Goal: Information Seeking & Learning: Learn about a topic

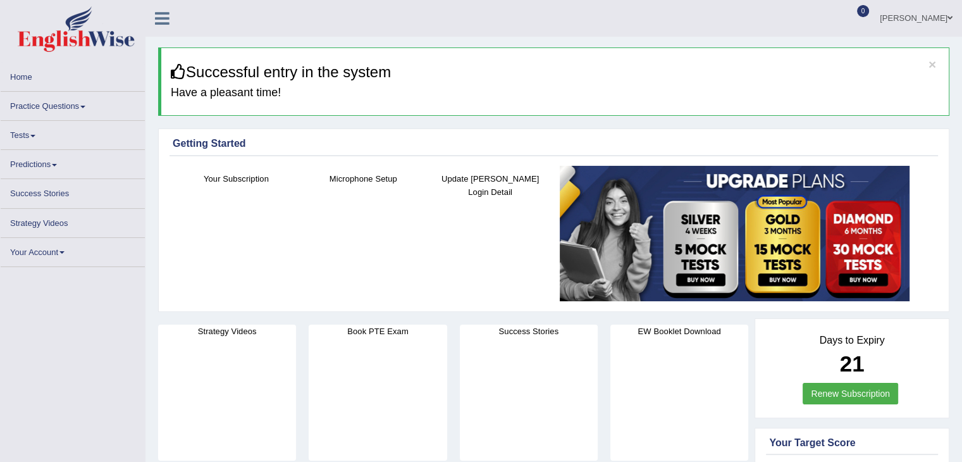
click at [59, 101] on link "Practice Questions" at bounding box center [73, 104] width 144 height 25
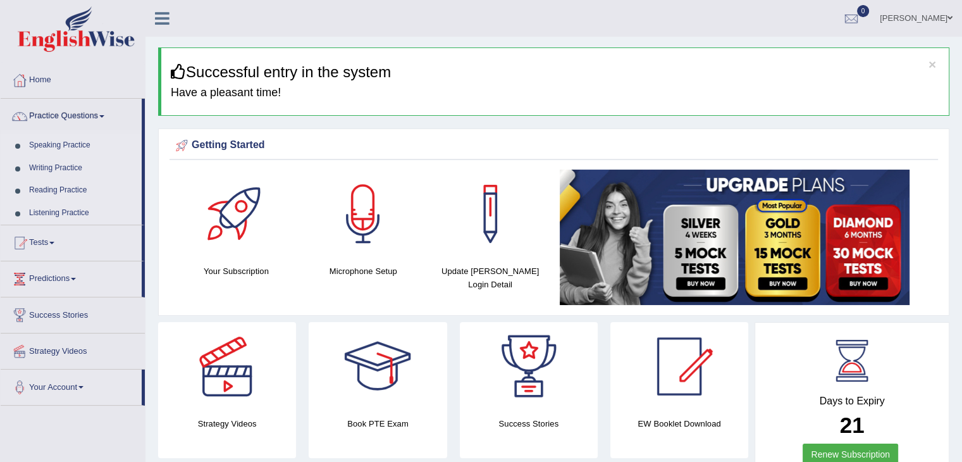
click at [59, 144] on link "Speaking Practice" at bounding box center [82, 145] width 118 height 23
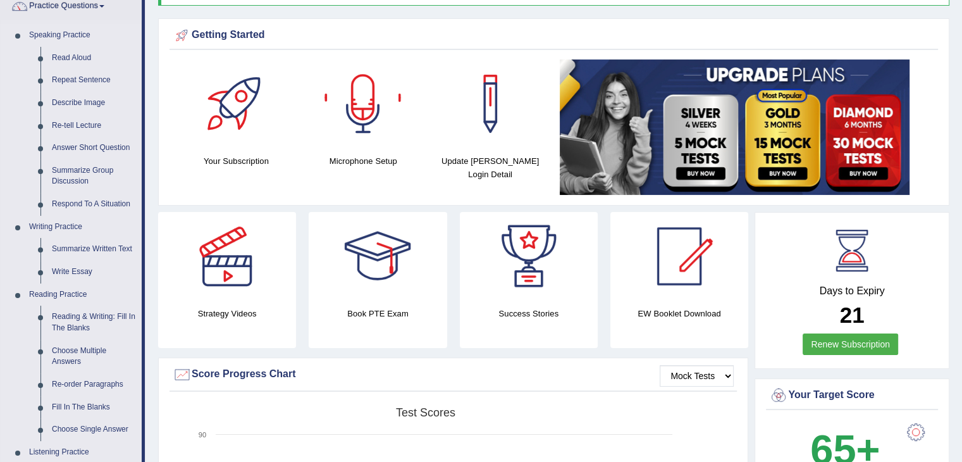
scroll to position [173, 0]
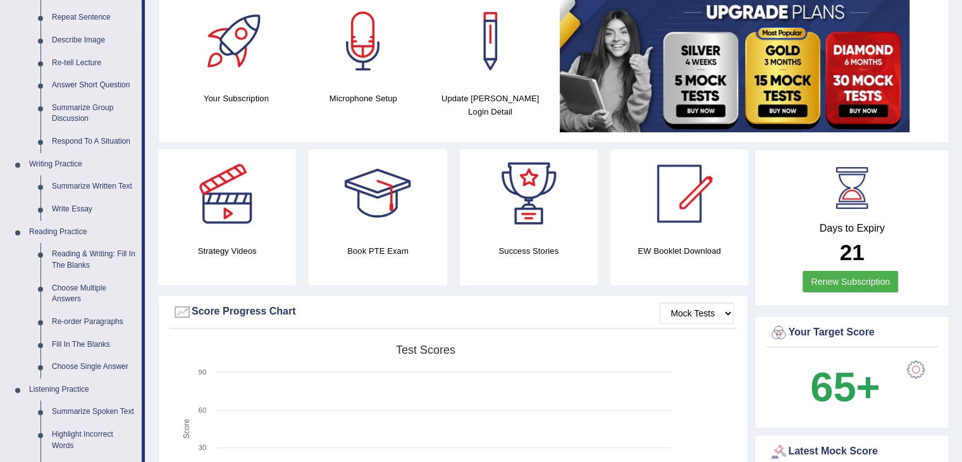
click at [89, 16] on link "Repeat Sentence" at bounding box center [94, 17] width 96 height 23
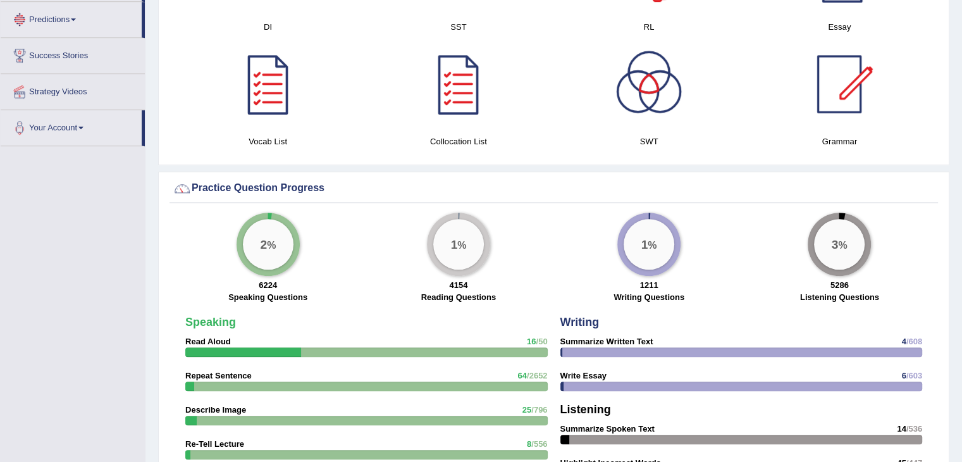
scroll to position [848, 0]
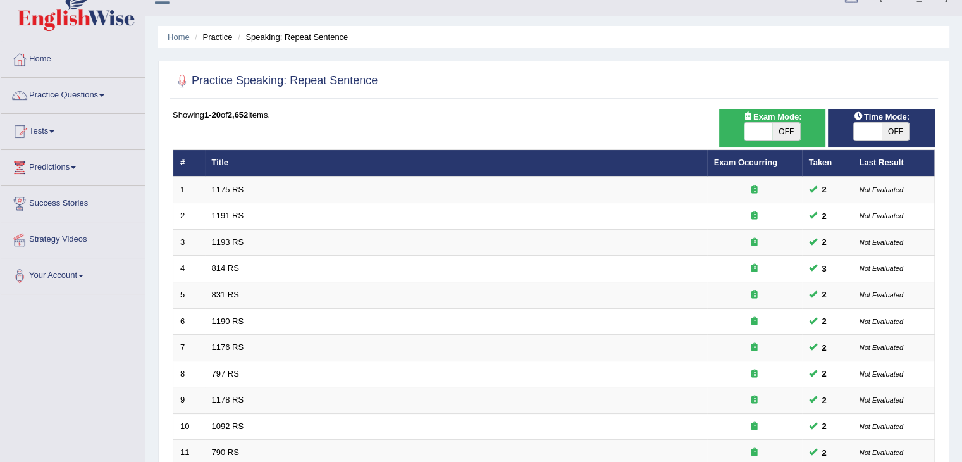
scroll to position [2, 0]
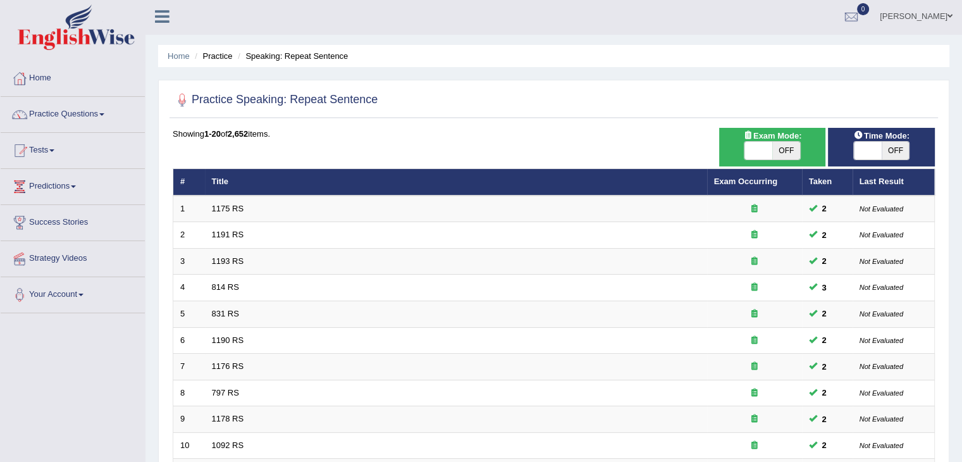
drag, startPoint x: 971, startPoint y: 277, endPoint x: 971, endPoint y: 82, distance: 194.9
click at [962, 82] on html "Toggle navigation Home Practice Questions Speaking Practice Read Aloud Repeat S…" at bounding box center [481, 229] width 962 height 462
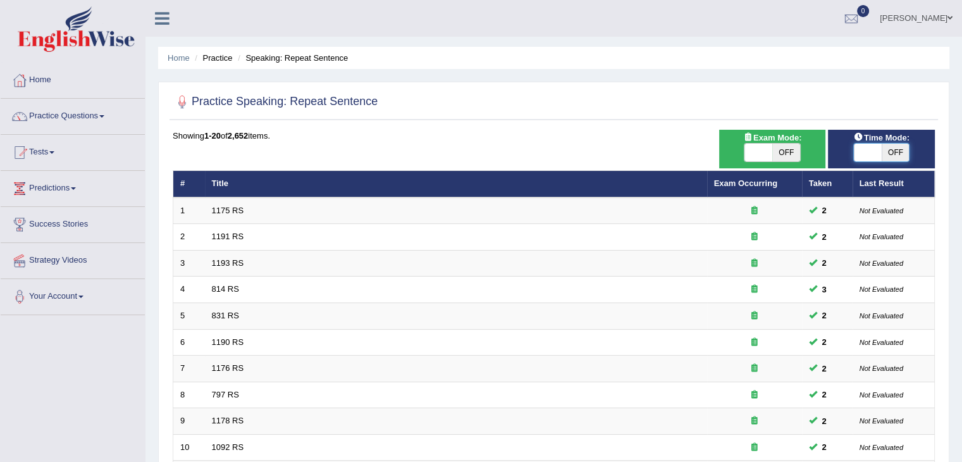
click at [878, 152] on span at bounding box center [868, 153] width 28 height 18
checkbox input "true"
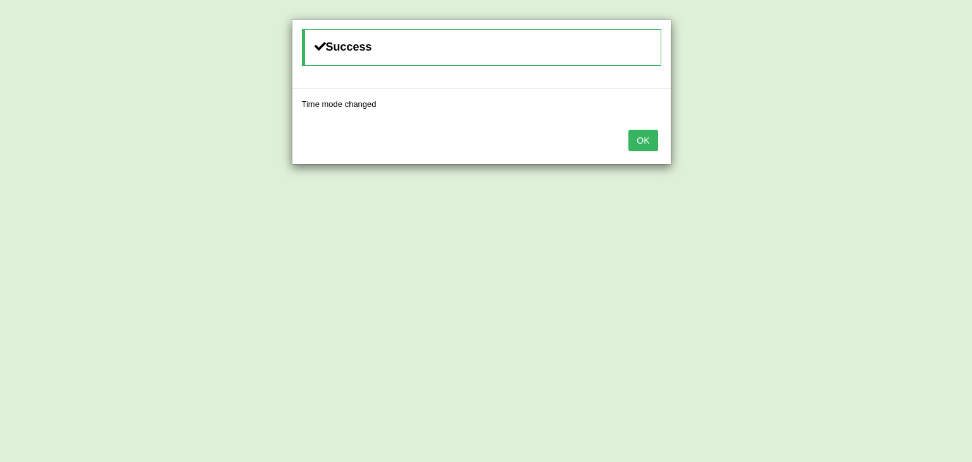
click at [641, 146] on button "OK" at bounding box center [642, 141] width 29 height 22
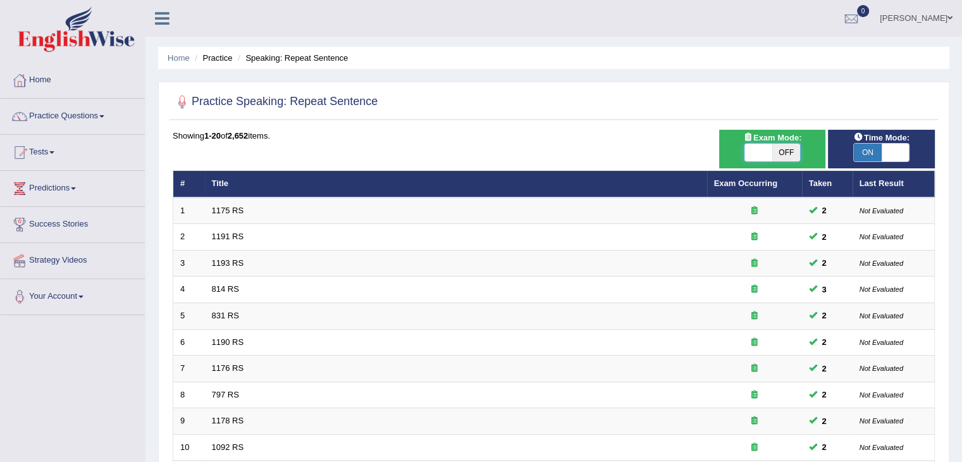
click at [764, 151] on span at bounding box center [759, 153] width 28 height 18
checkbox input "true"
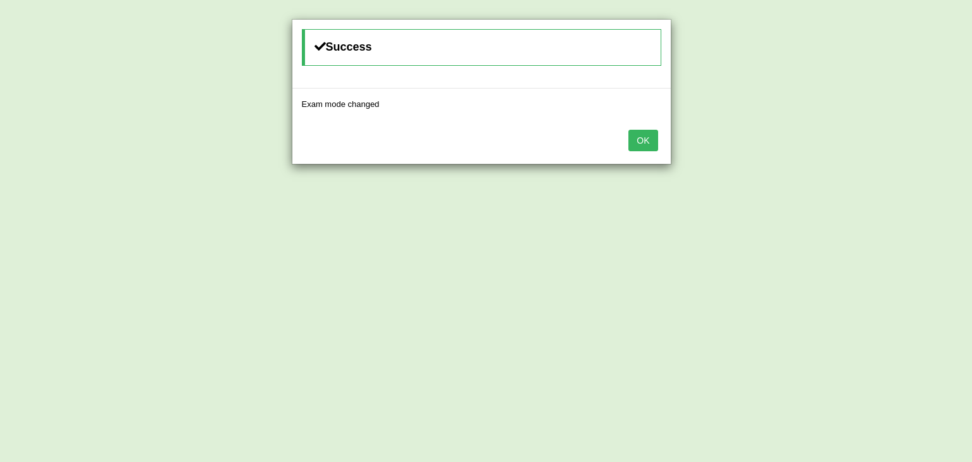
click at [643, 135] on button "OK" at bounding box center [642, 141] width 29 height 22
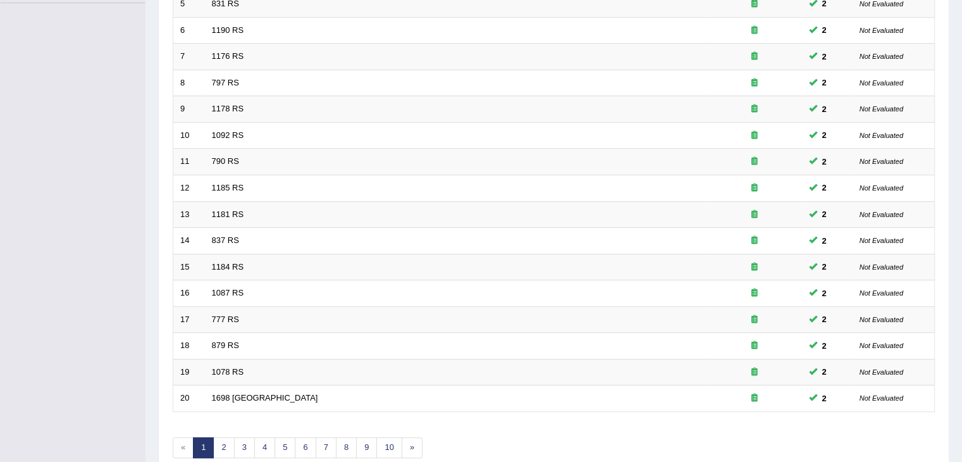
scroll to position [349, 0]
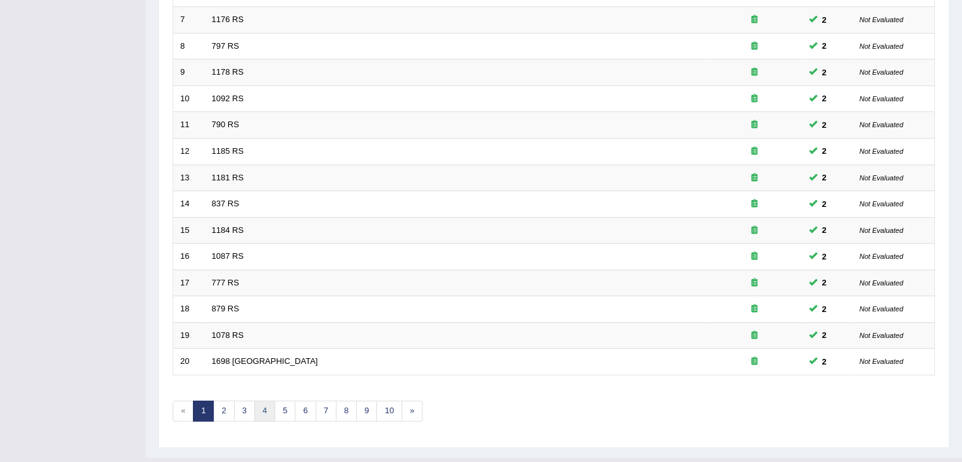
click at [261, 405] on link "4" at bounding box center [264, 411] width 21 height 21
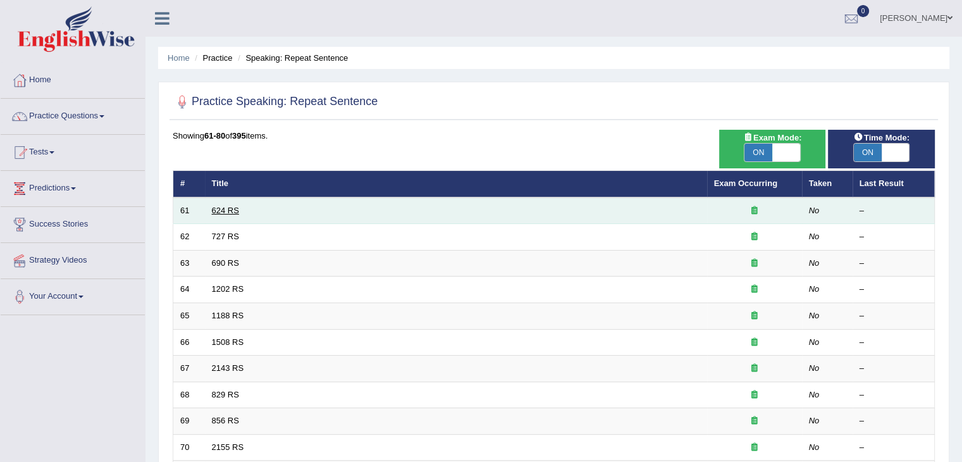
click at [229, 210] on link "624 RS" at bounding box center [225, 210] width 27 height 9
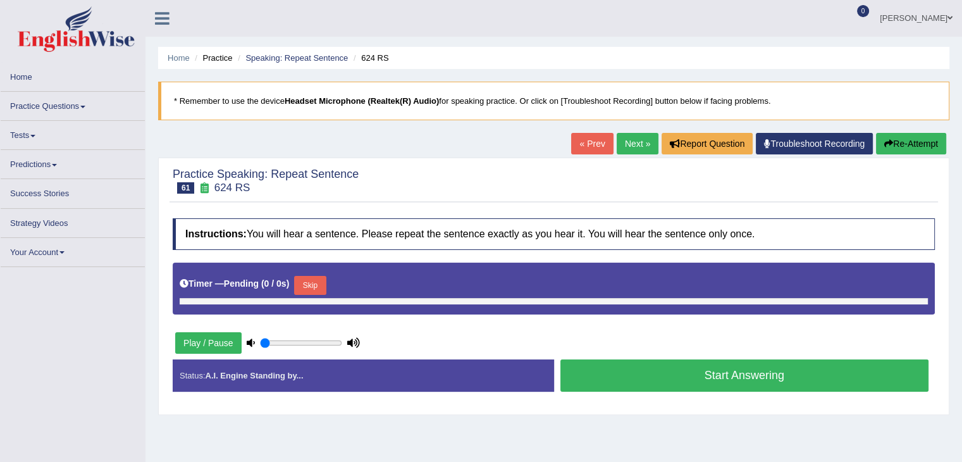
click at [311, 289] on button "Skip" at bounding box center [310, 285] width 32 height 19
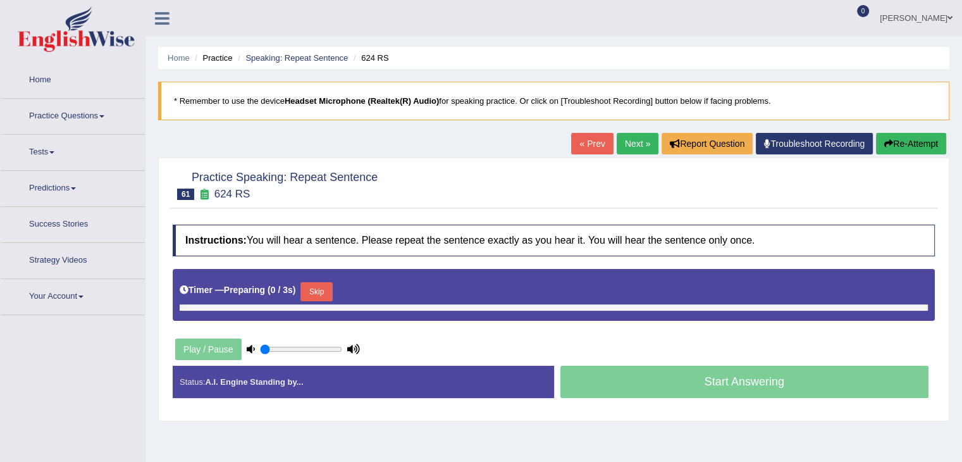
type input "0.45"
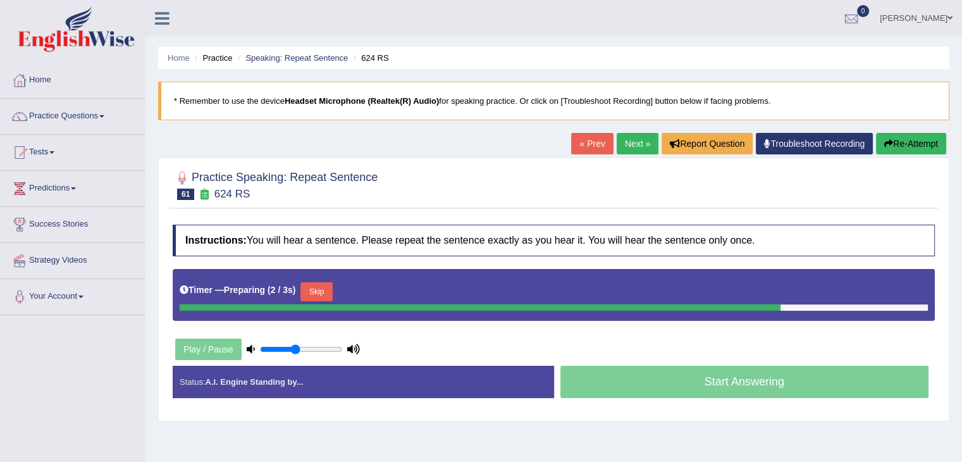
click at [311, 289] on button "Skip" at bounding box center [317, 291] width 32 height 19
click at [373, 299] on div "Skip" at bounding box center [372, 293] width 32 height 22
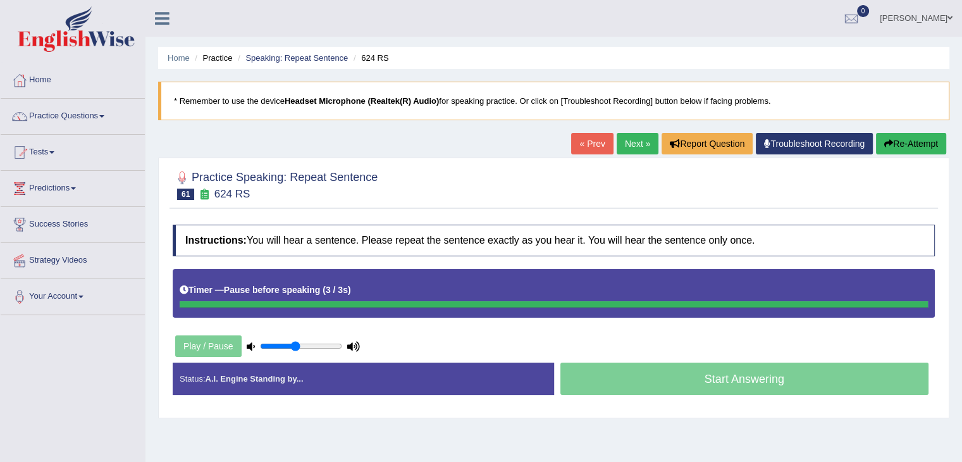
click at [378, 287] on div "Timer — Pause before speaking ( 3 / 3s )" at bounding box center [554, 290] width 749 height 22
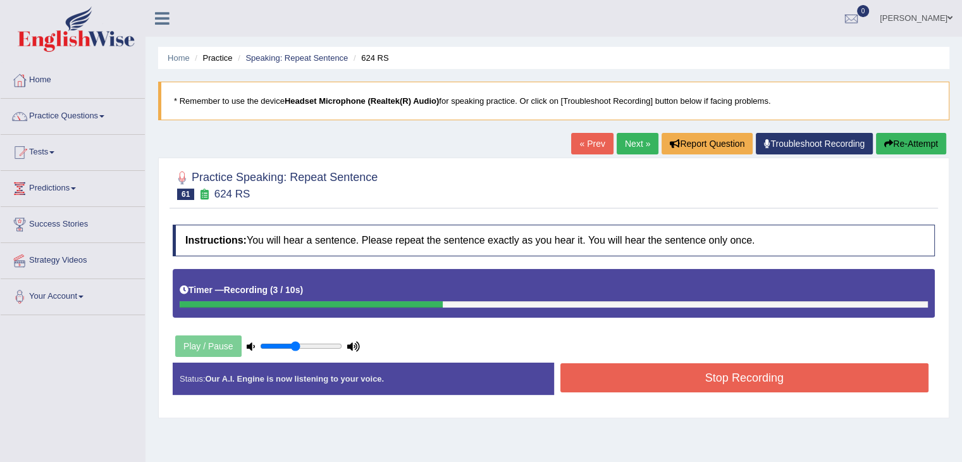
click at [594, 370] on button "Stop Recording" at bounding box center [745, 377] width 369 height 29
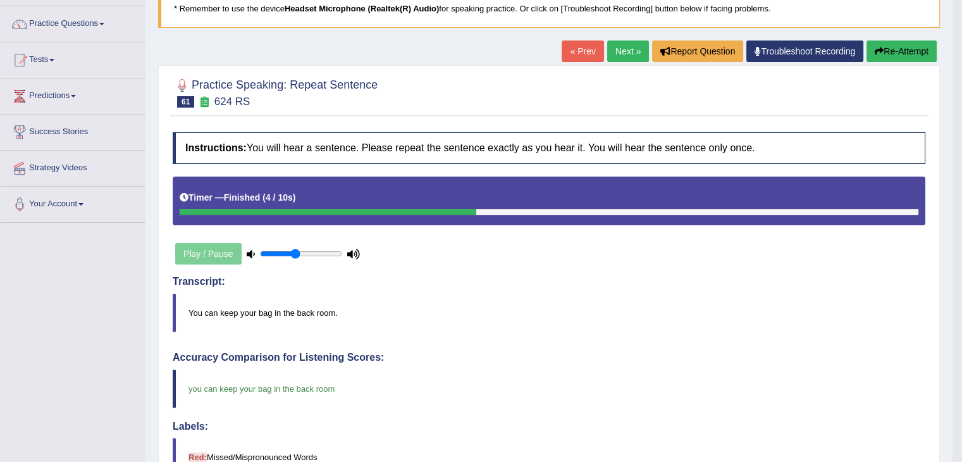
scroll to position [90, 0]
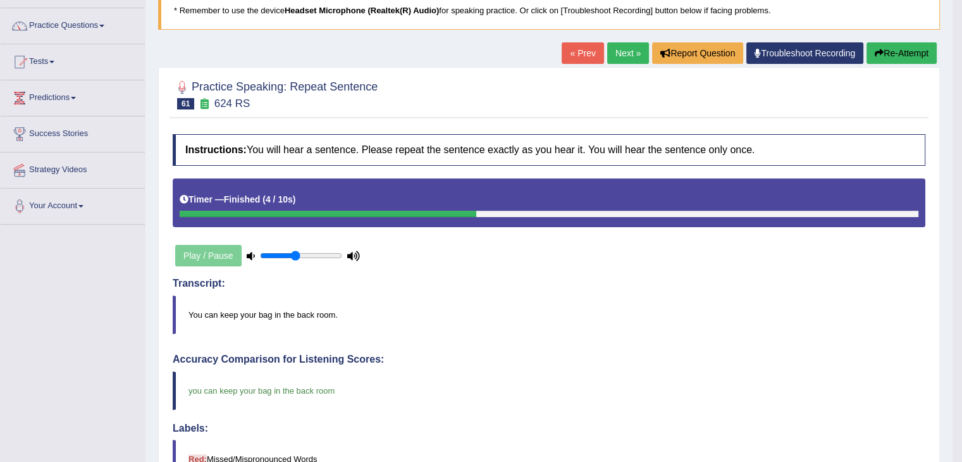
click at [624, 54] on link "Next »" at bounding box center [628, 53] width 42 height 22
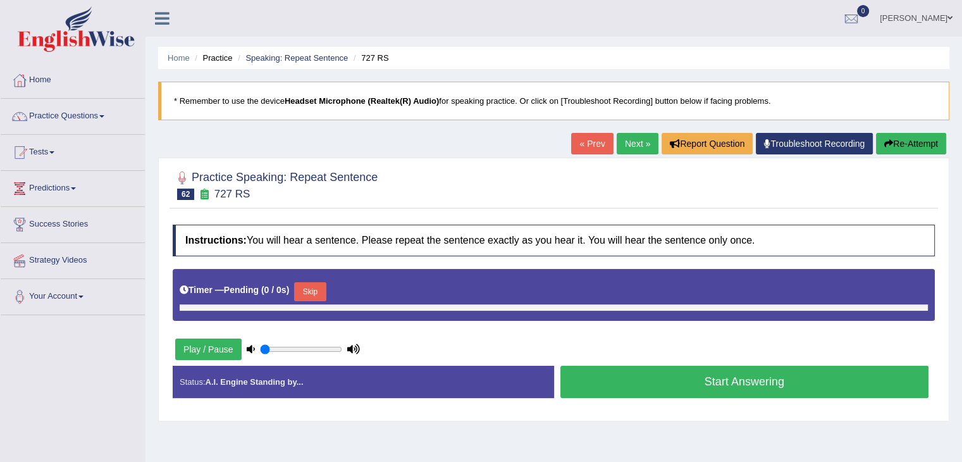
type input "0.45"
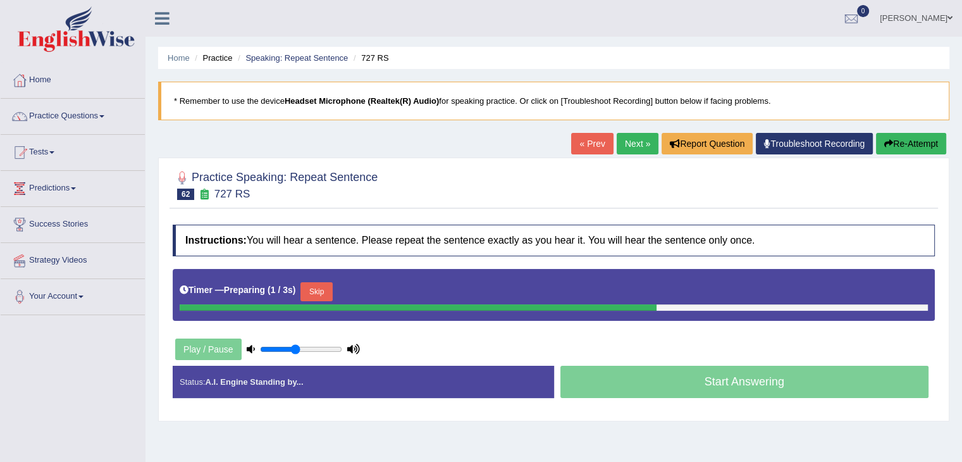
click at [321, 286] on button "Skip" at bounding box center [317, 291] width 32 height 19
click at [382, 294] on button "Skip" at bounding box center [372, 291] width 32 height 19
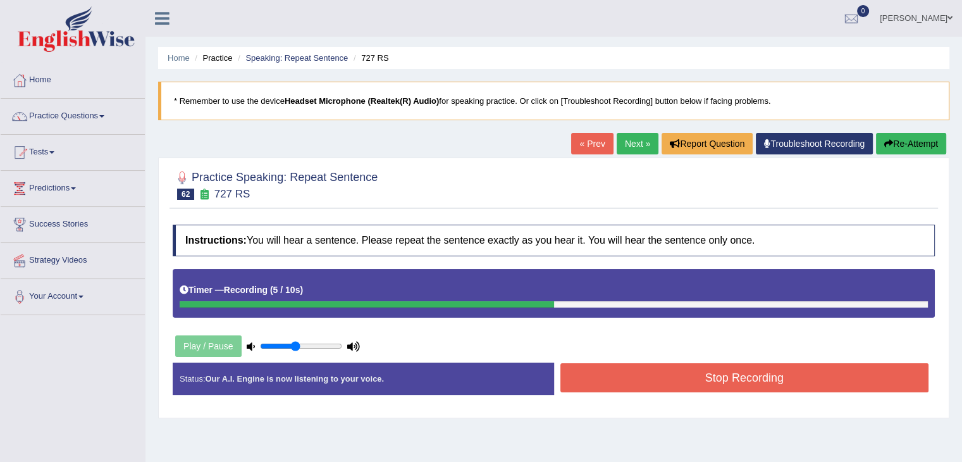
click at [588, 380] on button "Stop Recording" at bounding box center [745, 377] width 369 height 29
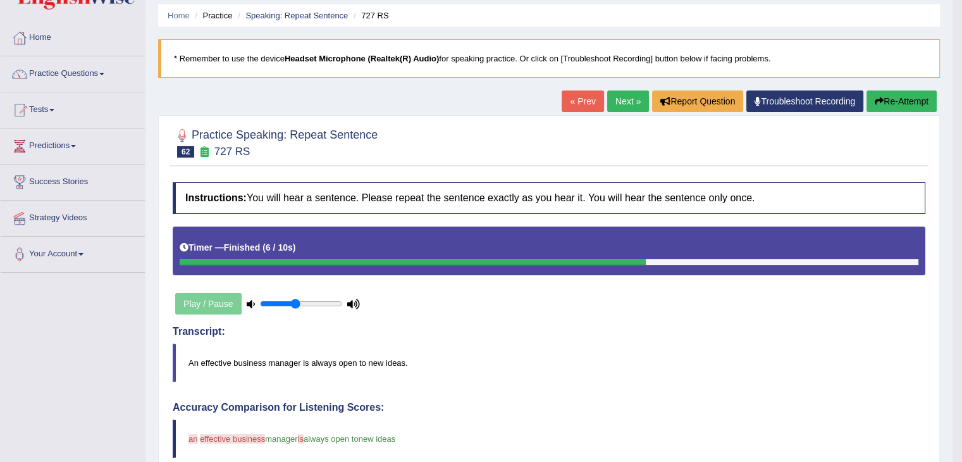
scroll to position [18, 0]
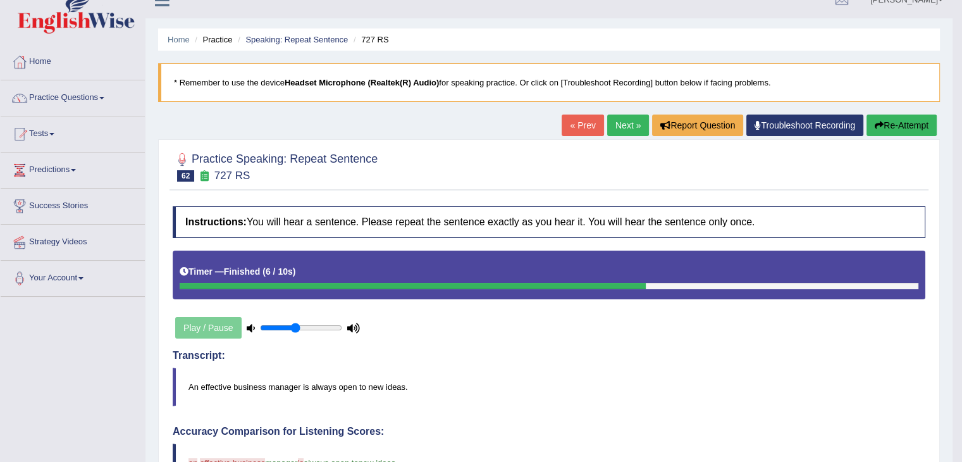
click at [615, 116] on link "Next »" at bounding box center [628, 126] width 42 height 22
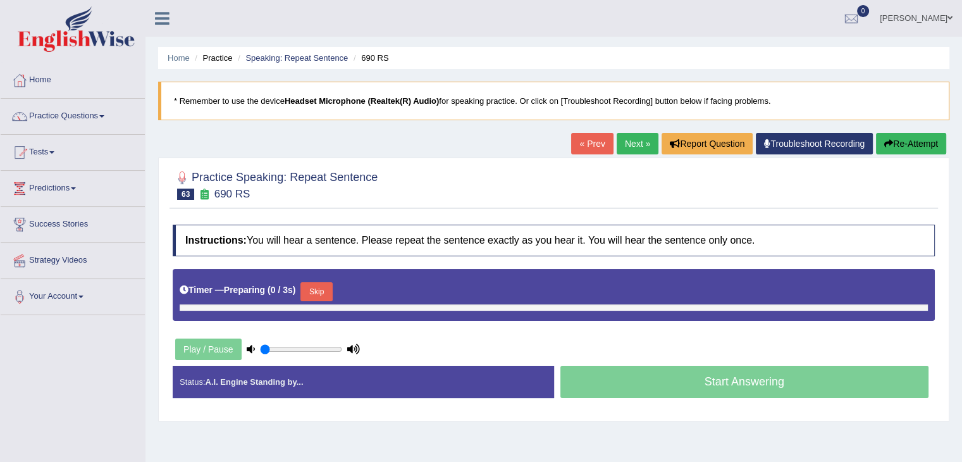
type input "0.45"
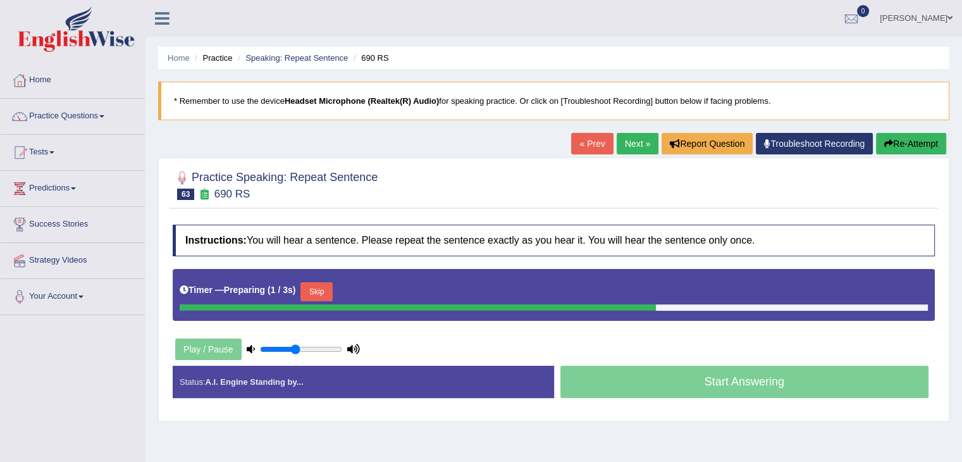
click at [325, 292] on button "Skip" at bounding box center [317, 291] width 32 height 19
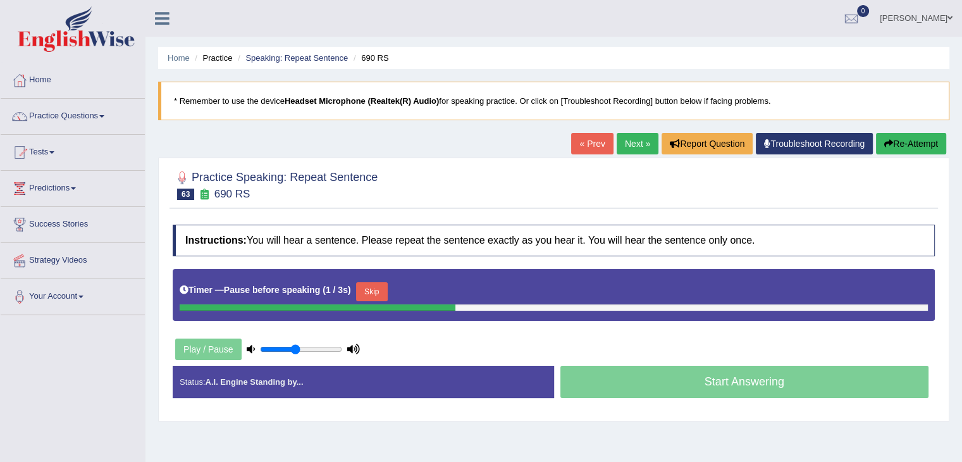
click at [380, 289] on button "Skip" at bounding box center [372, 291] width 32 height 19
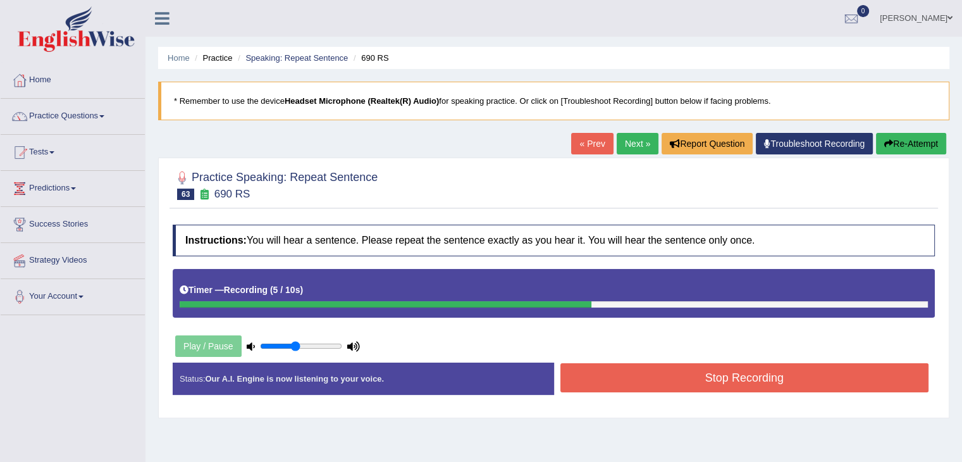
click at [638, 375] on button "Stop Recording" at bounding box center [745, 377] width 369 height 29
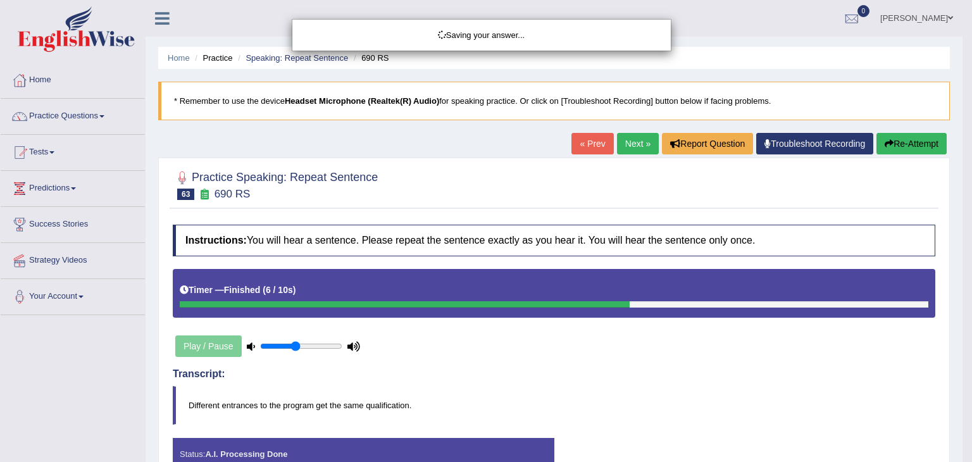
drag, startPoint x: 971, startPoint y: 99, endPoint x: 971, endPoint y: 144, distance: 44.9
click at [971, 144] on div "Saving your answer..." at bounding box center [486, 231] width 972 height 462
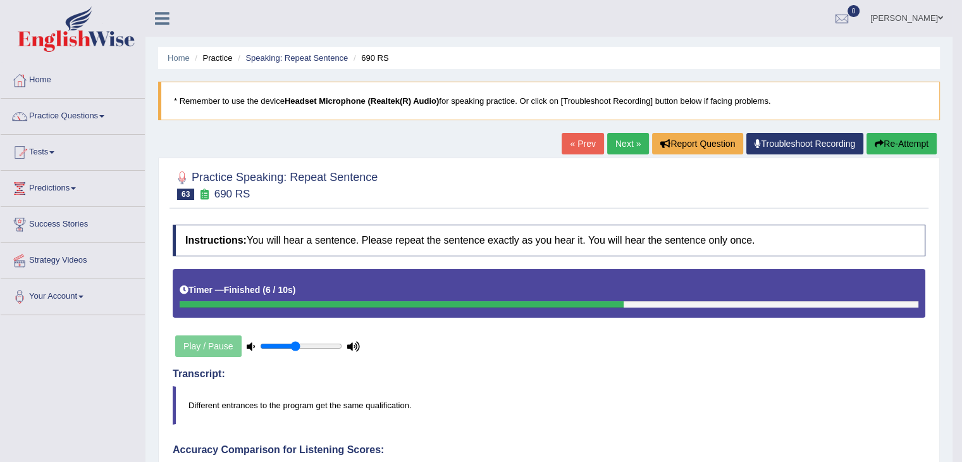
drag, startPoint x: 964, startPoint y: 108, endPoint x: 971, endPoint y: 135, distance: 28.1
click at [624, 137] on link "Next »" at bounding box center [628, 144] width 42 height 22
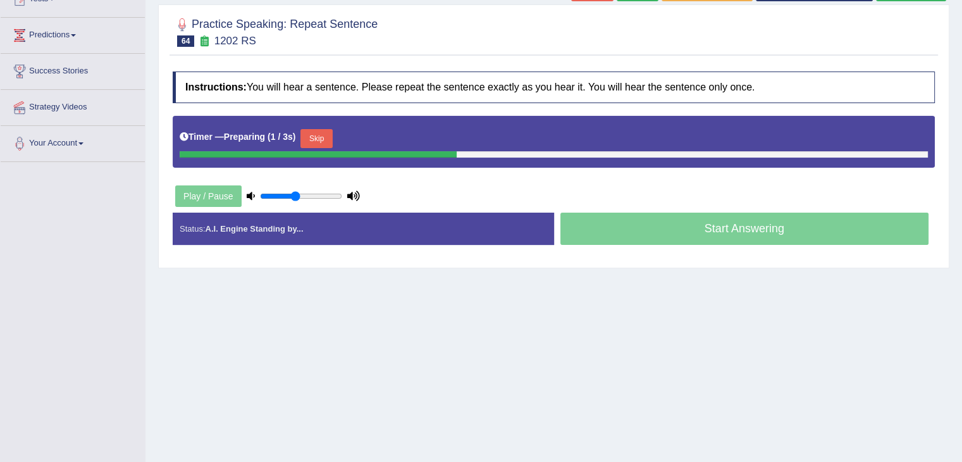
scroll to position [154, 0]
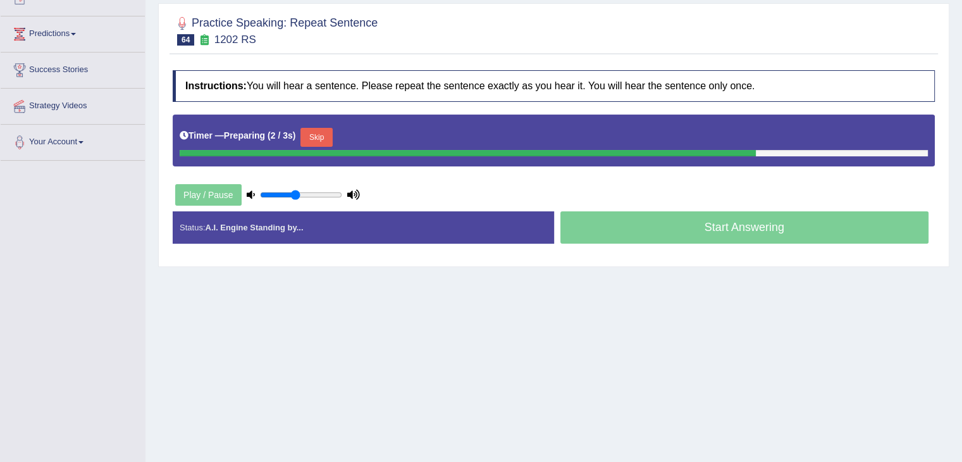
click at [315, 133] on button "Skip" at bounding box center [317, 137] width 32 height 19
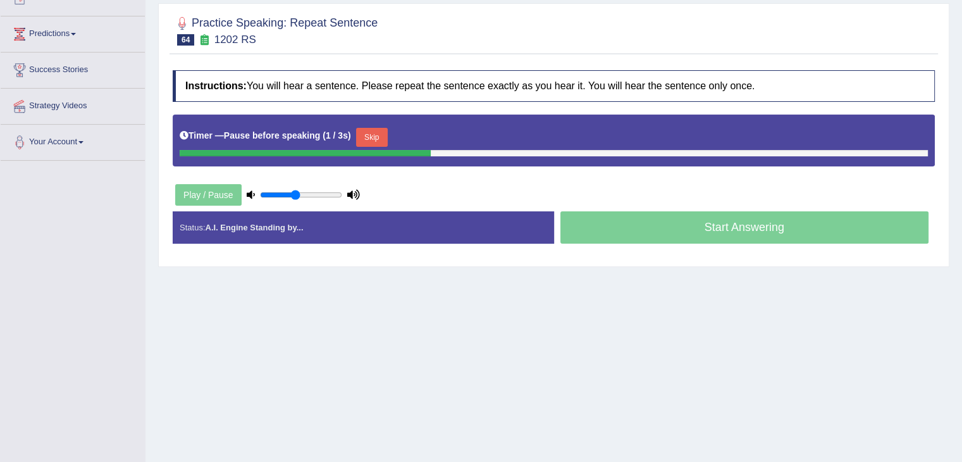
click at [367, 137] on button "Skip" at bounding box center [372, 137] width 32 height 19
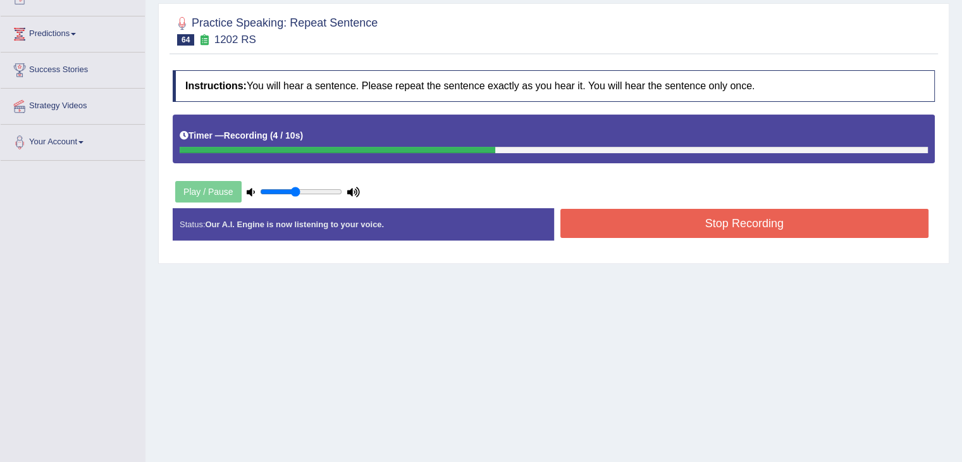
click at [625, 222] on button "Stop Recording" at bounding box center [745, 223] width 369 height 29
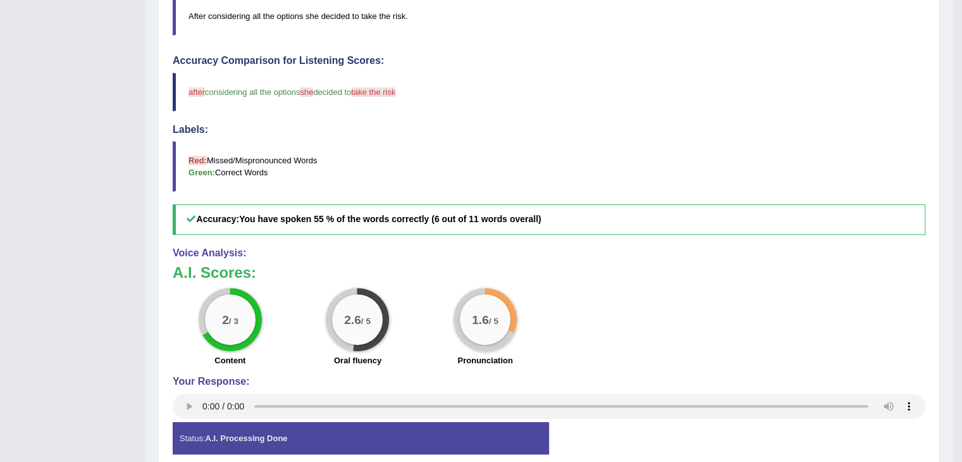
scroll to position [61, 0]
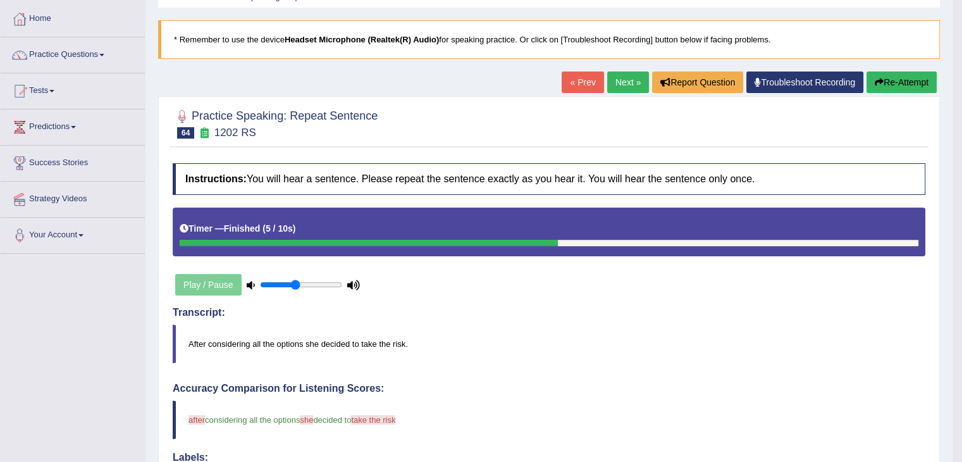
click at [620, 79] on link "Next »" at bounding box center [628, 82] width 42 height 22
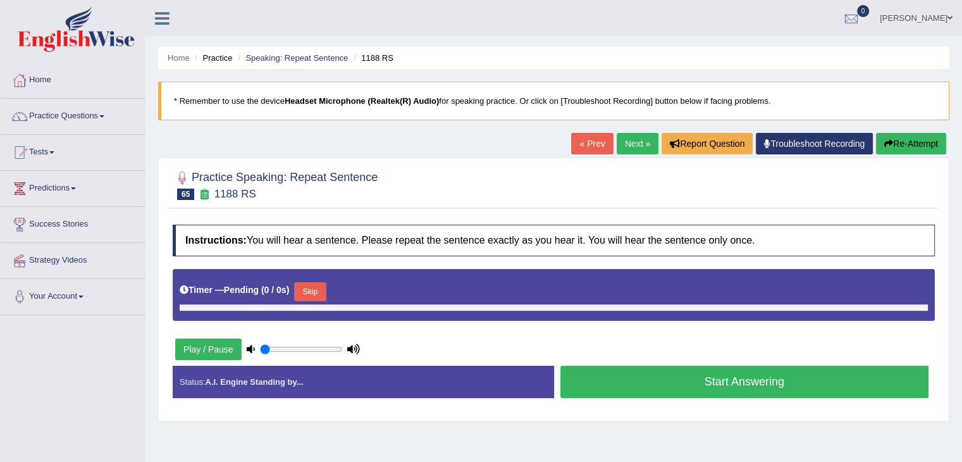
type input "0.45"
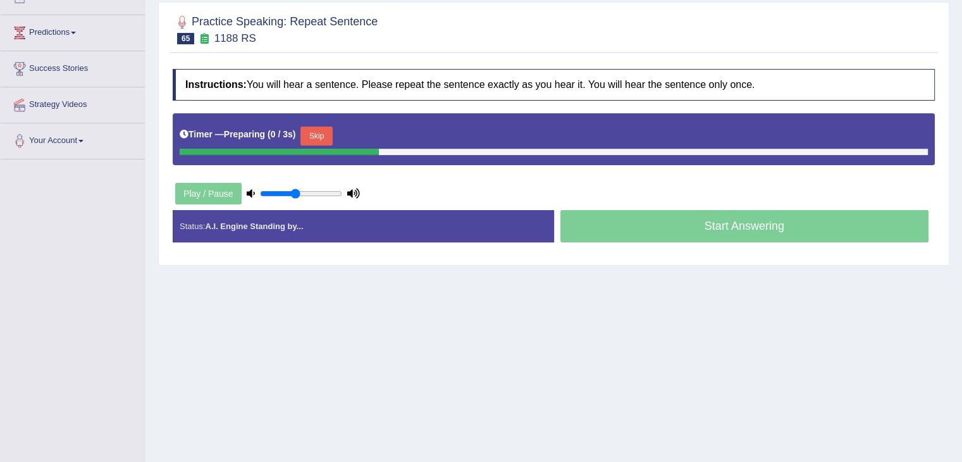
scroll to position [159, 0]
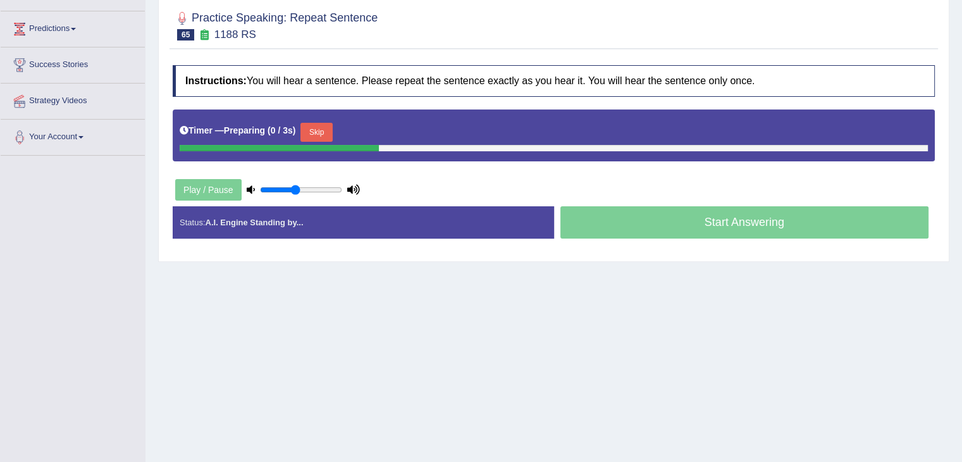
drag, startPoint x: 971, startPoint y: 179, endPoint x: 971, endPoint y: 284, distance: 105.0
click at [962, 284] on html "Toggle navigation Home Practice Questions Speaking Practice Read Aloud Repeat S…" at bounding box center [481, 72] width 962 height 462
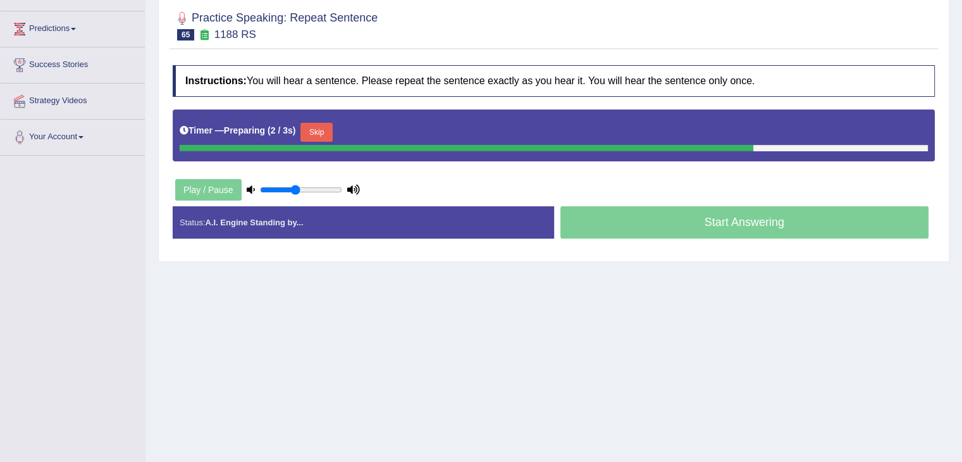
click at [329, 132] on button "Skip" at bounding box center [317, 132] width 32 height 19
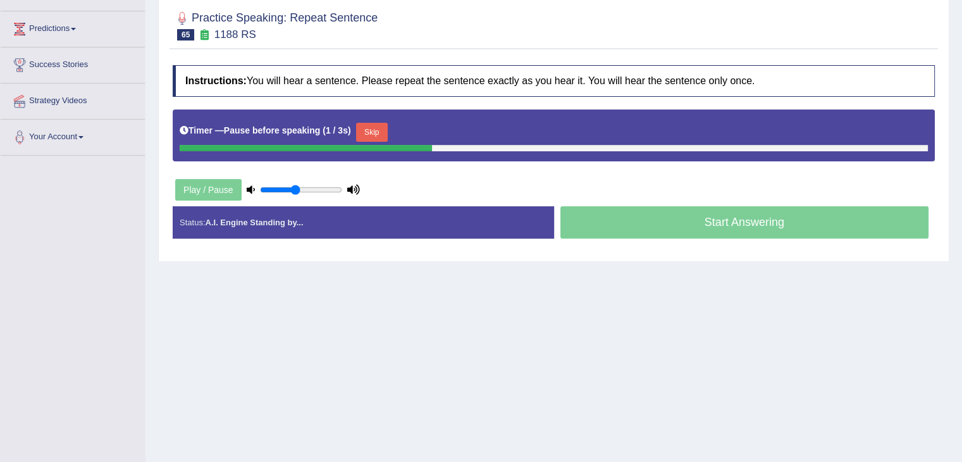
click at [376, 133] on button "Skip" at bounding box center [372, 132] width 32 height 19
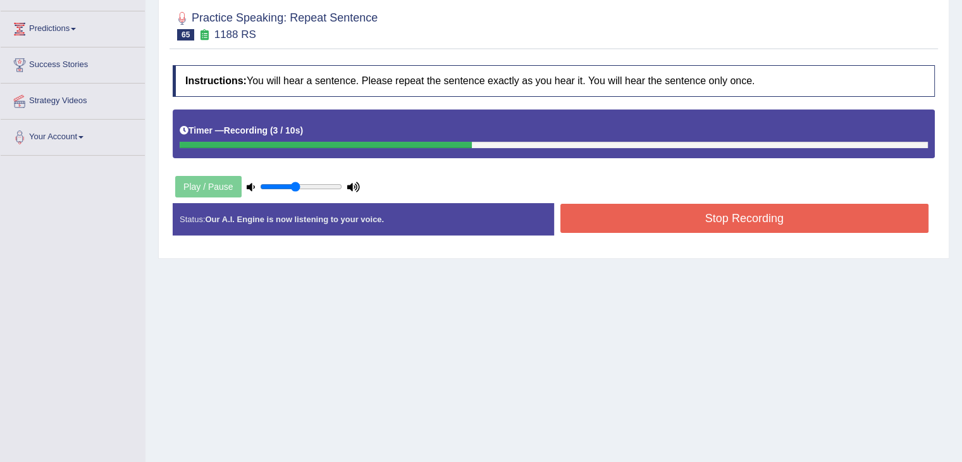
click at [606, 220] on button "Stop Recording" at bounding box center [745, 218] width 369 height 29
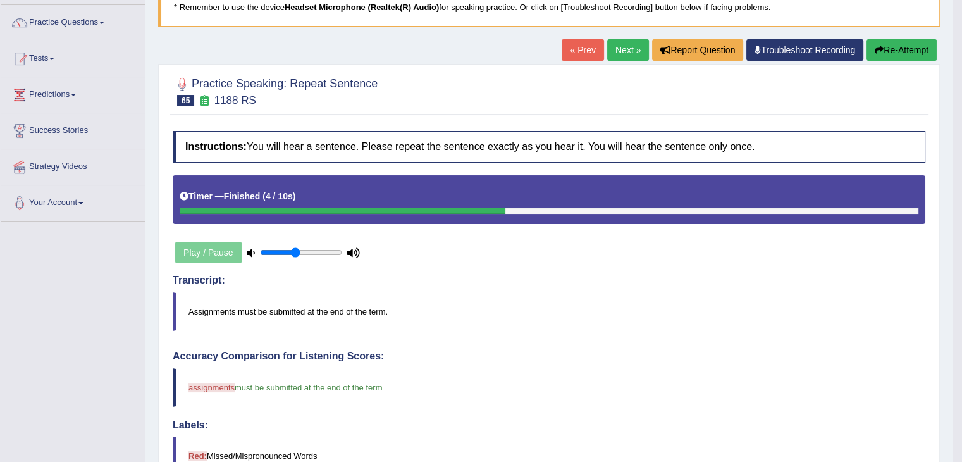
scroll to position [0, 0]
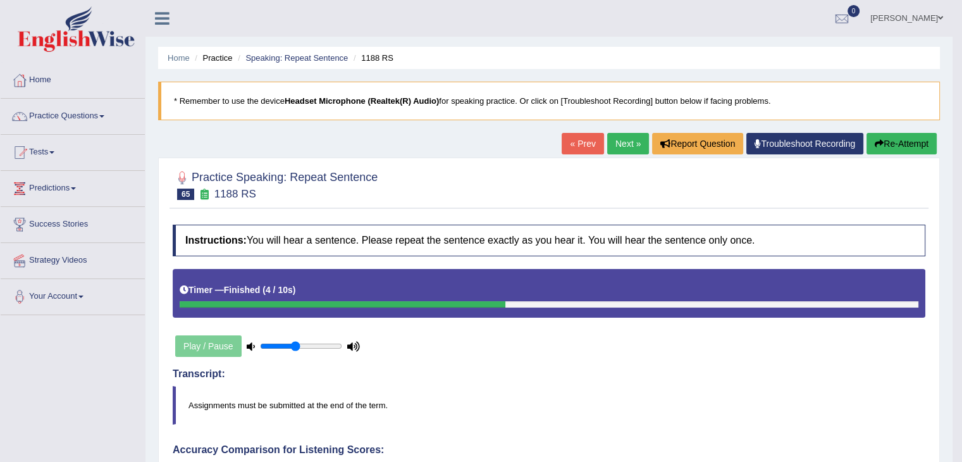
click at [630, 142] on link "Next »" at bounding box center [628, 144] width 42 height 22
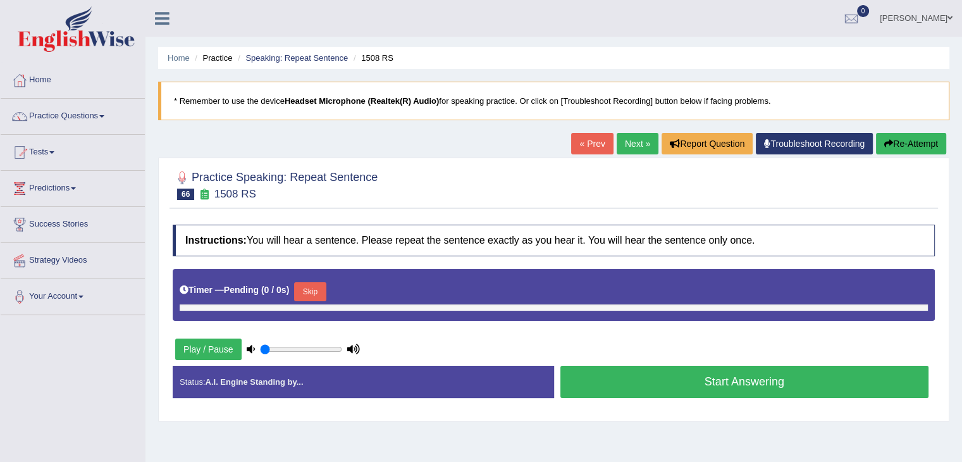
type input "0.45"
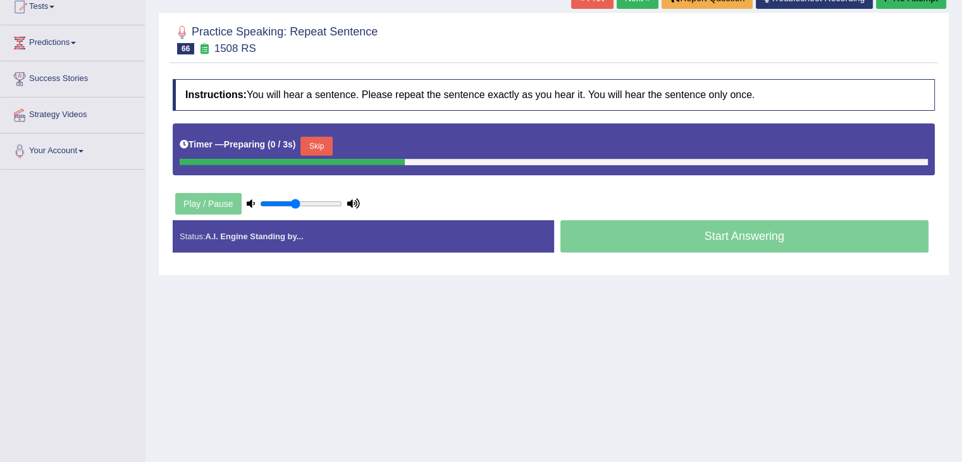
scroll to position [145, 0]
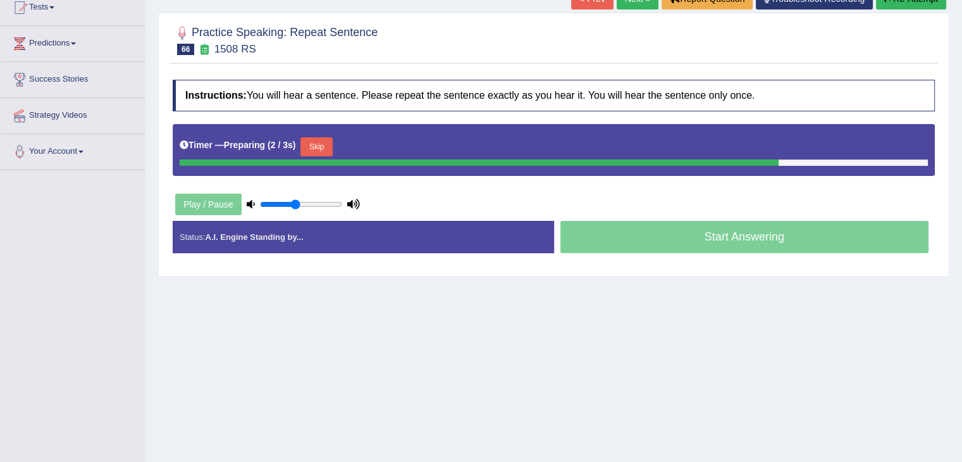
click at [325, 141] on button "Skip" at bounding box center [317, 146] width 32 height 19
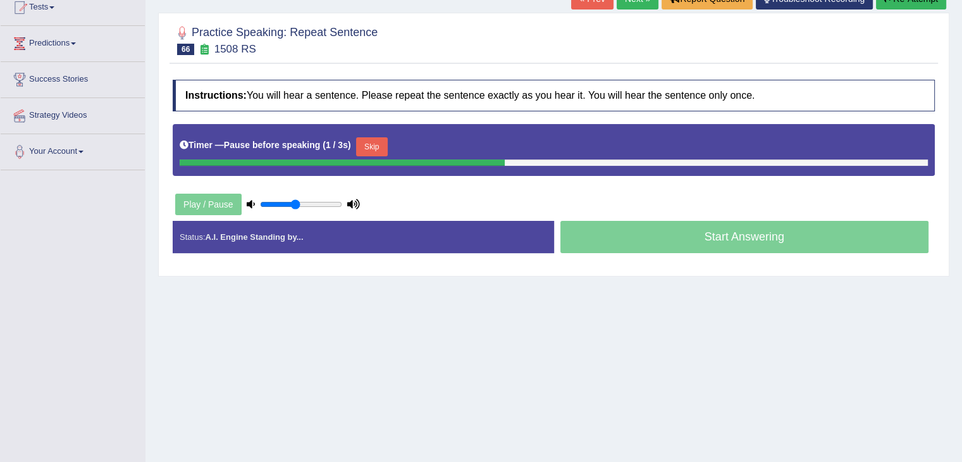
click at [375, 147] on button "Skip" at bounding box center [372, 146] width 32 height 19
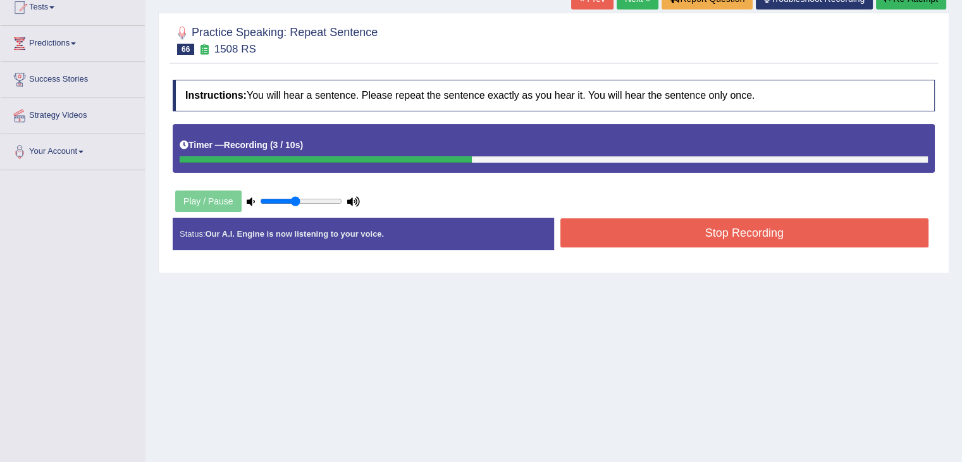
click at [616, 225] on button "Stop Recording" at bounding box center [745, 232] width 369 height 29
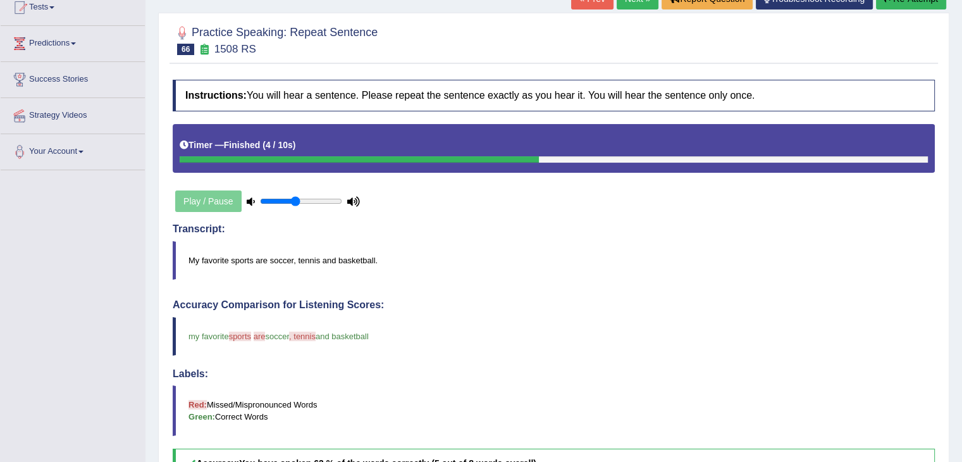
drag, startPoint x: 969, startPoint y: 109, endPoint x: 971, endPoint y: 198, distance: 88.6
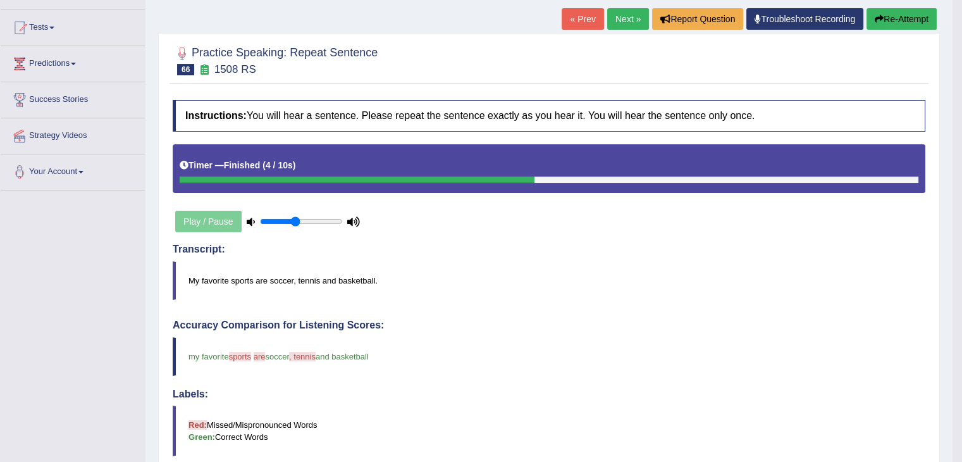
scroll to position [124, 0]
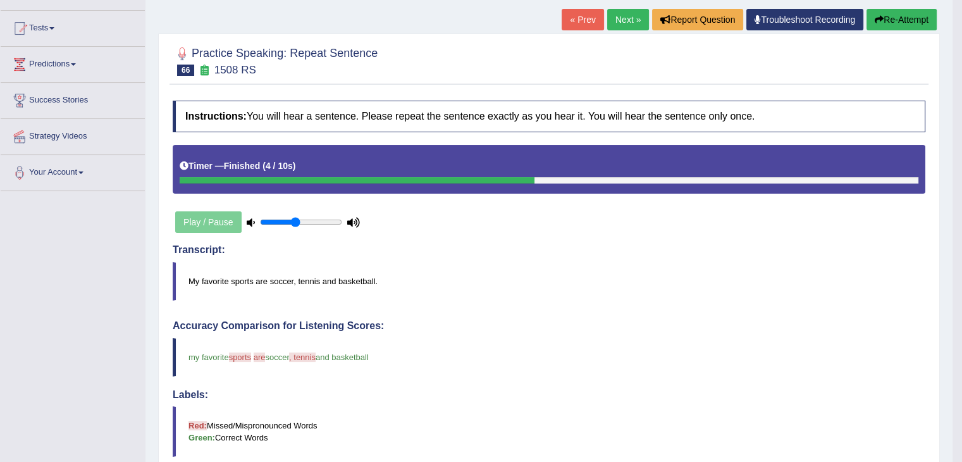
click at [615, 23] on link "Next »" at bounding box center [628, 20] width 42 height 22
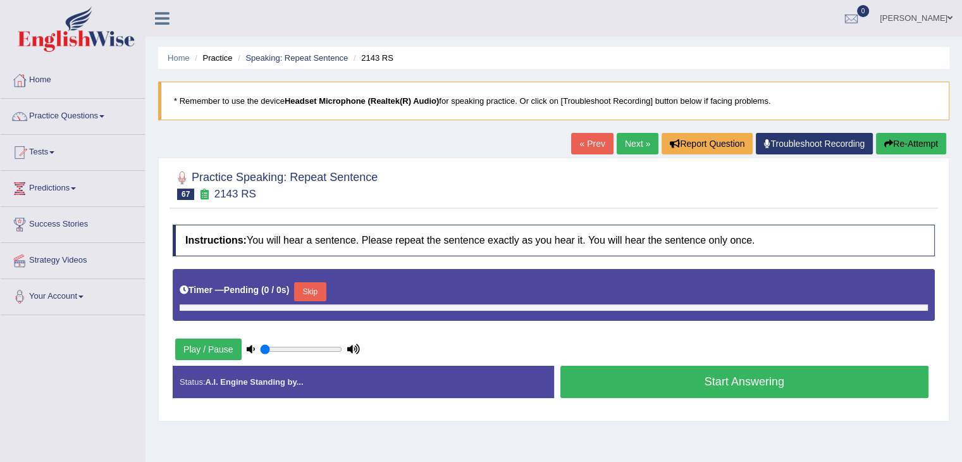
type input "0.45"
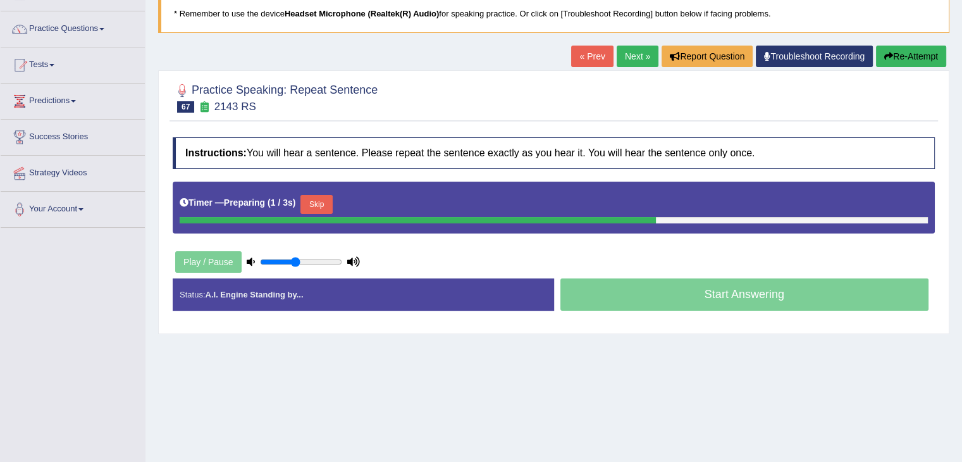
scroll to position [139, 0]
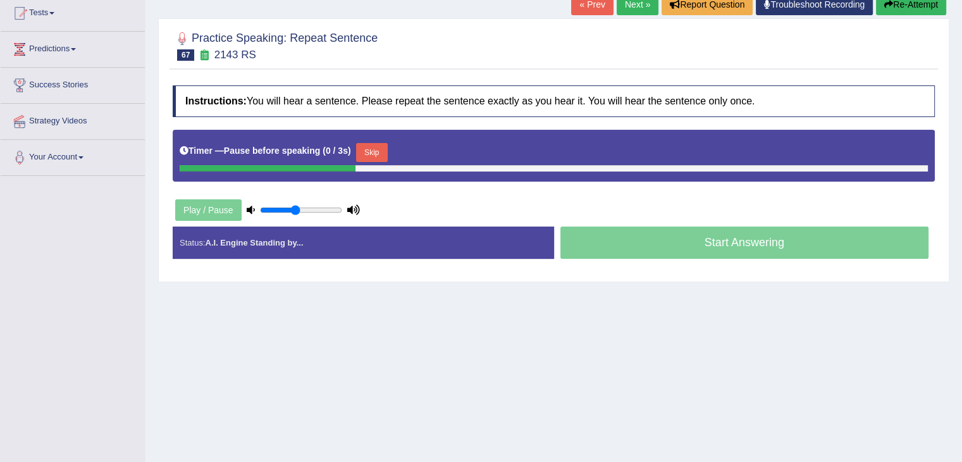
click at [370, 145] on button "Skip" at bounding box center [372, 152] width 32 height 19
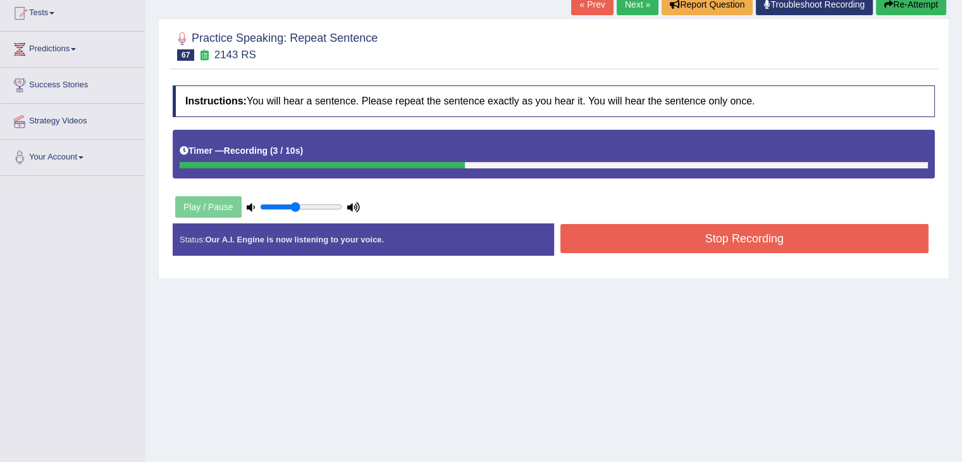
click at [581, 241] on button "Stop Recording" at bounding box center [745, 238] width 369 height 29
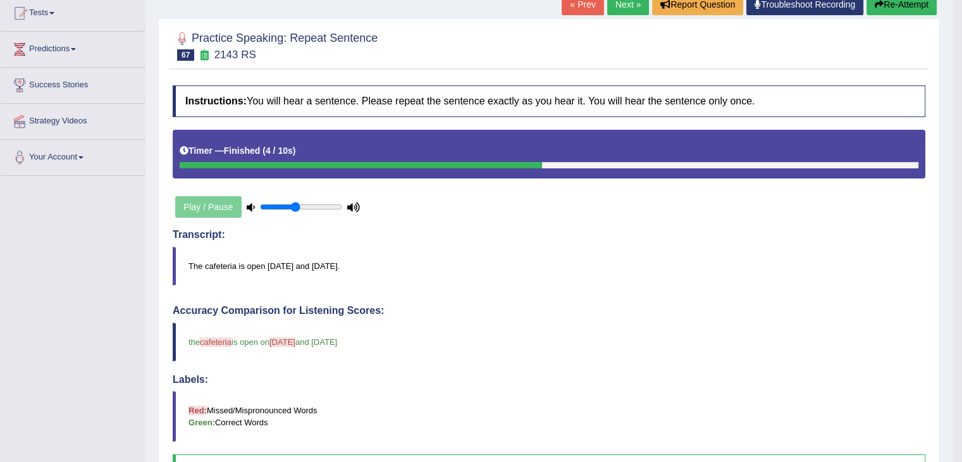
drag, startPoint x: 971, startPoint y: 115, endPoint x: 968, endPoint y: 178, distance: 64.0
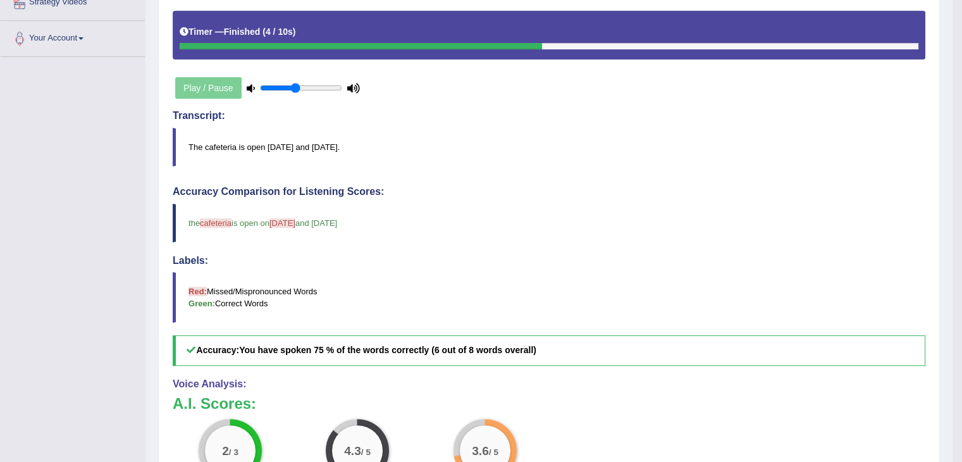
scroll to position [0, 0]
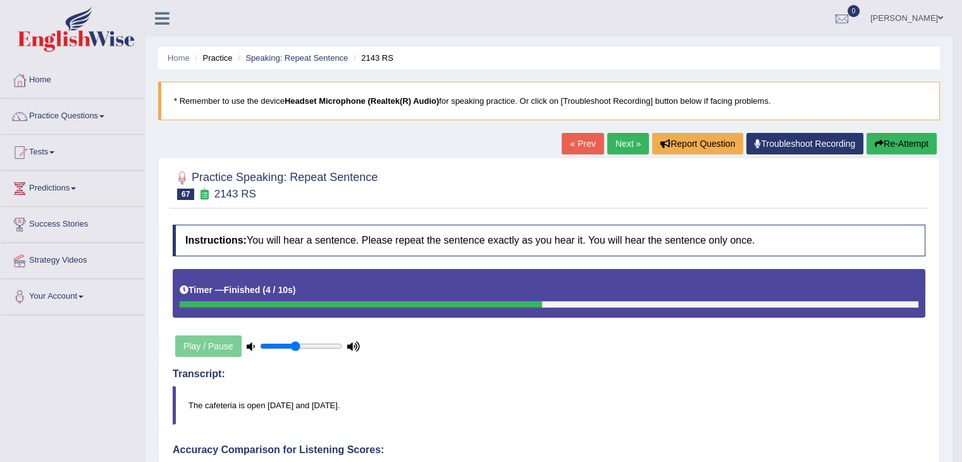
click at [626, 142] on link "Next »" at bounding box center [628, 144] width 42 height 22
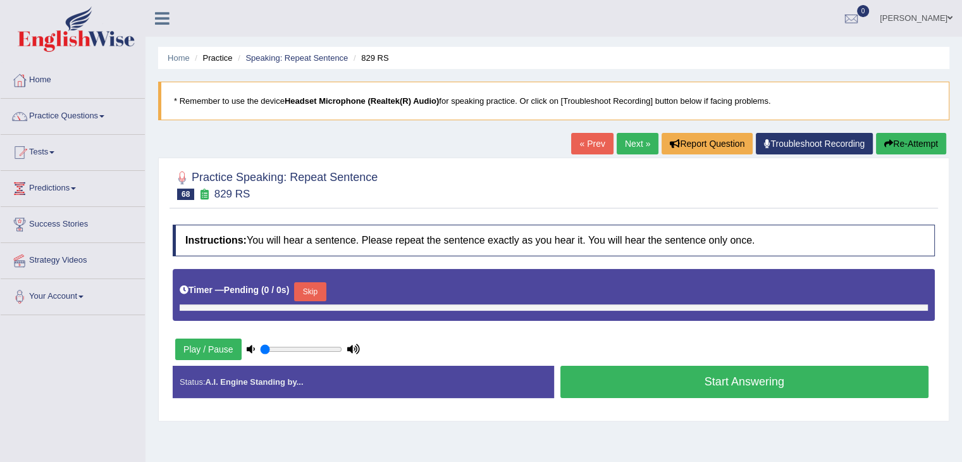
type input "0.45"
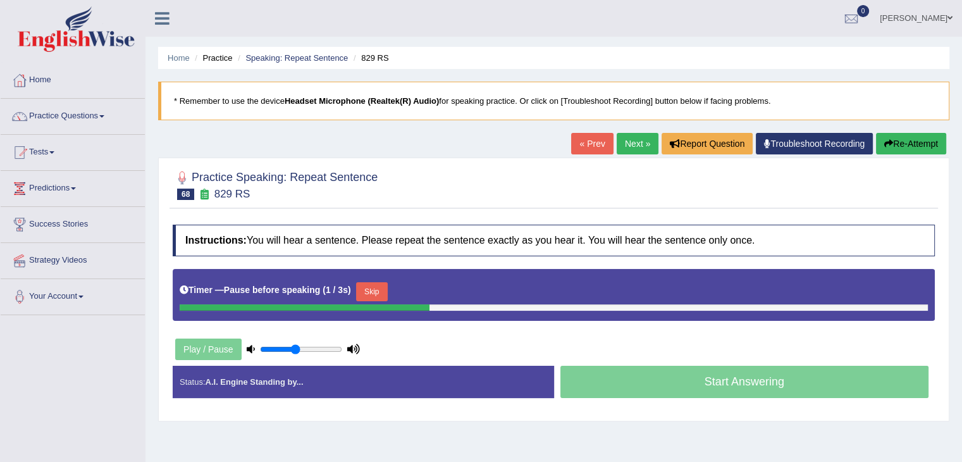
click at [362, 288] on button "Skip" at bounding box center [372, 291] width 32 height 19
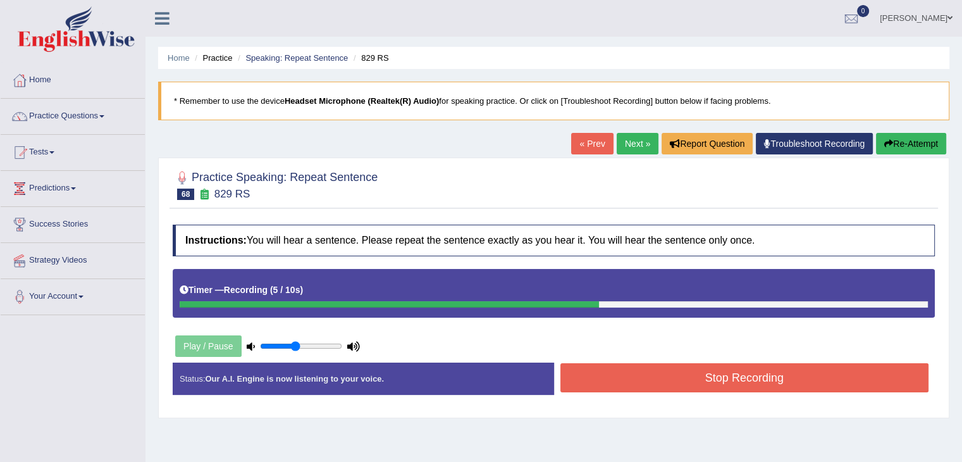
click at [638, 378] on button "Stop Recording" at bounding box center [745, 377] width 369 height 29
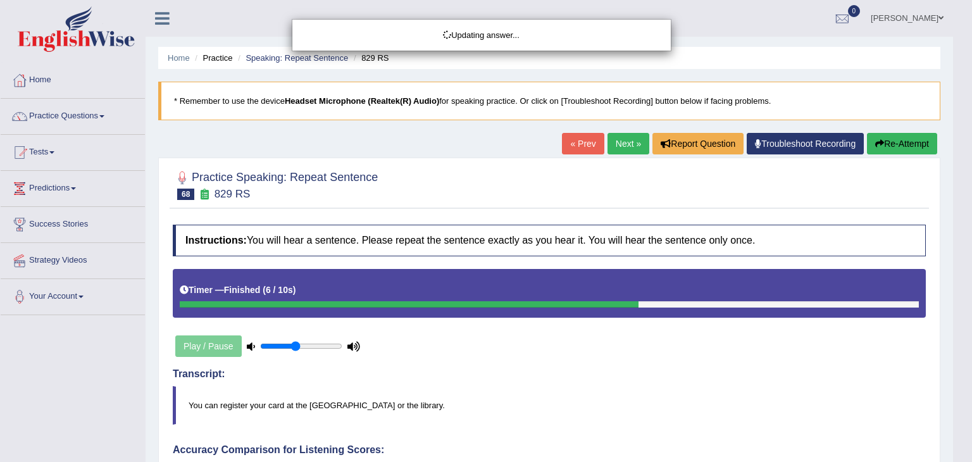
drag, startPoint x: 970, startPoint y: 85, endPoint x: 971, endPoint y: 194, distance: 108.8
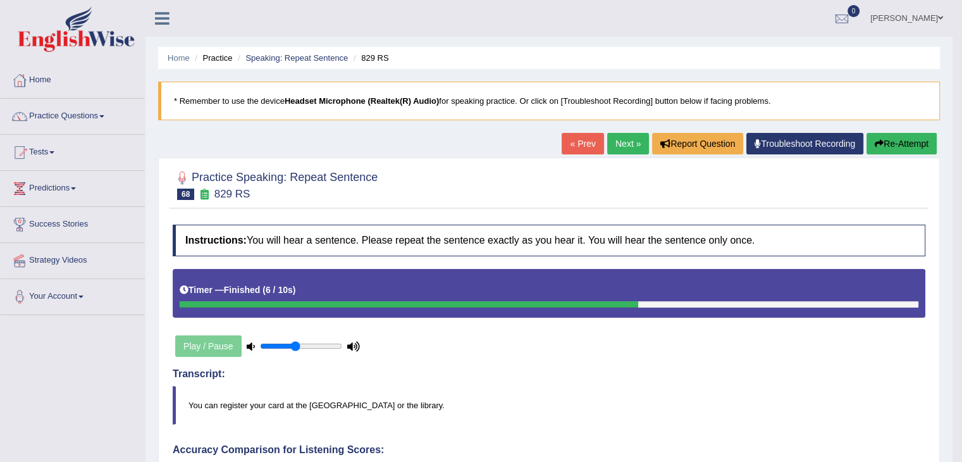
click at [632, 147] on link "Next »" at bounding box center [628, 144] width 42 height 22
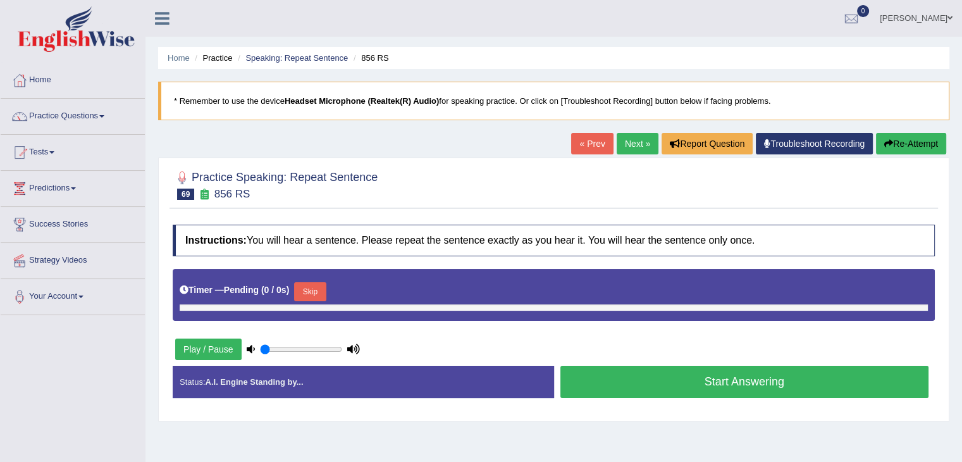
type input "0.45"
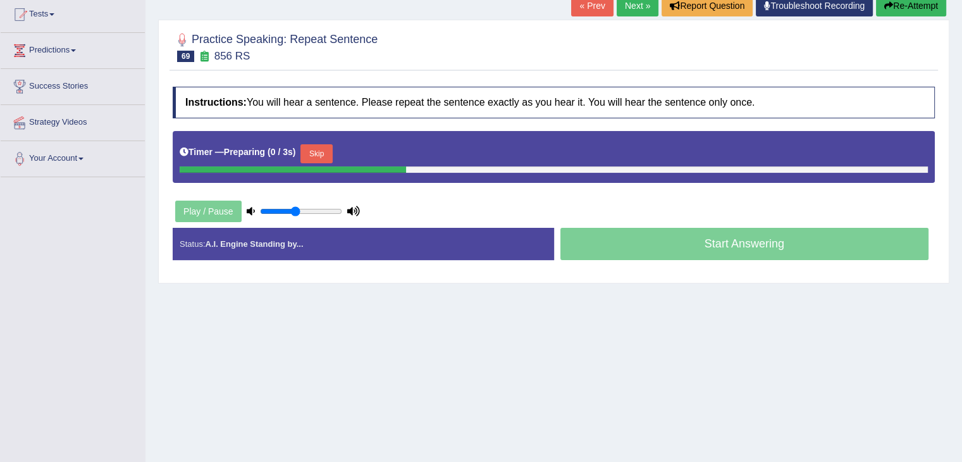
drag, startPoint x: 971, startPoint y: 82, endPoint x: 971, endPoint y: 178, distance: 95.5
click at [962, 178] on html "Toggle navigation Home Practice Questions Speaking Practice Read Aloud Repeat S…" at bounding box center [481, 93] width 962 height 462
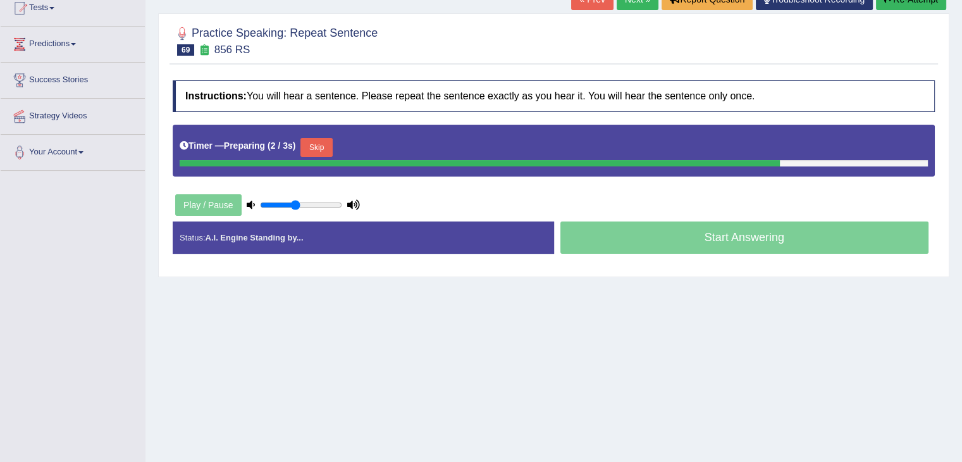
click at [320, 145] on button "Skip" at bounding box center [317, 147] width 32 height 19
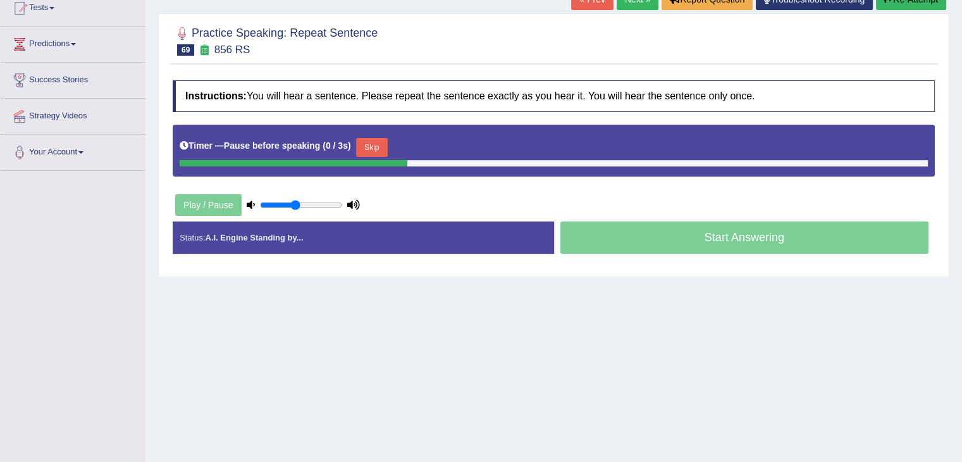
click at [364, 146] on button "Skip" at bounding box center [372, 147] width 32 height 19
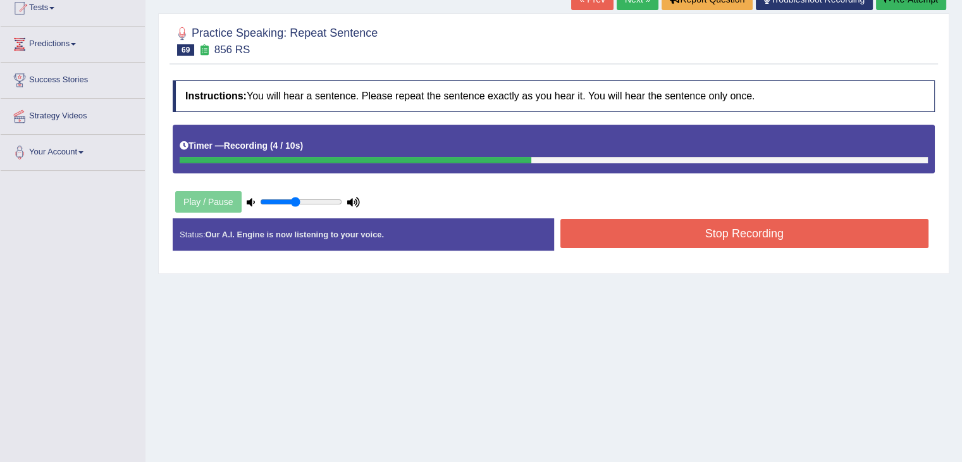
click at [622, 225] on button "Stop Recording" at bounding box center [745, 233] width 369 height 29
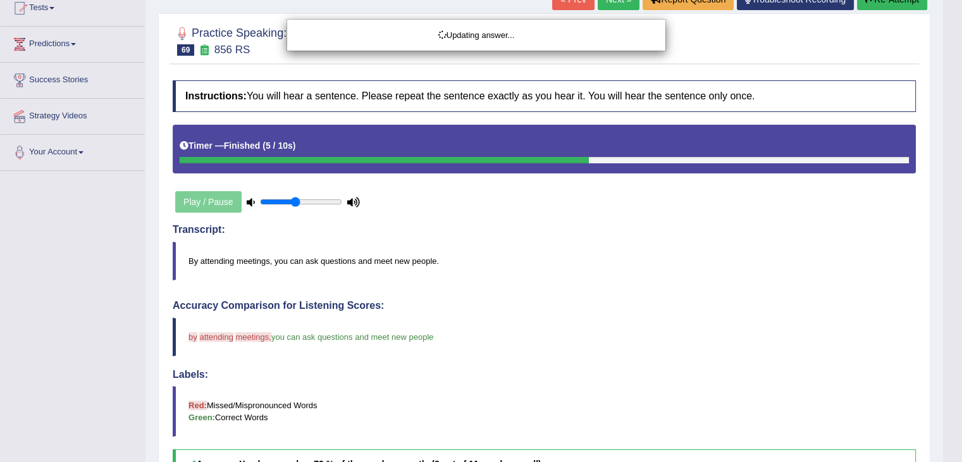
click at [962, 153] on html "Toggle navigation Home Practice Questions Speaking Practice Read Aloud Repeat S…" at bounding box center [481, 87] width 962 height 462
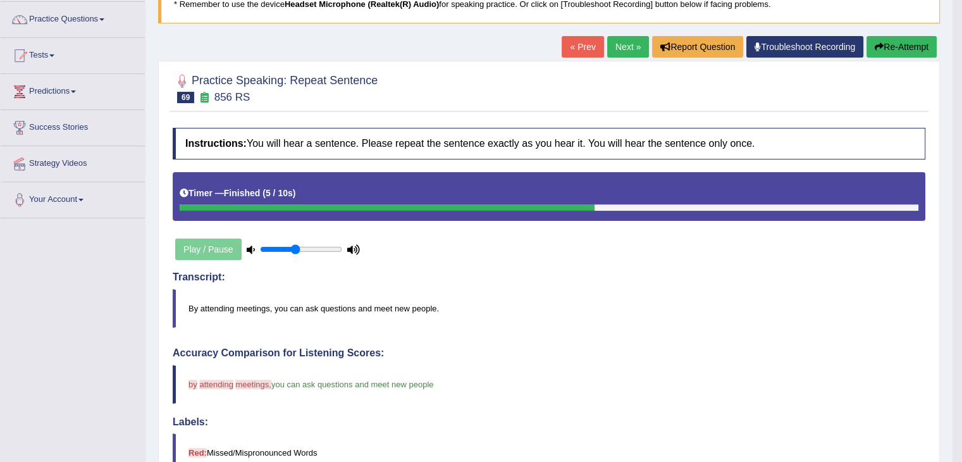
scroll to position [61, 0]
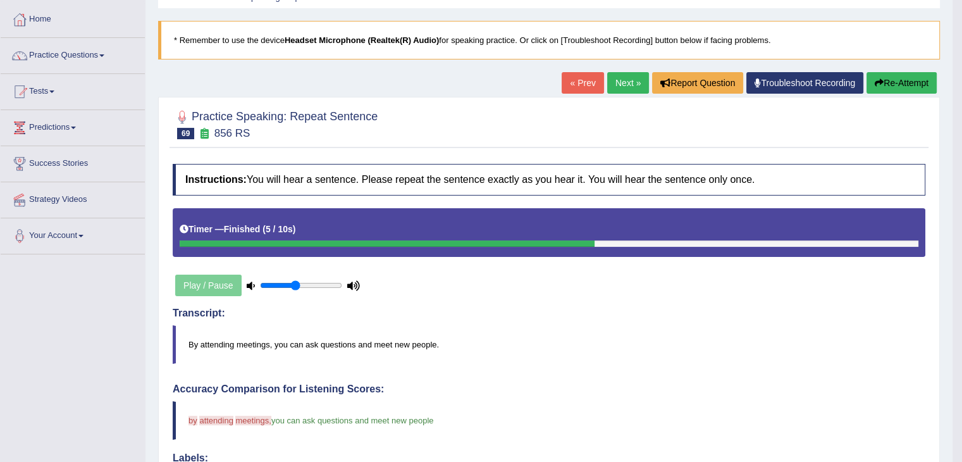
click at [620, 87] on link "Next »" at bounding box center [628, 83] width 42 height 22
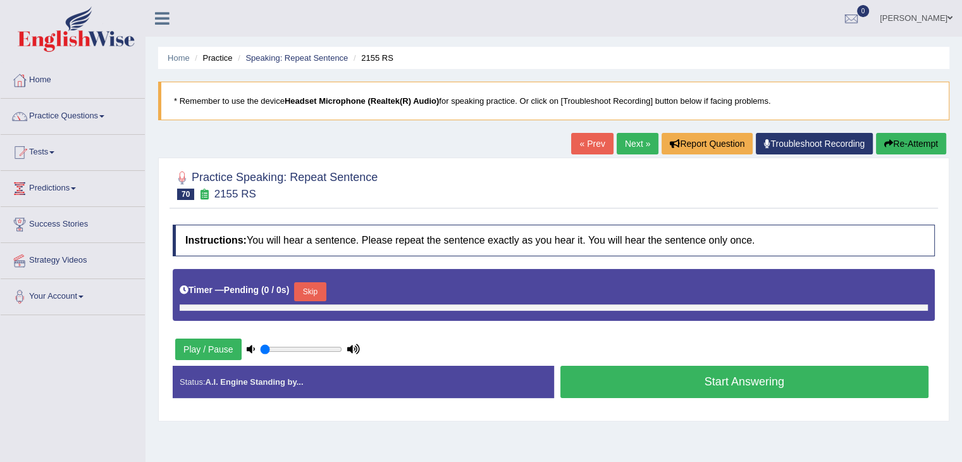
type input "0.45"
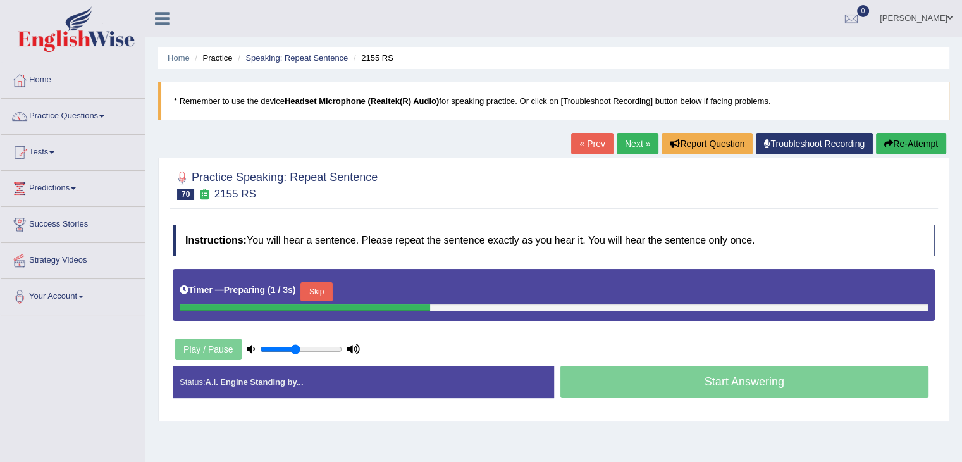
click at [328, 290] on button "Skip" at bounding box center [317, 291] width 32 height 19
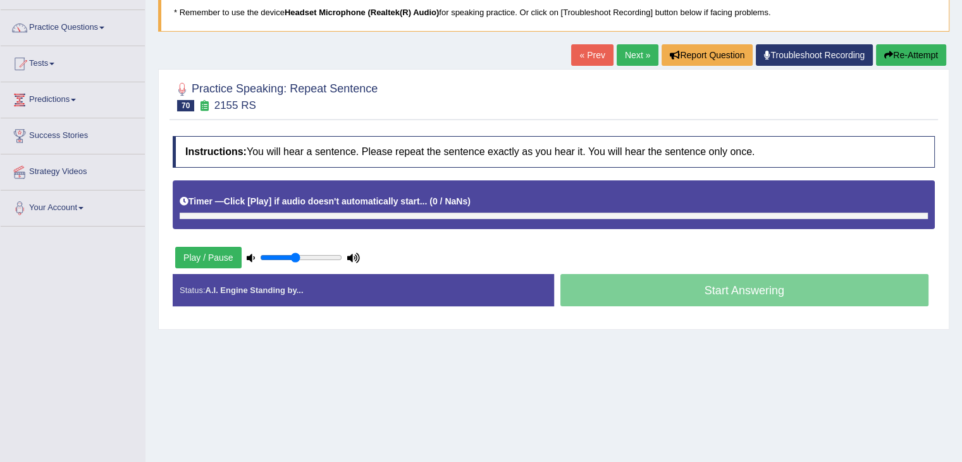
scroll to position [91, 0]
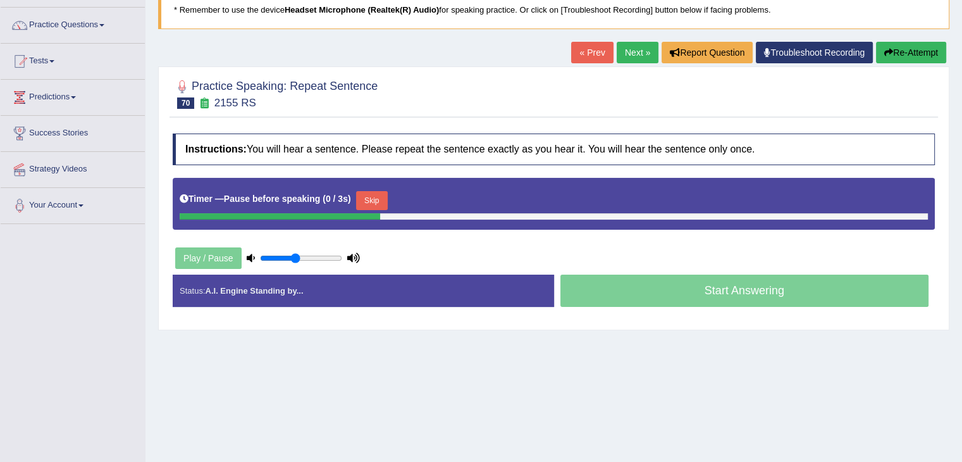
click at [375, 203] on button "Skip" at bounding box center [372, 200] width 32 height 19
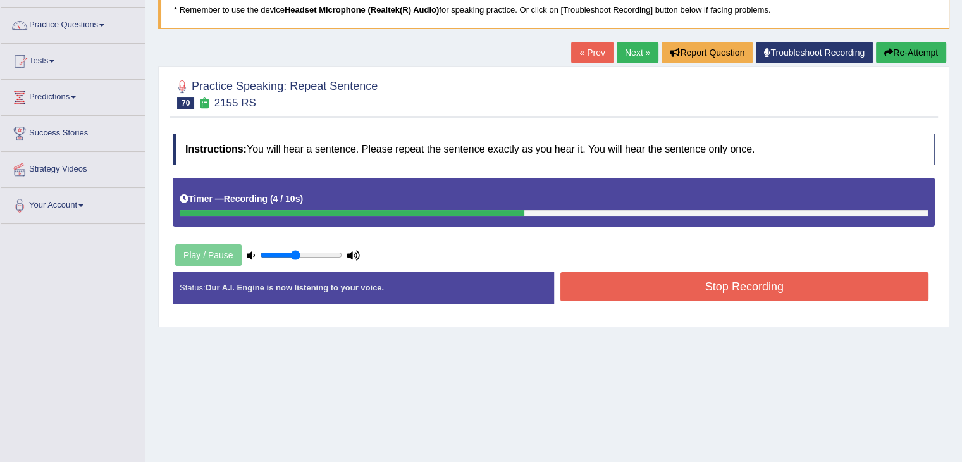
click at [582, 284] on button "Stop Recording" at bounding box center [745, 286] width 369 height 29
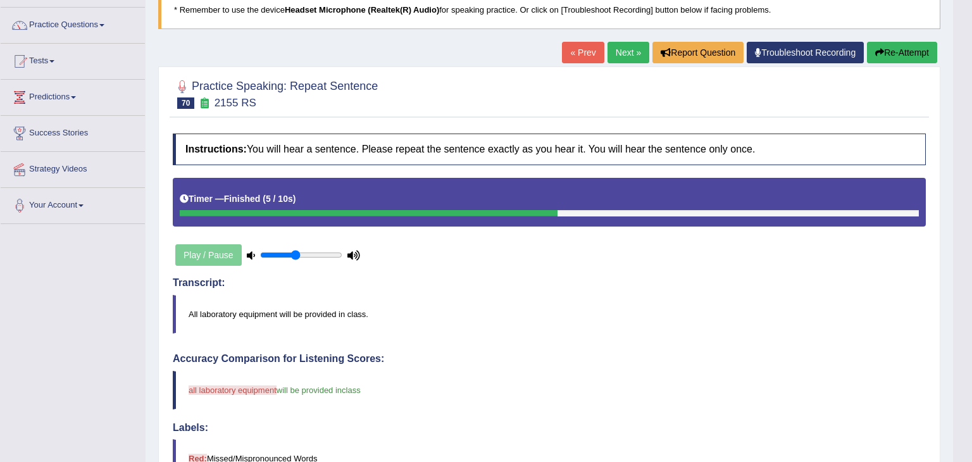
drag, startPoint x: 971, startPoint y: 112, endPoint x: 971, endPoint y: 124, distance: 12.0
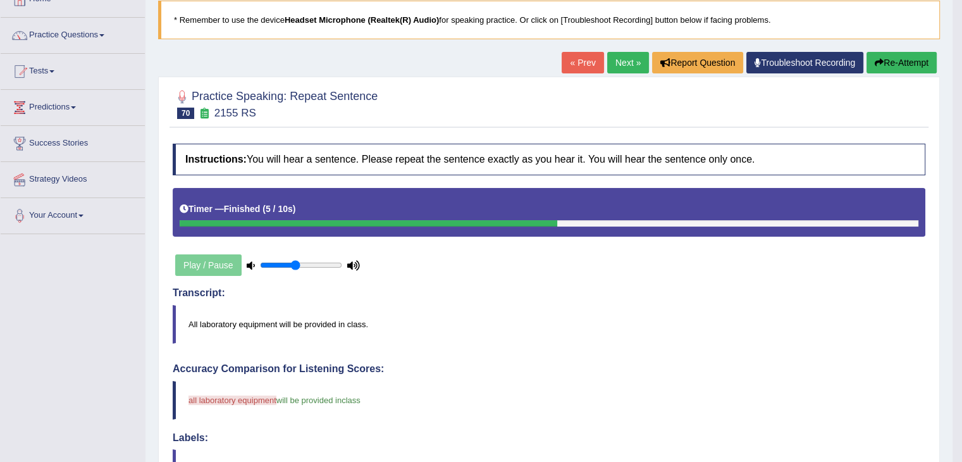
scroll to position [73, 0]
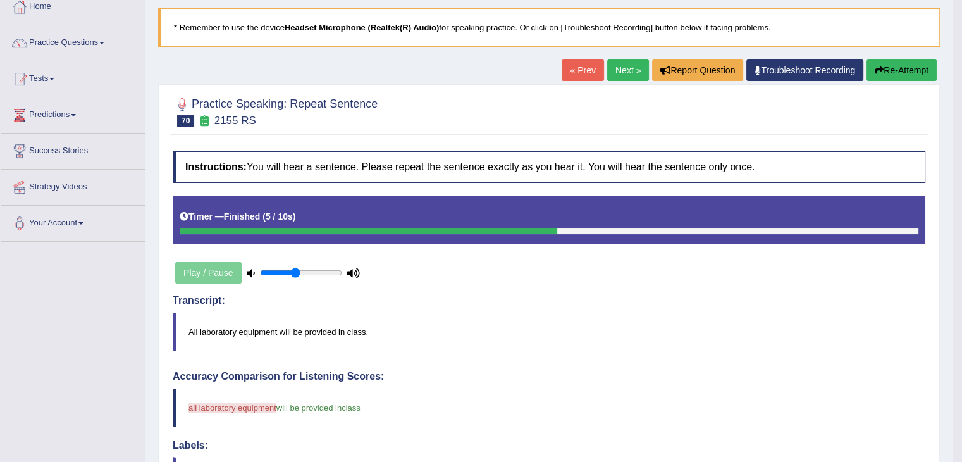
click at [630, 68] on link "Next »" at bounding box center [628, 70] width 42 height 22
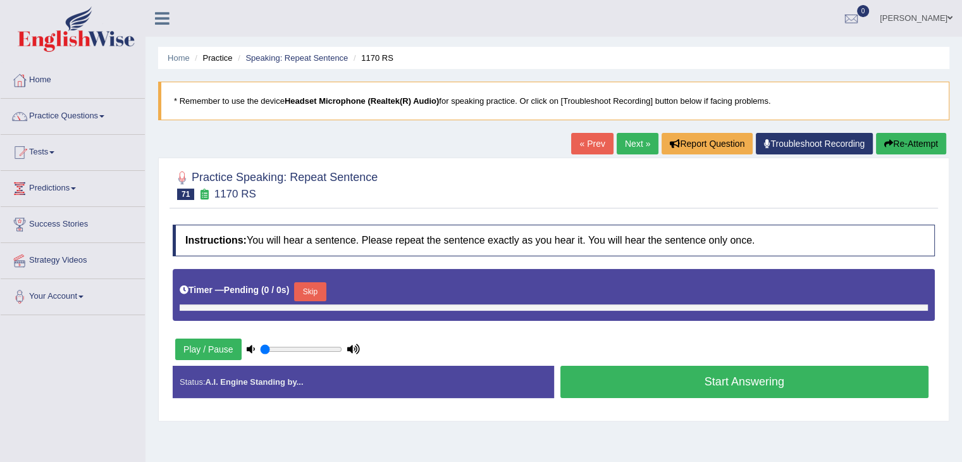
type input "0.45"
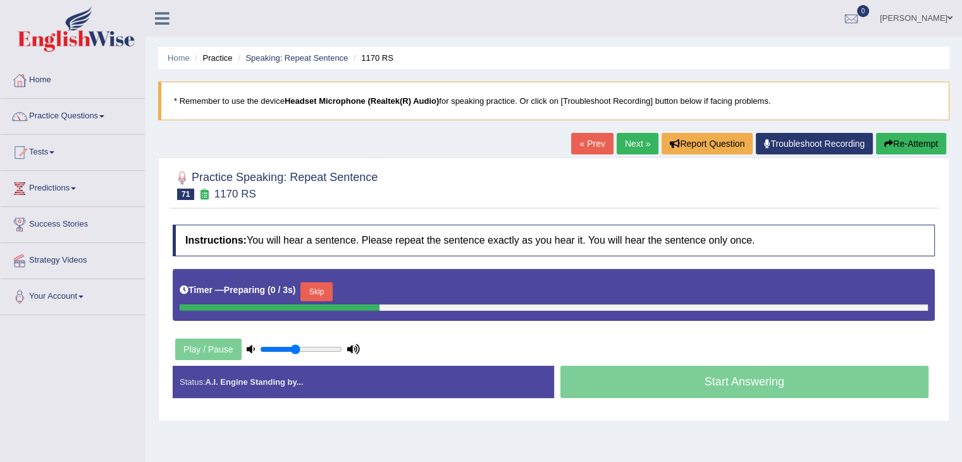
click at [962, 91] on div "Home Practice Speaking: Repeat Sentence 1170 RS * Remember to use the device He…" at bounding box center [554, 316] width 817 height 633
drag, startPoint x: 962, startPoint y: 91, endPoint x: 971, endPoint y: 101, distance: 13.9
click at [962, 101] on html "Toggle navigation Home Practice Questions Speaking Practice Read Aloud Repeat S…" at bounding box center [481, 231] width 962 height 462
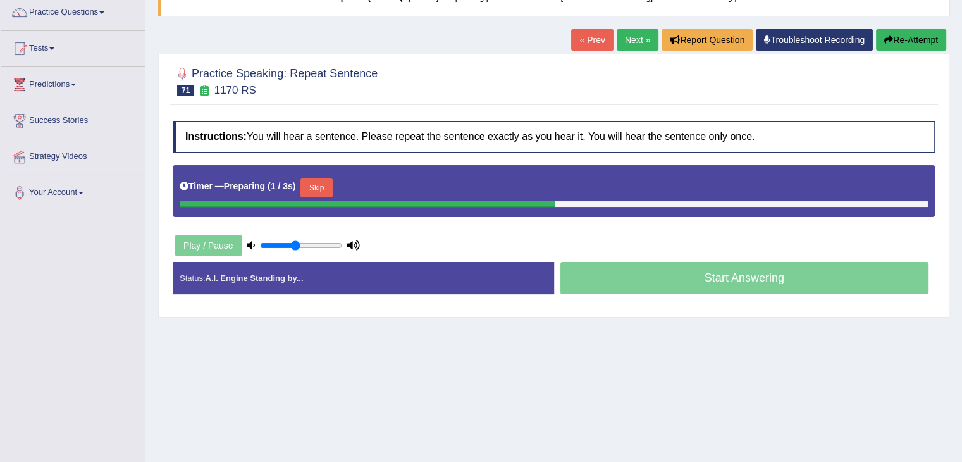
drag, startPoint x: 971, startPoint y: 101, endPoint x: 971, endPoint y: 175, distance: 73.4
click at [962, 175] on html "Toggle navigation Home Practice Questions Speaking Practice Read Aloud Repeat S…" at bounding box center [481, 127] width 962 height 462
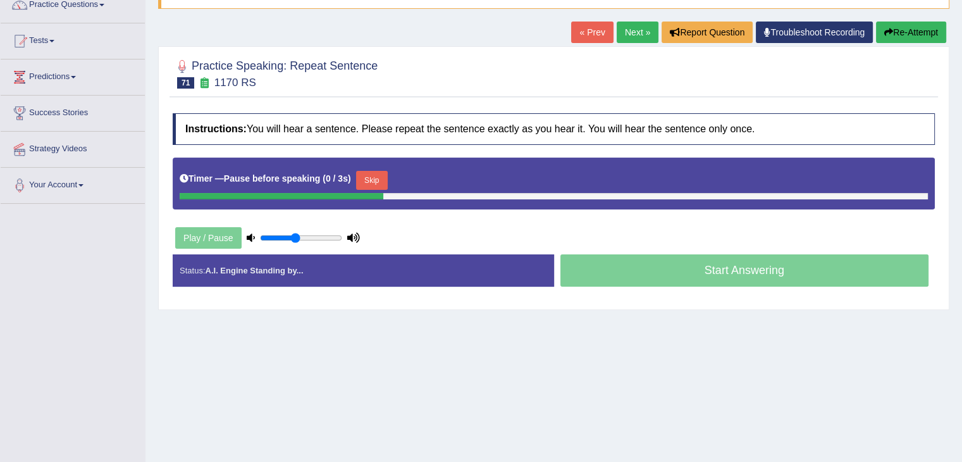
click at [372, 175] on button "Skip" at bounding box center [372, 180] width 32 height 19
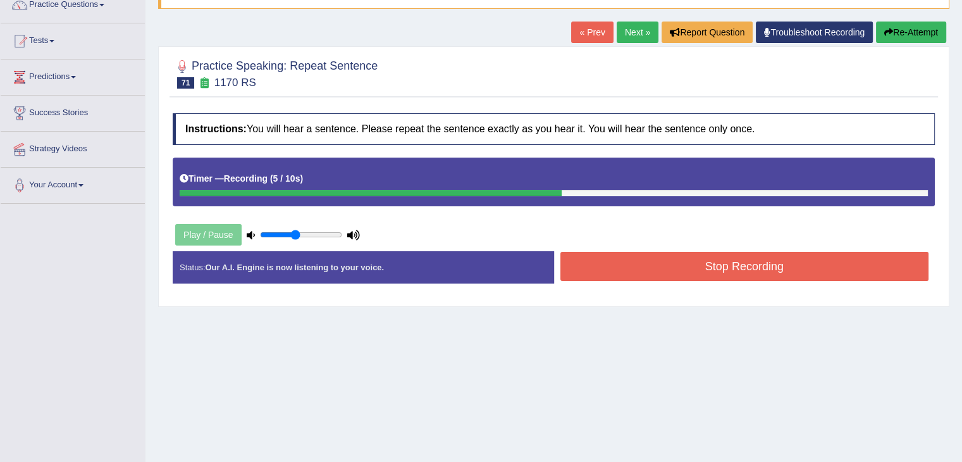
click at [628, 278] on button "Stop Recording" at bounding box center [745, 266] width 369 height 29
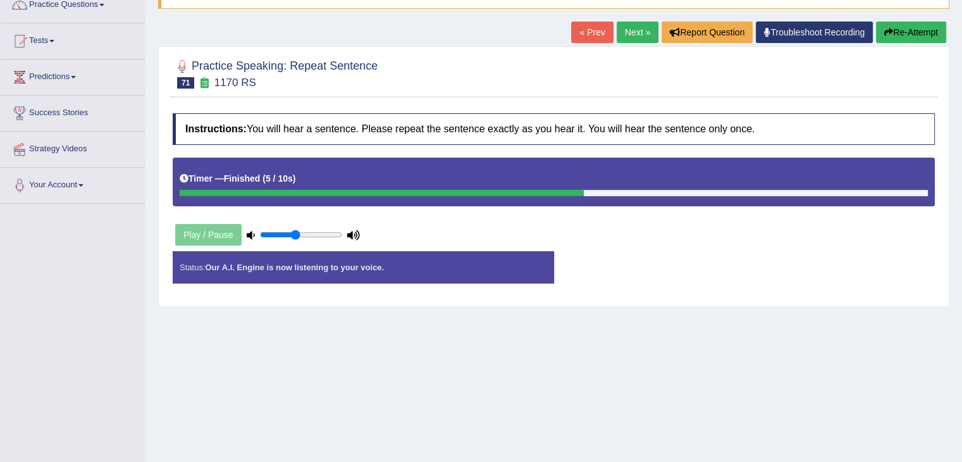
click at [628, 278] on div "Status: Our A.I. Engine is now listening to your voice. Start Answering Stop Re…" at bounding box center [554, 273] width 762 height 45
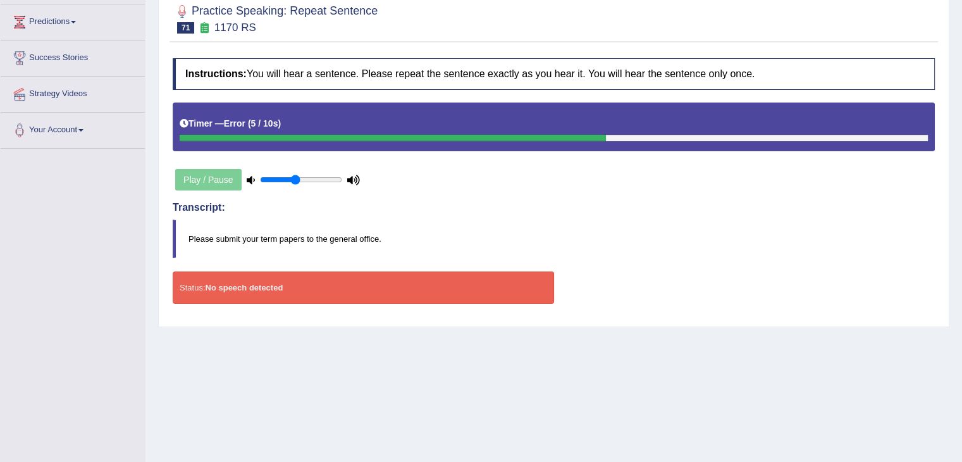
scroll to position [132, 0]
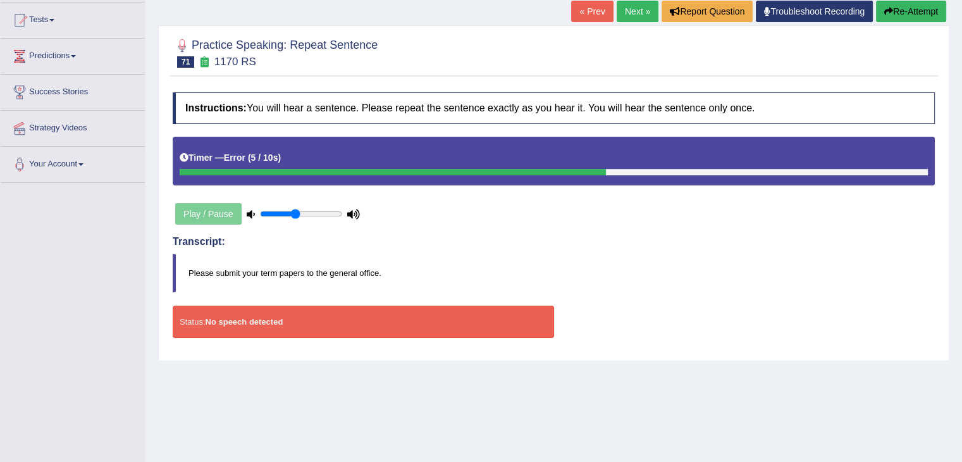
click at [909, 9] on button "Re-Attempt" at bounding box center [911, 12] width 70 height 22
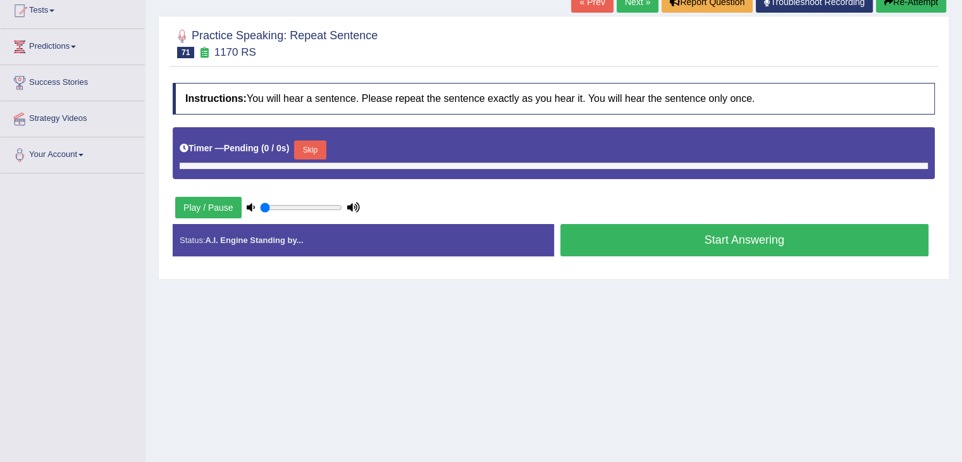
type input "0.45"
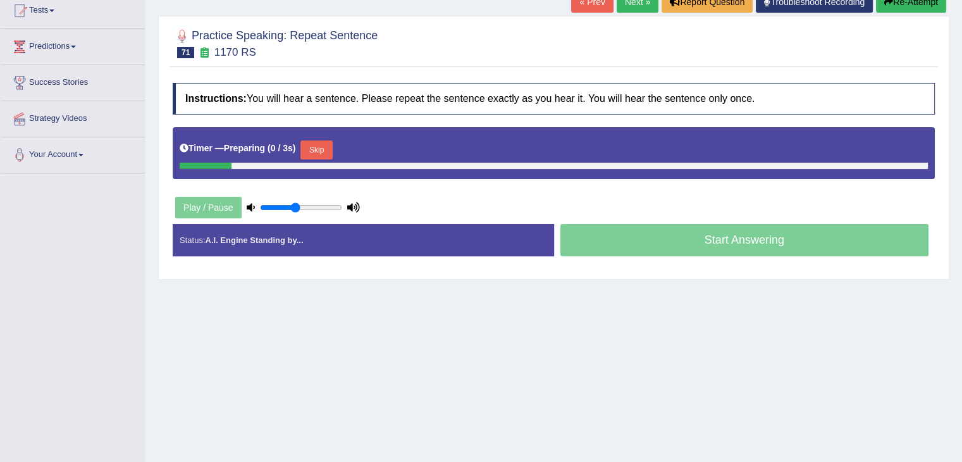
click at [314, 153] on button "Skip" at bounding box center [317, 149] width 32 height 19
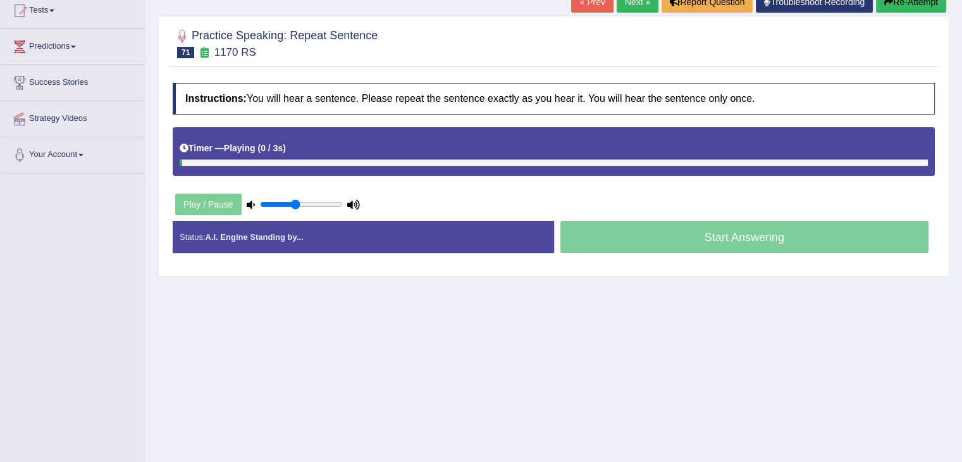
scroll to position [132, 0]
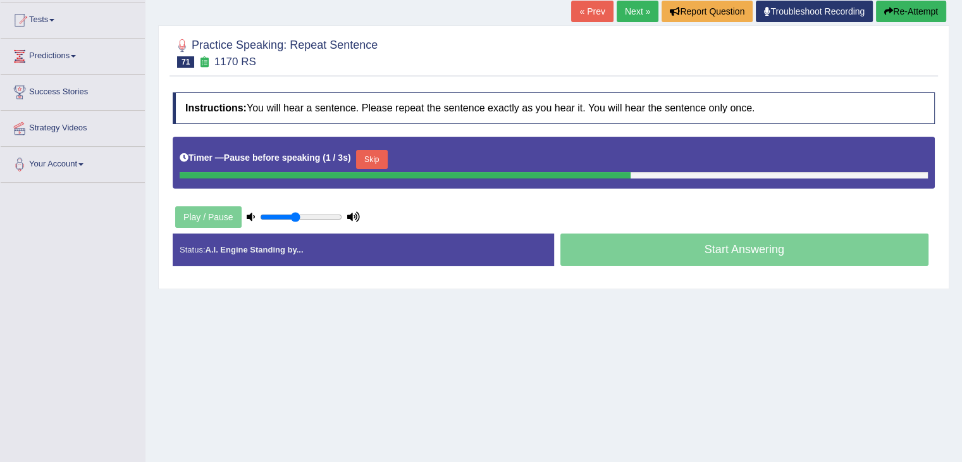
click at [370, 152] on button "Skip" at bounding box center [372, 159] width 32 height 19
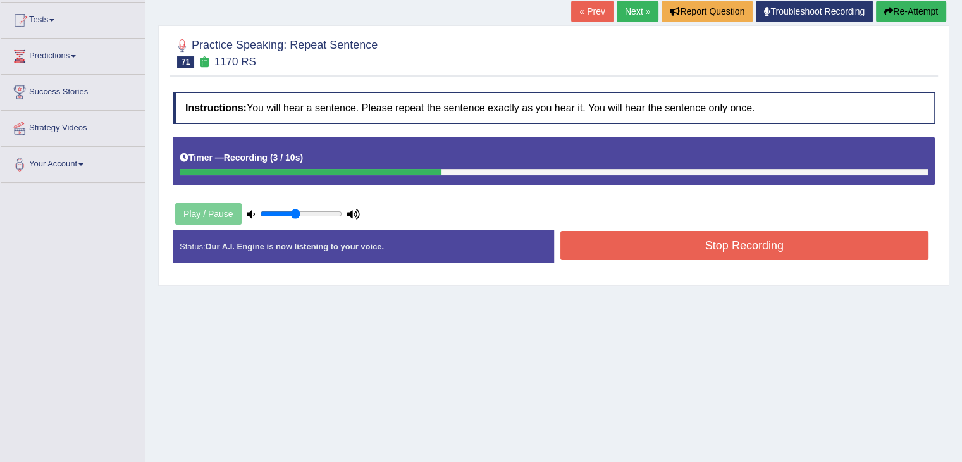
click at [575, 239] on button "Stop Recording" at bounding box center [745, 245] width 369 height 29
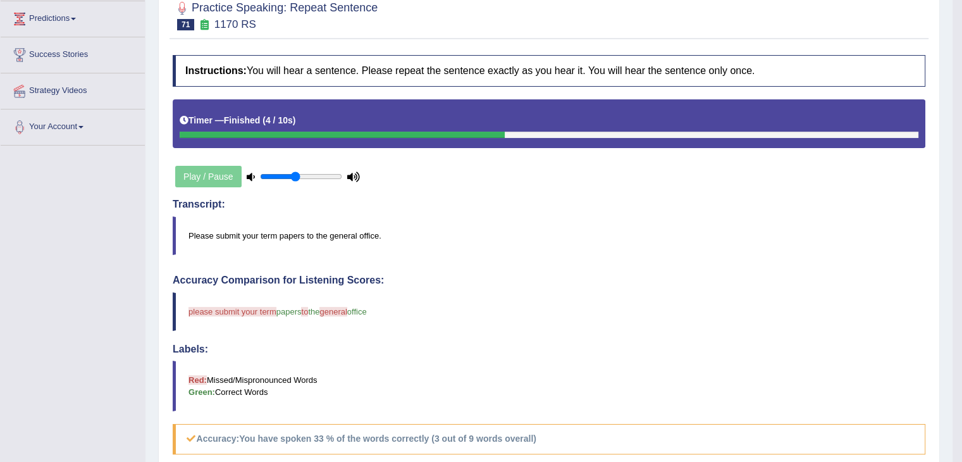
scroll to position [0, 0]
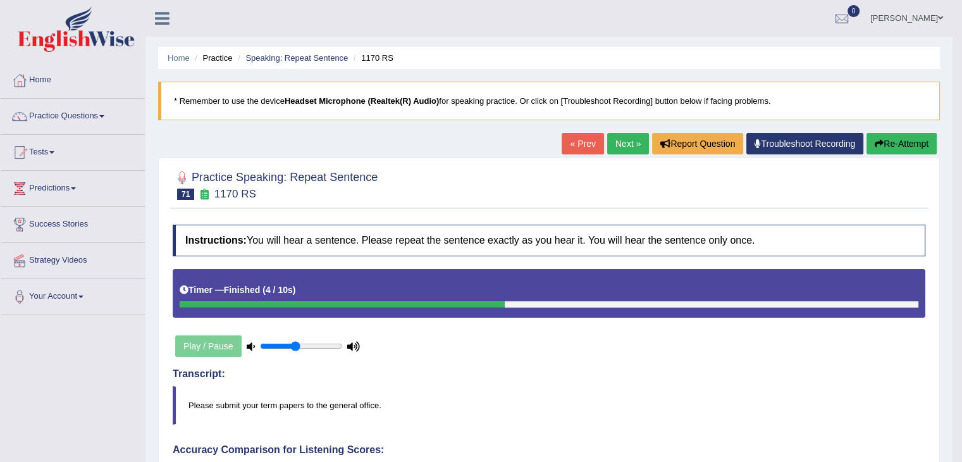
click at [621, 148] on link "Next »" at bounding box center [628, 144] width 42 height 22
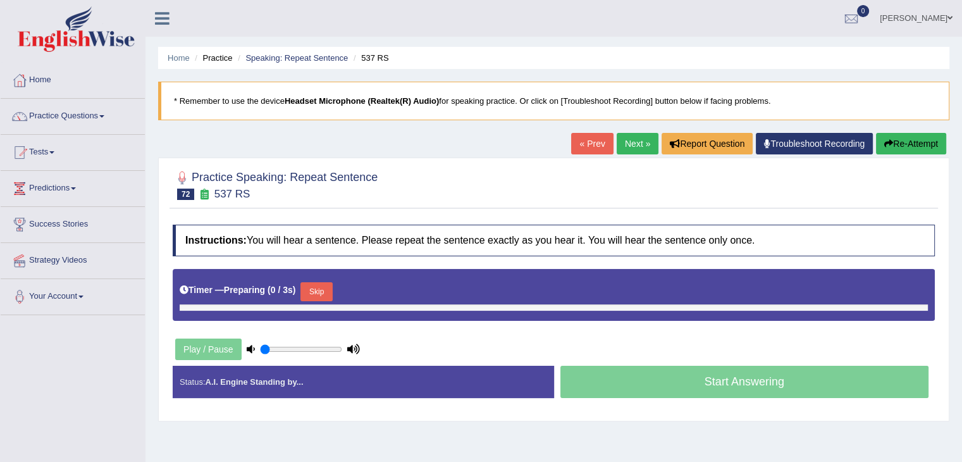
type input "0.45"
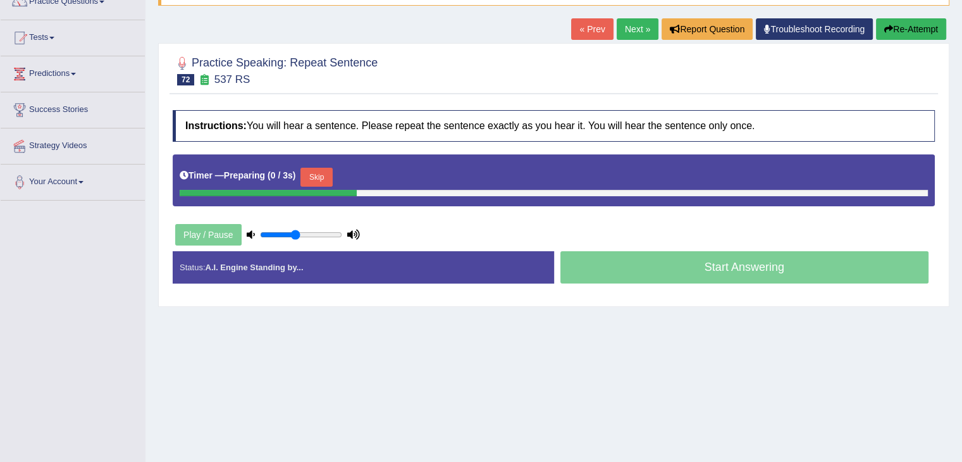
scroll to position [120, 0]
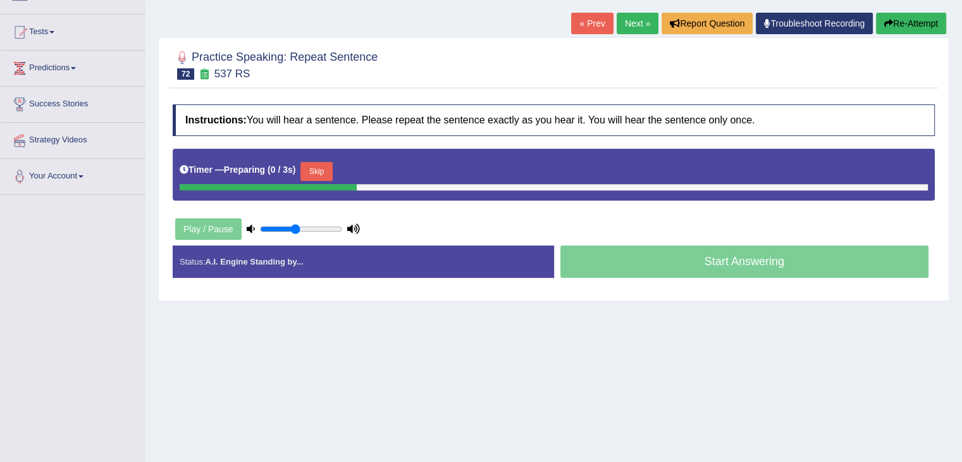
drag, startPoint x: 0, startPoint y: 0, endPoint x: 971, endPoint y: 241, distance: 1000.7
click at [962, 241] on html "Toggle navigation Home Practice Questions Speaking Practice Read Aloud Repeat S…" at bounding box center [481, 111] width 962 height 462
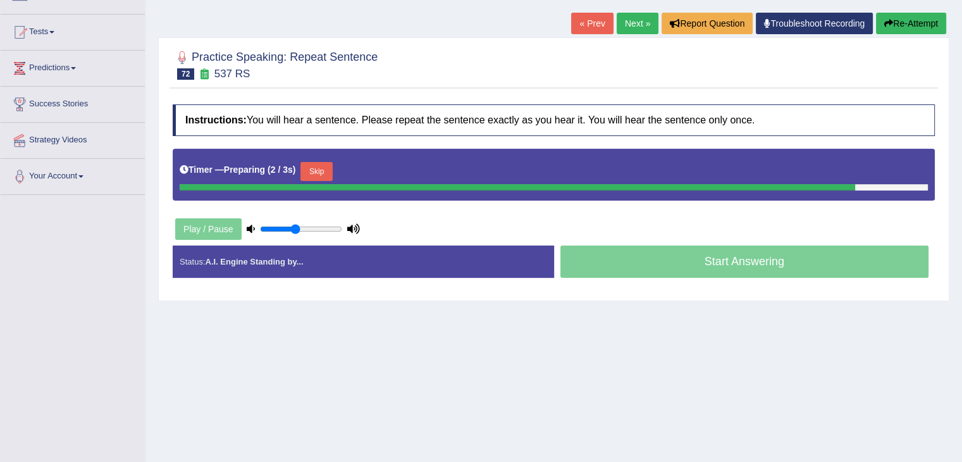
click at [332, 165] on button "Skip" at bounding box center [317, 171] width 32 height 19
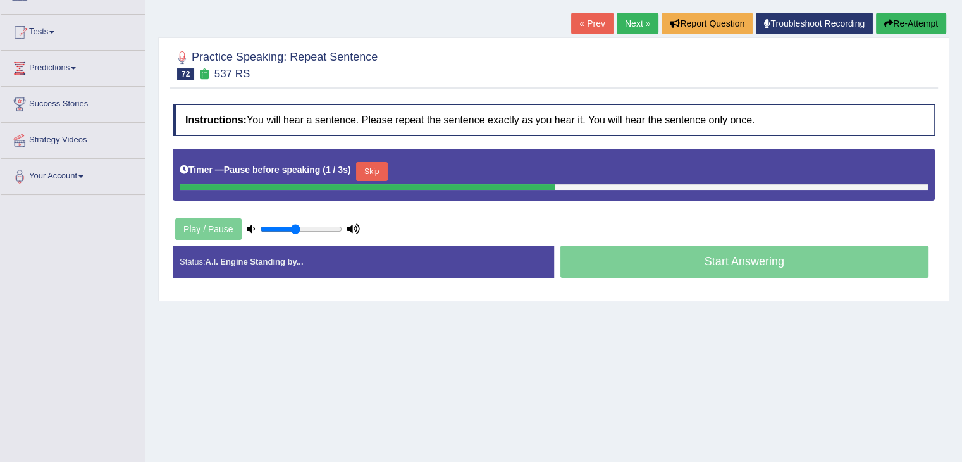
click at [376, 172] on button "Skip" at bounding box center [372, 171] width 32 height 19
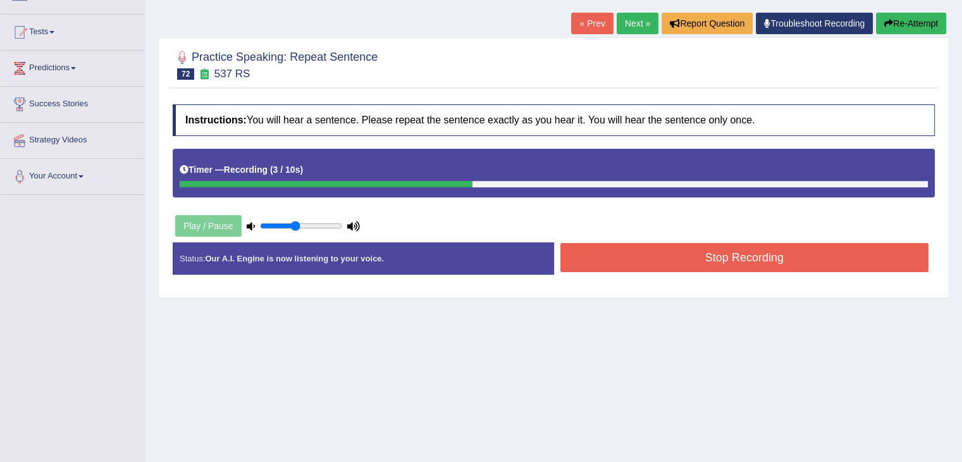
click at [635, 254] on button "Stop Recording" at bounding box center [745, 257] width 369 height 29
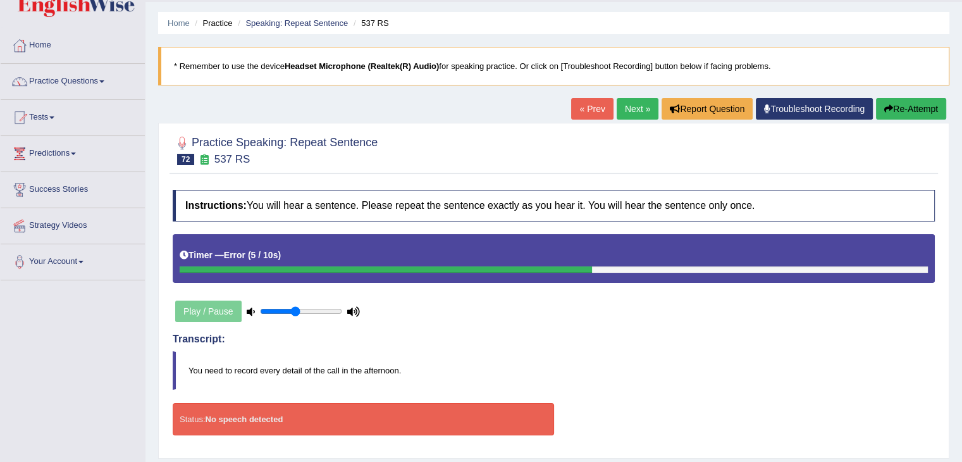
scroll to position [27, 0]
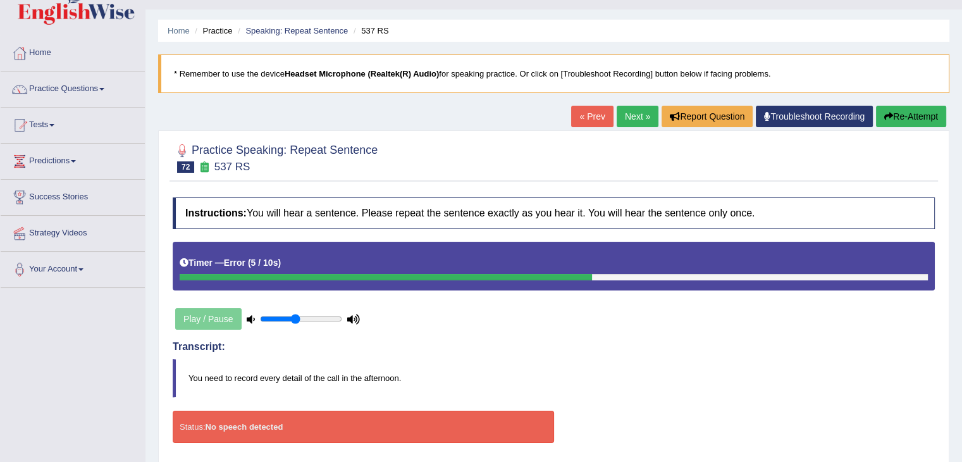
click at [628, 123] on link "Next »" at bounding box center [638, 117] width 42 height 22
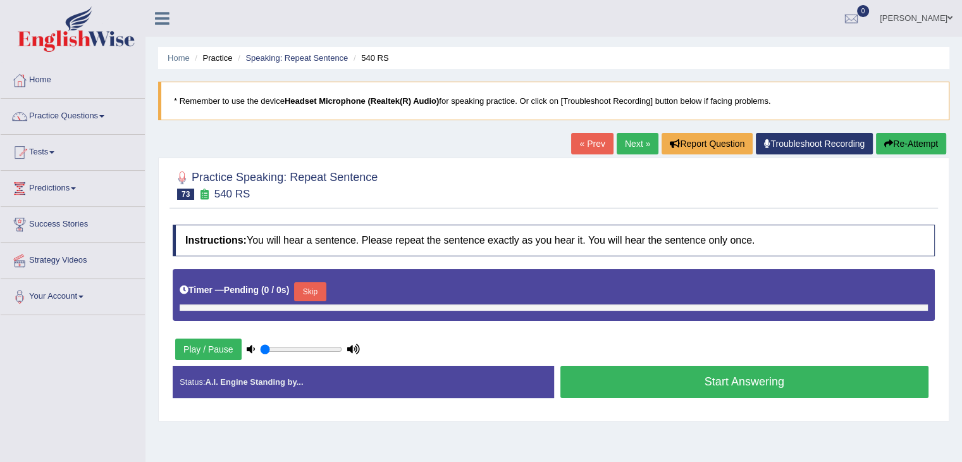
type input "0.45"
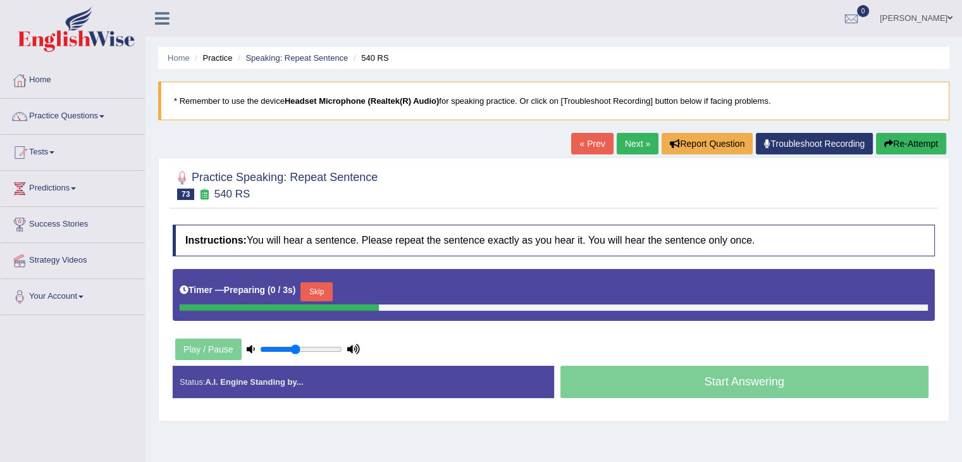
click at [314, 294] on button "Skip" at bounding box center [317, 291] width 32 height 19
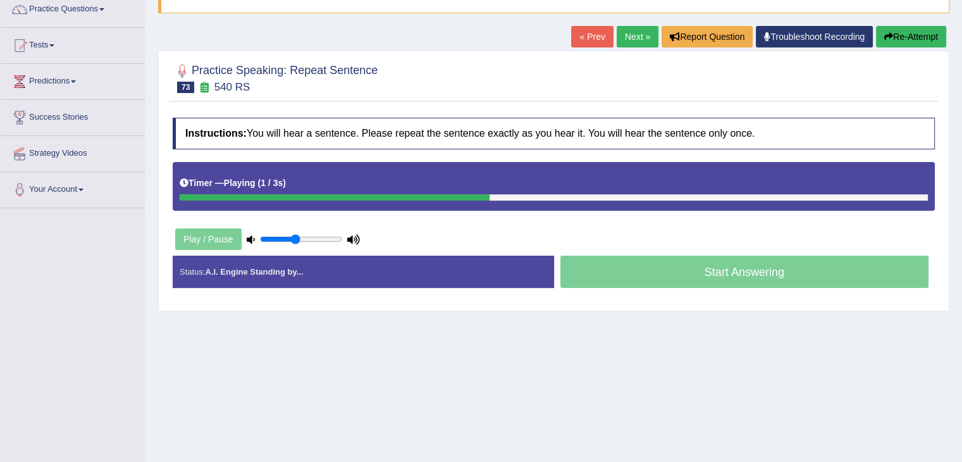
scroll to position [108, 0]
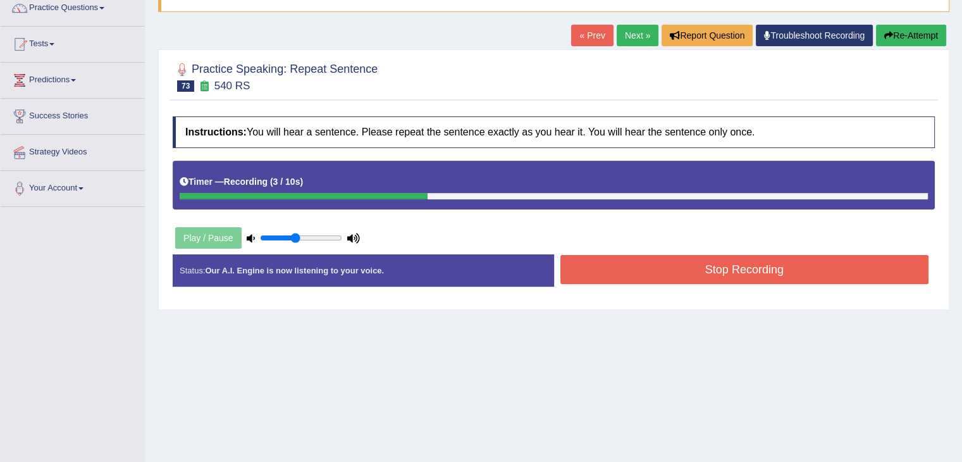
click at [672, 269] on button "Stop Recording" at bounding box center [745, 269] width 369 height 29
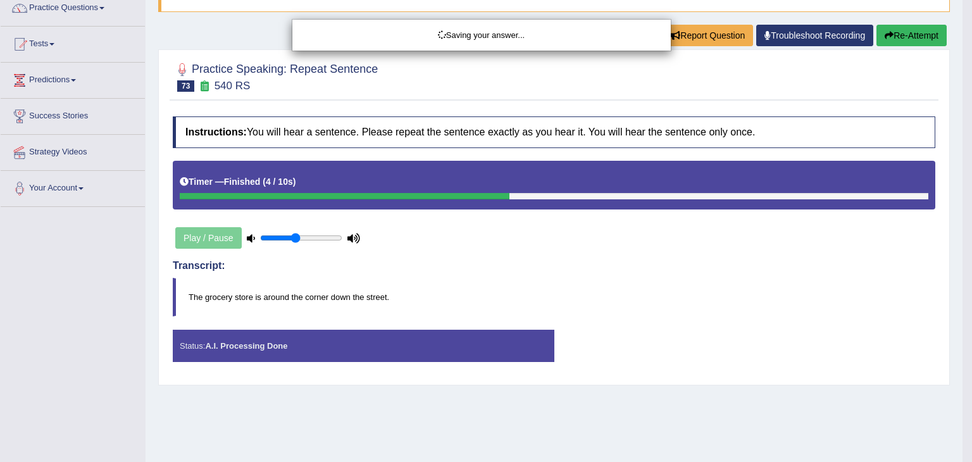
drag, startPoint x: 969, startPoint y: 142, endPoint x: 971, endPoint y: 192, distance: 49.4
click at [971, 192] on div "Saving your answer..." at bounding box center [486, 231] width 972 height 462
drag, startPoint x: 971, startPoint y: 192, endPoint x: 971, endPoint y: 241, distance: 49.4
click at [971, 241] on div "Saving your answer..." at bounding box center [486, 231] width 972 height 462
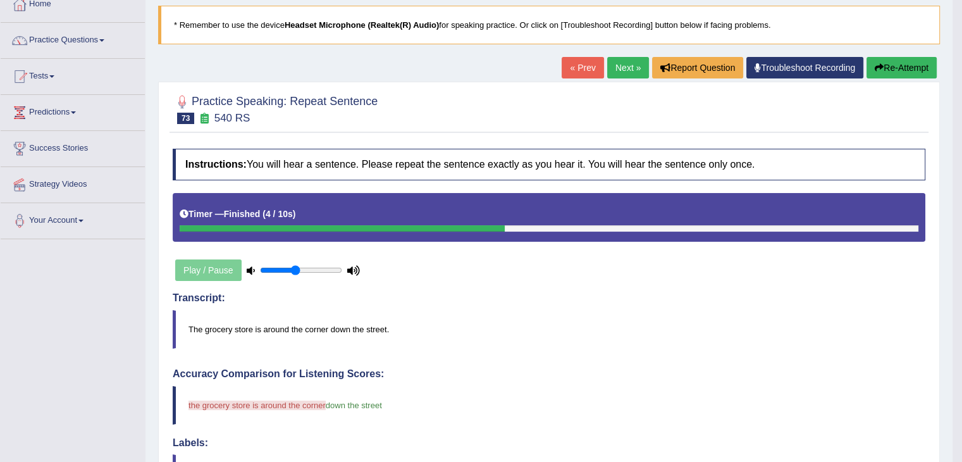
drag, startPoint x: 969, startPoint y: 104, endPoint x: 969, endPoint y: 151, distance: 46.8
click at [962, 151] on html "Toggle navigation Home Practice Questions Speaking Practice Read Aloud Repeat S…" at bounding box center [481, 155] width 962 height 462
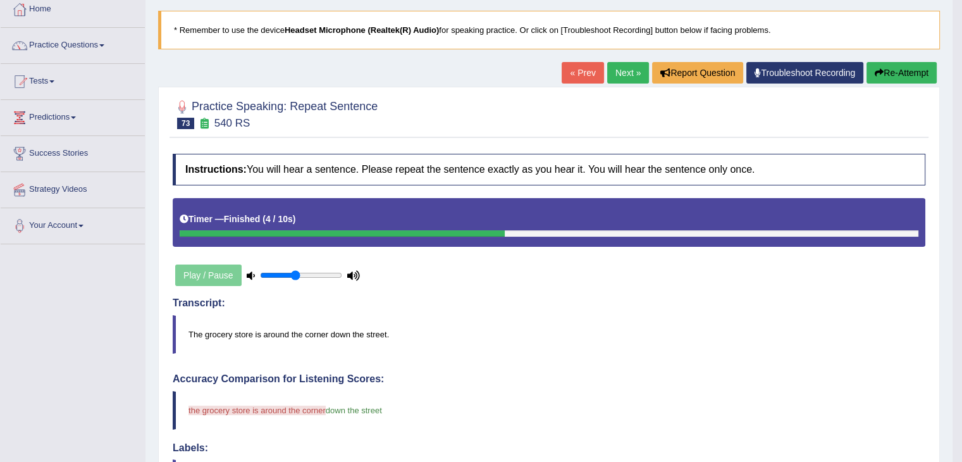
scroll to position [61, 0]
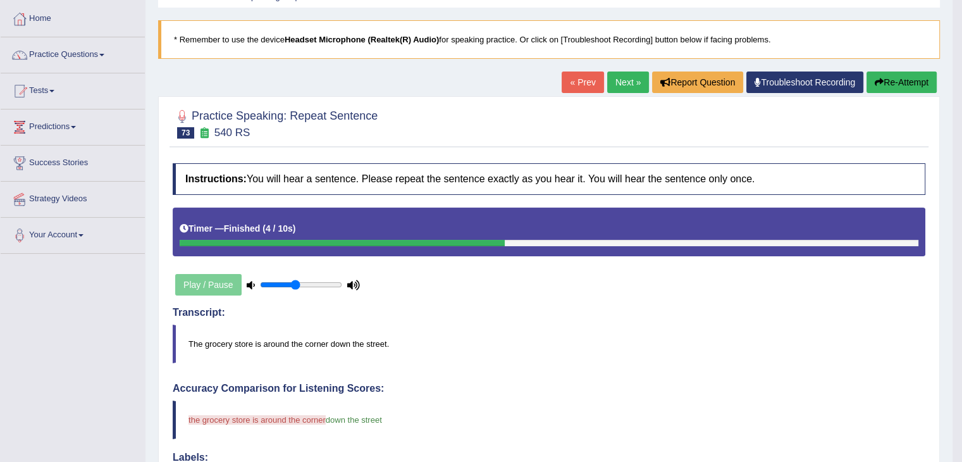
click at [637, 77] on link "Next »" at bounding box center [628, 82] width 42 height 22
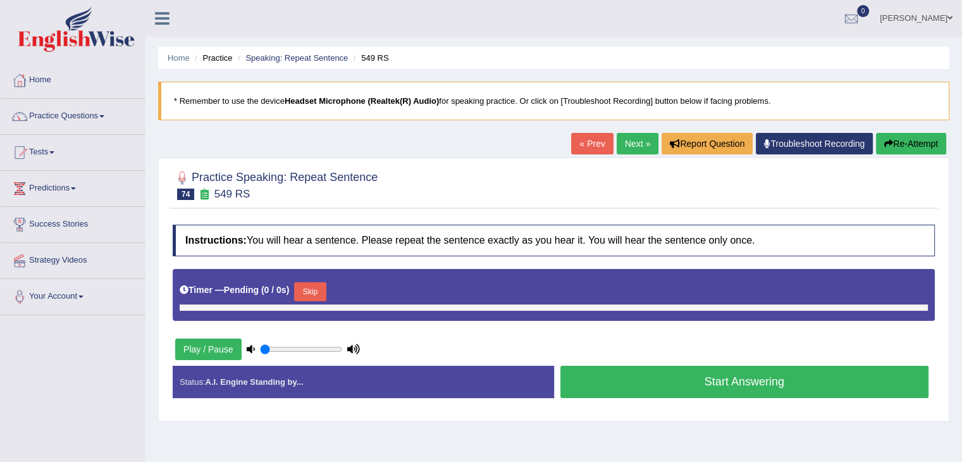
type input "0.45"
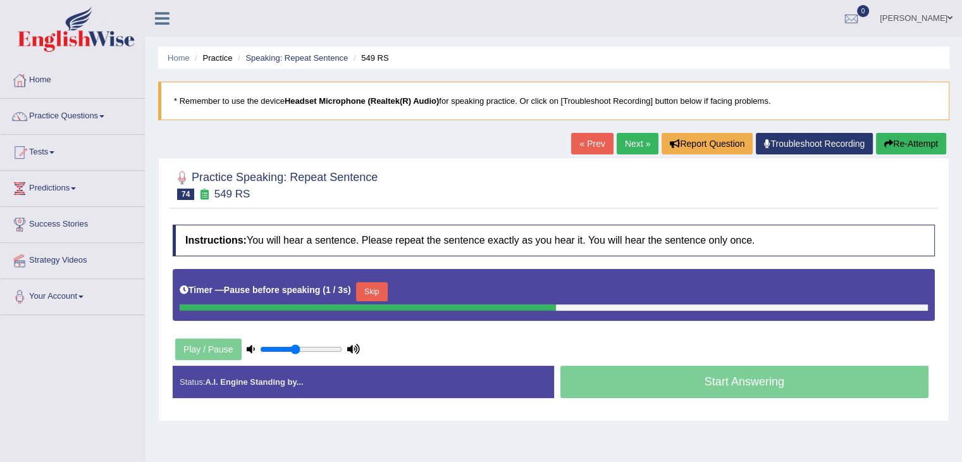
click at [380, 293] on button "Skip" at bounding box center [372, 291] width 32 height 19
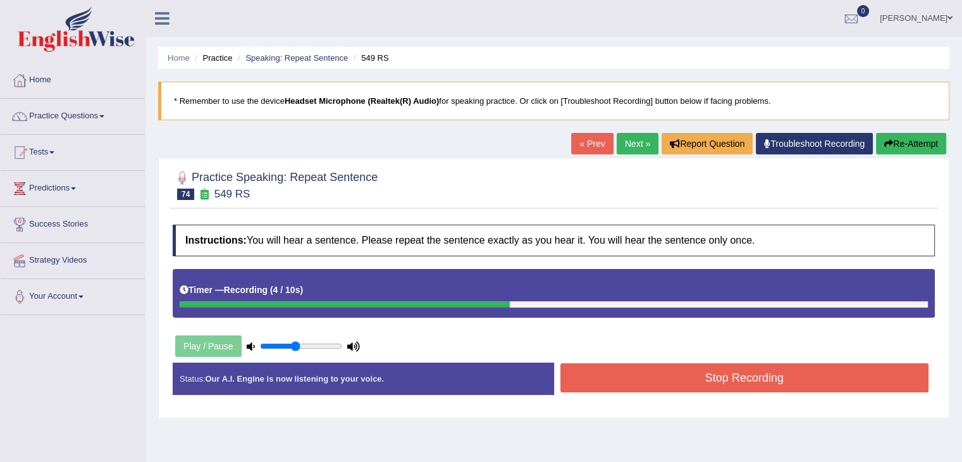
click at [611, 382] on button "Stop Recording" at bounding box center [745, 377] width 369 height 29
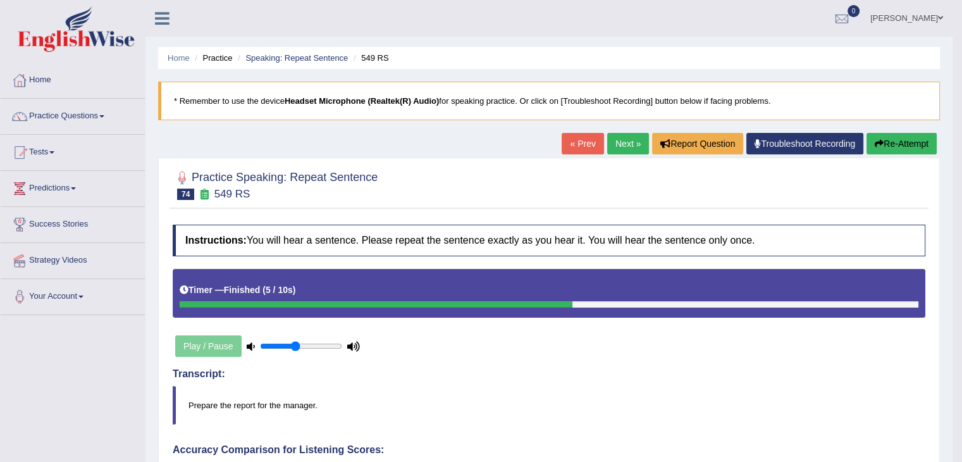
drag, startPoint x: 971, startPoint y: 92, endPoint x: 964, endPoint y: 118, distance: 26.2
click at [614, 140] on link "Next »" at bounding box center [628, 144] width 42 height 22
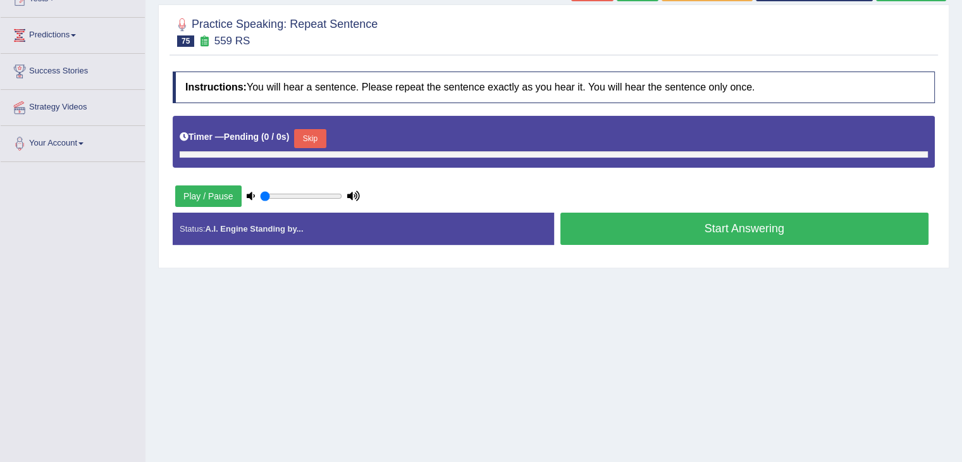
scroll to position [154, 0]
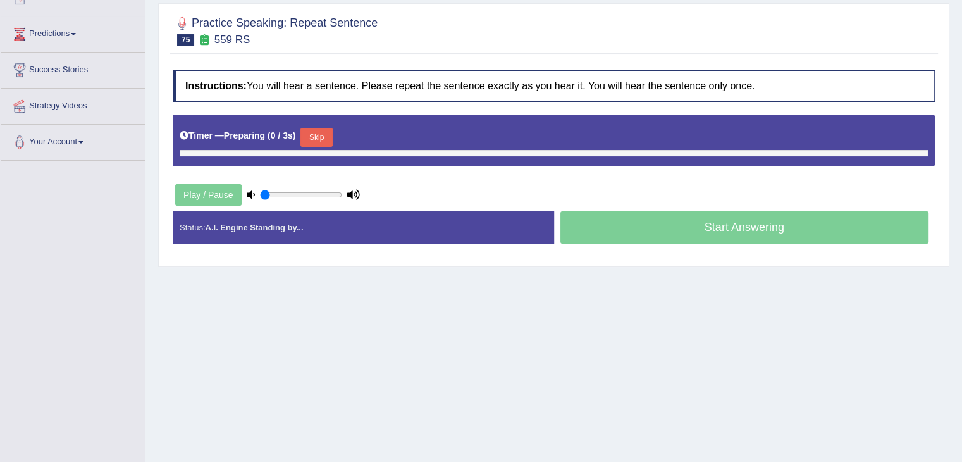
type input "0.45"
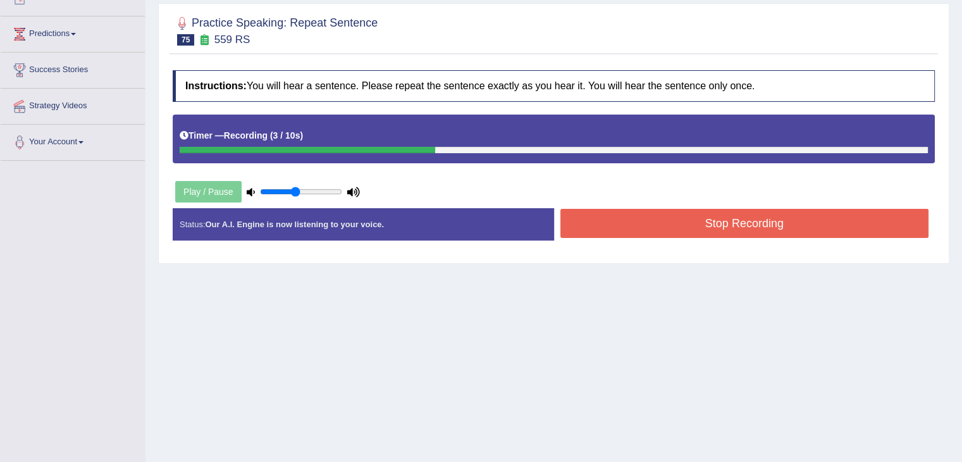
click at [603, 220] on button "Stop Recording" at bounding box center [745, 223] width 369 height 29
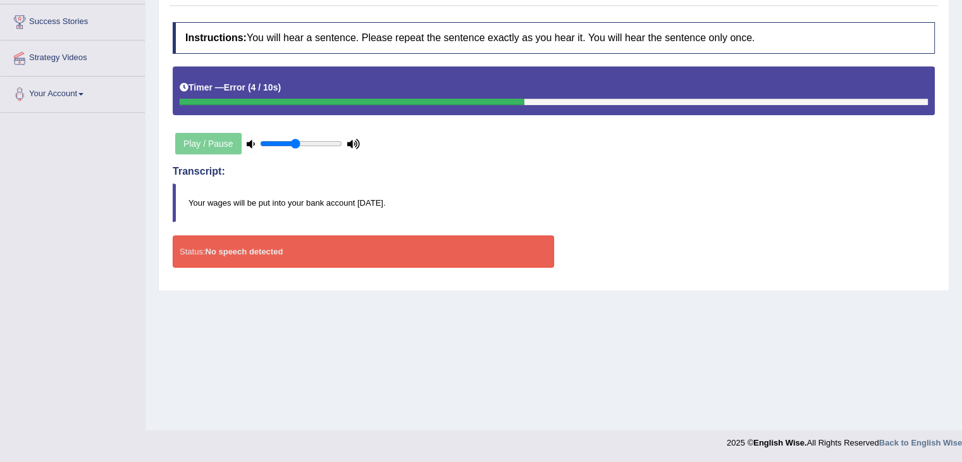
scroll to position [131, 0]
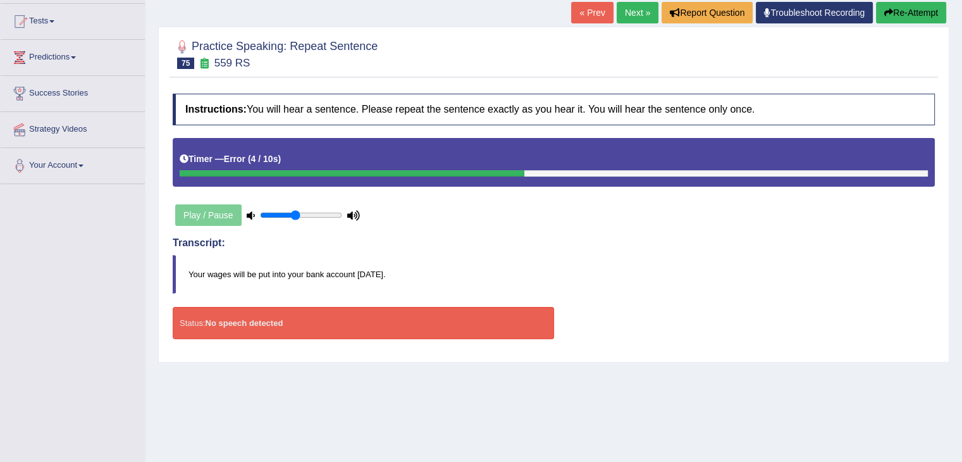
click at [630, 16] on link "Next »" at bounding box center [638, 13] width 42 height 22
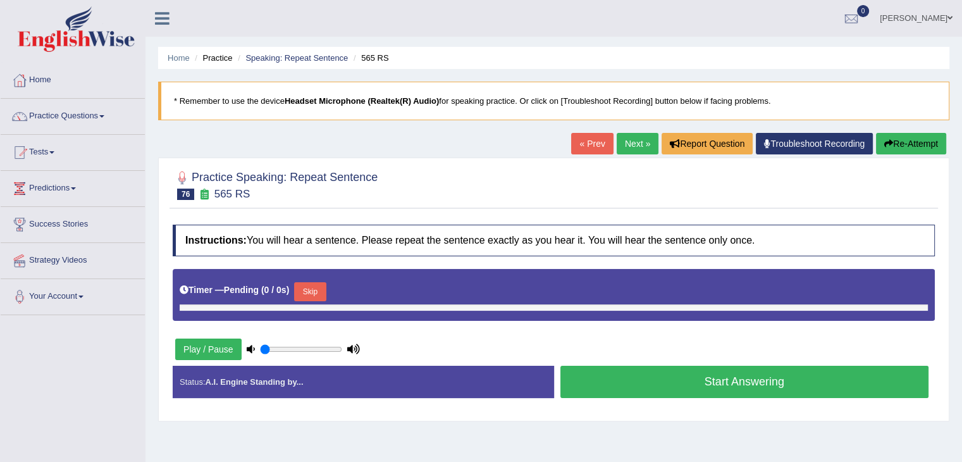
type input "0.45"
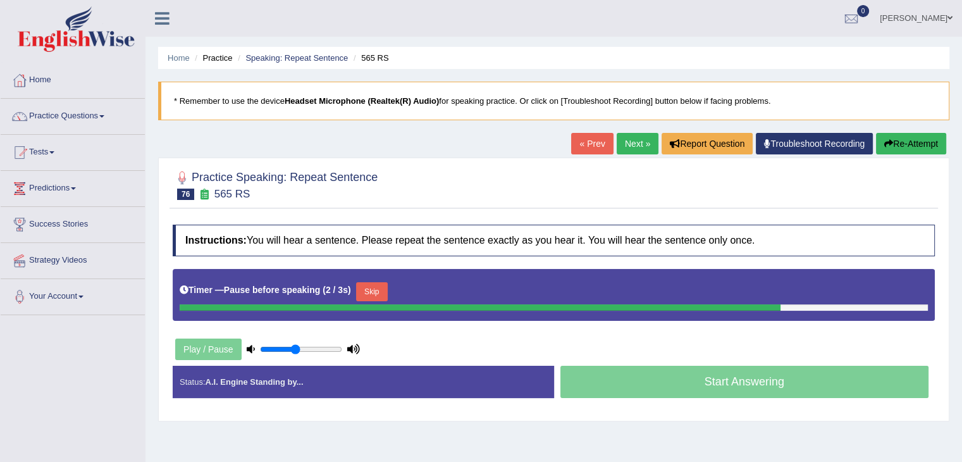
click at [382, 292] on button "Skip" at bounding box center [372, 291] width 32 height 19
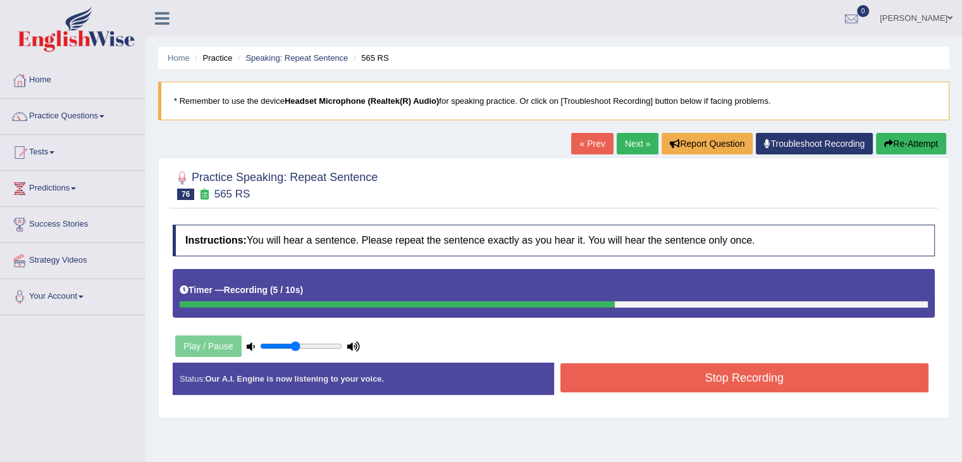
click at [637, 379] on button "Stop Recording" at bounding box center [745, 377] width 369 height 29
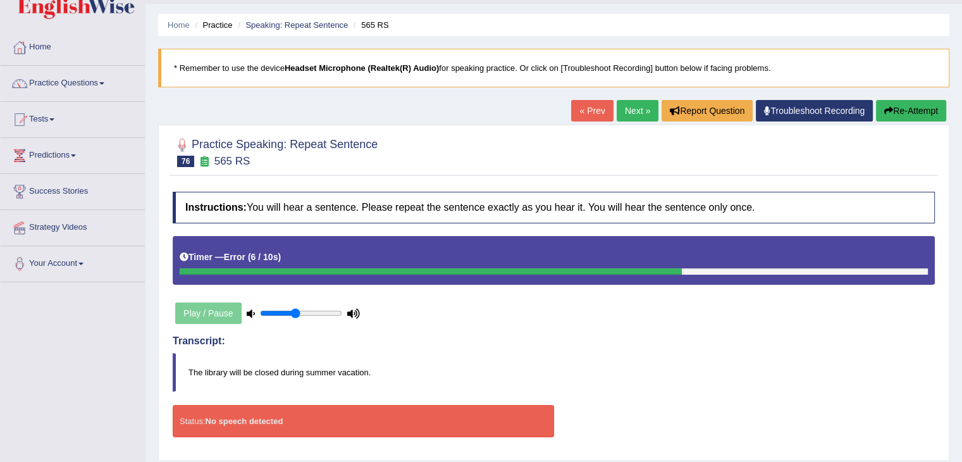
scroll to position [28, 0]
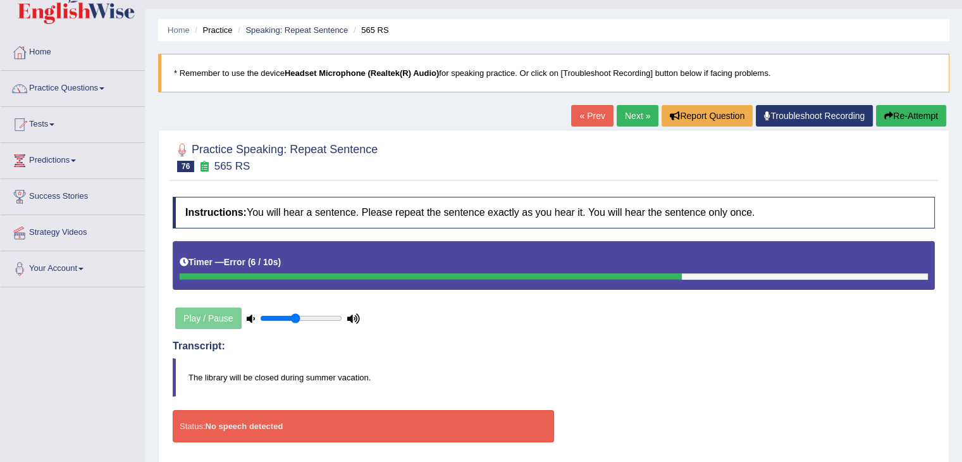
click at [901, 113] on button "Re-Attempt" at bounding box center [911, 116] width 70 height 22
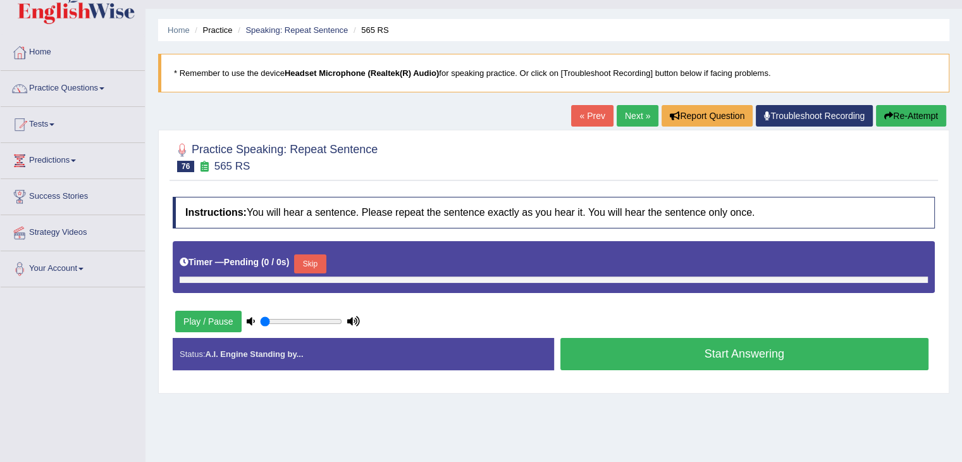
type input "0.45"
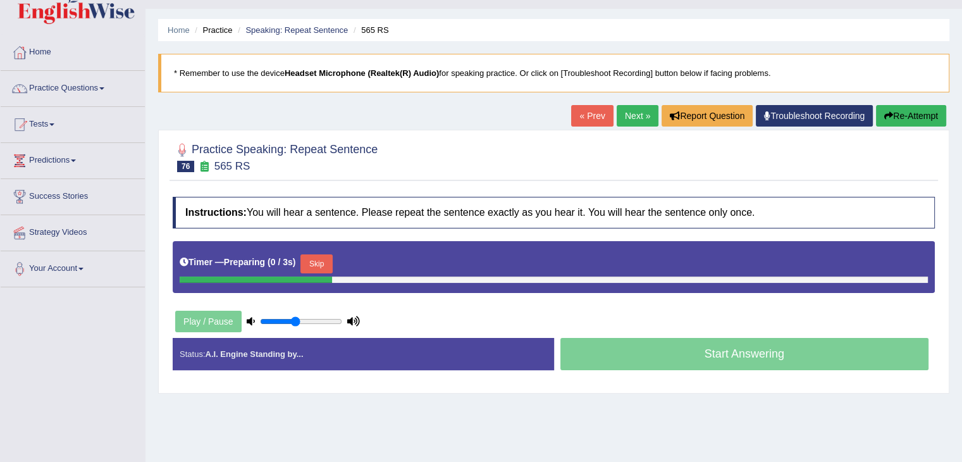
click at [324, 263] on button "Skip" at bounding box center [317, 263] width 32 height 19
click at [359, 263] on div "Timer — Pause before speaking ( 0 / 3s ) Skip" at bounding box center [554, 263] width 749 height 25
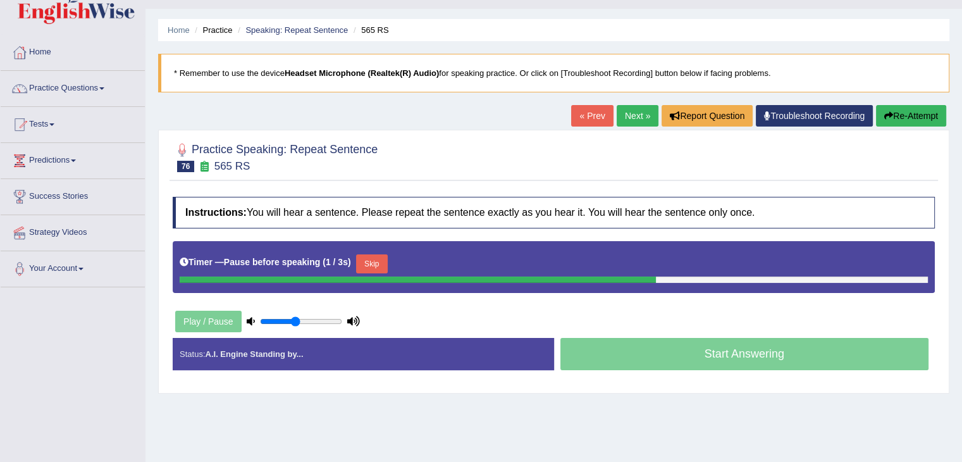
click at [370, 263] on button "Skip" at bounding box center [372, 263] width 32 height 19
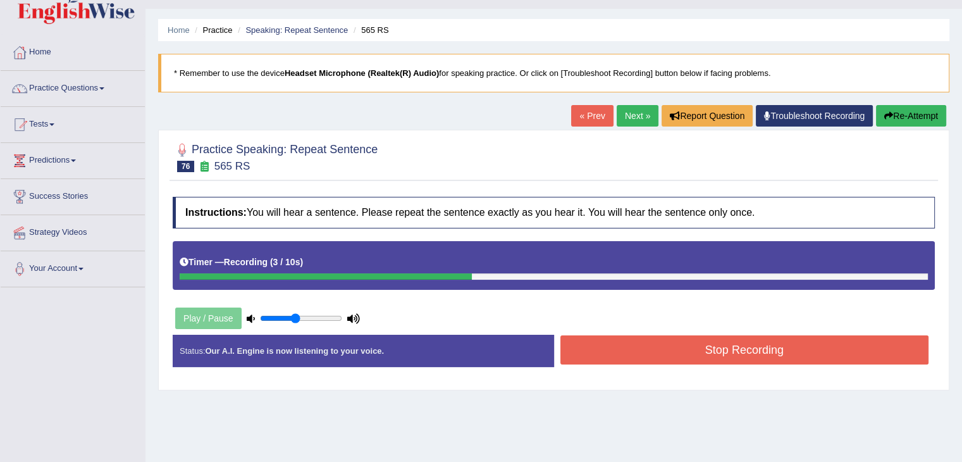
click at [578, 345] on button "Stop Recording" at bounding box center [745, 349] width 369 height 29
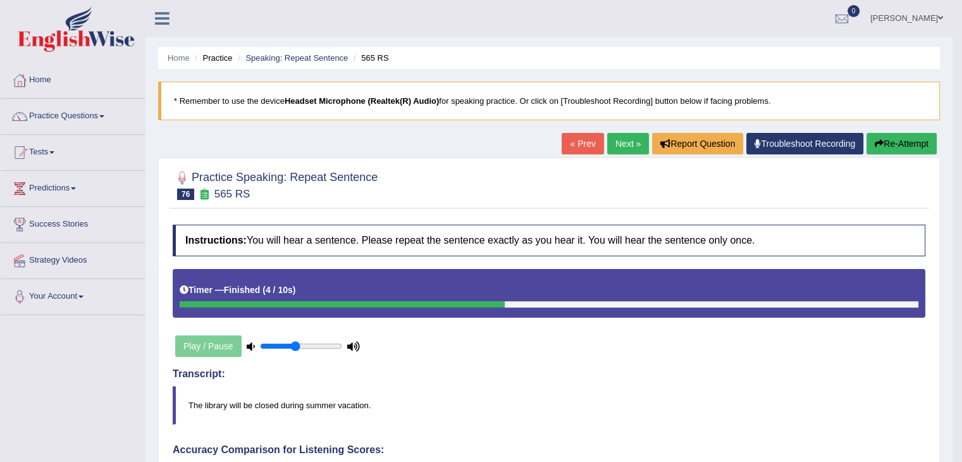
click at [622, 135] on link "Next »" at bounding box center [628, 144] width 42 height 22
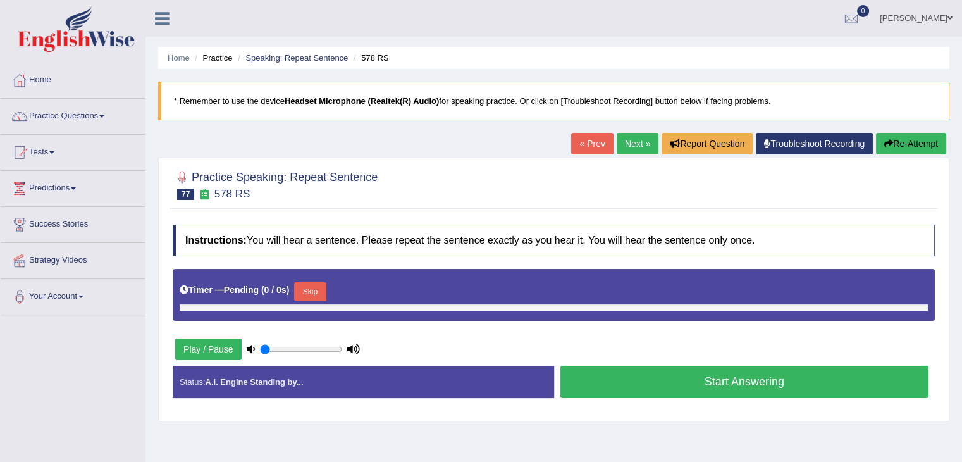
type input "0.45"
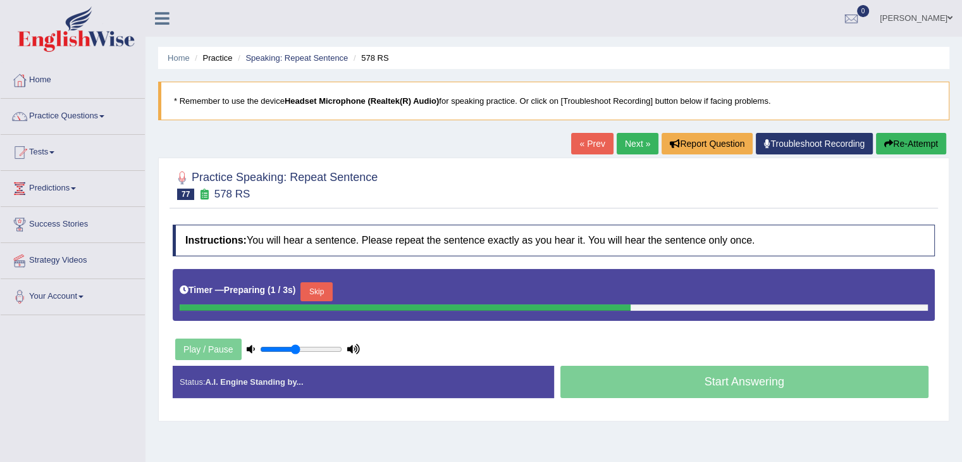
click at [322, 292] on button "Skip" at bounding box center [317, 291] width 32 height 19
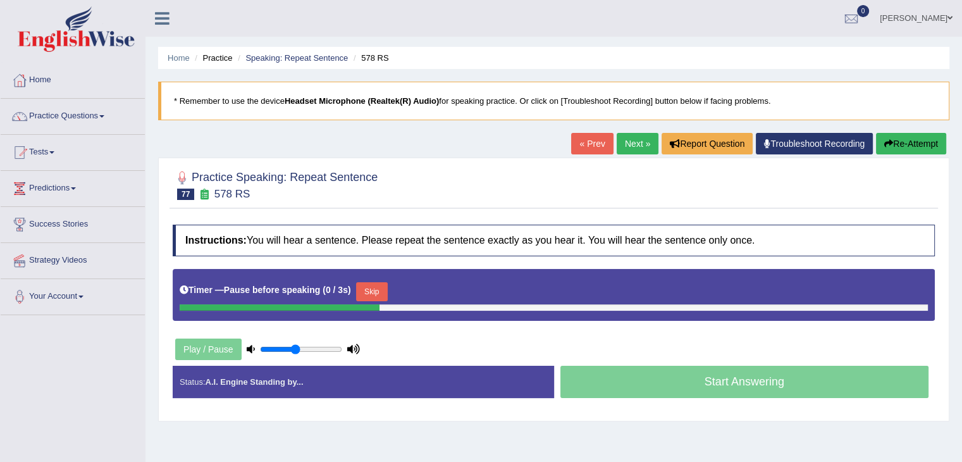
click at [365, 289] on button "Skip" at bounding box center [372, 291] width 32 height 19
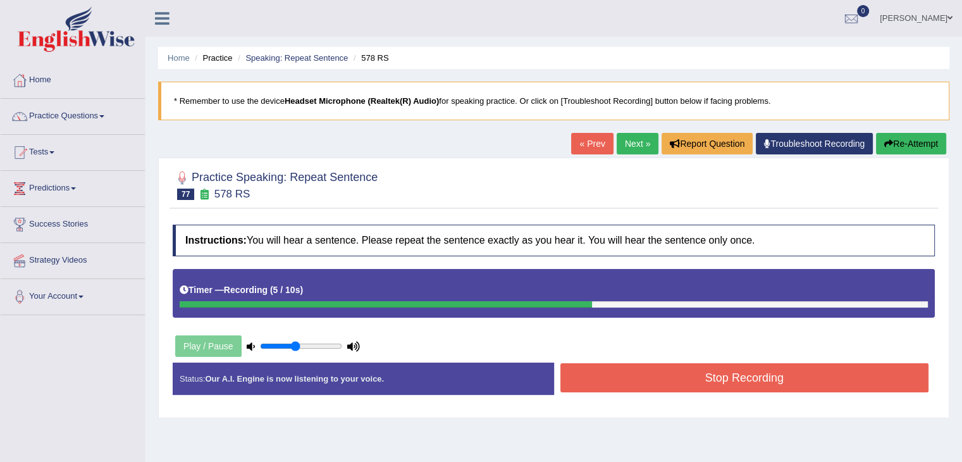
click at [658, 378] on button "Stop Recording" at bounding box center [745, 377] width 369 height 29
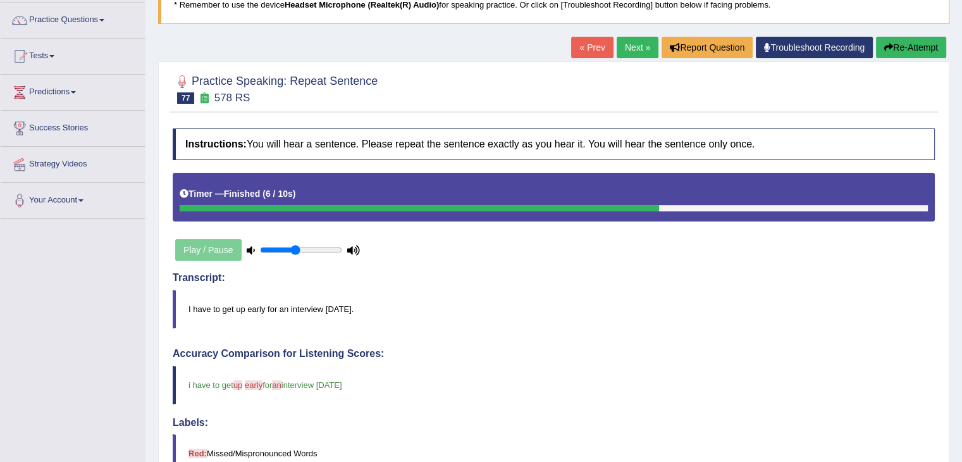
scroll to position [91, 0]
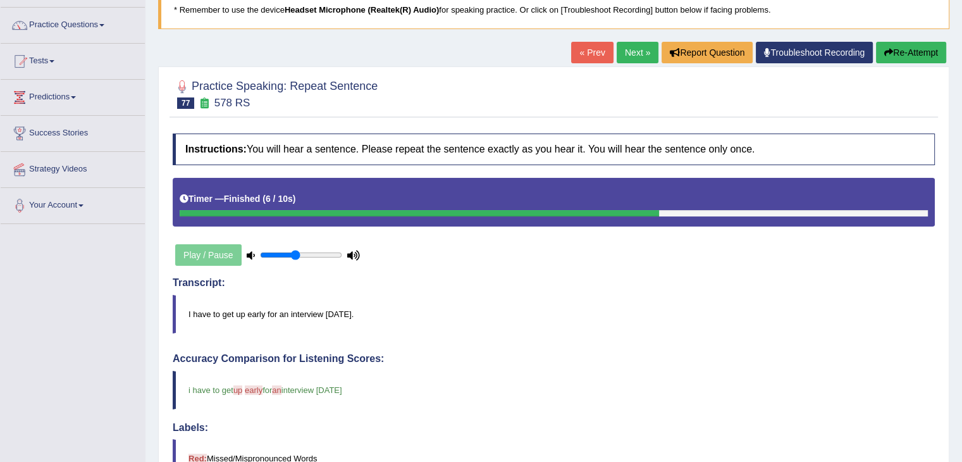
click at [642, 53] on link "Next »" at bounding box center [638, 53] width 42 height 22
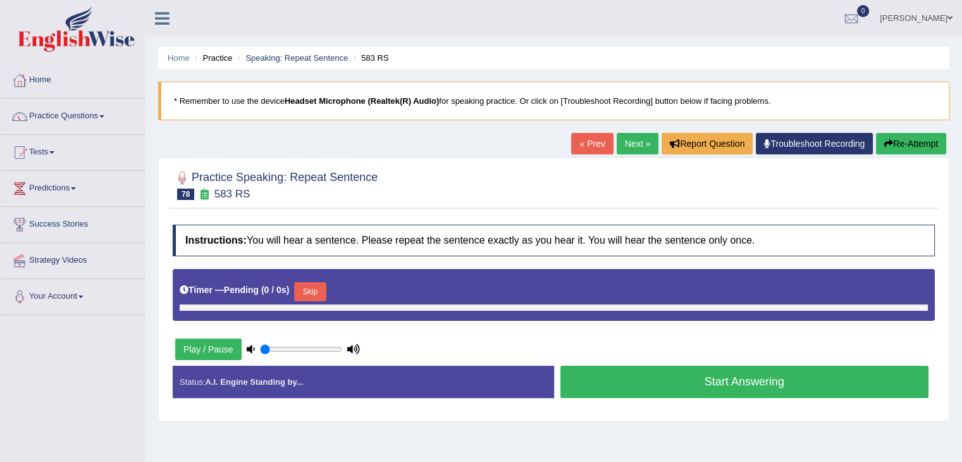
type input "0.45"
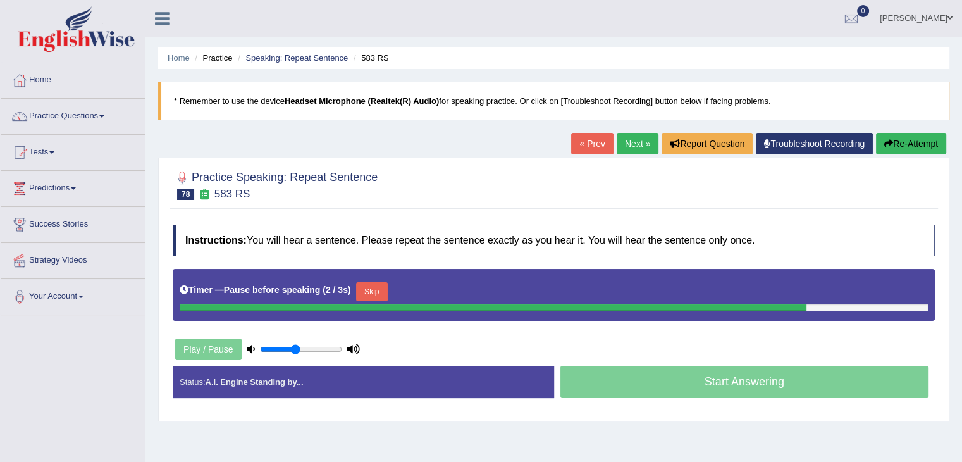
click at [385, 294] on button "Skip" at bounding box center [372, 291] width 32 height 19
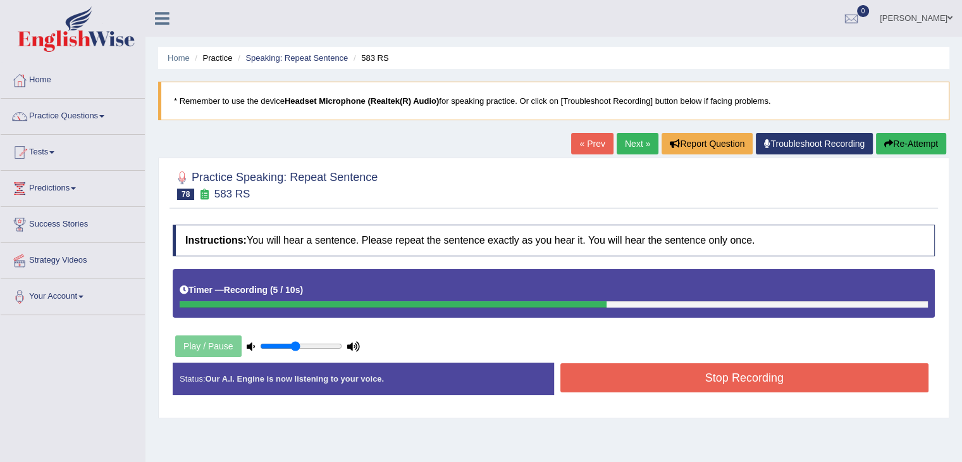
click at [683, 387] on button "Stop Recording" at bounding box center [745, 377] width 369 height 29
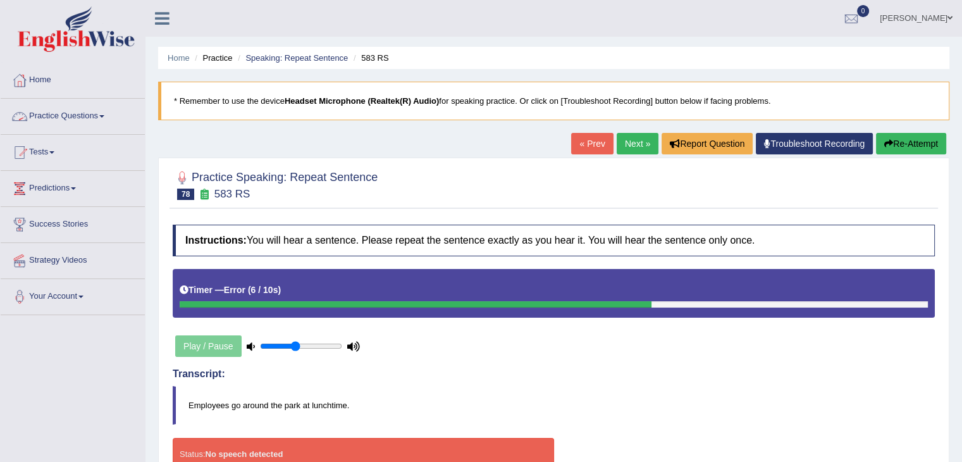
click at [88, 118] on link "Practice Questions" at bounding box center [73, 115] width 144 height 32
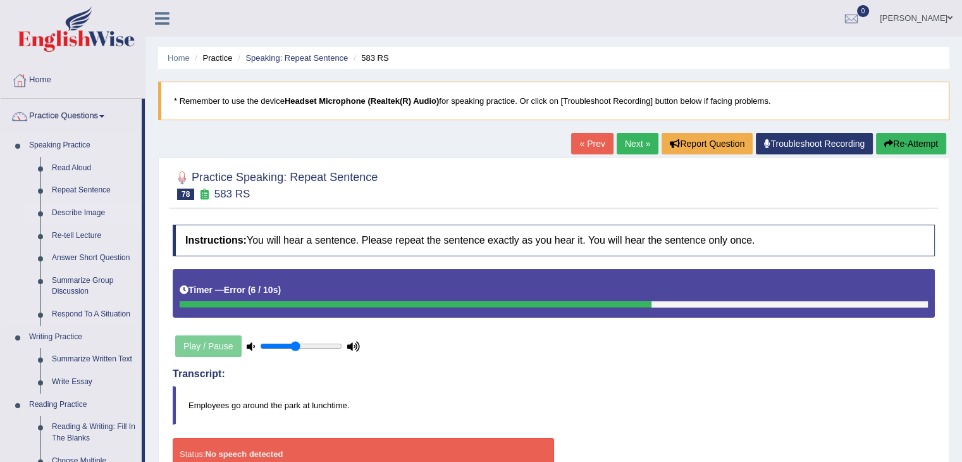
click at [80, 211] on link "Describe Image" at bounding box center [94, 213] width 96 height 23
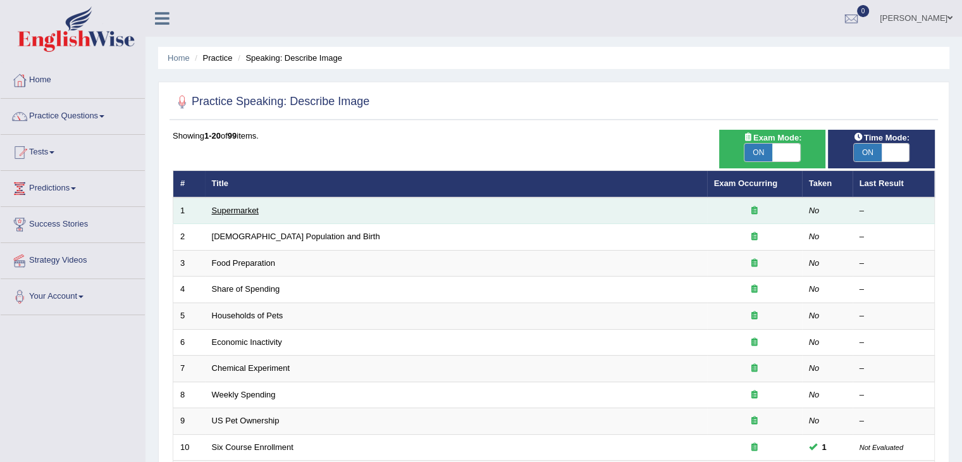
click at [238, 208] on link "Supermarket" at bounding box center [235, 210] width 47 height 9
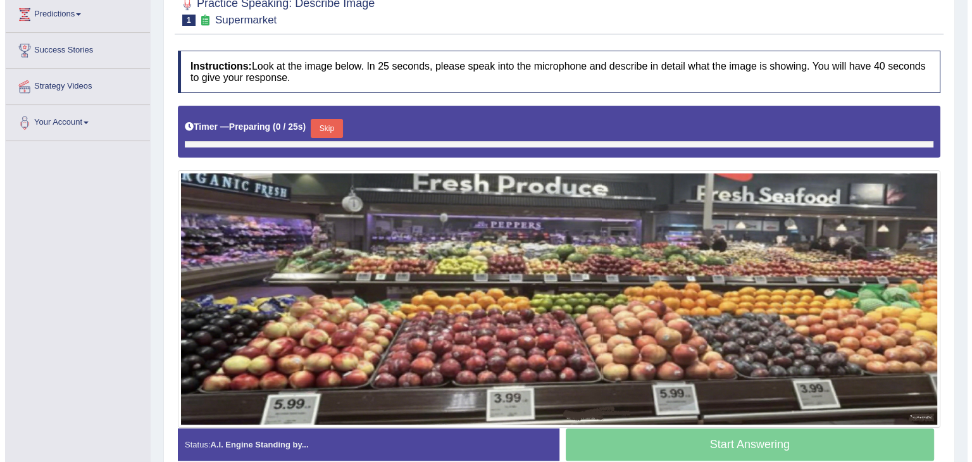
scroll to position [195, 0]
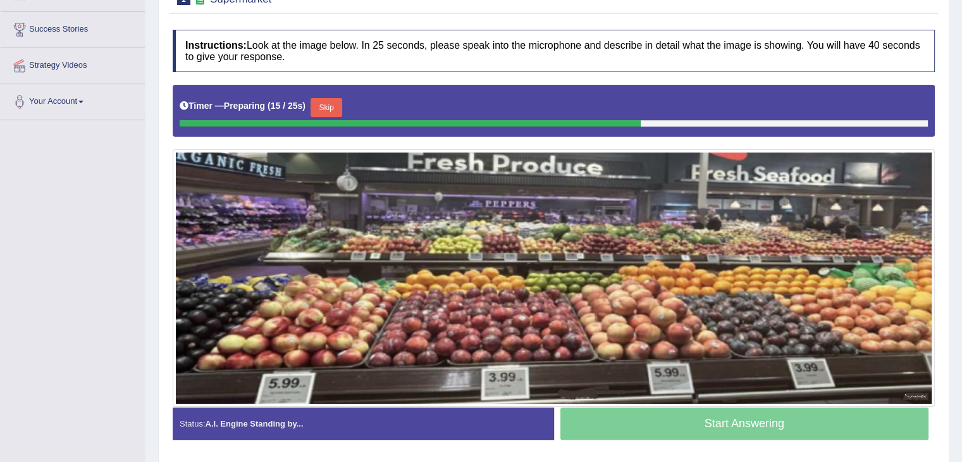
click at [342, 109] on button "Skip" at bounding box center [327, 107] width 32 height 19
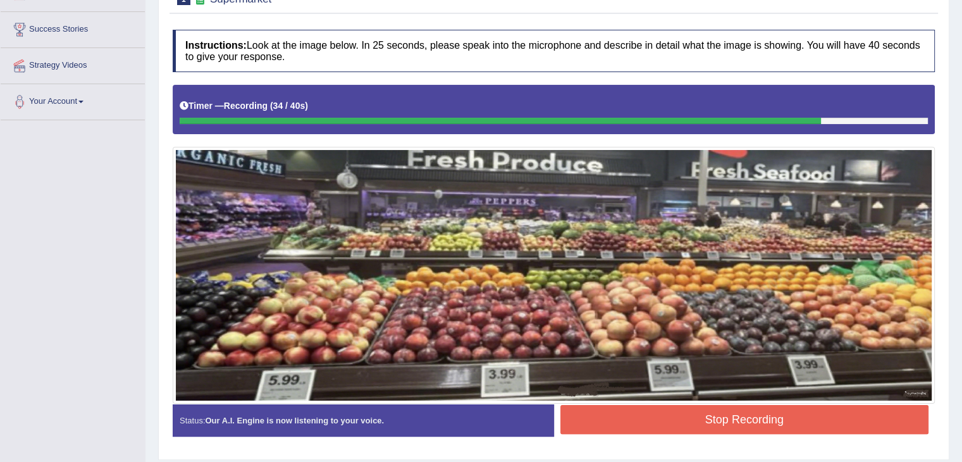
click at [719, 416] on button "Stop Recording" at bounding box center [745, 419] width 369 height 29
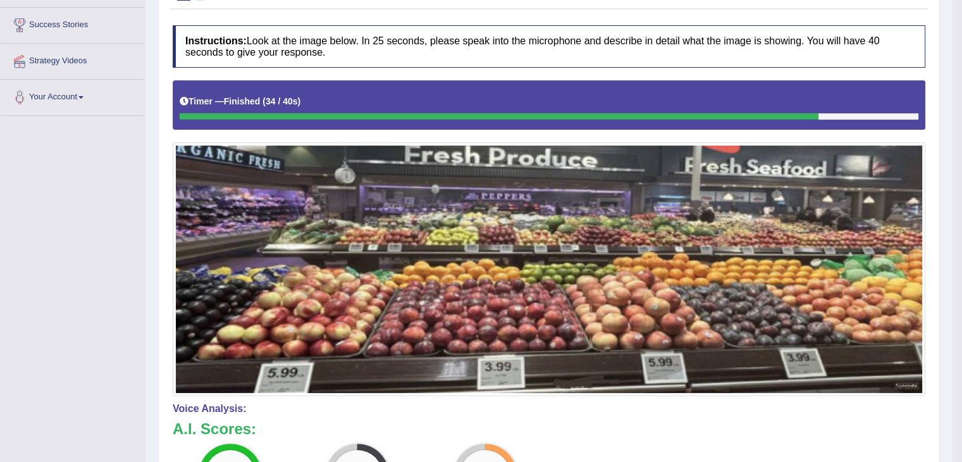
drag, startPoint x: 971, startPoint y: 155, endPoint x: 971, endPoint y: 266, distance: 111.4
click at [962, 263] on html "Toggle navigation Home Practice Questions Speaking Practice Read Aloud Repeat S…" at bounding box center [481, 32] width 962 height 462
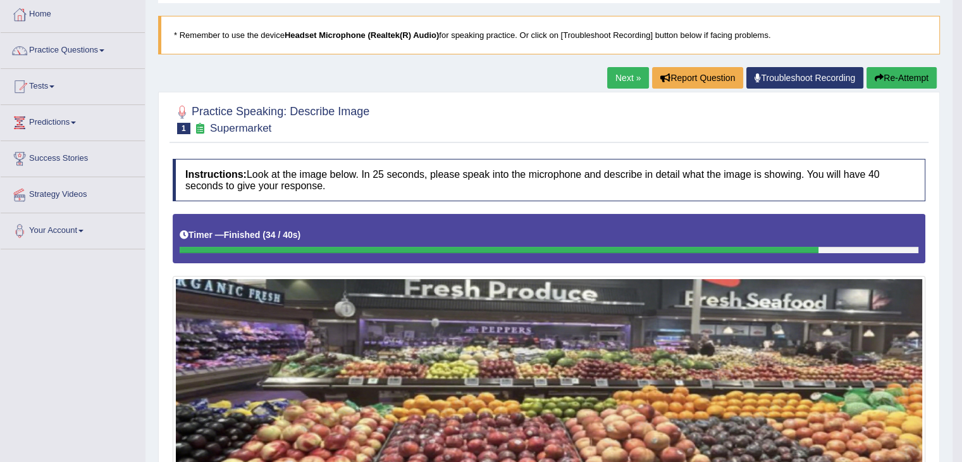
scroll to position [65, 0]
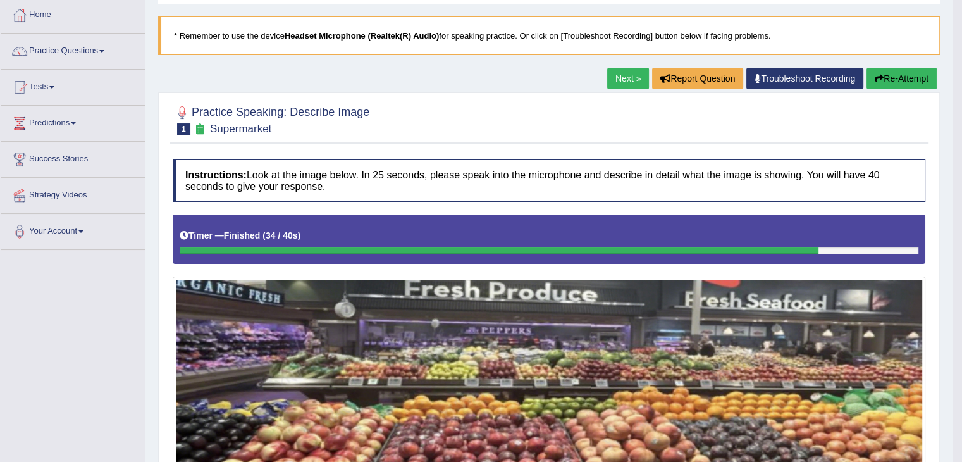
click at [895, 73] on button "Re-Attempt" at bounding box center [902, 79] width 70 height 22
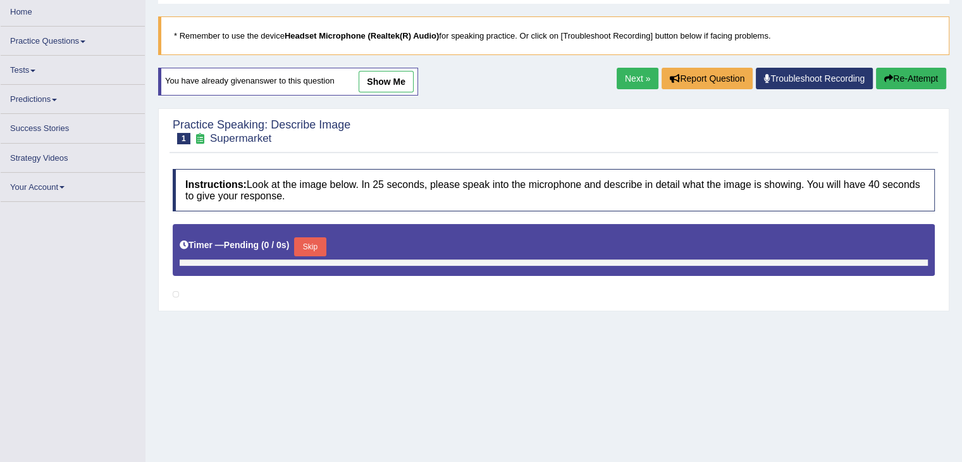
click at [318, 234] on div "Timer — Pending ( 0 / 0s ) Skip" at bounding box center [554, 246] width 749 height 25
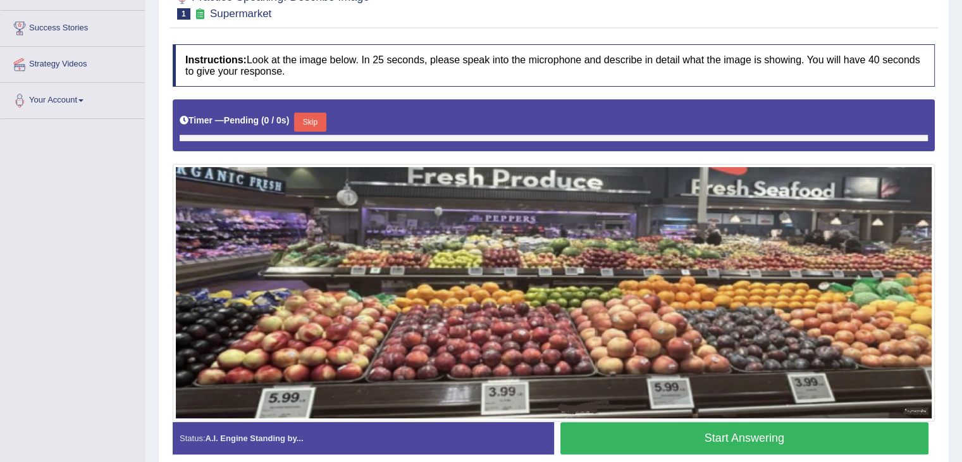
scroll to position [227, 0]
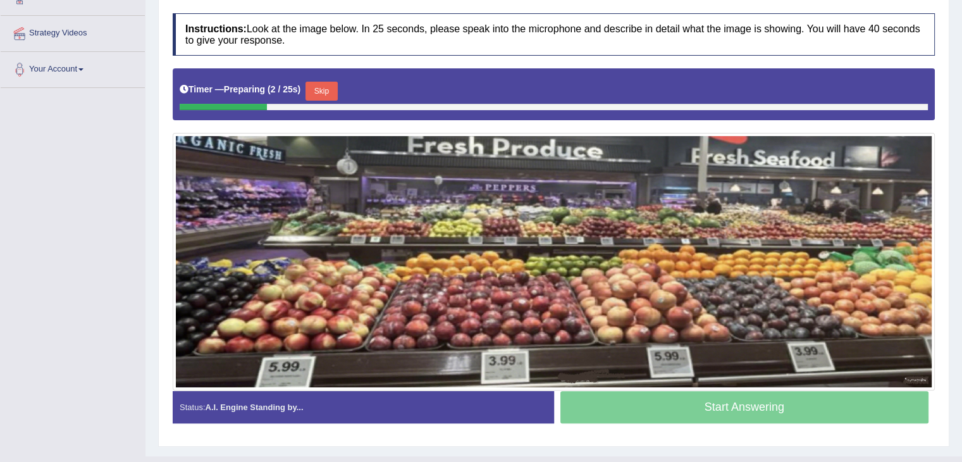
click at [327, 89] on button "Skip" at bounding box center [322, 91] width 32 height 19
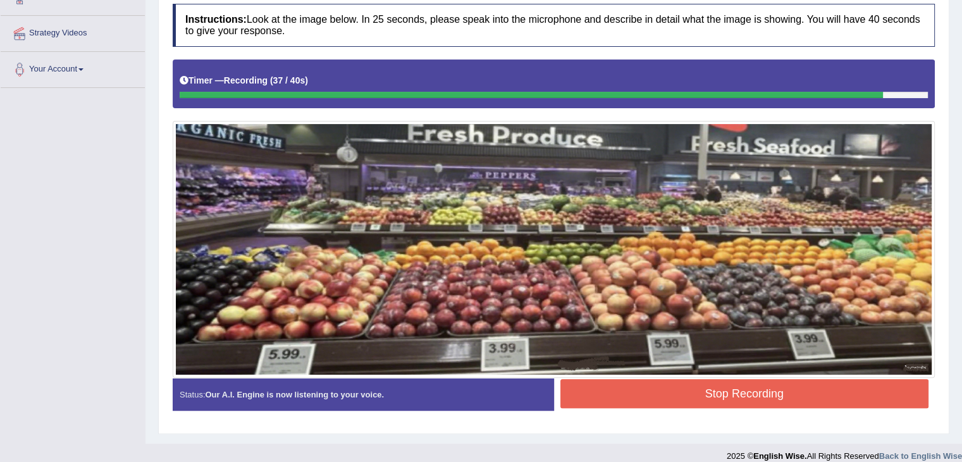
click at [695, 379] on button "Stop Recording" at bounding box center [745, 393] width 369 height 29
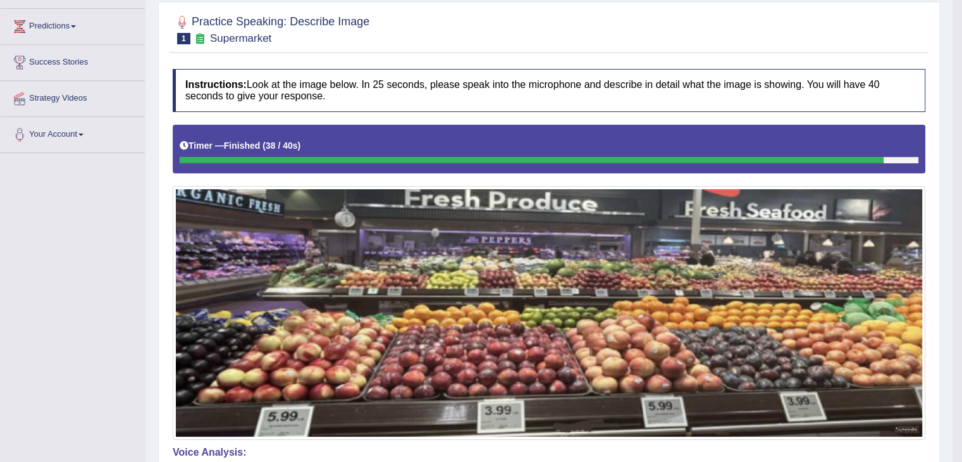
scroll to position [0, 0]
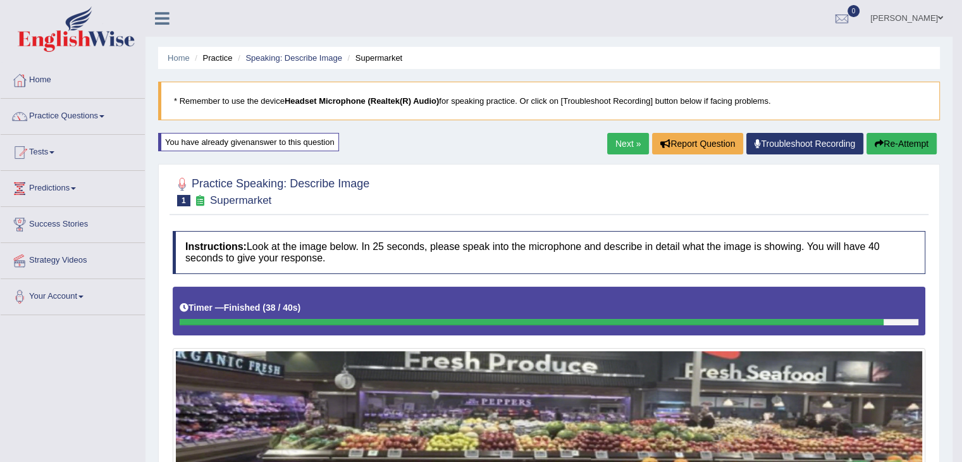
click at [638, 146] on link "Next »" at bounding box center [628, 144] width 42 height 22
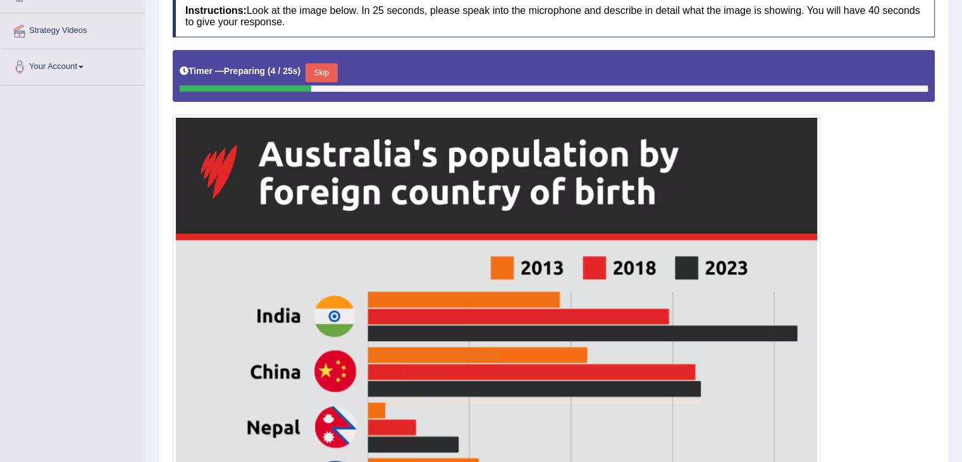
scroll to position [223, 0]
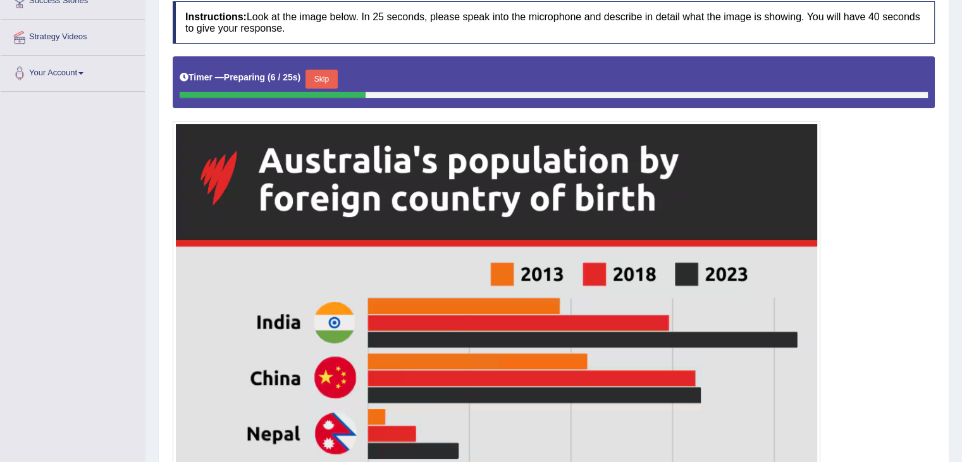
click at [324, 72] on button "Skip" at bounding box center [322, 79] width 32 height 19
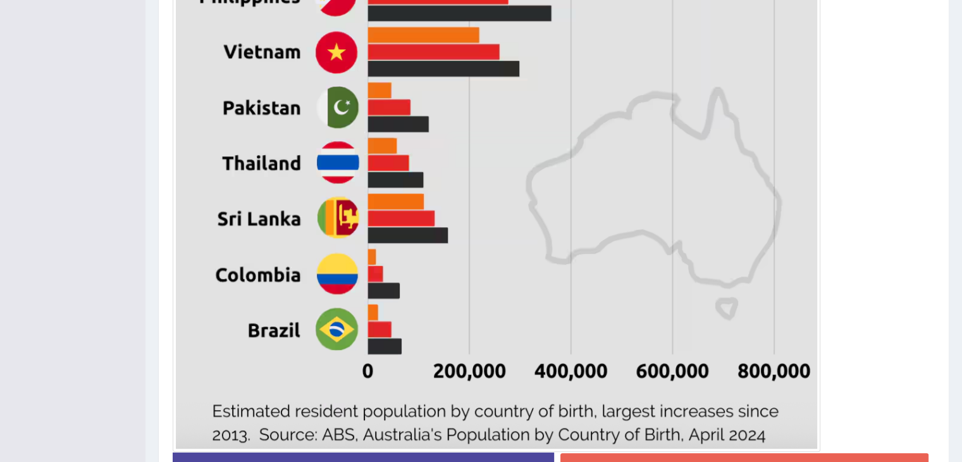
scroll to position [799, 0]
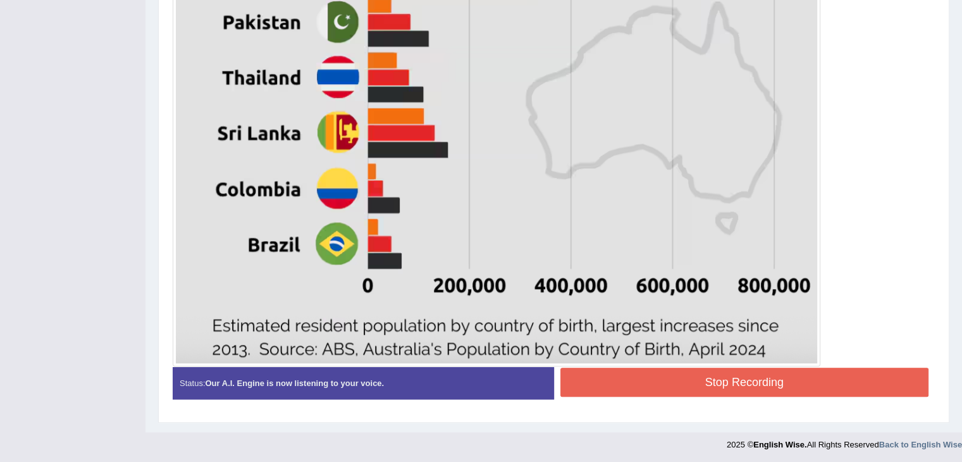
click at [754, 377] on button "Stop Recording" at bounding box center [745, 382] width 369 height 29
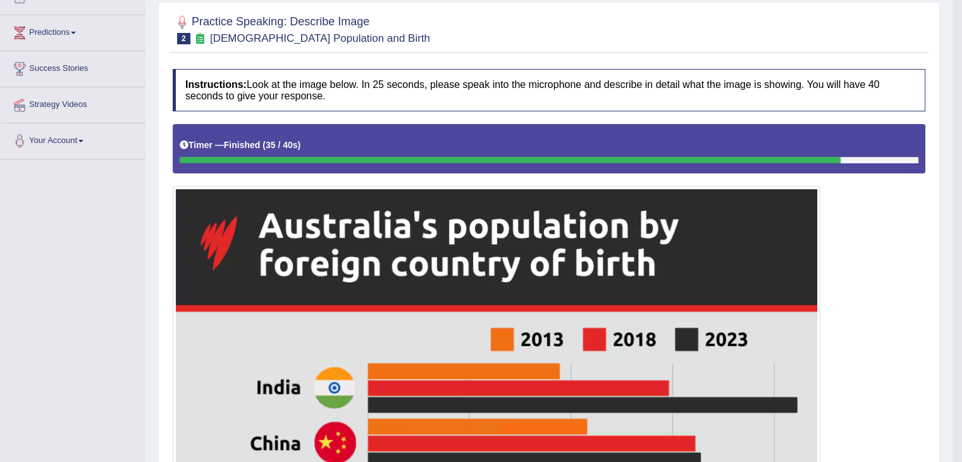
scroll to position [108, 0]
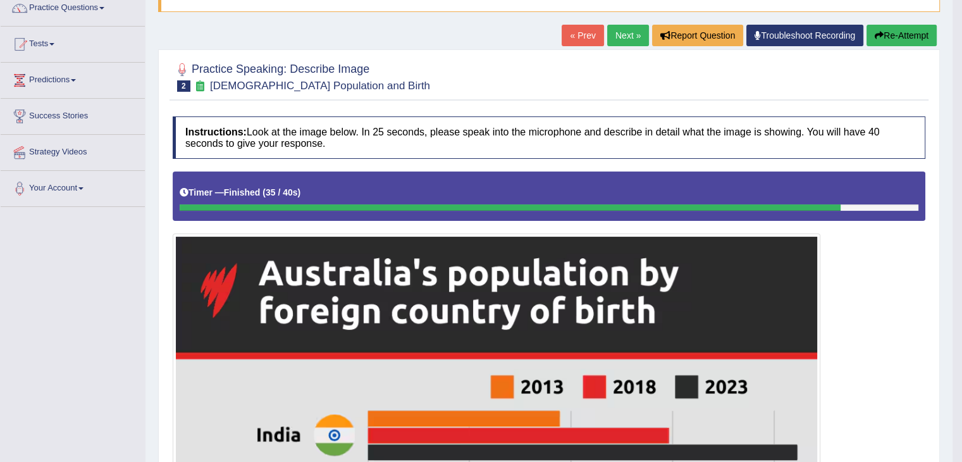
click at [622, 29] on link "Next »" at bounding box center [628, 36] width 42 height 22
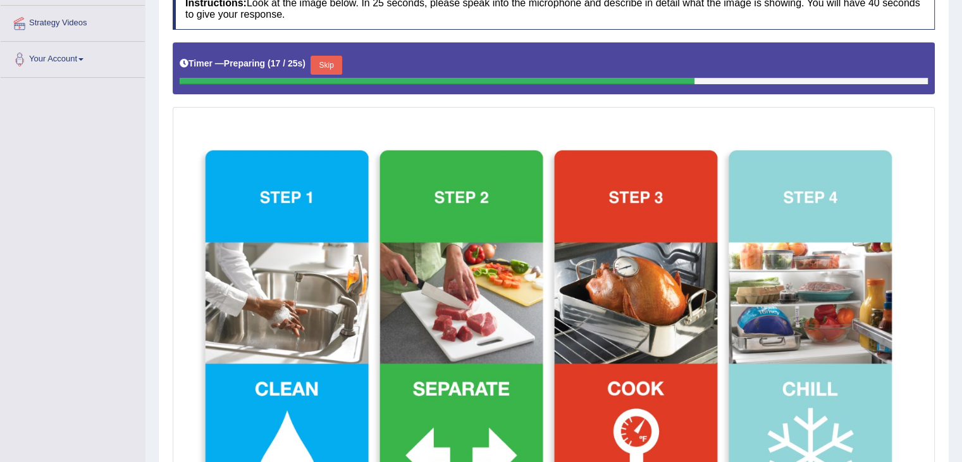
scroll to position [230, 0]
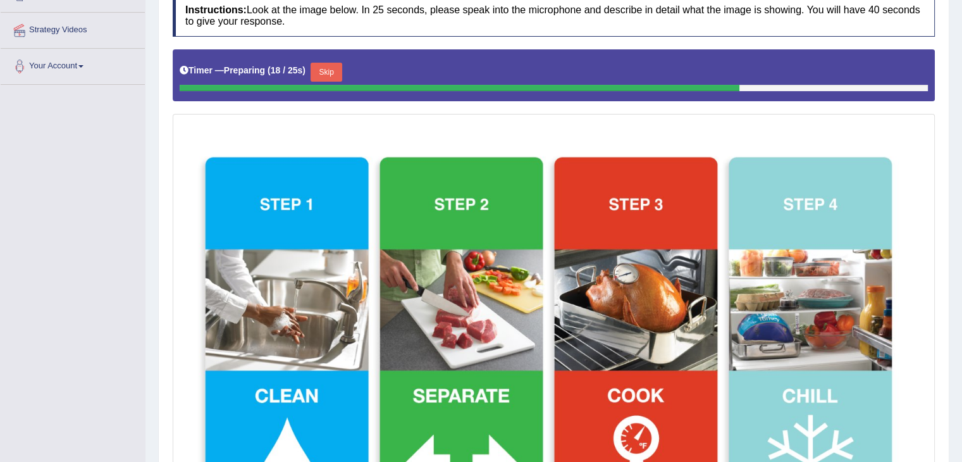
click at [332, 74] on button "Skip" at bounding box center [327, 72] width 32 height 19
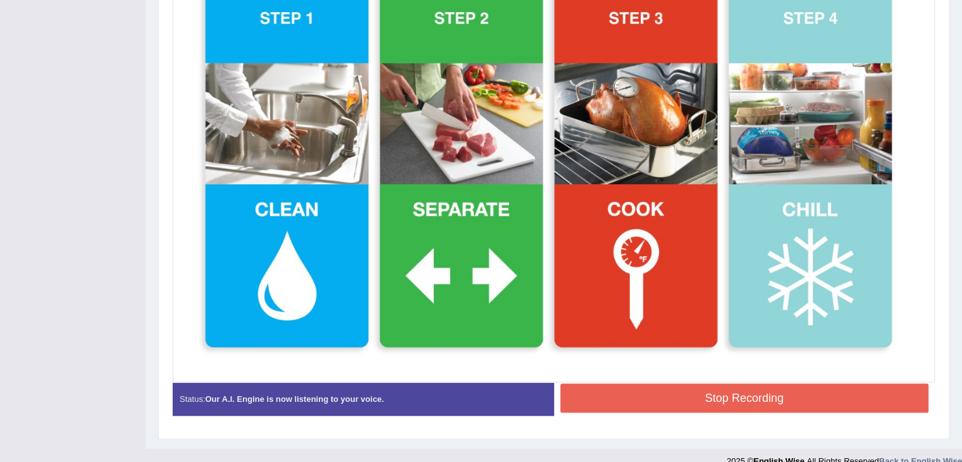
scroll to position [430, 0]
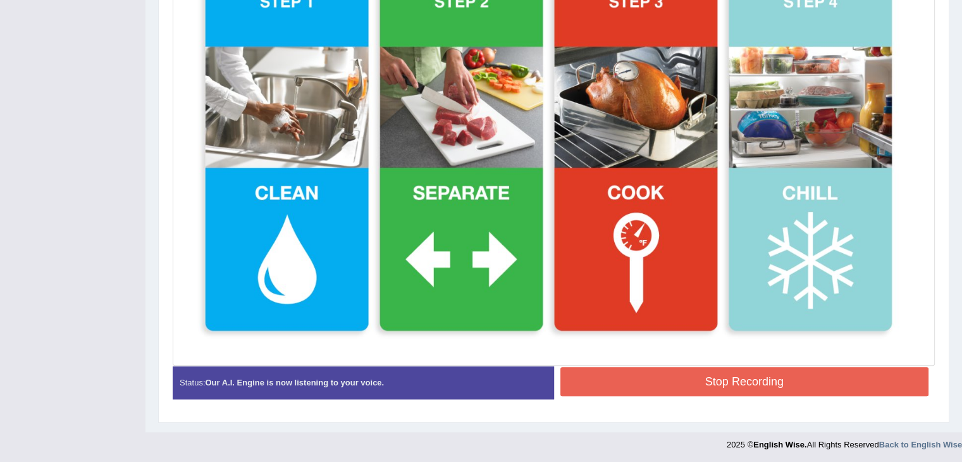
click at [781, 395] on div "Stop Recording" at bounding box center [745, 383] width 382 height 32
click at [782, 389] on button "Stop Recording" at bounding box center [745, 381] width 369 height 29
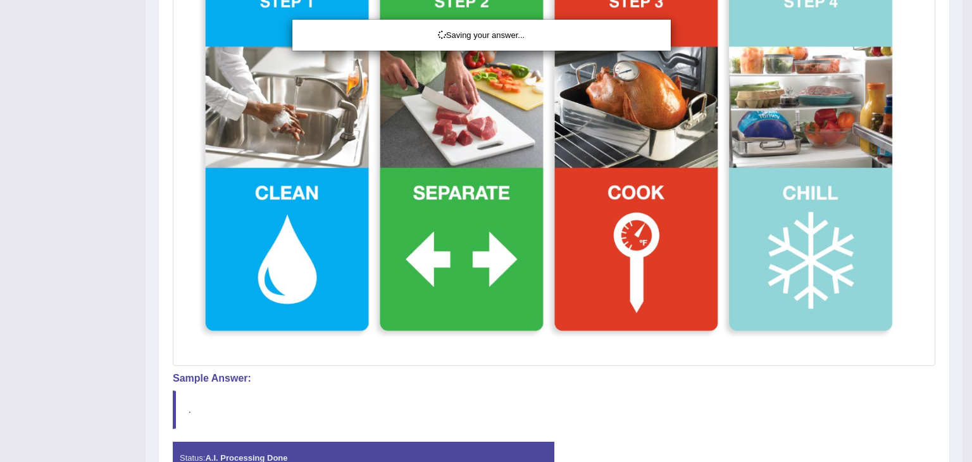
click at [962, 163] on div "Saving your answer..." at bounding box center [486, 231] width 972 height 462
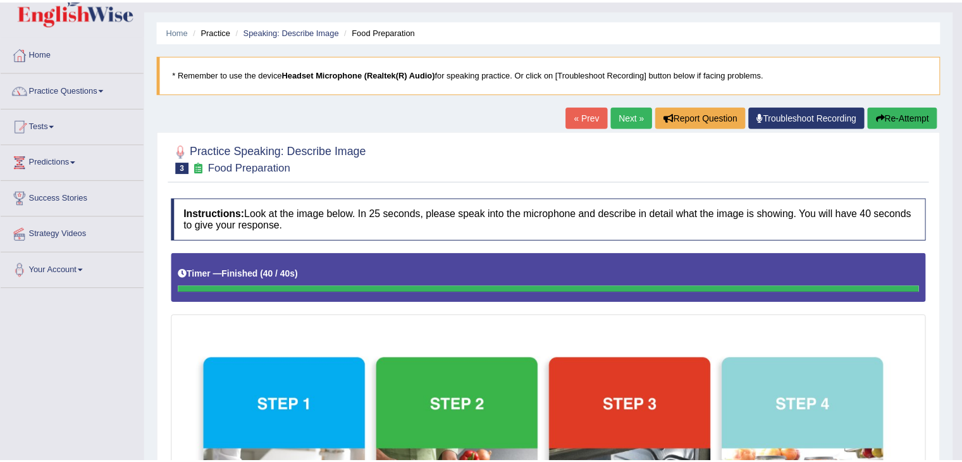
scroll to position [0, 0]
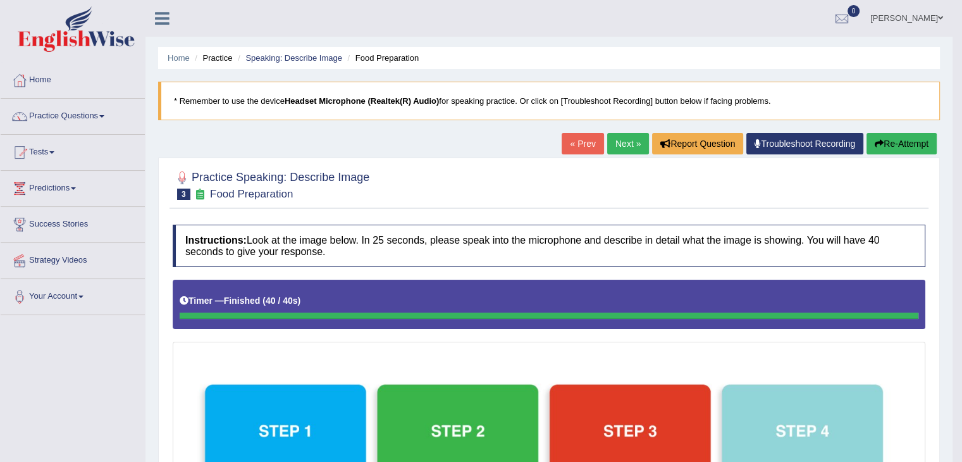
drag, startPoint x: 971, startPoint y: 163, endPoint x: 971, endPoint y: 140, distance: 22.8
click at [962, 140] on html "Toggle navigation Home Practice Questions Speaking Practice Read Aloud Repeat S…" at bounding box center [481, 231] width 962 height 462
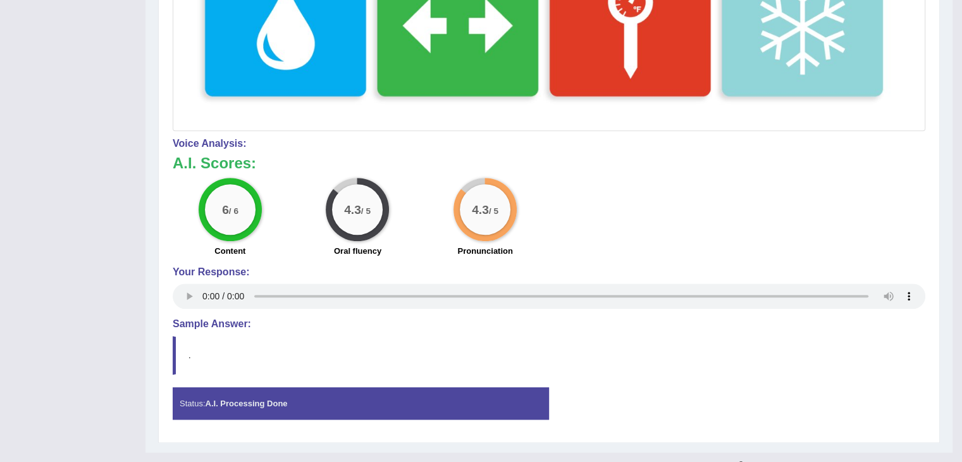
scroll to position [681, 0]
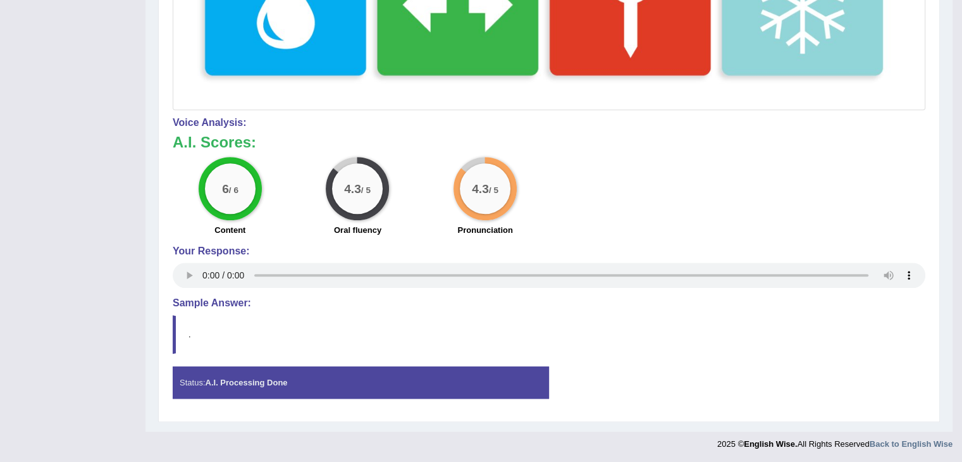
click at [426, 241] on div "Voice Analysis: A.I. Scores: 6 / 6 Content 4.3 / 5 Oral fluency 4.3 / 5 Pronunc…" at bounding box center [549, 204] width 753 height 175
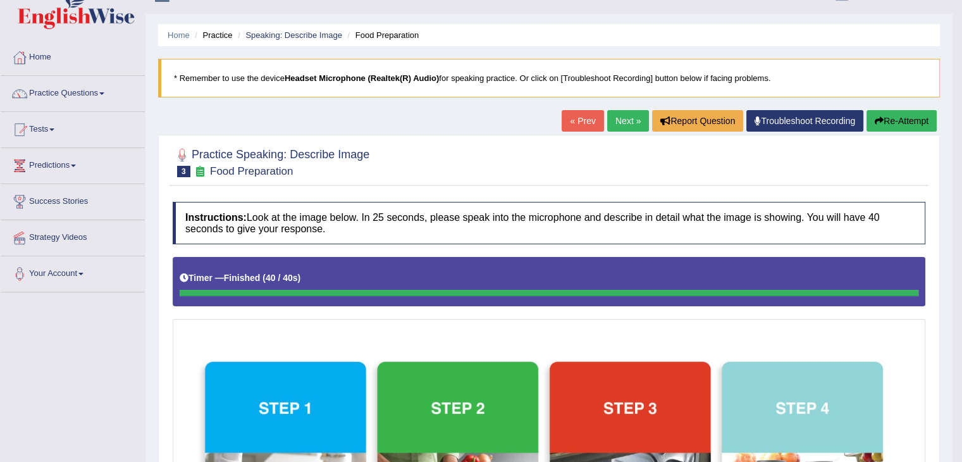
scroll to position [0, 0]
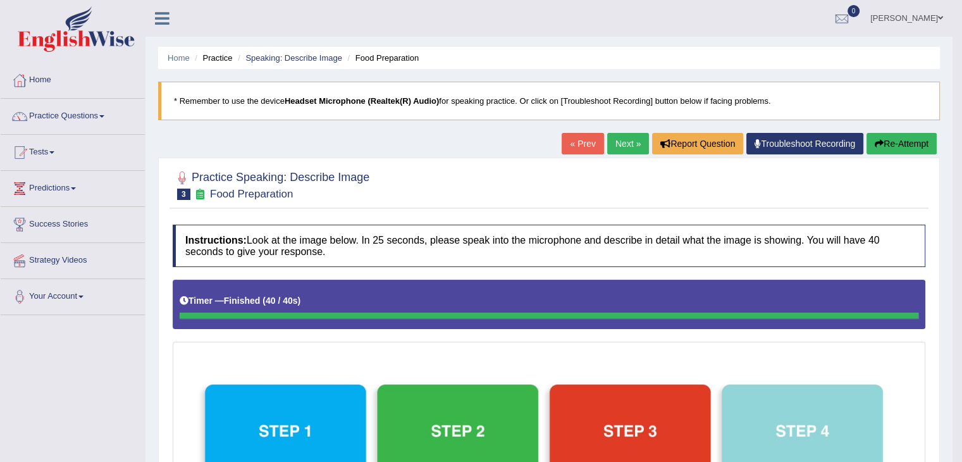
click at [628, 137] on link "Next »" at bounding box center [628, 144] width 42 height 22
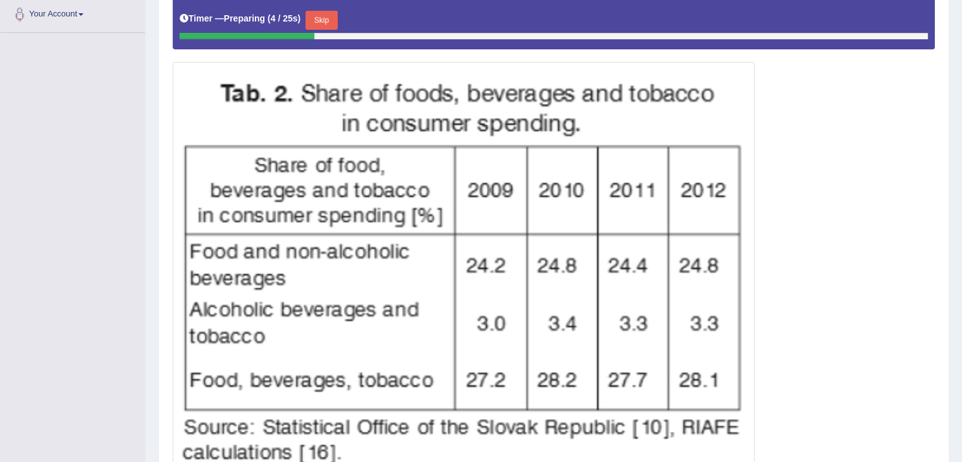
drag, startPoint x: 0, startPoint y: 0, endPoint x: 971, endPoint y: 277, distance: 1009.8
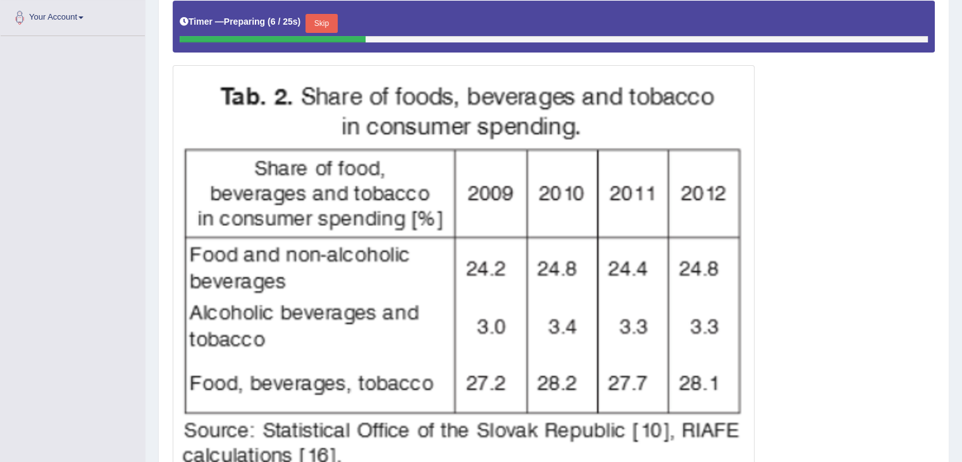
click at [321, 25] on button "Skip" at bounding box center [322, 23] width 32 height 19
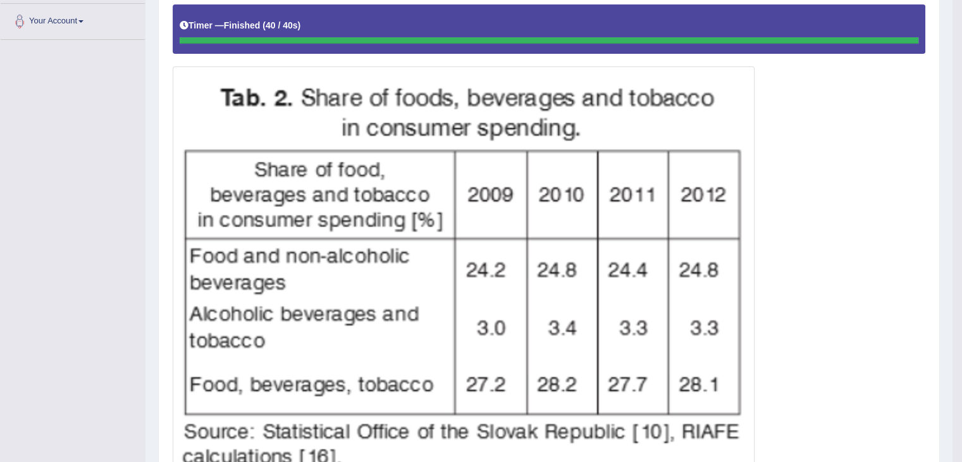
scroll to position [0, 0]
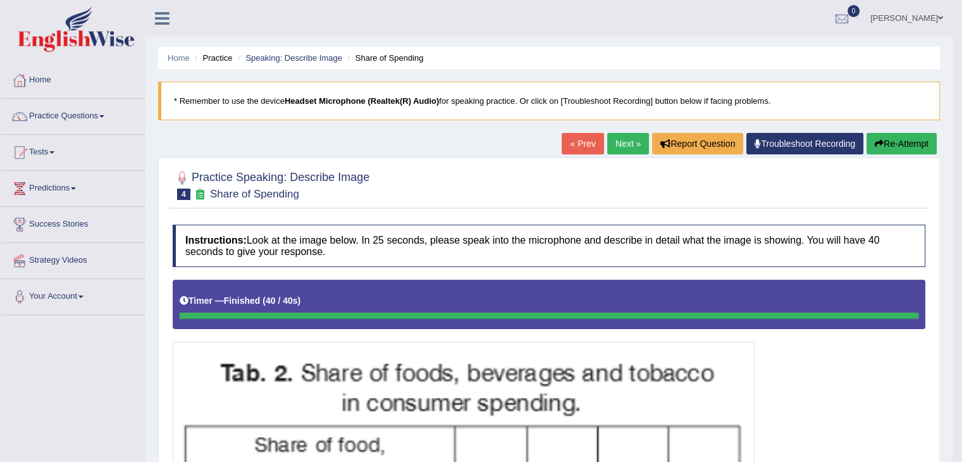
click at [626, 139] on link "Next »" at bounding box center [628, 144] width 42 height 22
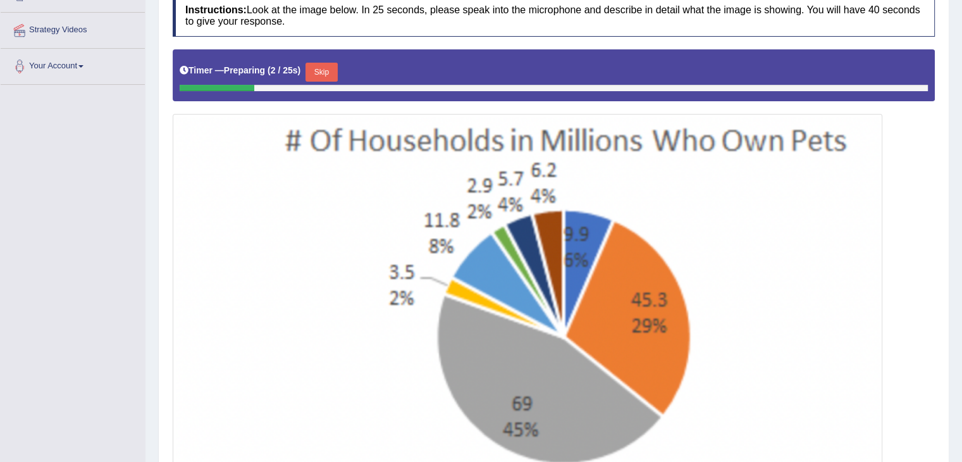
scroll to position [227, 0]
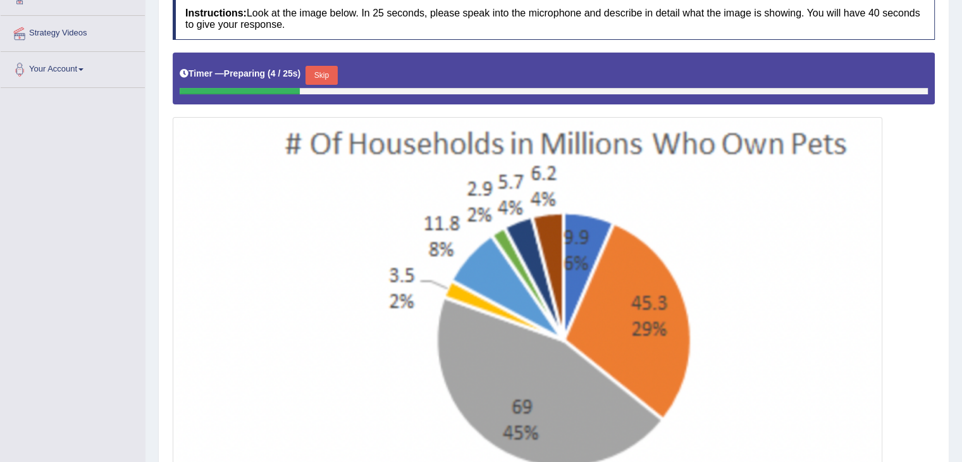
click at [325, 71] on button "Skip" at bounding box center [322, 75] width 32 height 19
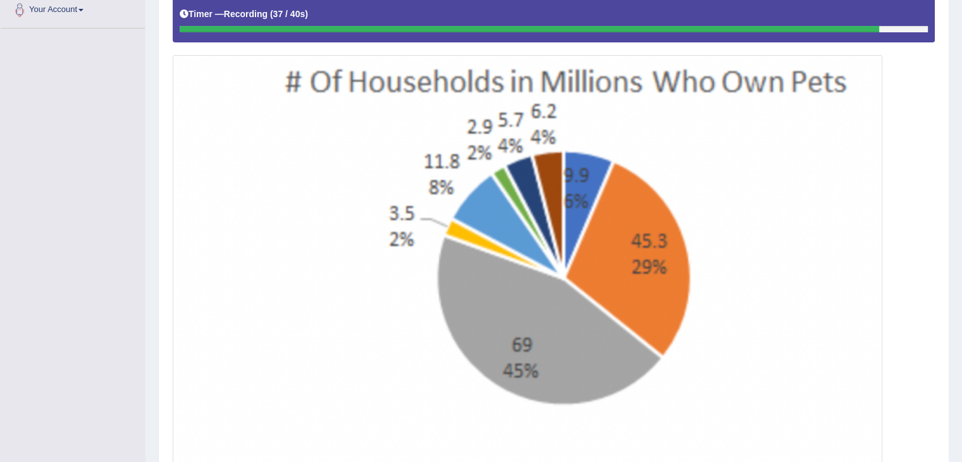
scroll to position [447, 0]
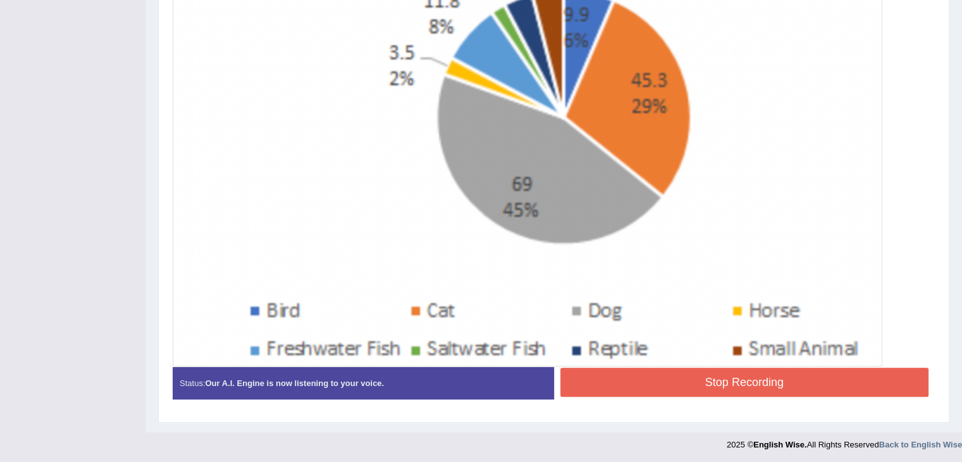
click at [836, 371] on button "Stop Recording" at bounding box center [745, 382] width 369 height 29
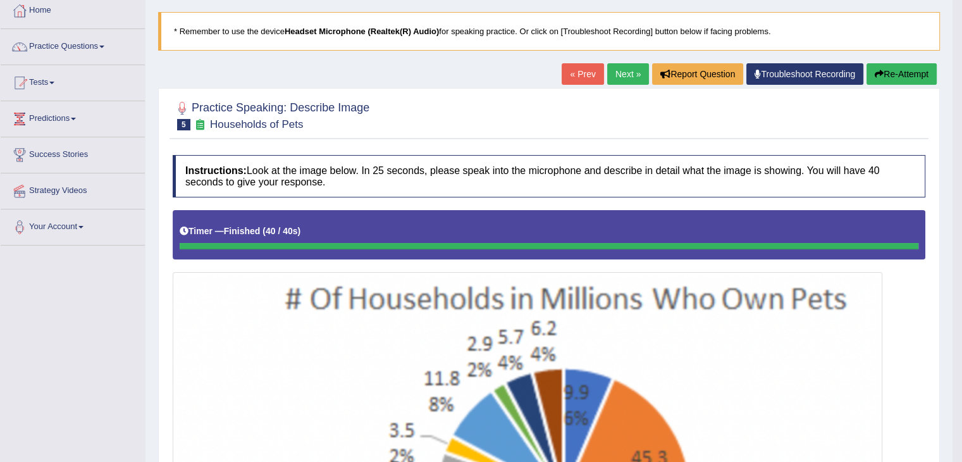
scroll to position [68, 0]
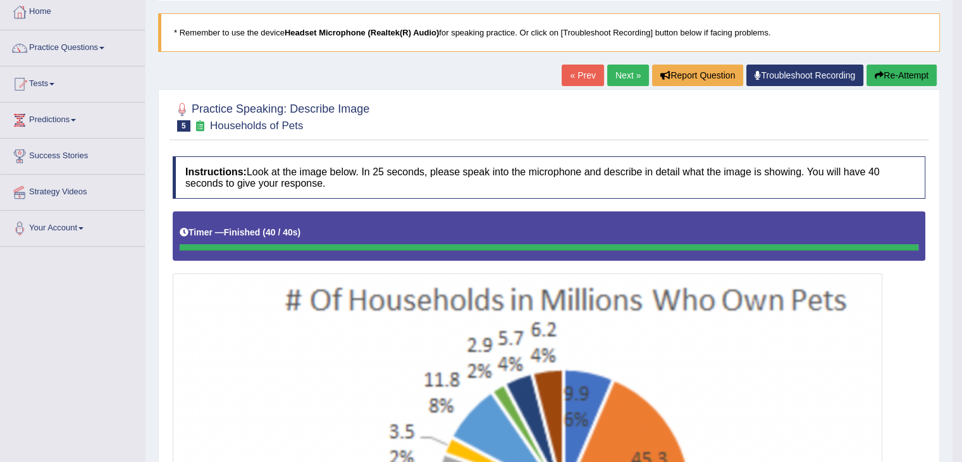
click at [618, 76] on link "Next »" at bounding box center [628, 76] width 42 height 22
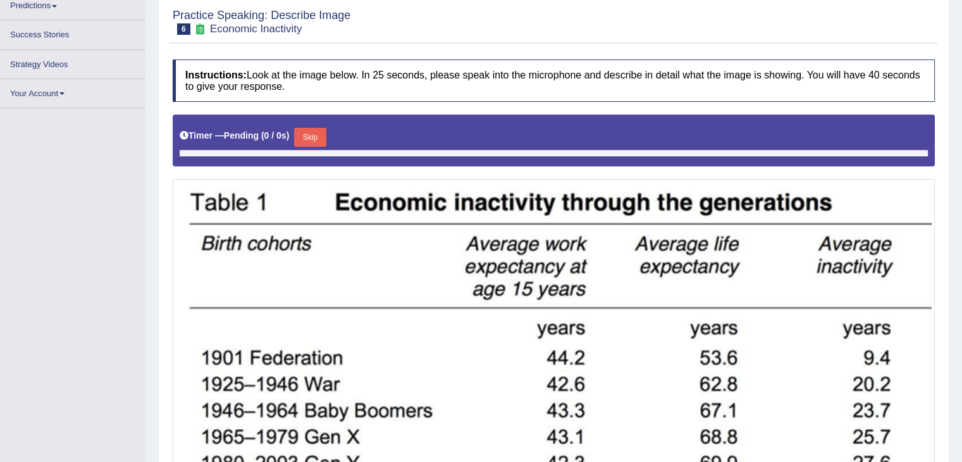
scroll to position [182, 0]
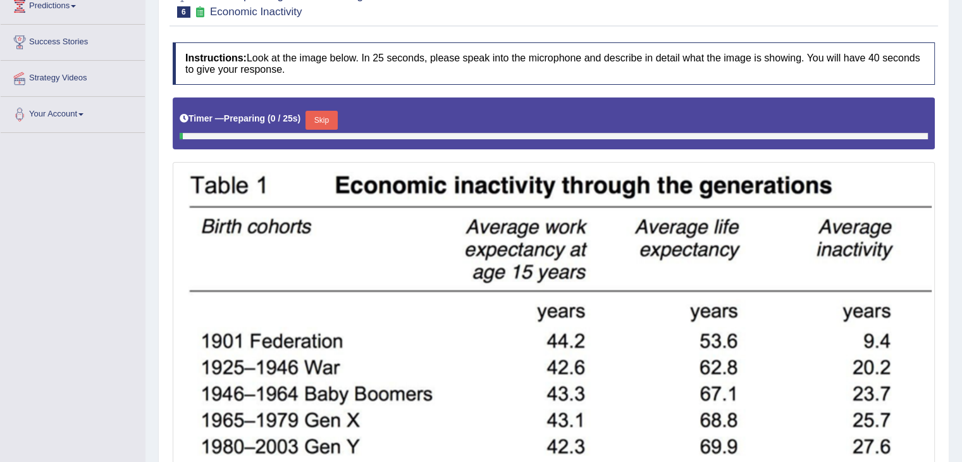
click at [311, 140] on div "Timer — Preparing ( 0 / 25s ) Skip" at bounding box center [554, 123] width 762 height 52
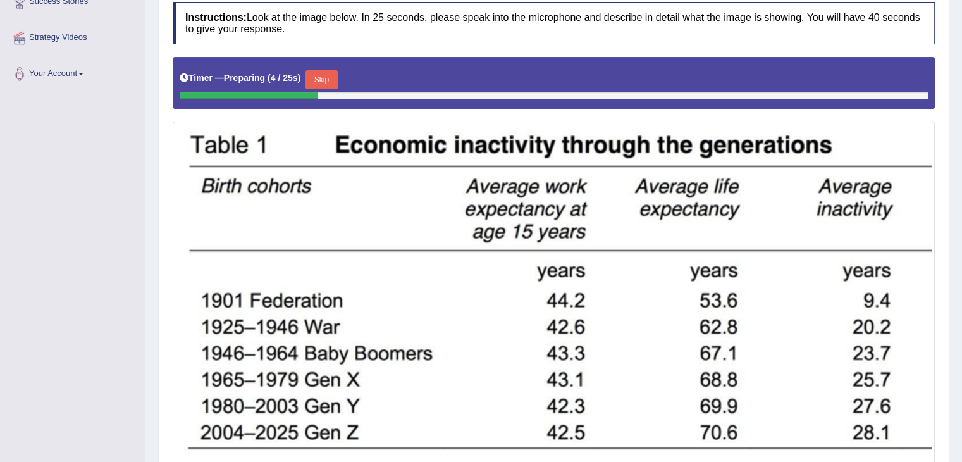
scroll to position [221, 0]
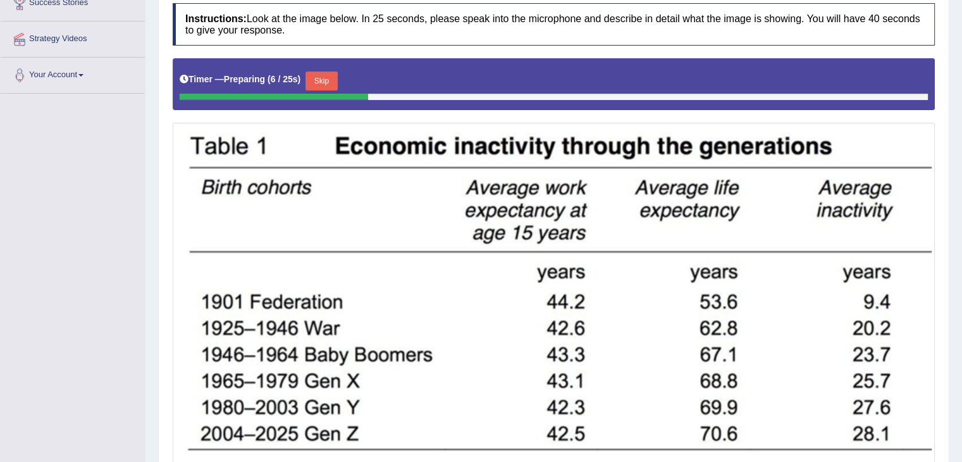
click at [332, 79] on button "Skip" at bounding box center [322, 80] width 32 height 19
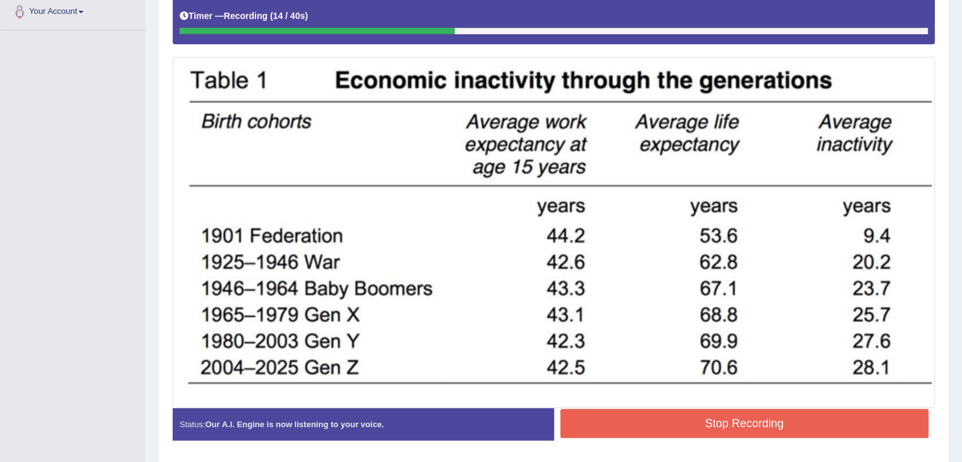
scroll to position [287, 0]
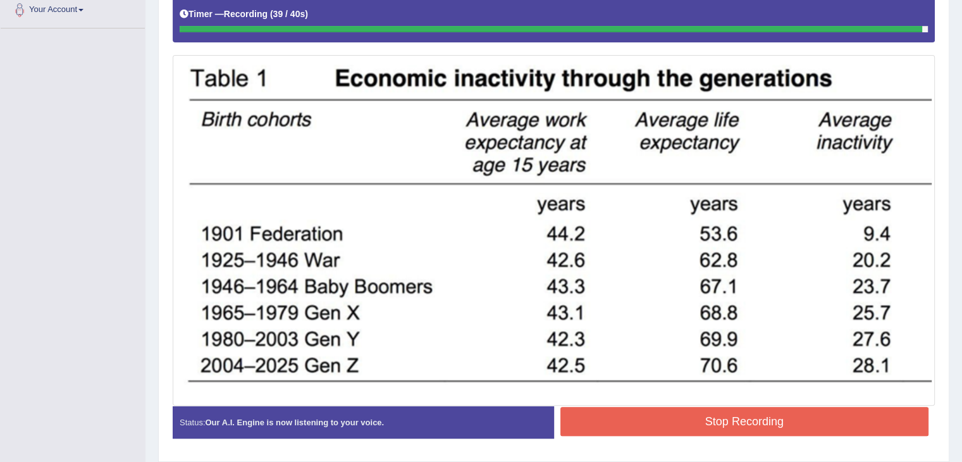
click at [755, 408] on button "Stop Recording" at bounding box center [745, 421] width 369 height 29
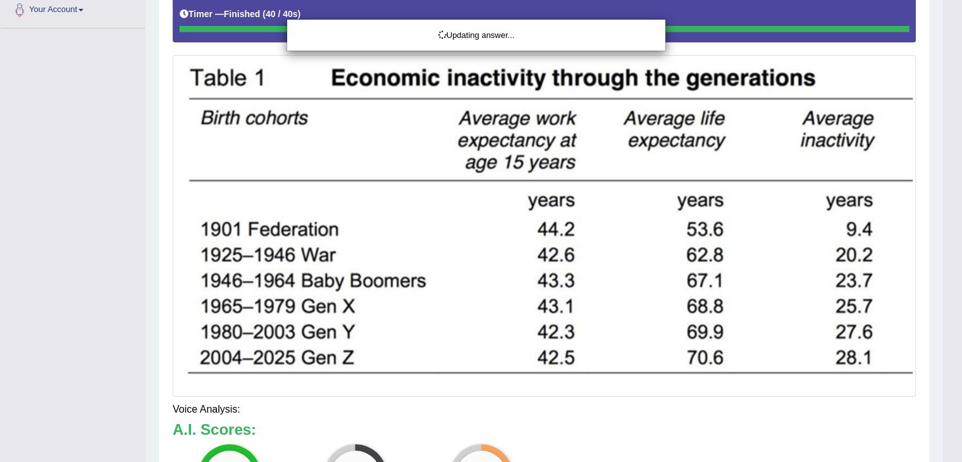
drag, startPoint x: 964, startPoint y: 176, endPoint x: 971, endPoint y: 300, distance: 124.2
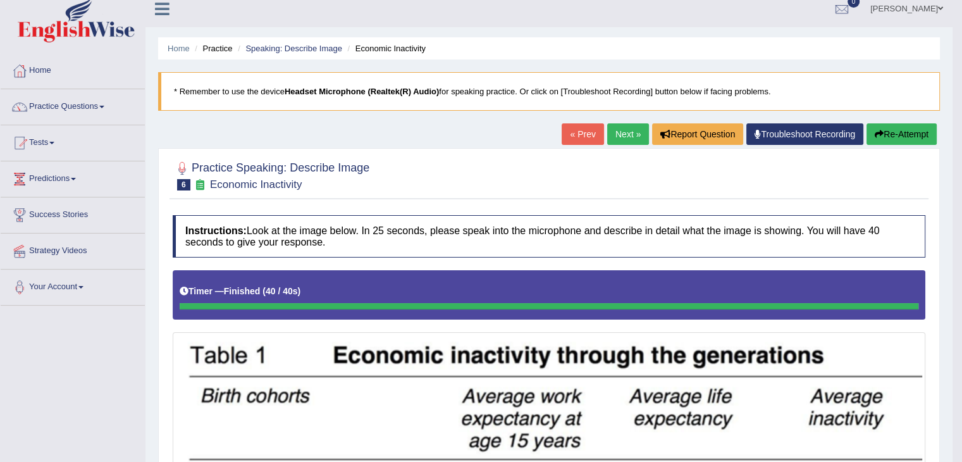
scroll to position [0, 0]
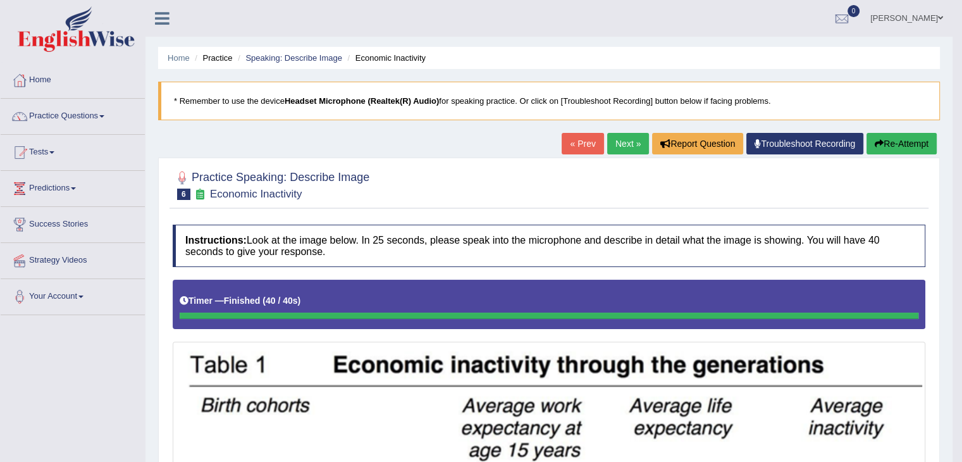
click at [629, 139] on link "Next »" at bounding box center [628, 144] width 42 height 22
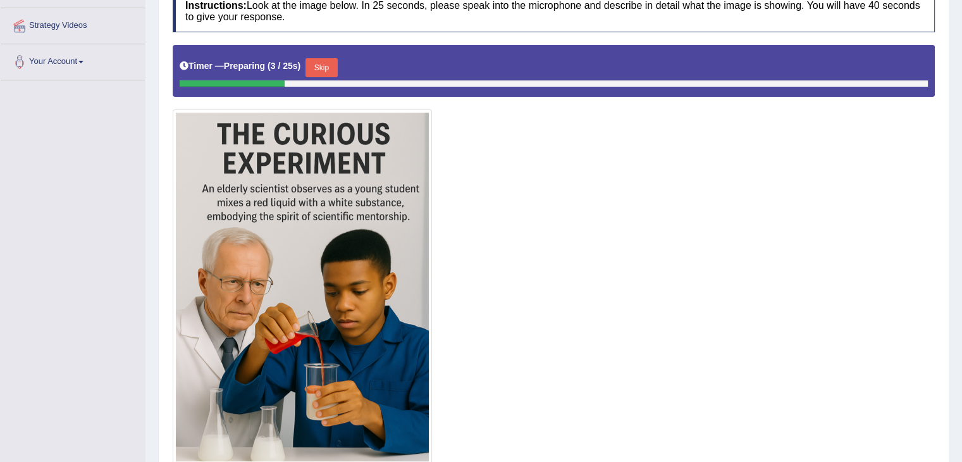
scroll to position [233, 0]
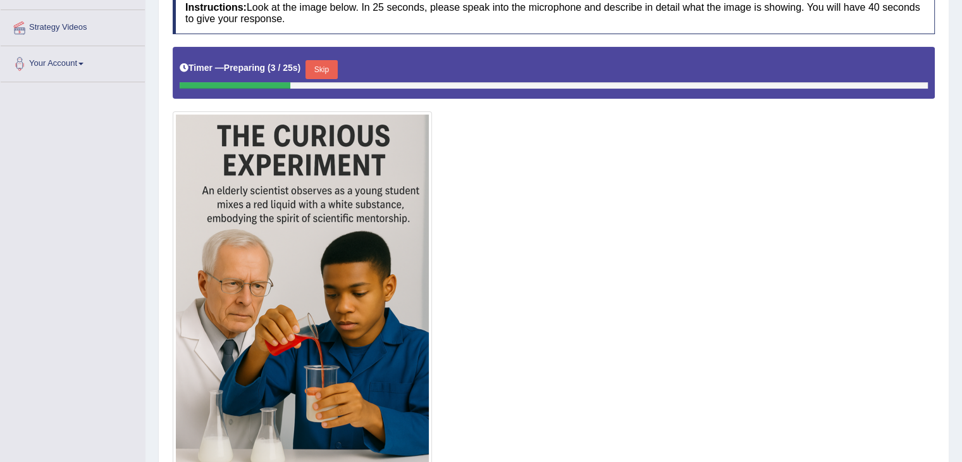
drag, startPoint x: 0, startPoint y: 0, endPoint x: 967, endPoint y: 369, distance: 1034.8
click at [332, 70] on button "Skip" at bounding box center [322, 69] width 32 height 19
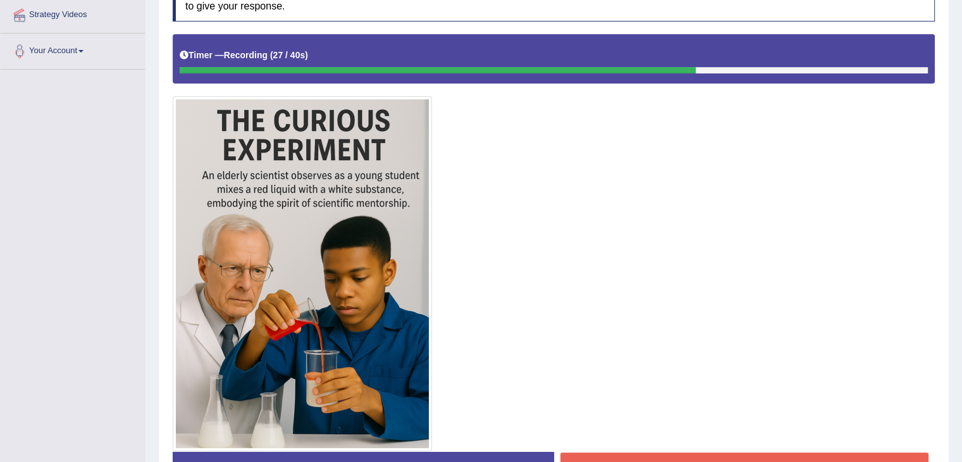
scroll to position [330, 0]
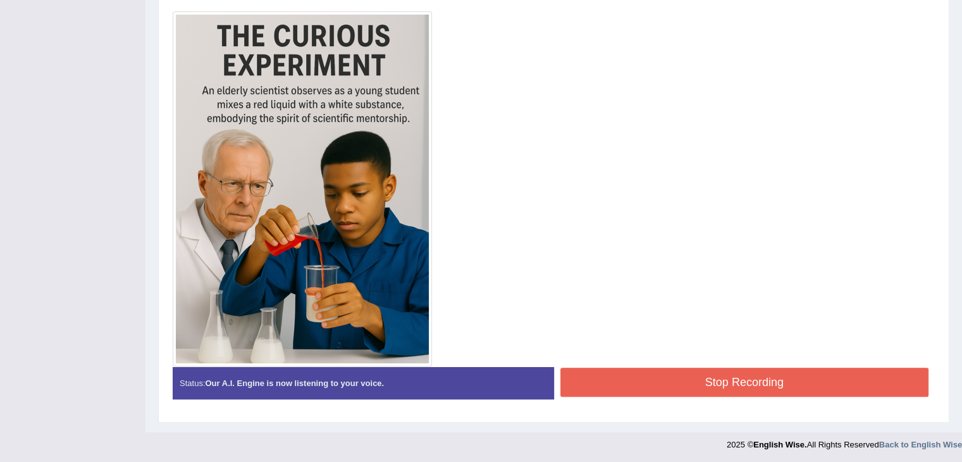
click at [777, 373] on button "Stop Recording" at bounding box center [745, 382] width 369 height 29
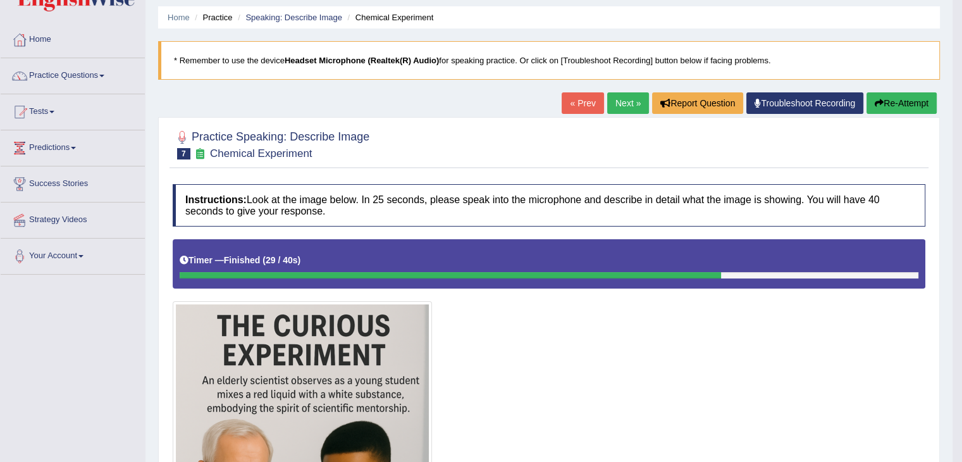
scroll to position [31, 0]
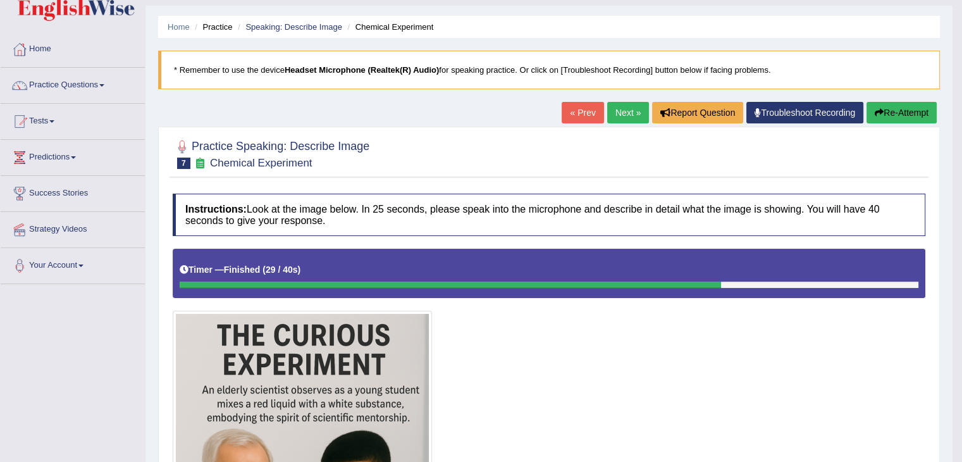
click at [620, 118] on link "Next »" at bounding box center [628, 113] width 42 height 22
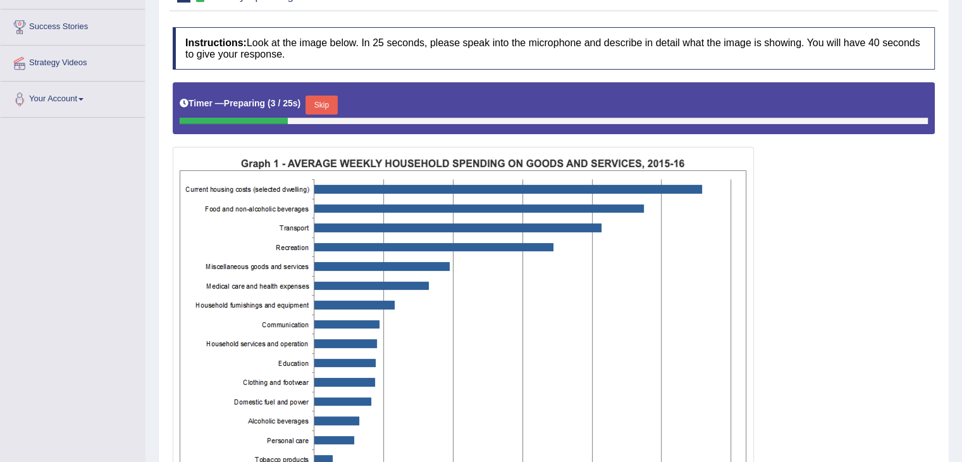
scroll to position [199, 0]
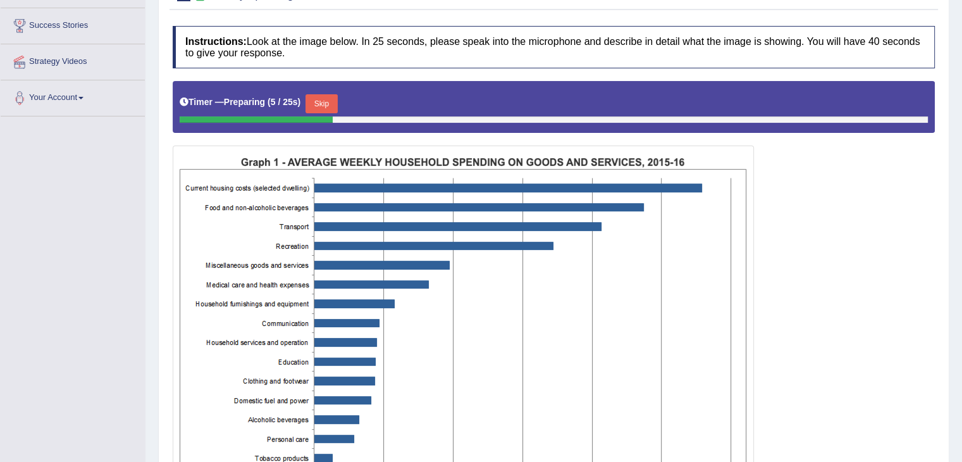
click at [323, 108] on button "Skip" at bounding box center [322, 103] width 32 height 19
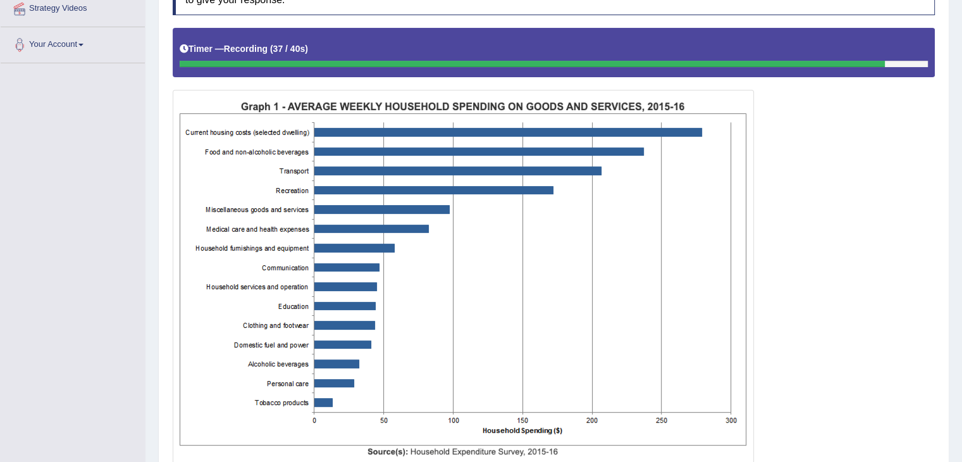
scroll to position [349, 0]
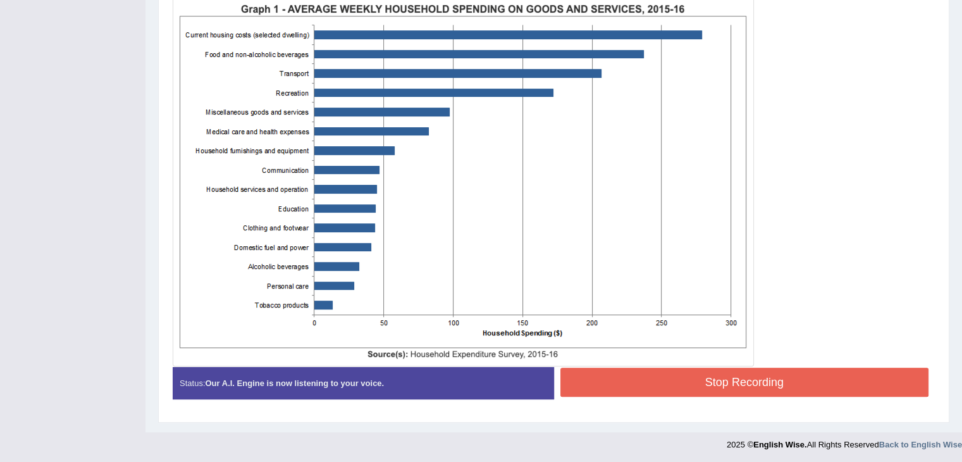
click at [821, 385] on button "Stop Recording" at bounding box center [745, 382] width 369 height 29
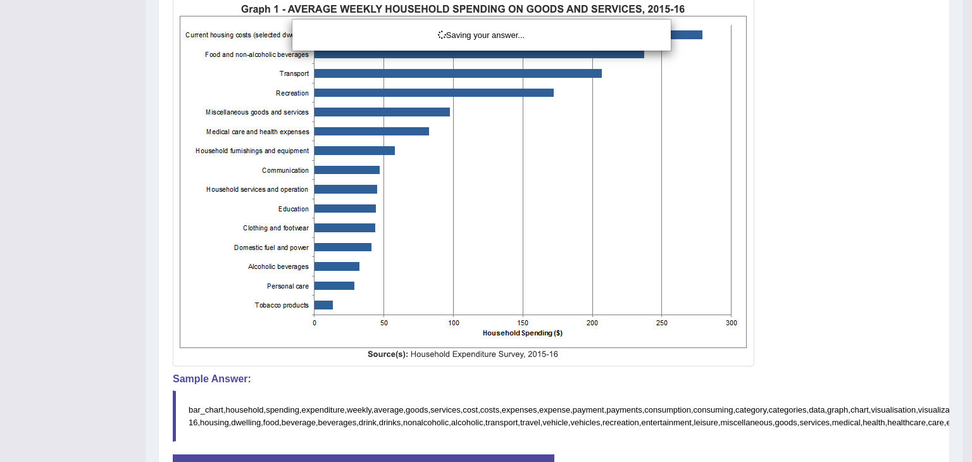
drag, startPoint x: 971, startPoint y: 228, endPoint x: 971, endPoint y: 129, distance: 98.7
click at [962, 129] on div "Saving your answer..." at bounding box center [486, 231] width 972 height 462
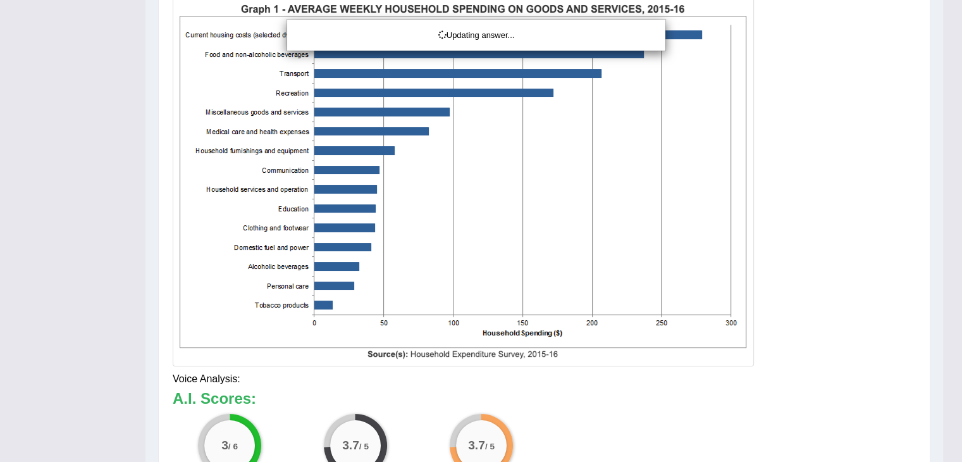
drag, startPoint x: 971, startPoint y: 123, endPoint x: 971, endPoint y: 196, distance: 72.8
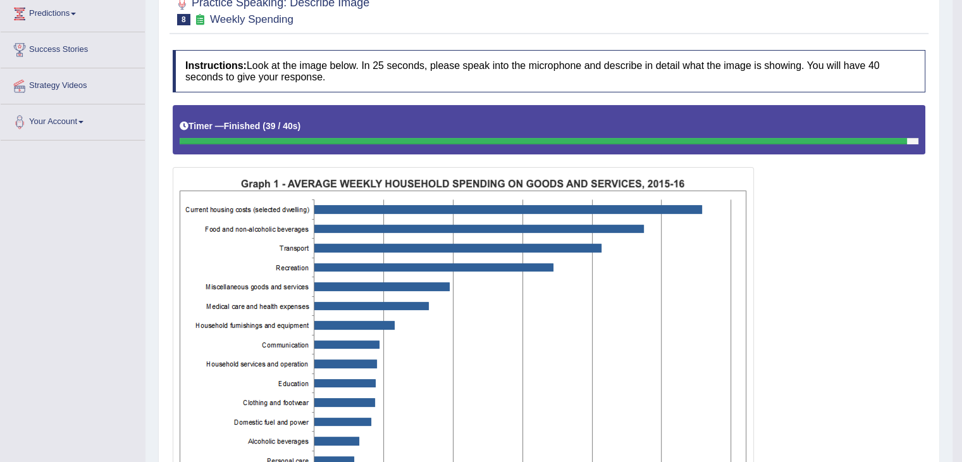
scroll to position [138, 0]
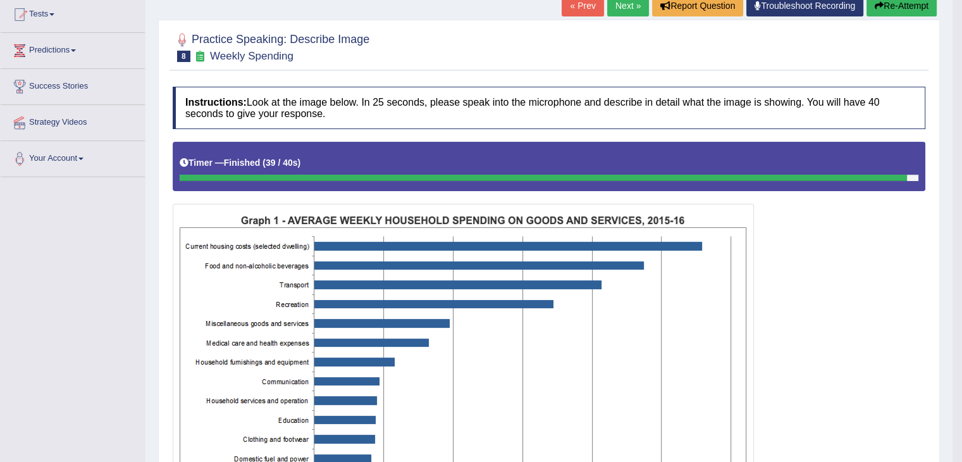
click at [628, 1] on link "Next »" at bounding box center [628, 6] width 42 height 22
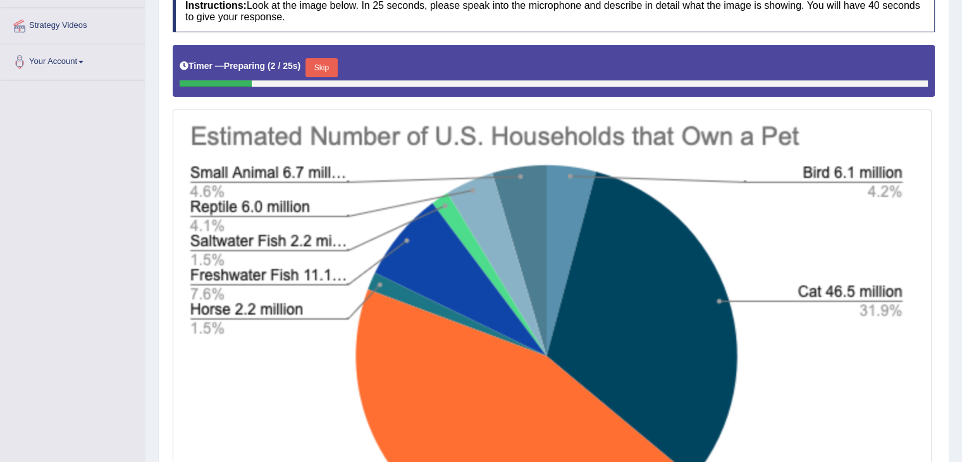
scroll to position [232, 0]
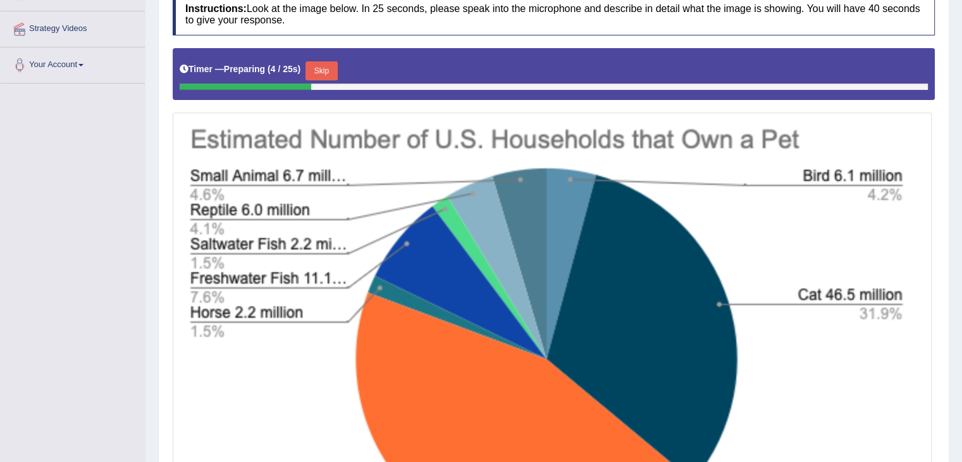
click at [324, 71] on button "Skip" at bounding box center [322, 70] width 32 height 19
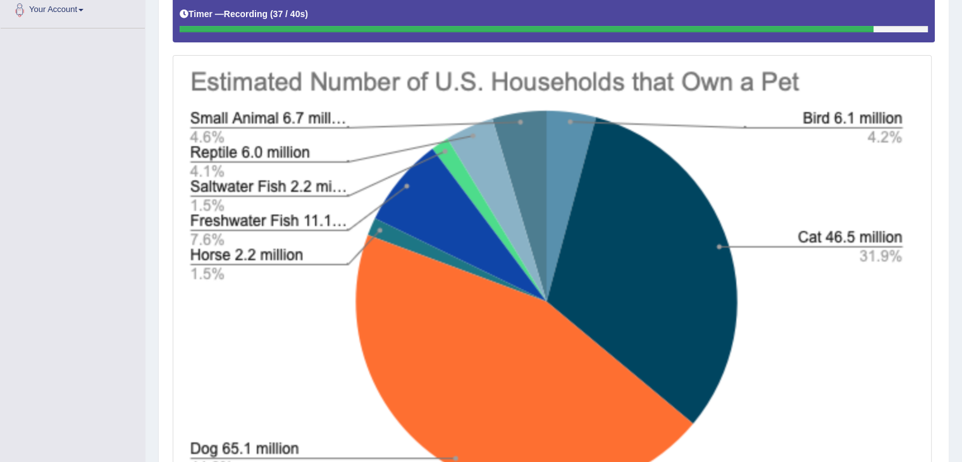
scroll to position [427, 0]
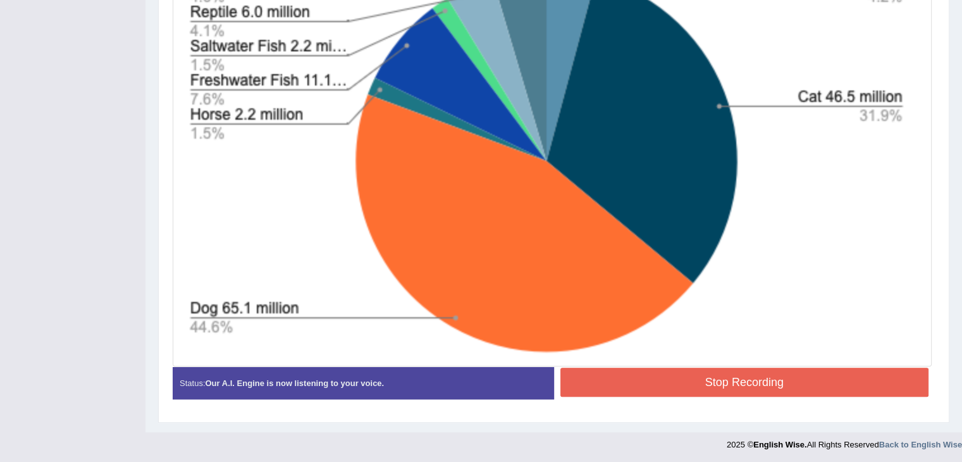
click at [735, 375] on button "Stop Recording" at bounding box center [745, 382] width 369 height 29
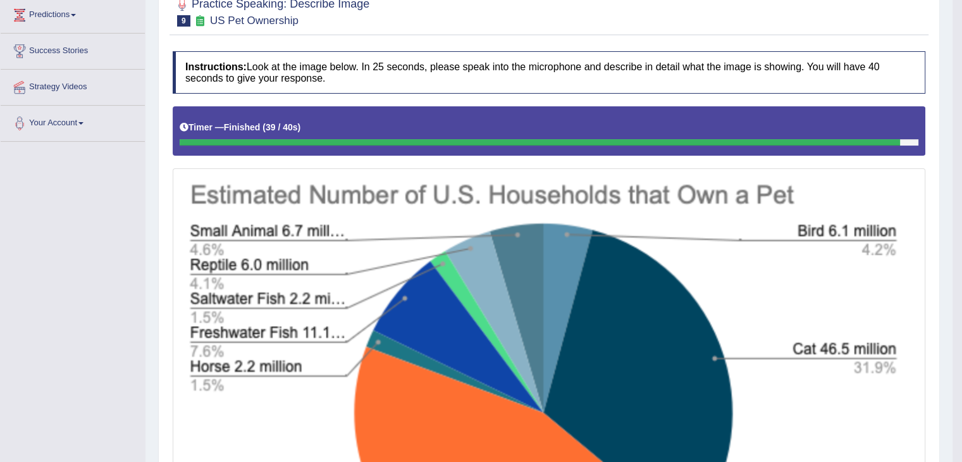
scroll to position [0, 0]
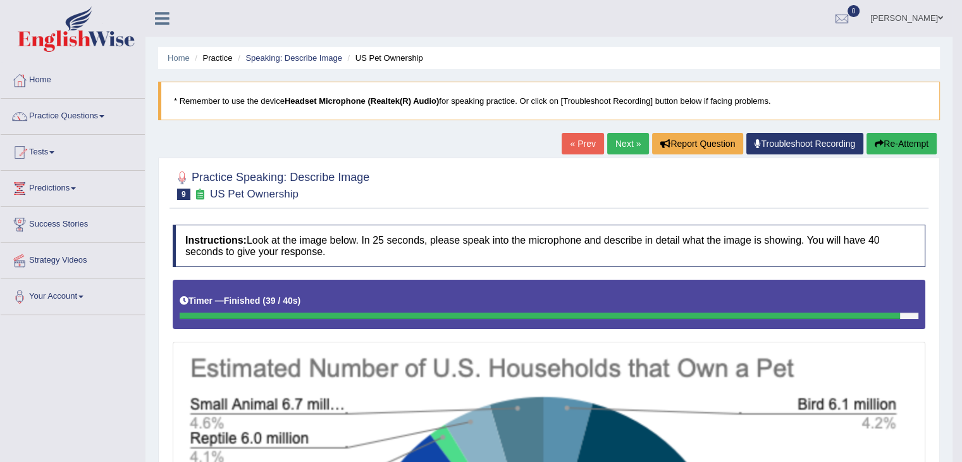
click at [622, 142] on link "Next »" at bounding box center [628, 144] width 42 height 22
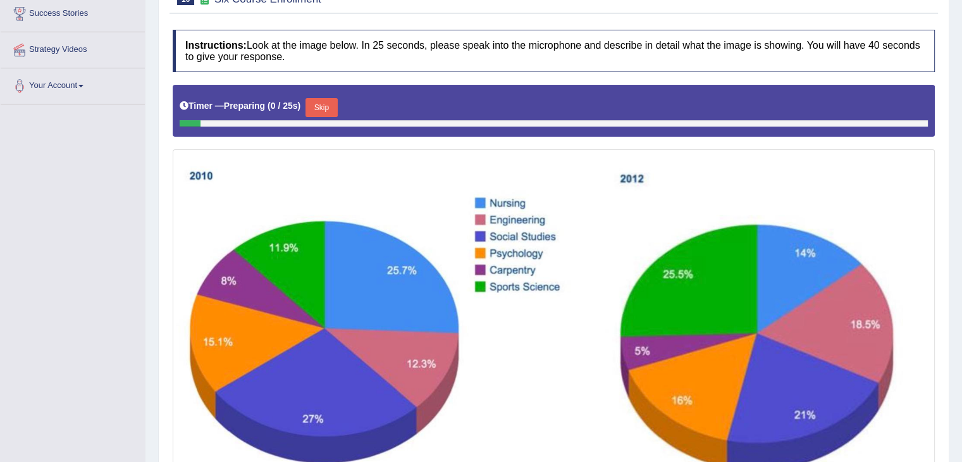
scroll to position [214, 0]
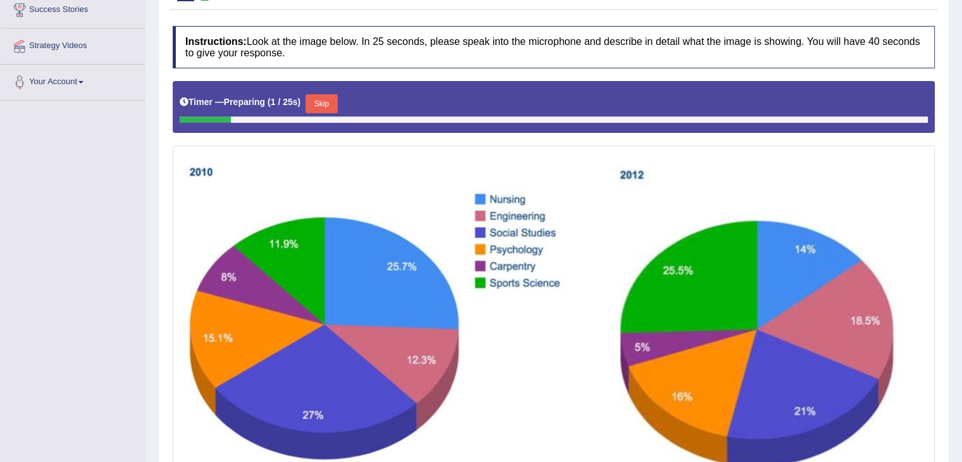
drag, startPoint x: 0, startPoint y: 0, endPoint x: 971, endPoint y: 239, distance: 1000.1
click at [962, 239] on html "Toggle navigation Home Practice Questions Speaking Practice Read Aloud Repeat S…" at bounding box center [481, 17] width 962 height 462
click at [329, 106] on button "Skip" at bounding box center [322, 103] width 32 height 19
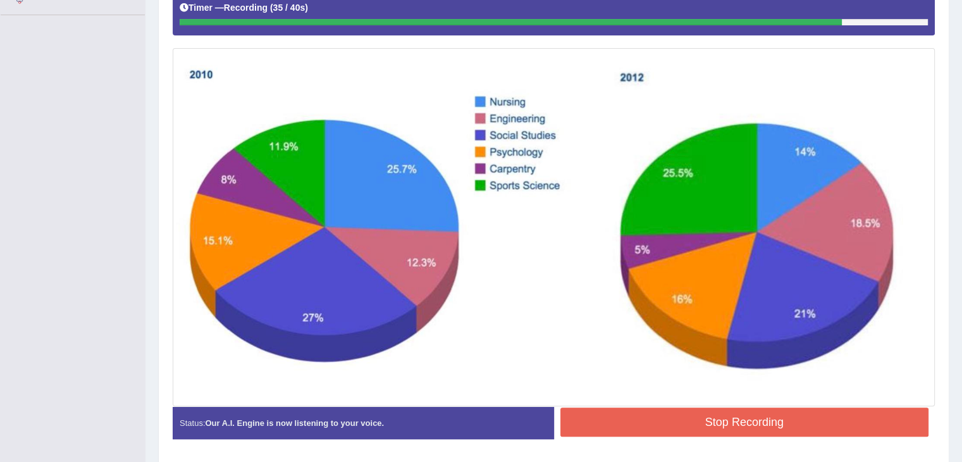
scroll to position [303, 0]
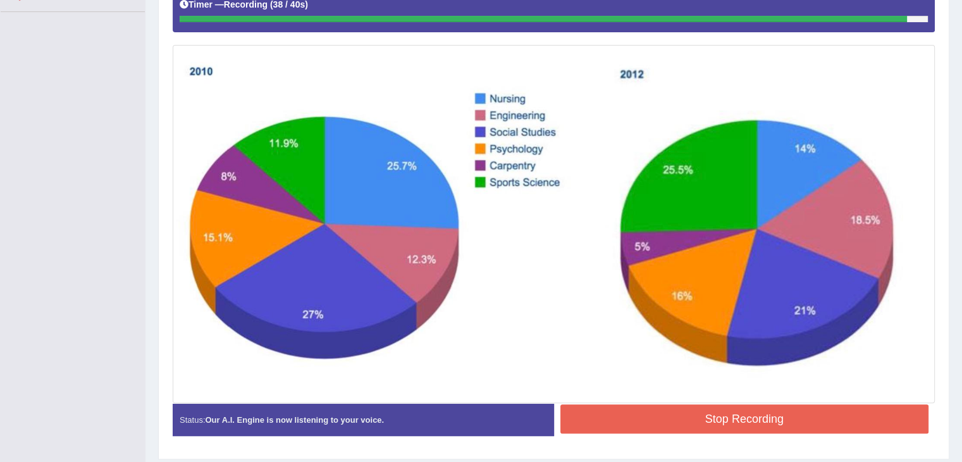
click at [724, 421] on button "Stop Recording" at bounding box center [745, 418] width 369 height 29
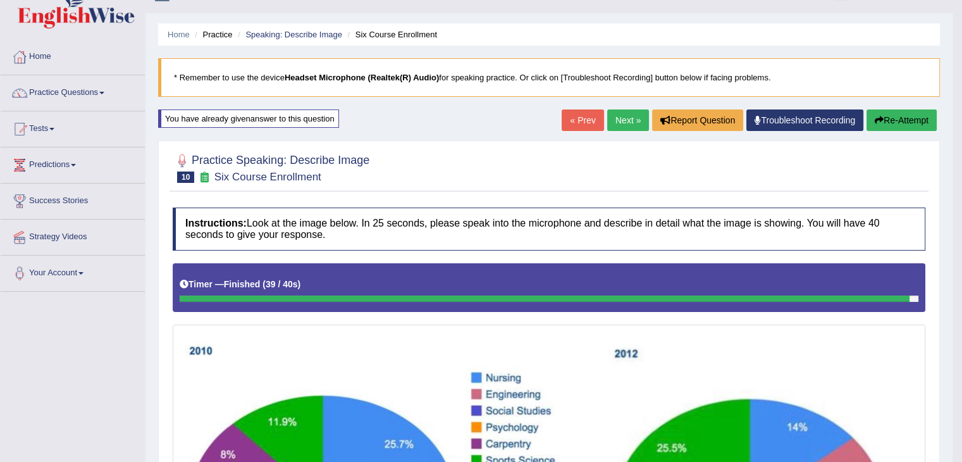
scroll to position [0, 0]
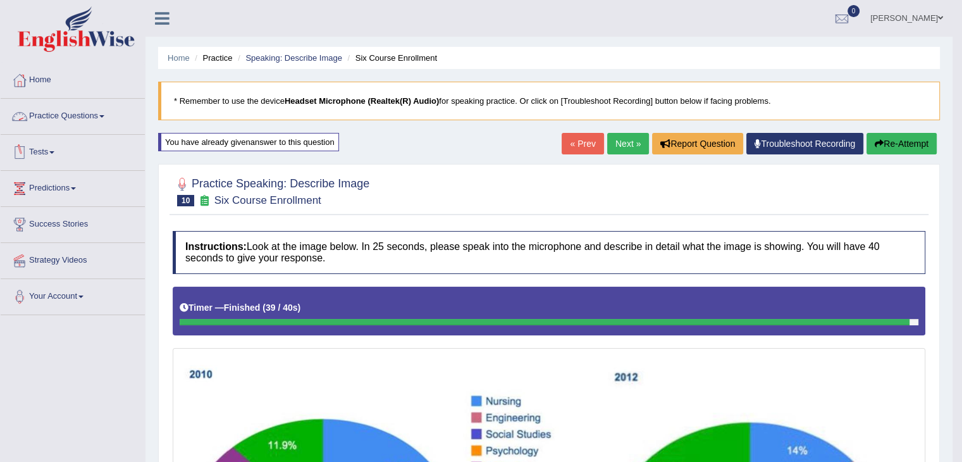
click at [104, 109] on link "Practice Questions" at bounding box center [73, 115] width 144 height 32
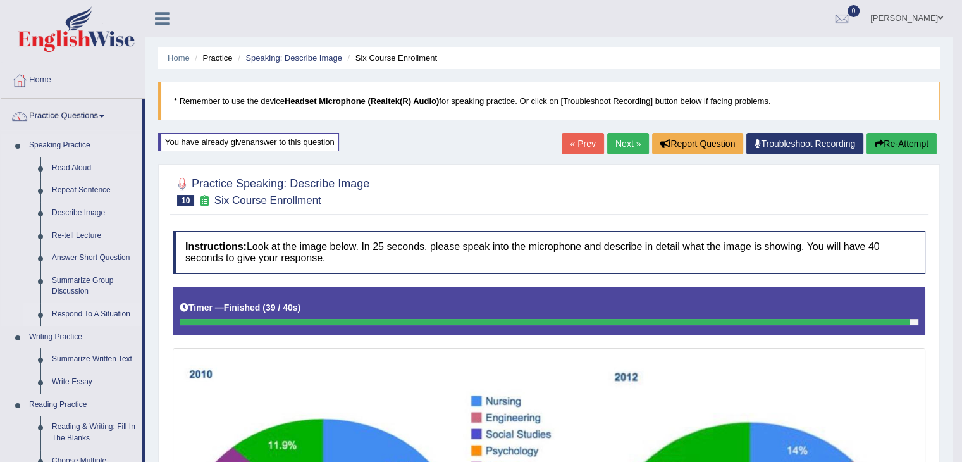
click at [78, 312] on link "Respond To A Situation" at bounding box center [94, 314] width 96 height 23
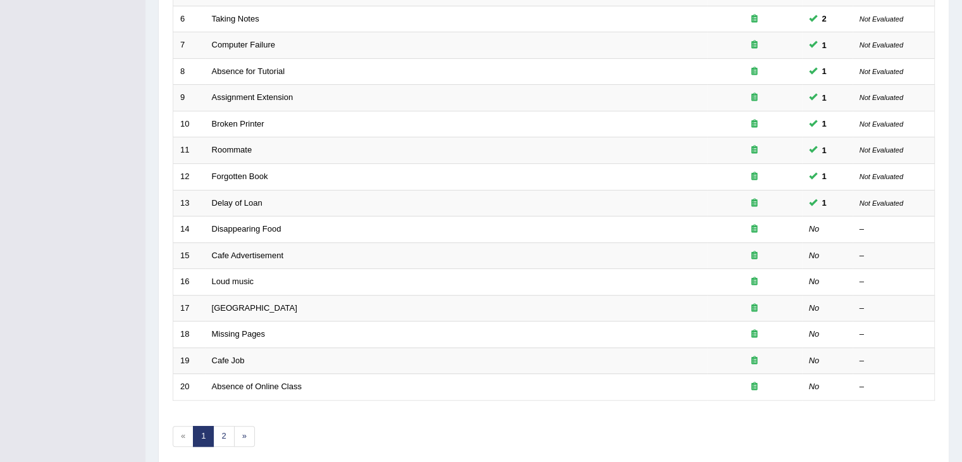
scroll to position [361, 0]
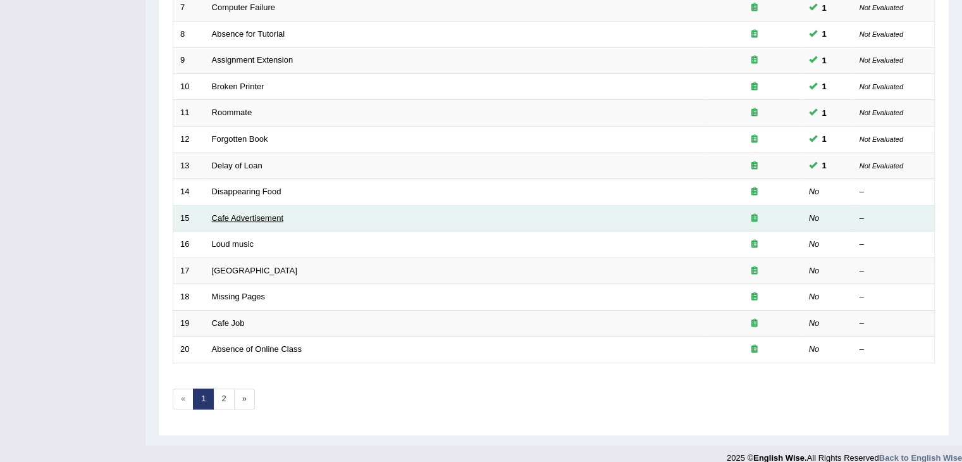
click at [245, 216] on link "Cafe Advertisement" at bounding box center [247, 217] width 71 height 9
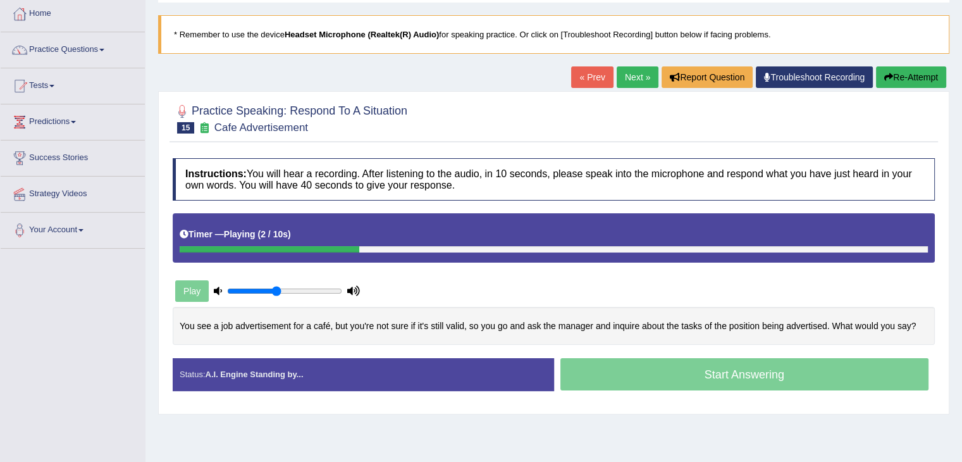
scroll to position [67, 0]
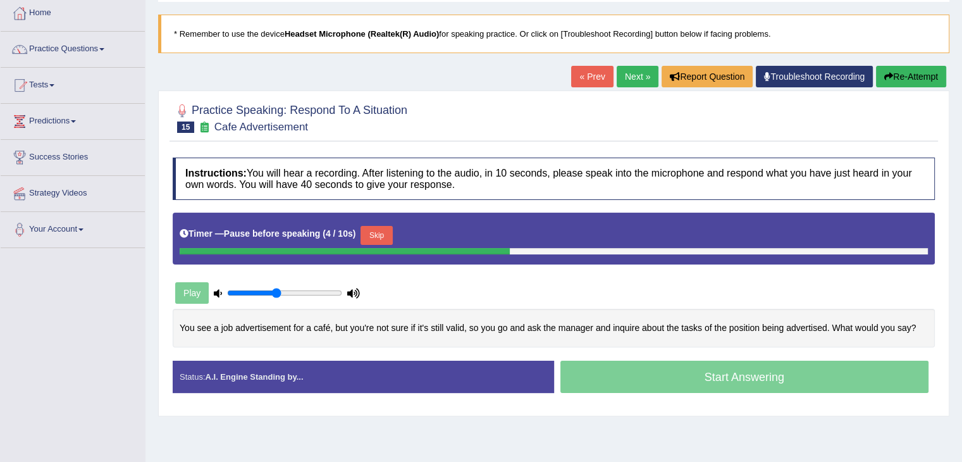
click at [389, 228] on button "Skip" at bounding box center [377, 235] width 32 height 19
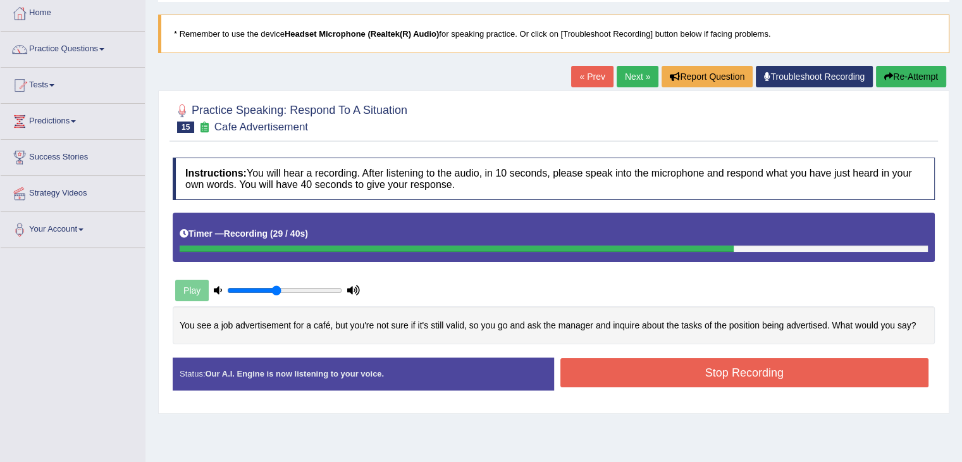
click at [681, 376] on button "Stop Recording" at bounding box center [745, 372] width 369 height 29
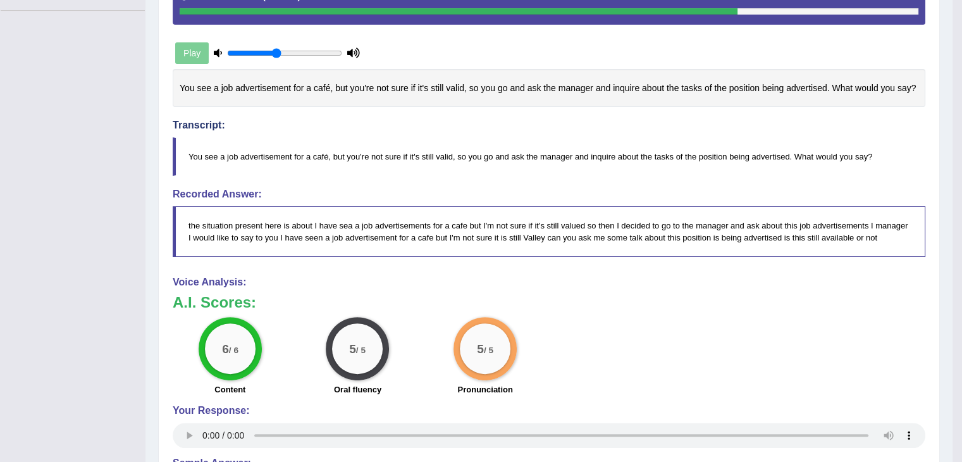
scroll to position [308, 0]
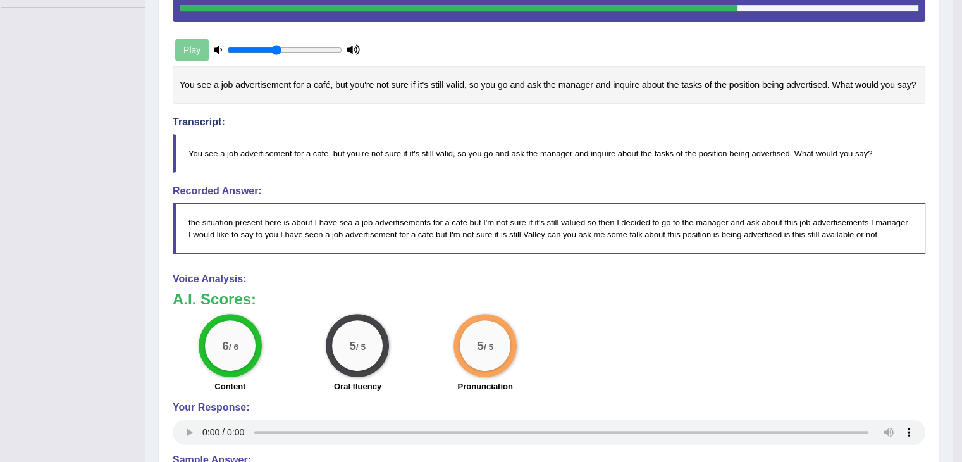
drag, startPoint x: 971, startPoint y: 96, endPoint x: 971, endPoint y: 249, distance: 152.5
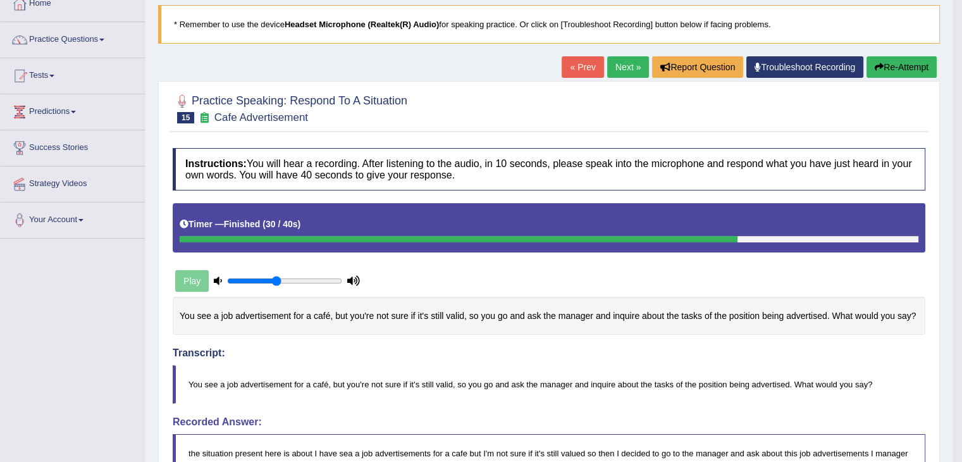
scroll to position [0, 0]
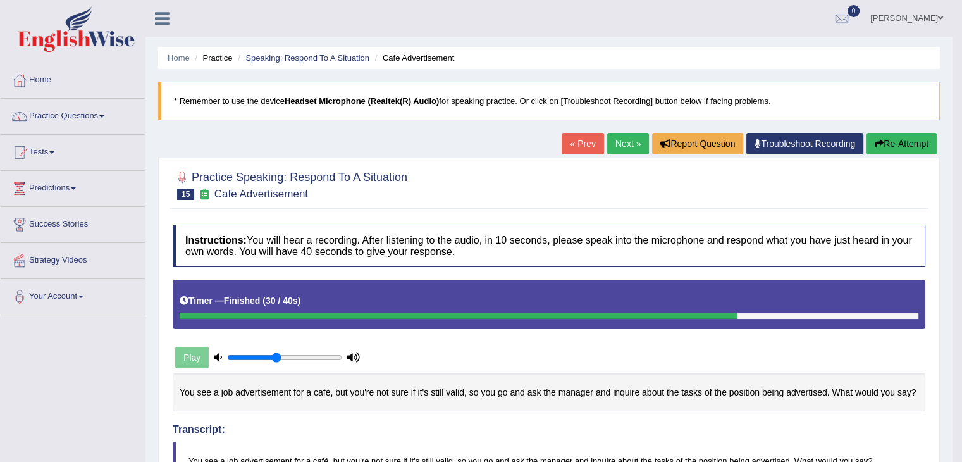
click at [623, 144] on link "Next »" at bounding box center [628, 144] width 42 height 22
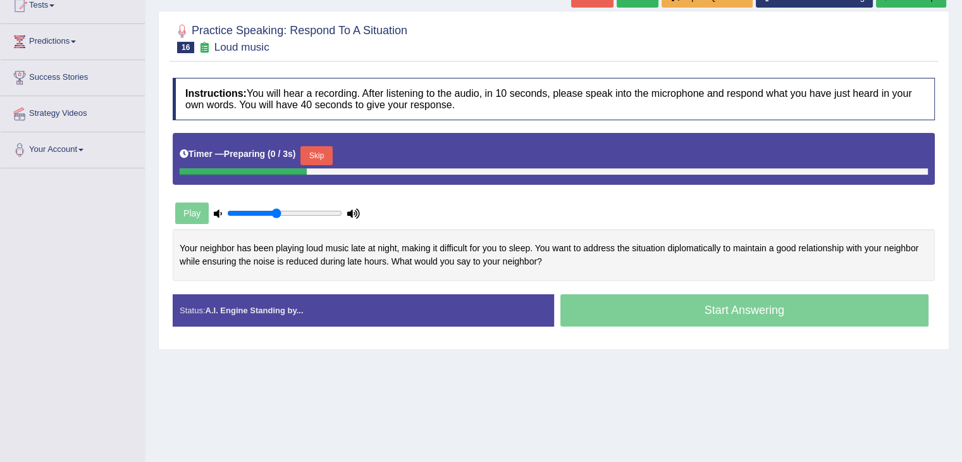
scroll to position [163, 0]
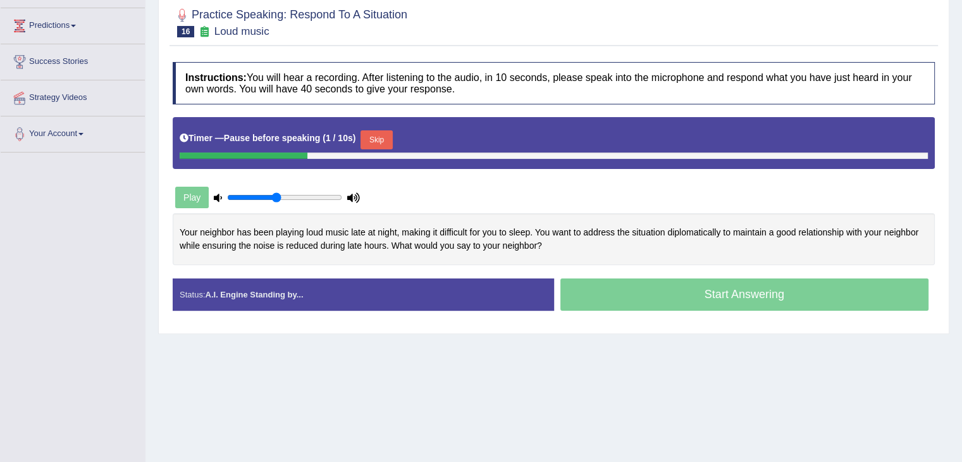
click at [386, 142] on button "Skip" at bounding box center [377, 139] width 32 height 19
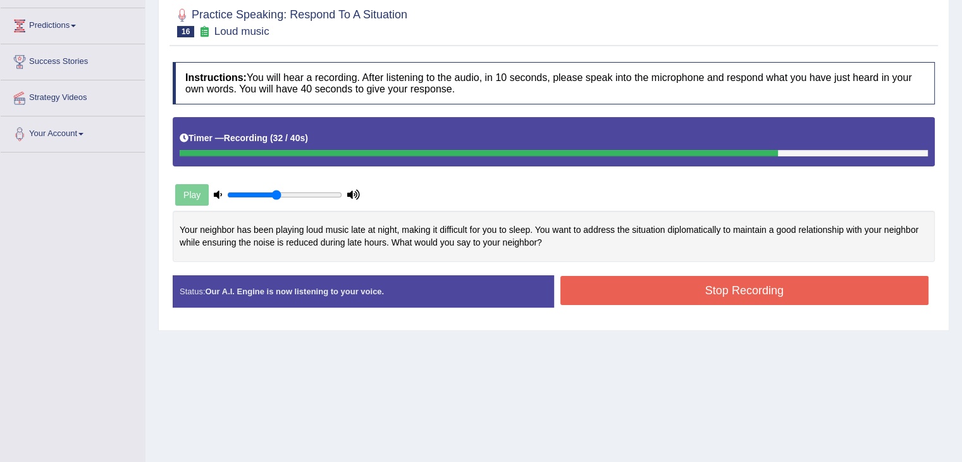
click at [627, 282] on button "Stop Recording" at bounding box center [745, 290] width 369 height 29
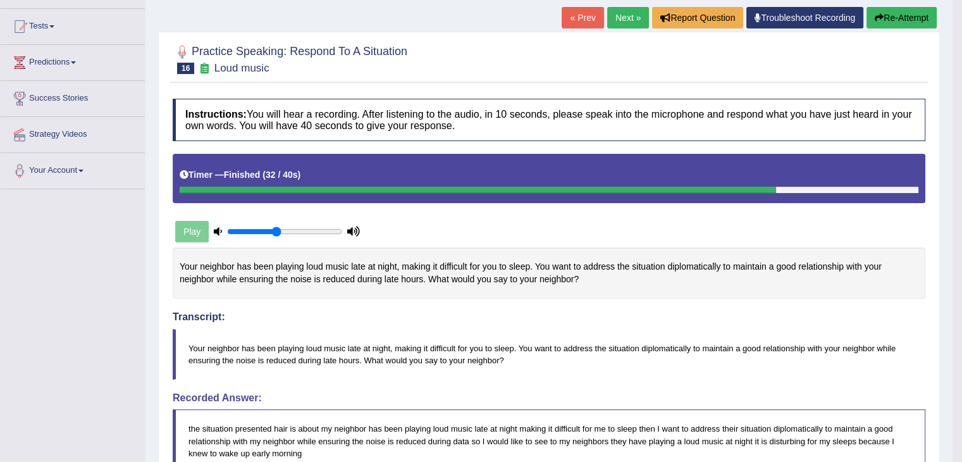
scroll to position [110, 0]
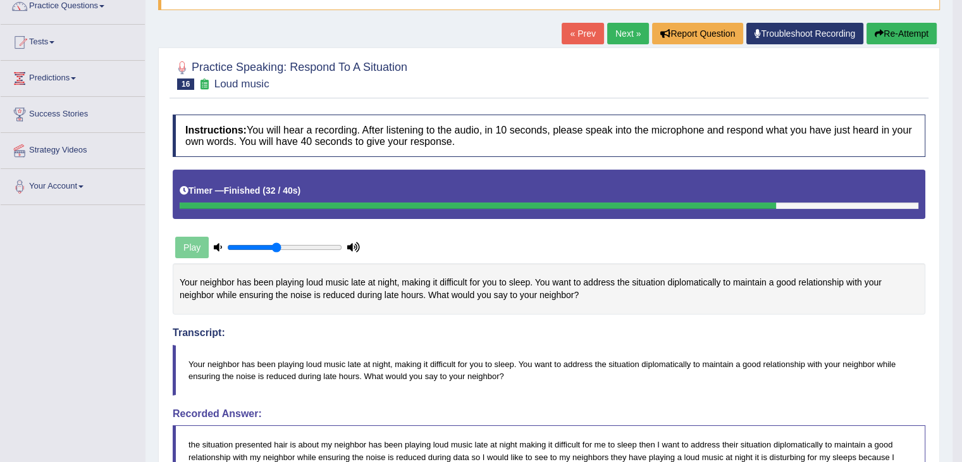
click at [630, 26] on link "Next »" at bounding box center [628, 34] width 42 height 22
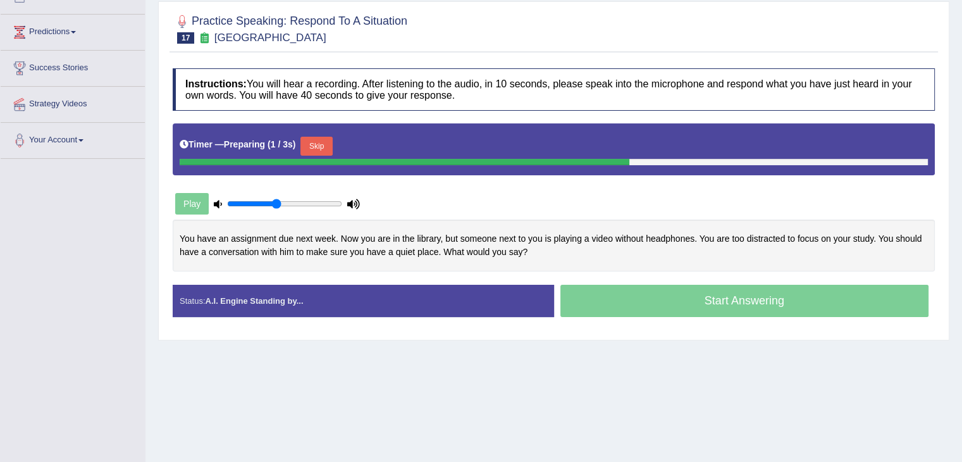
scroll to position [157, 0]
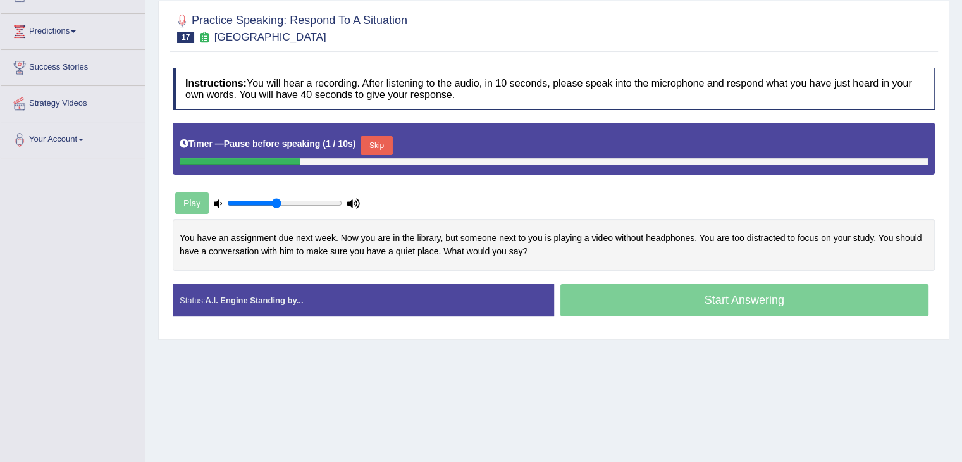
click at [383, 144] on button "Skip" at bounding box center [377, 145] width 32 height 19
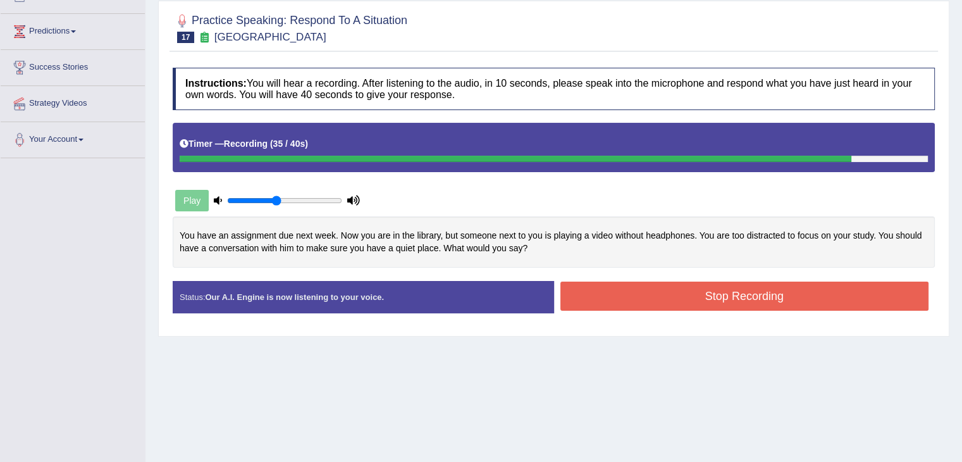
click at [631, 294] on button "Stop Recording" at bounding box center [745, 296] width 369 height 29
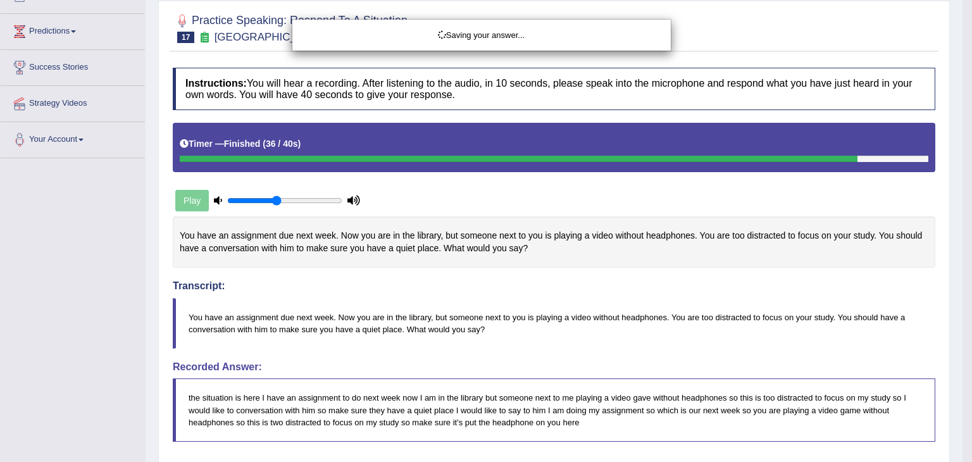
drag, startPoint x: 971, startPoint y: 154, endPoint x: 971, endPoint y: 141, distance: 13.3
click at [962, 202] on div "Saving your answer..." at bounding box center [486, 231] width 972 height 462
drag, startPoint x: 964, startPoint y: 155, endPoint x: 971, endPoint y: 221, distance: 66.2
click at [962, 221] on div "Saving your answer..." at bounding box center [486, 231] width 972 height 462
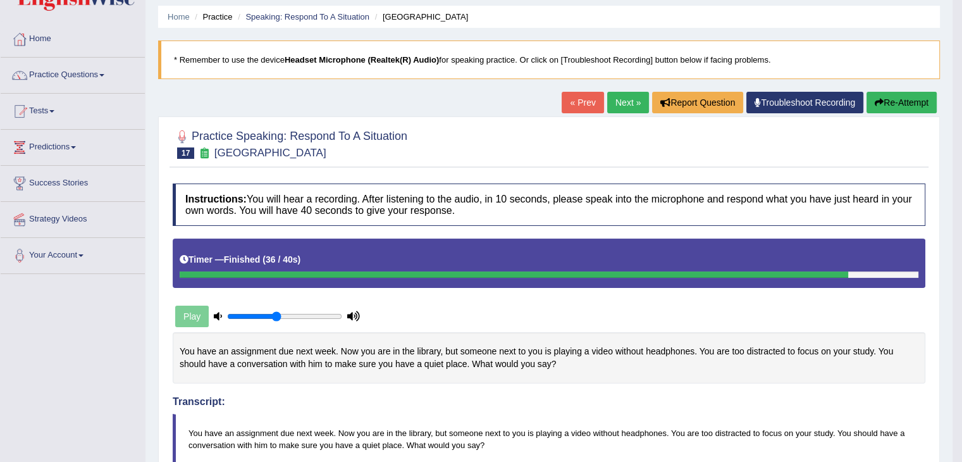
scroll to position [0, 0]
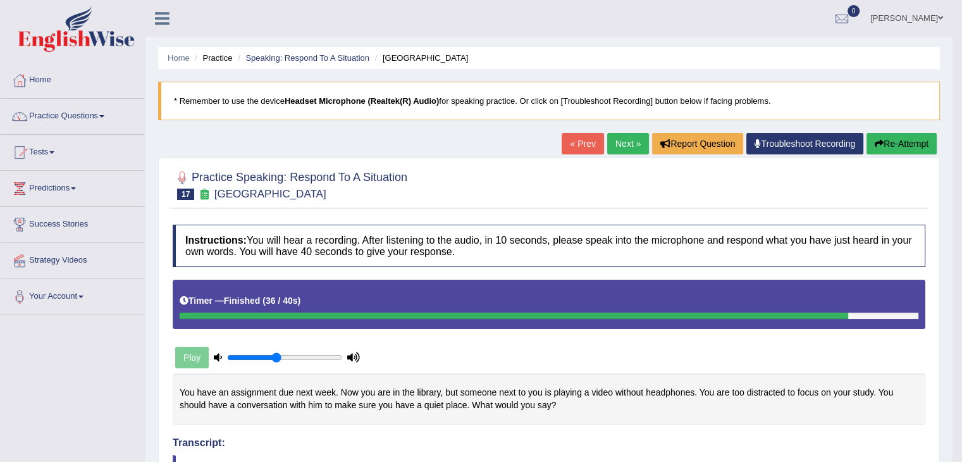
click at [620, 139] on link "Next »" at bounding box center [628, 144] width 42 height 22
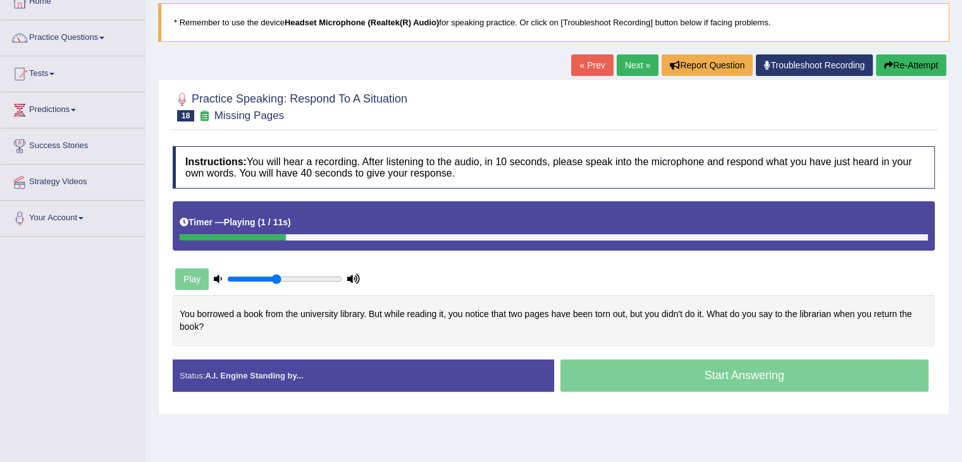
scroll to position [84, 0]
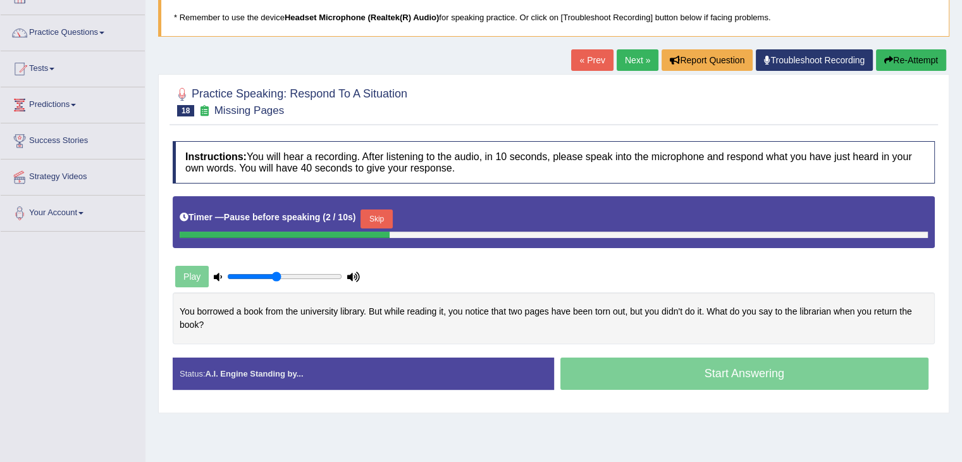
click at [385, 212] on button "Skip" at bounding box center [377, 218] width 32 height 19
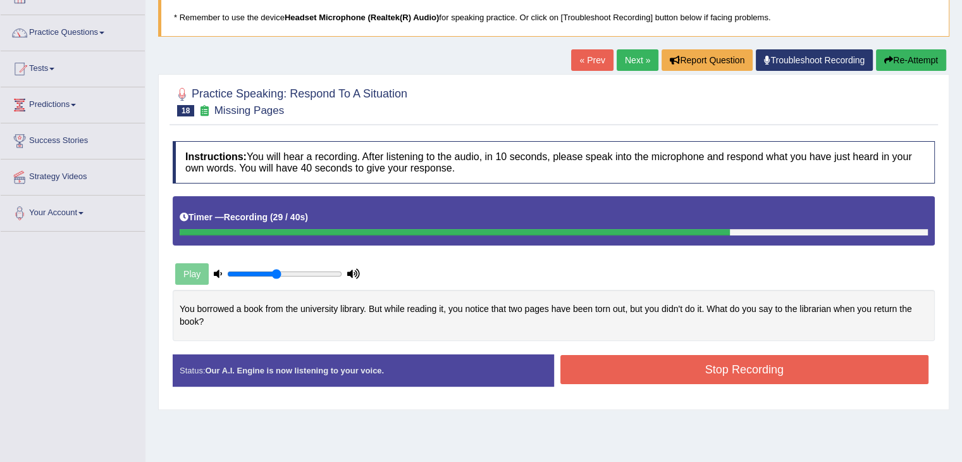
click at [734, 364] on button "Stop Recording" at bounding box center [745, 369] width 369 height 29
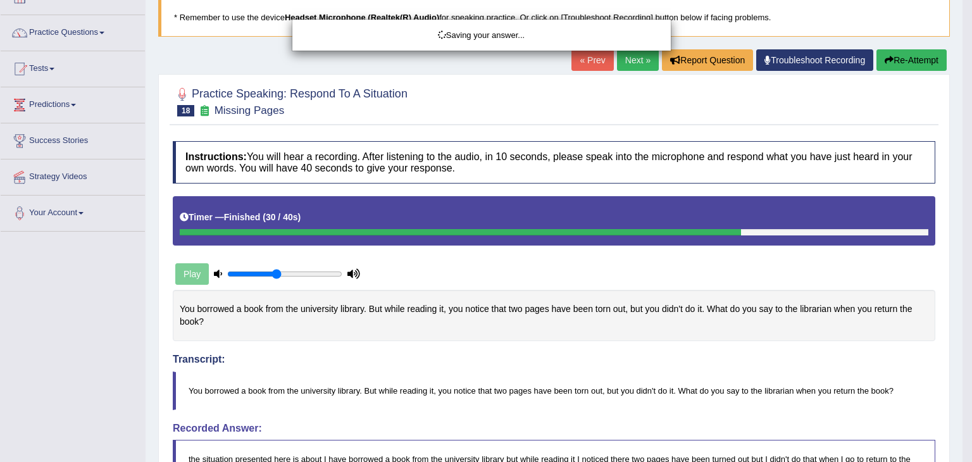
click at [962, 165] on body "Toggle navigation Home Practice Questions Speaking Practice Read Aloud Repeat S…" at bounding box center [486, 147] width 972 height 462
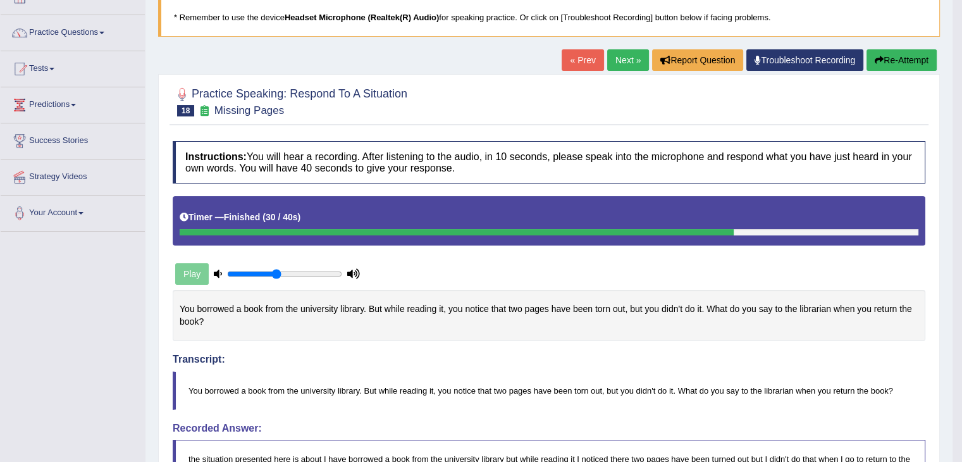
drag, startPoint x: 971, startPoint y: 151, endPoint x: 971, endPoint y: 220, distance: 69.6
click at [962, 220] on html "Toggle navigation Home Practice Questions Speaking Practice Read Aloud Repeat S…" at bounding box center [481, 147] width 962 height 462
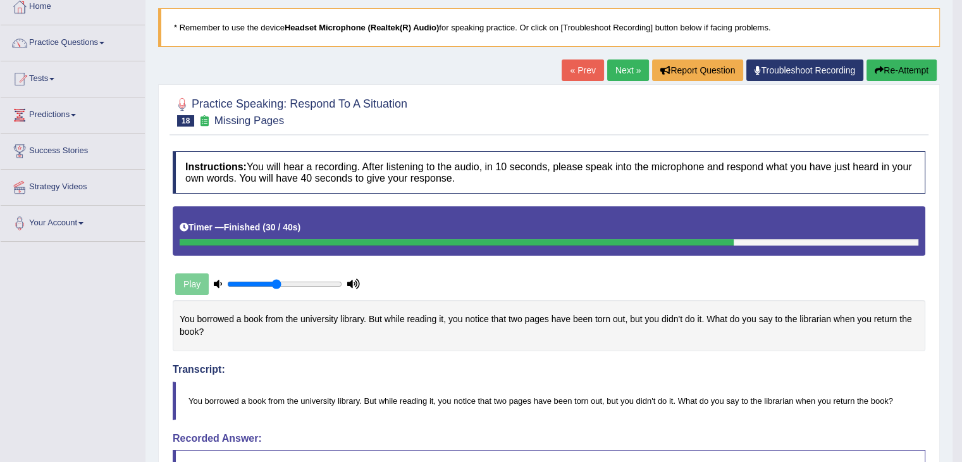
scroll to position [70, 0]
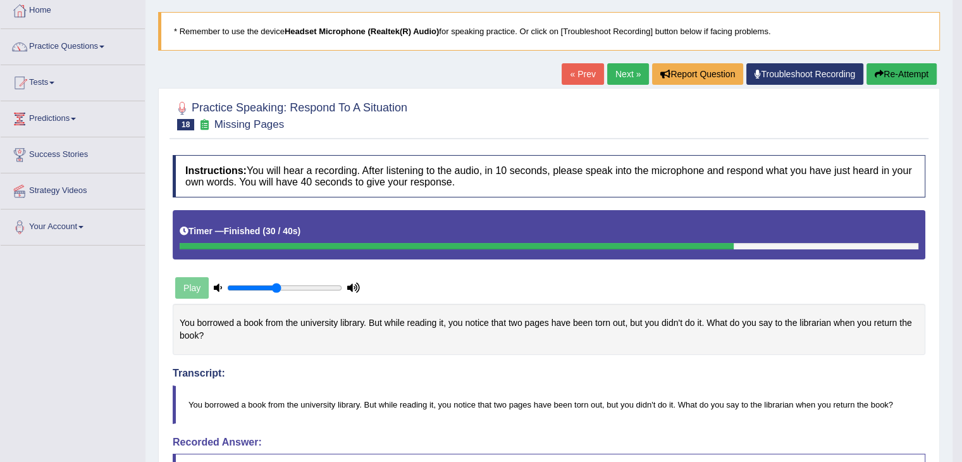
click at [627, 75] on link "Next »" at bounding box center [628, 74] width 42 height 22
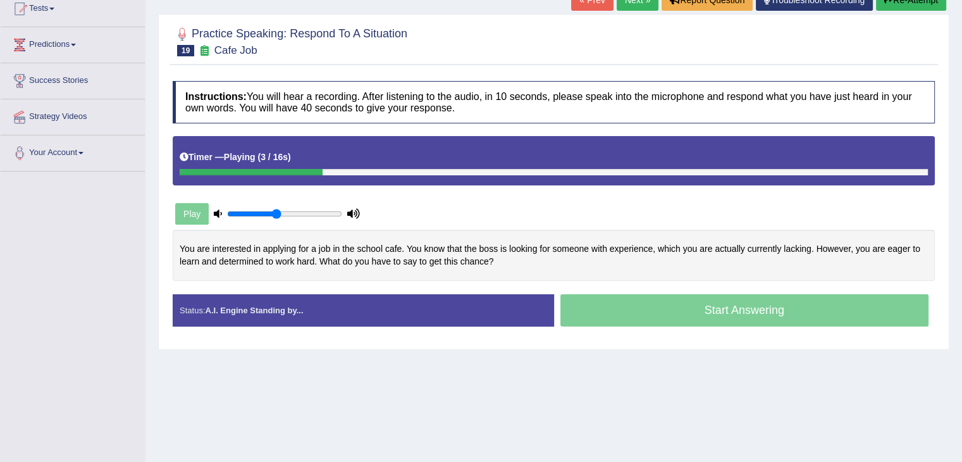
scroll to position [145, 0]
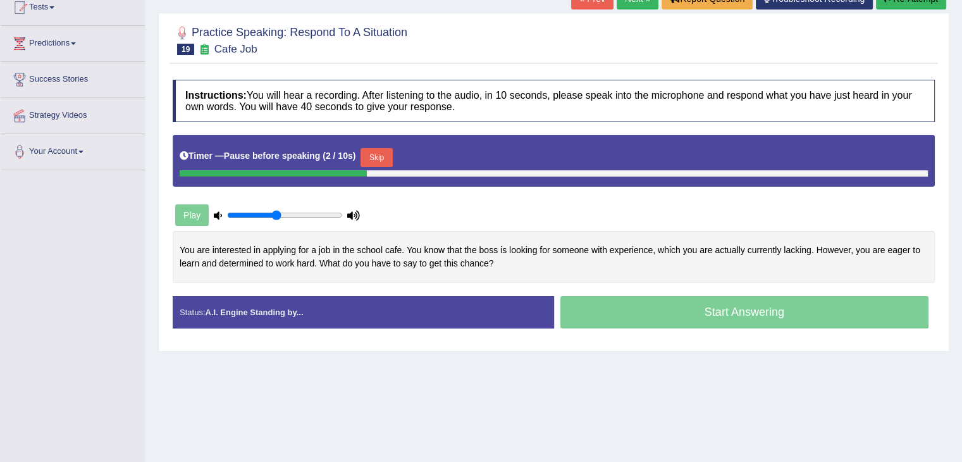
click at [376, 158] on button "Skip" at bounding box center [377, 157] width 32 height 19
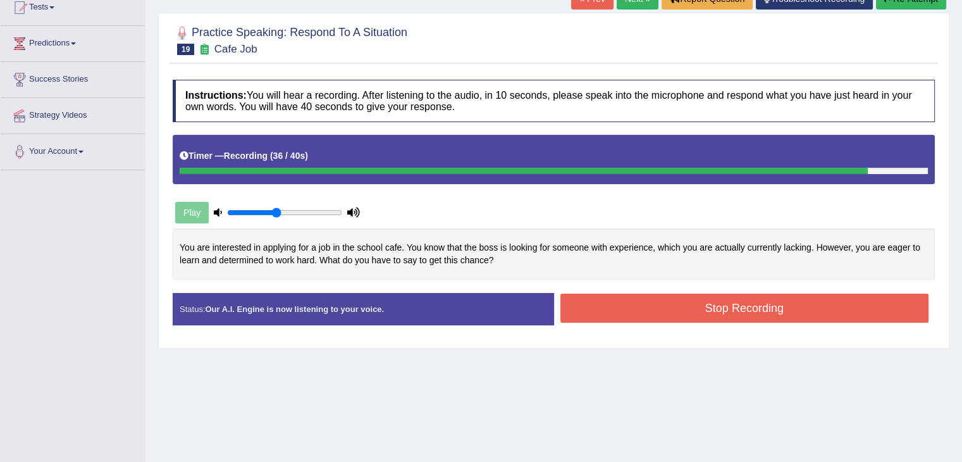
click at [587, 310] on button "Stop Recording" at bounding box center [745, 308] width 369 height 29
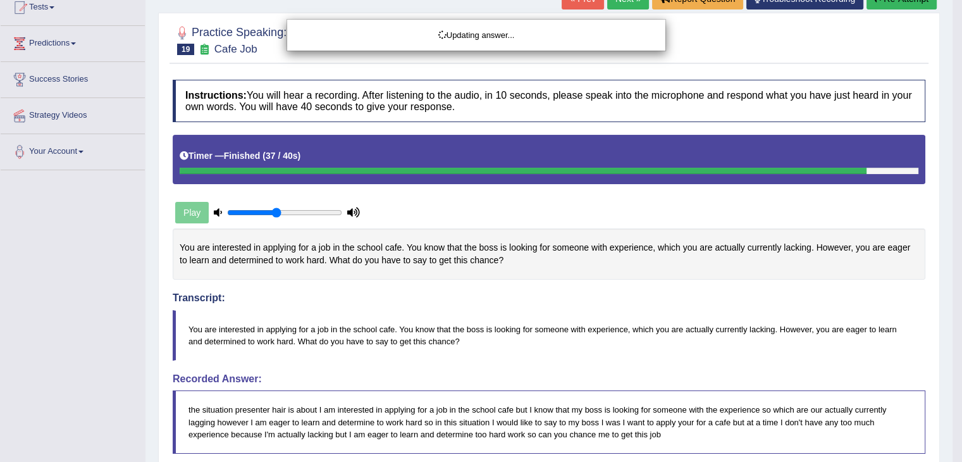
drag, startPoint x: 967, startPoint y: 163, endPoint x: 967, endPoint y: 212, distance: 49.4
click at [962, 212] on html "Toggle navigation Home Practice Questions Speaking Practice Read Aloud Repeat S…" at bounding box center [481, 86] width 962 height 462
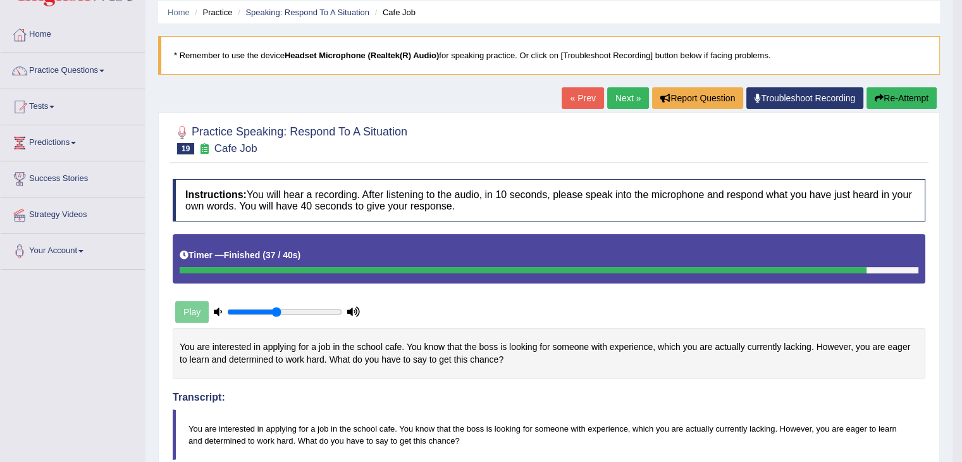
scroll to position [0, 0]
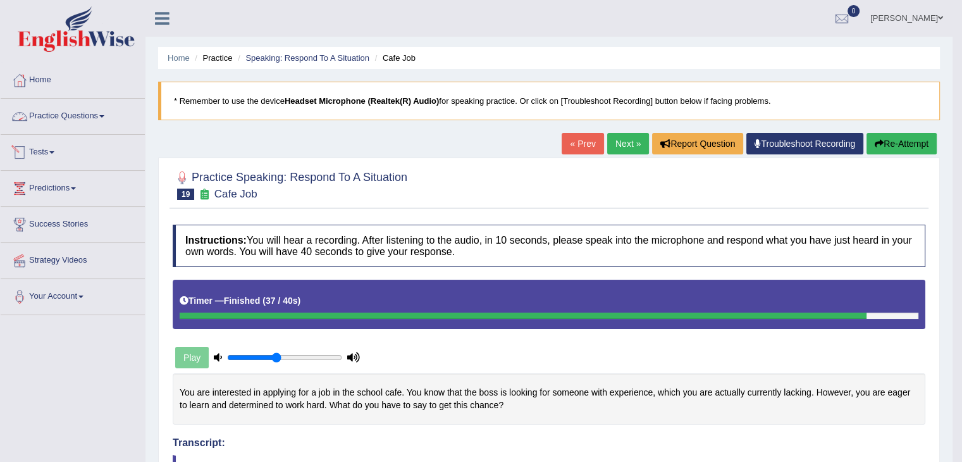
click at [78, 115] on link "Practice Questions" at bounding box center [73, 115] width 144 height 32
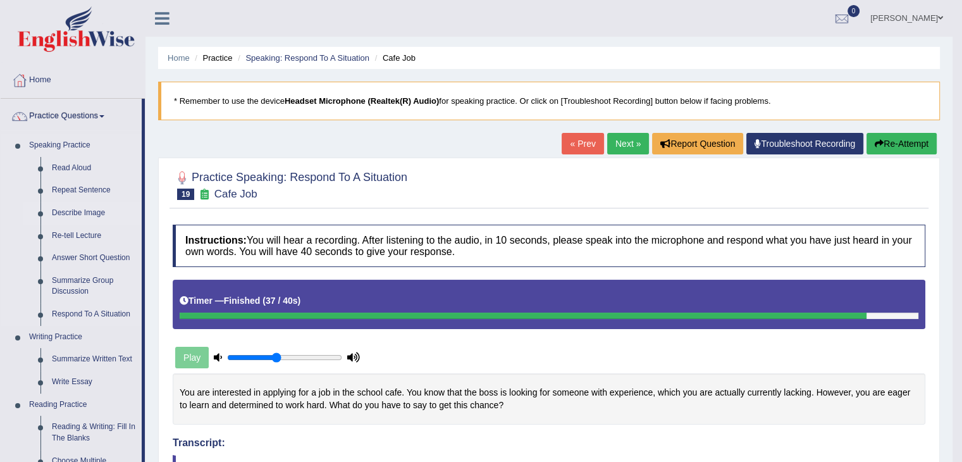
click at [84, 208] on link "Describe Image" at bounding box center [94, 213] width 96 height 23
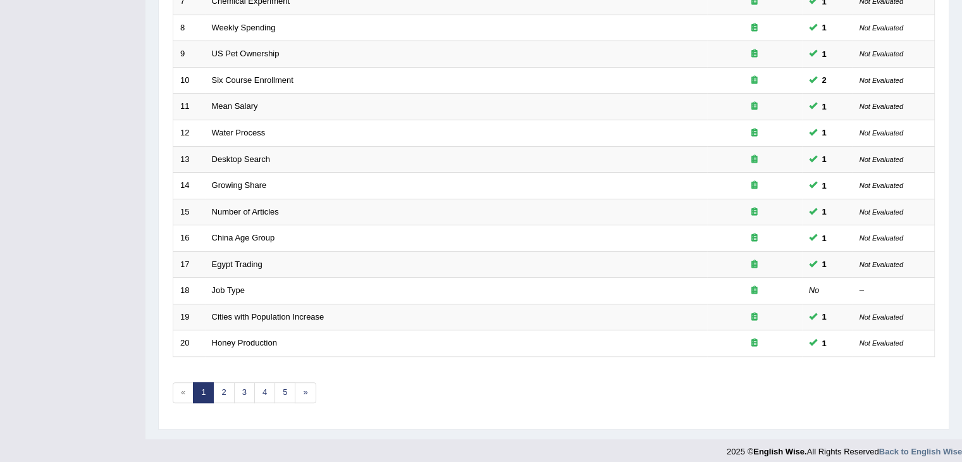
scroll to position [371, 0]
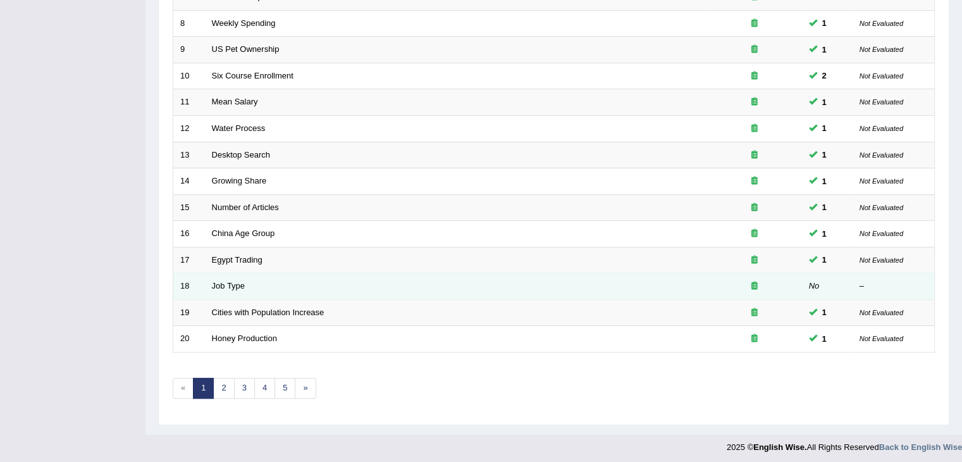
click at [237, 287] on td "Job Type" at bounding box center [456, 286] width 502 height 27
click at [235, 282] on link "Job Type" at bounding box center [229, 285] width 34 height 9
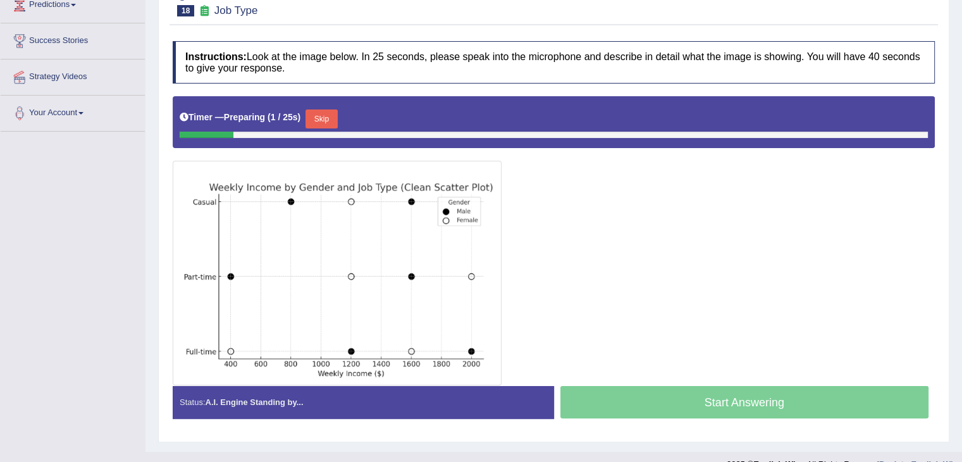
scroll to position [188, 0]
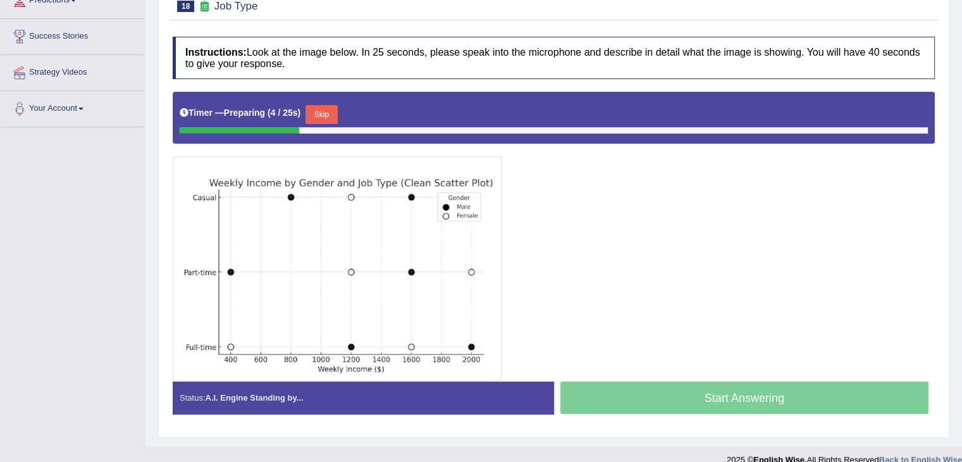
click at [334, 112] on button "Skip" at bounding box center [322, 114] width 32 height 19
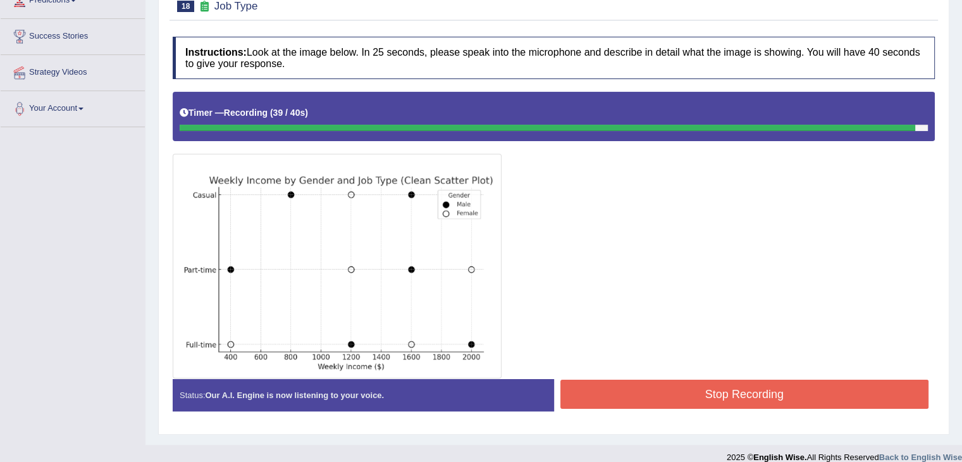
click at [719, 403] on button "Stop Recording" at bounding box center [745, 394] width 369 height 29
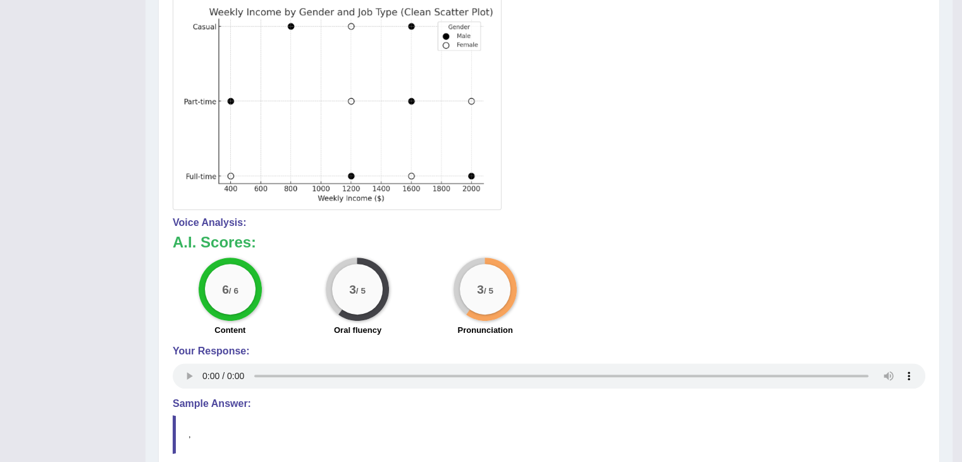
scroll to position [13, 0]
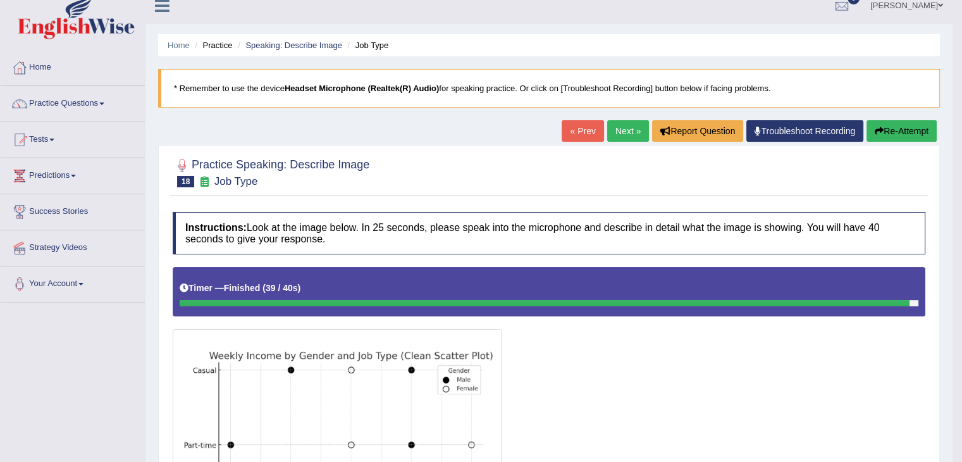
click at [619, 120] on link "Next »" at bounding box center [628, 131] width 42 height 22
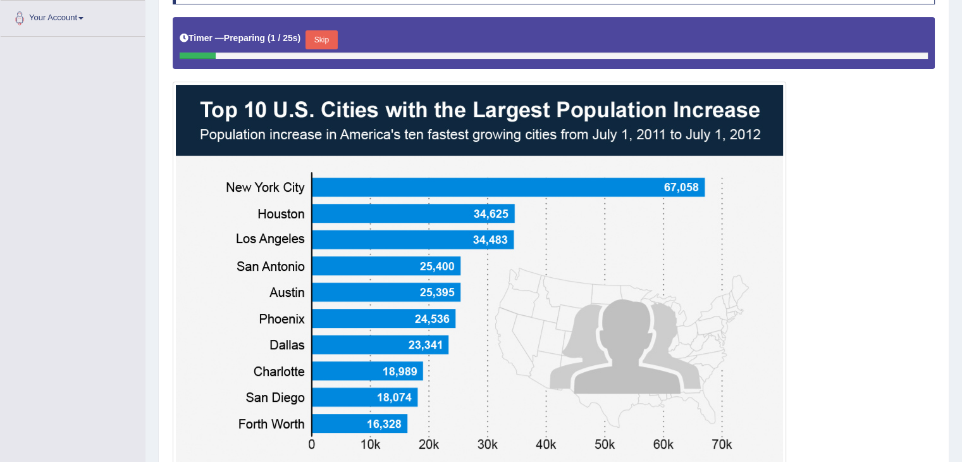
scroll to position [283, 0]
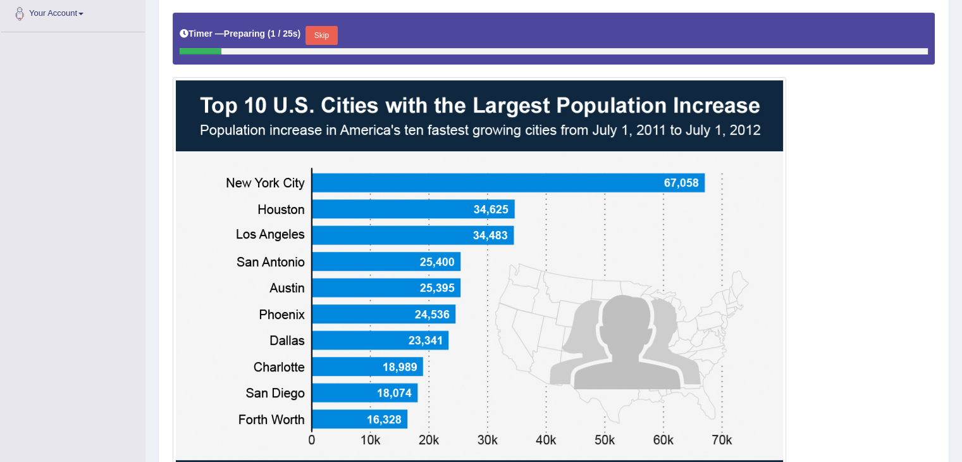
drag, startPoint x: 0, startPoint y: 0, endPoint x: 971, endPoint y: 330, distance: 1025.7
click at [327, 42] on button "Skip" at bounding box center [322, 35] width 32 height 19
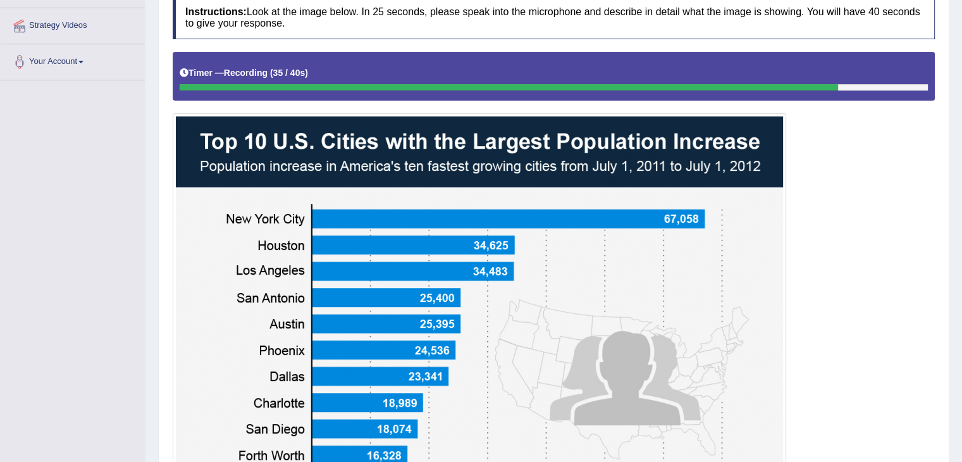
scroll to position [400, 0]
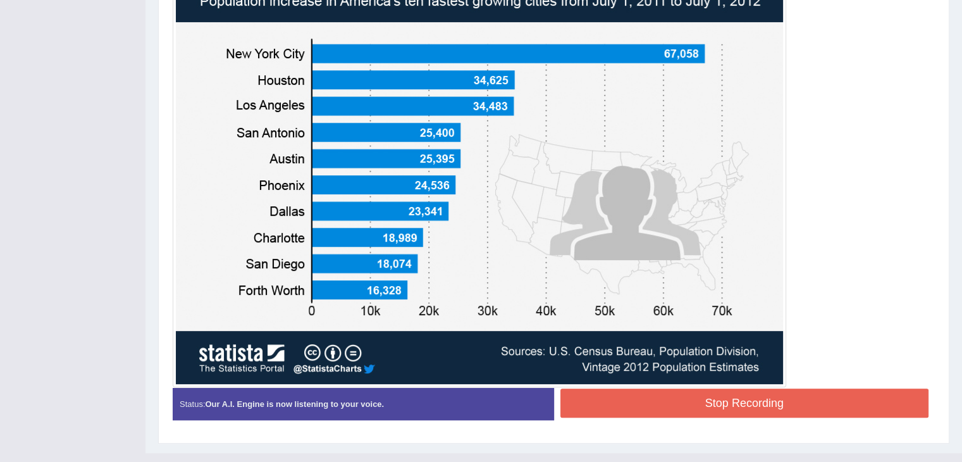
click at [838, 404] on button "Stop Recording" at bounding box center [745, 403] width 369 height 29
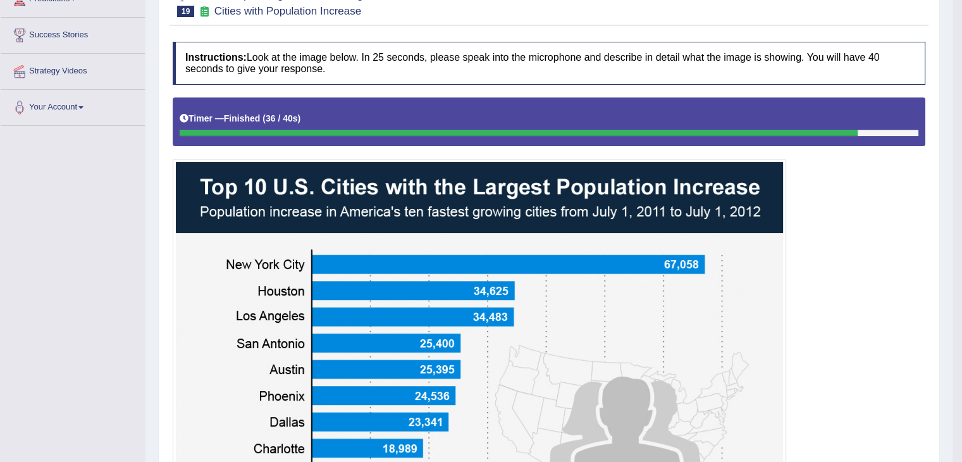
scroll to position [0, 0]
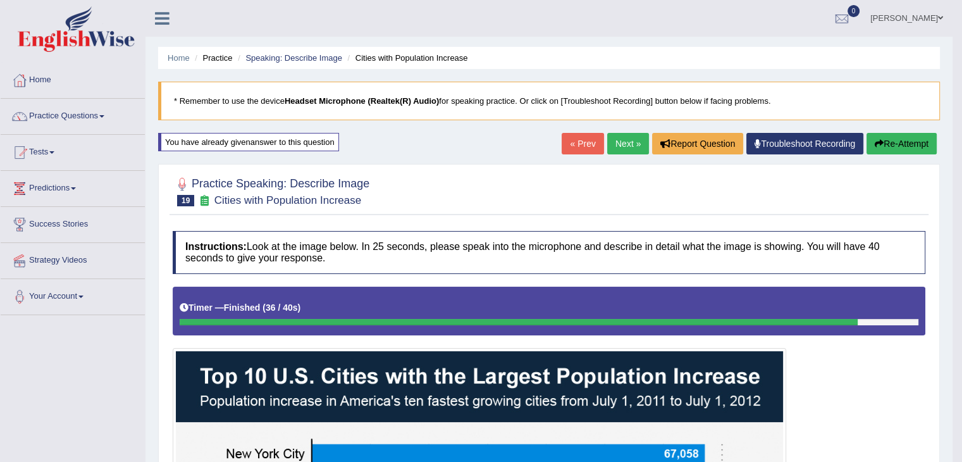
click at [626, 137] on link "Next »" at bounding box center [628, 144] width 42 height 22
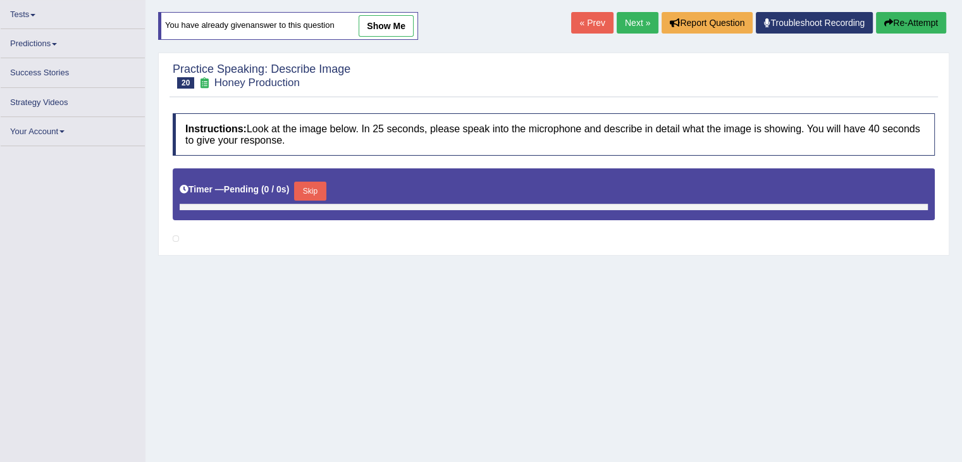
scroll to position [121, 0]
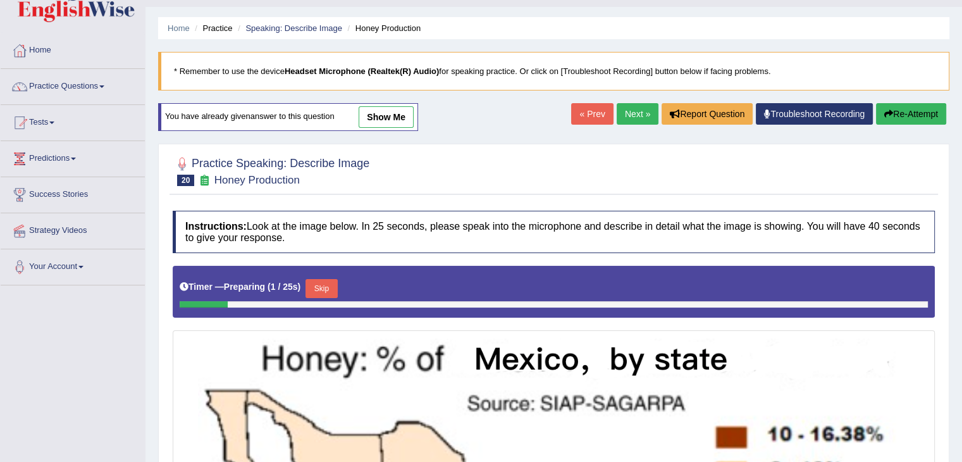
drag, startPoint x: 971, startPoint y: 106, endPoint x: 971, endPoint y: 140, distance: 33.5
click at [962, 140] on html "Toggle navigation Home Practice Questions Speaking Practice Read Aloud Repeat S…" at bounding box center [481, 201] width 962 height 462
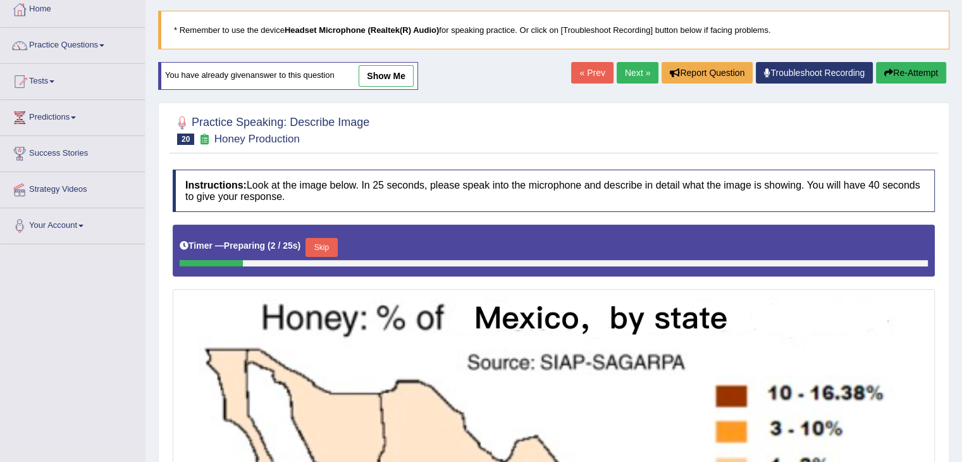
scroll to position [54, 0]
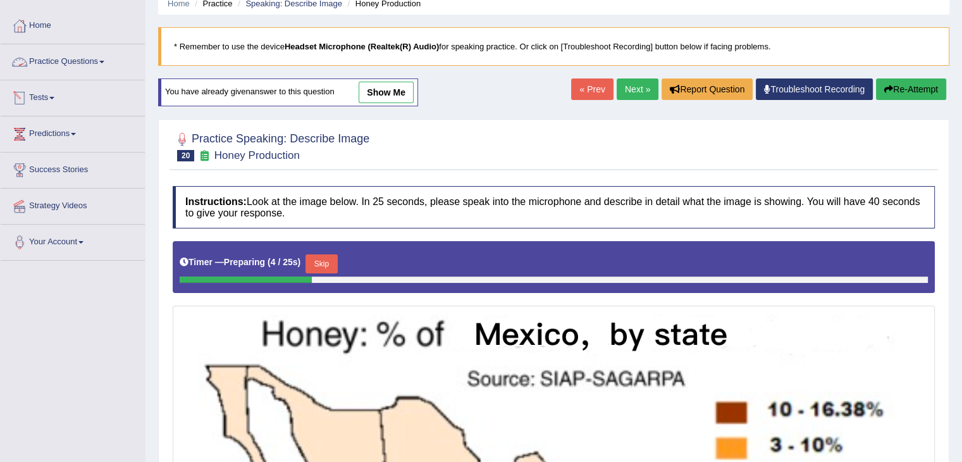
click at [85, 65] on link "Practice Questions" at bounding box center [73, 60] width 144 height 32
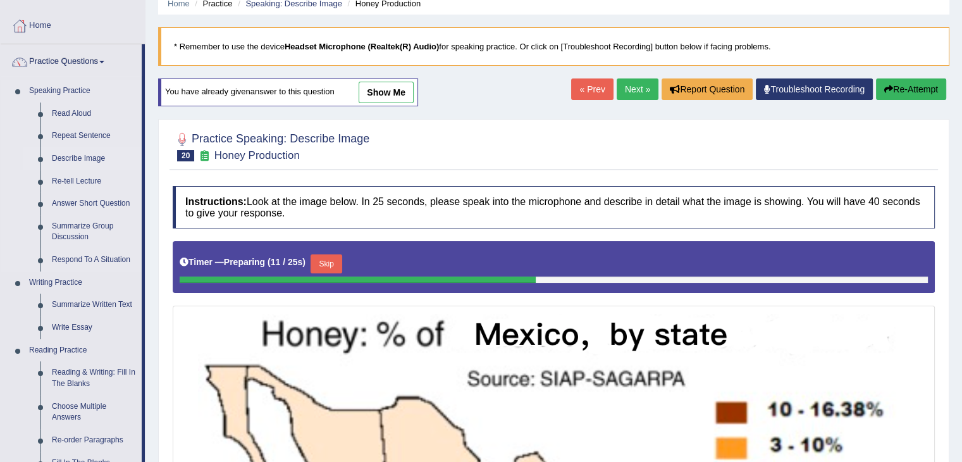
click at [89, 158] on link "Describe Image" at bounding box center [94, 158] width 96 height 23
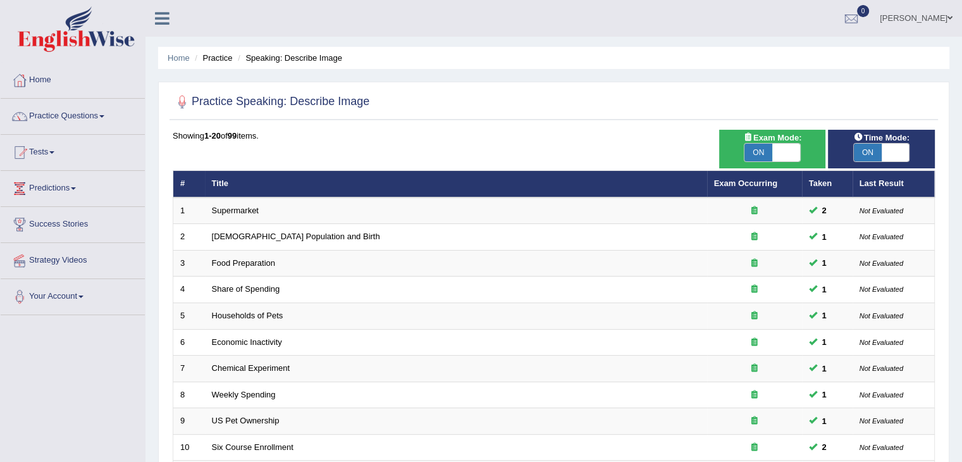
scroll to position [372, 0]
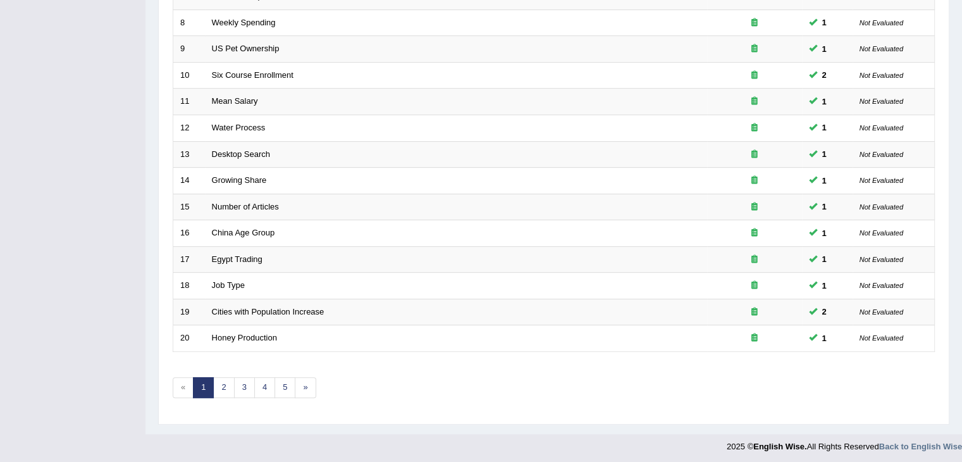
click at [220, 394] on div "Showing 1-20 of 99 items. # Title Exam Occurring Taken Last Result 1 Supermarke…" at bounding box center [554, 86] width 762 height 656
click at [222, 390] on link "2" at bounding box center [223, 387] width 21 height 21
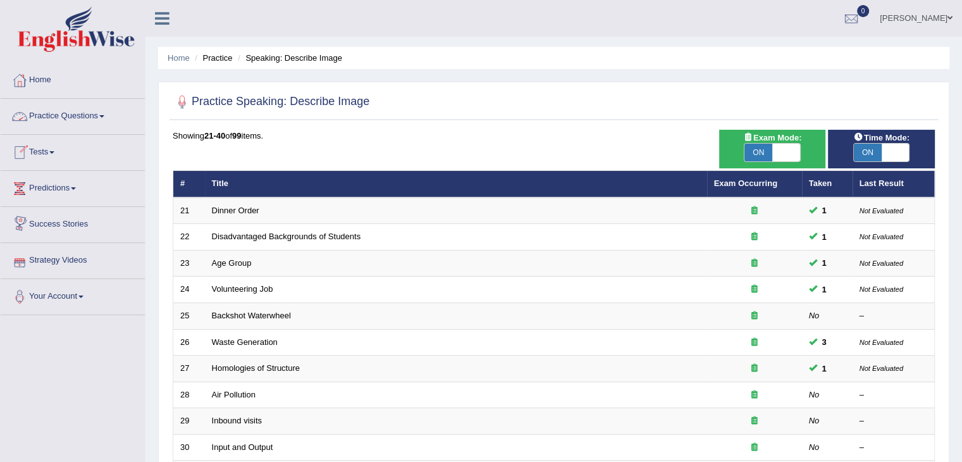
click at [80, 111] on link "Practice Questions" at bounding box center [73, 115] width 144 height 32
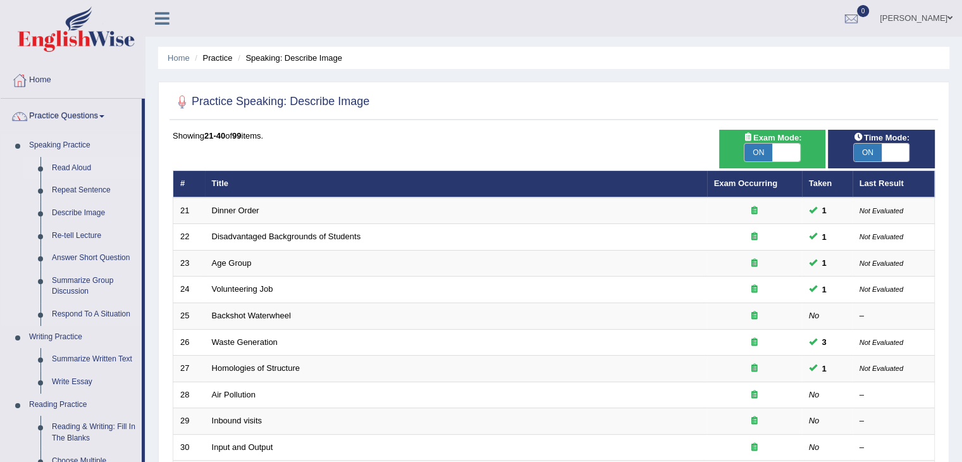
click at [84, 165] on link "Read Aloud" at bounding box center [94, 168] width 96 height 23
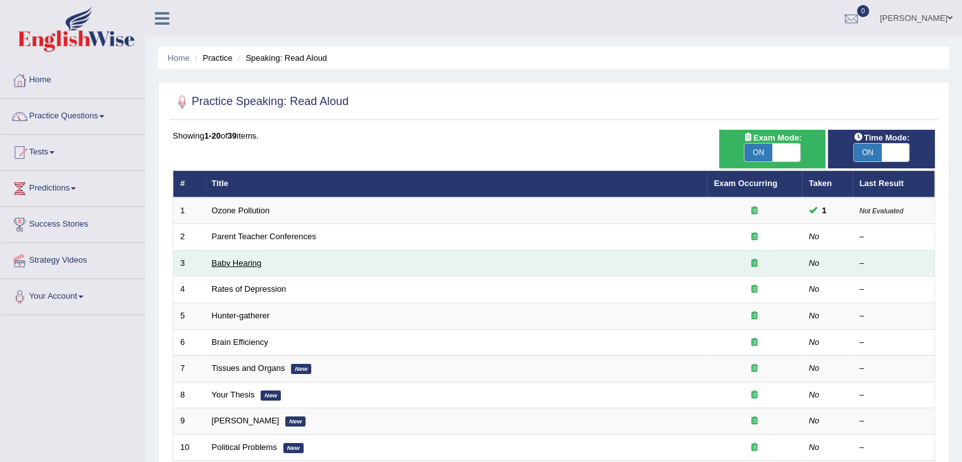
click at [232, 265] on link "Baby Hearing" at bounding box center [237, 262] width 50 height 9
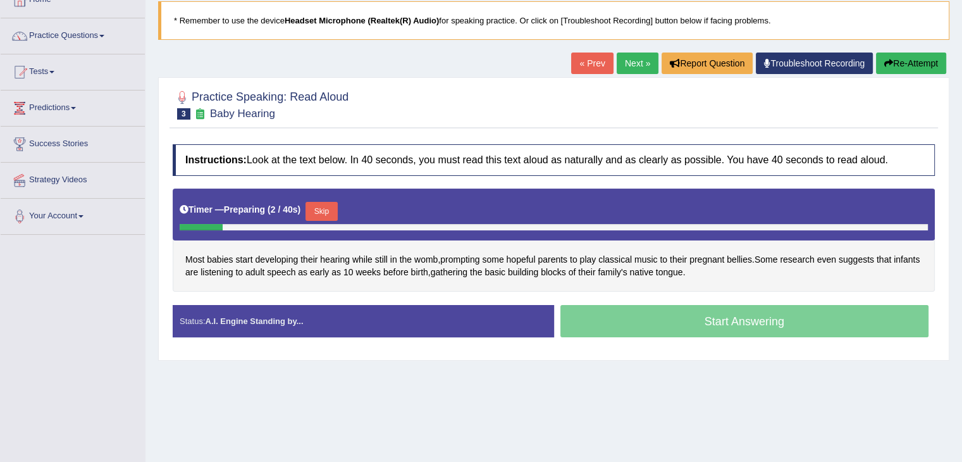
scroll to position [82, 0]
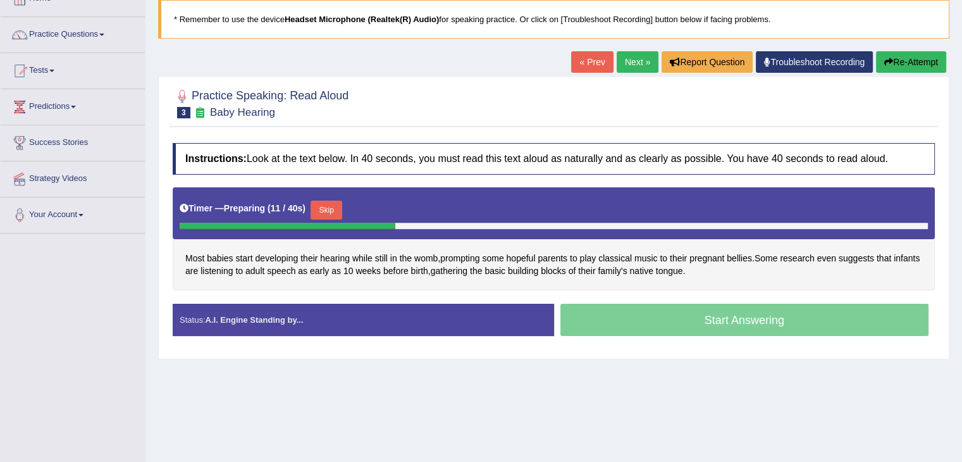
click at [334, 206] on button "Skip" at bounding box center [327, 210] width 32 height 19
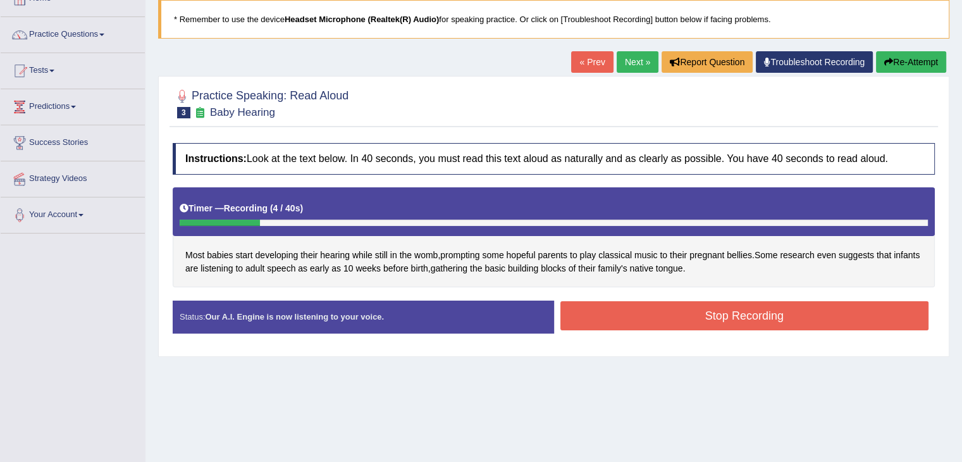
click at [642, 313] on button "Stop Recording" at bounding box center [745, 315] width 369 height 29
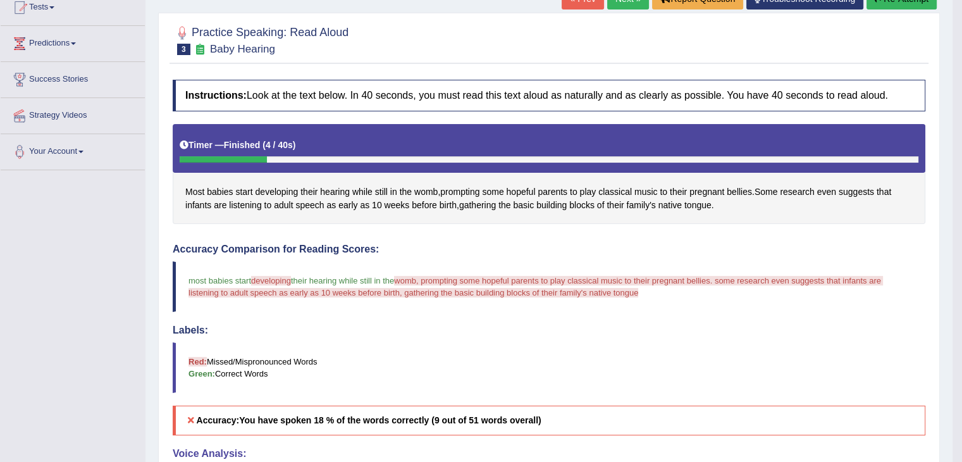
scroll to position [0, 0]
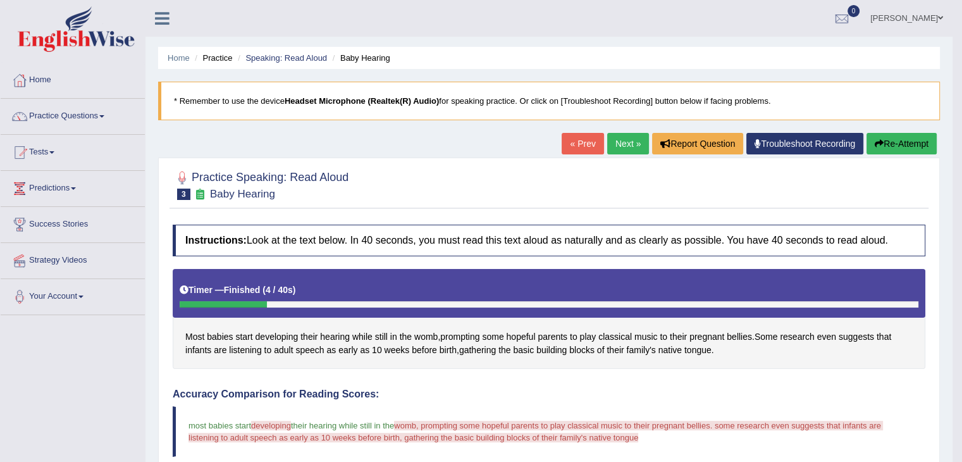
click at [623, 141] on link "Next »" at bounding box center [628, 144] width 42 height 22
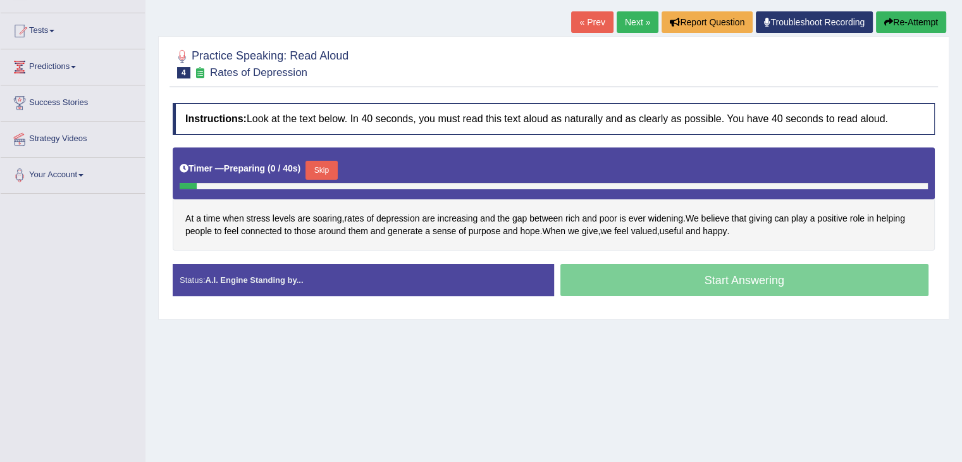
scroll to position [132, 0]
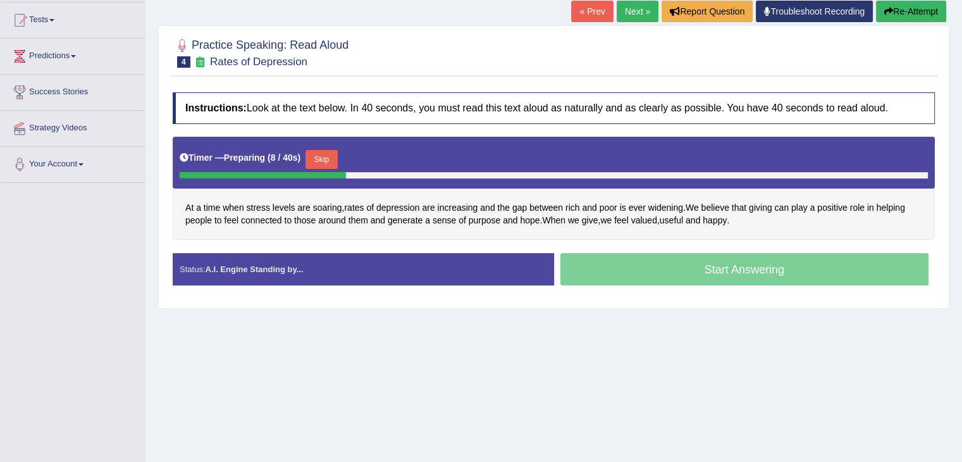
click at [330, 163] on button "Skip" at bounding box center [322, 159] width 32 height 19
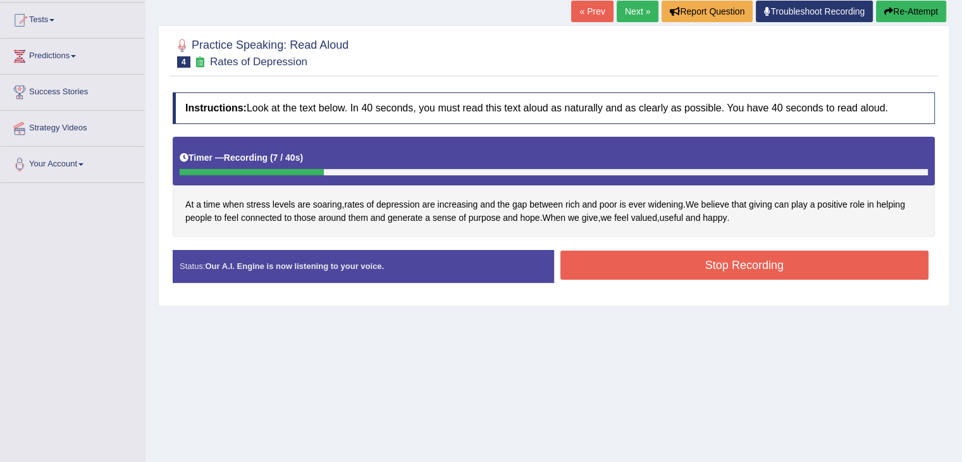
click at [671, 268] on button "Stop Recording" at bounding box center [745, 265] width 369 height 29
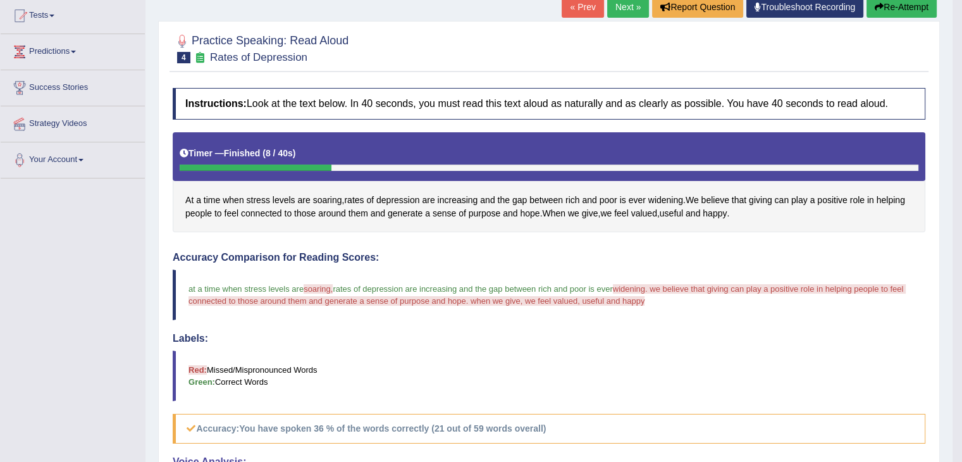
scroll to position [127, 0]
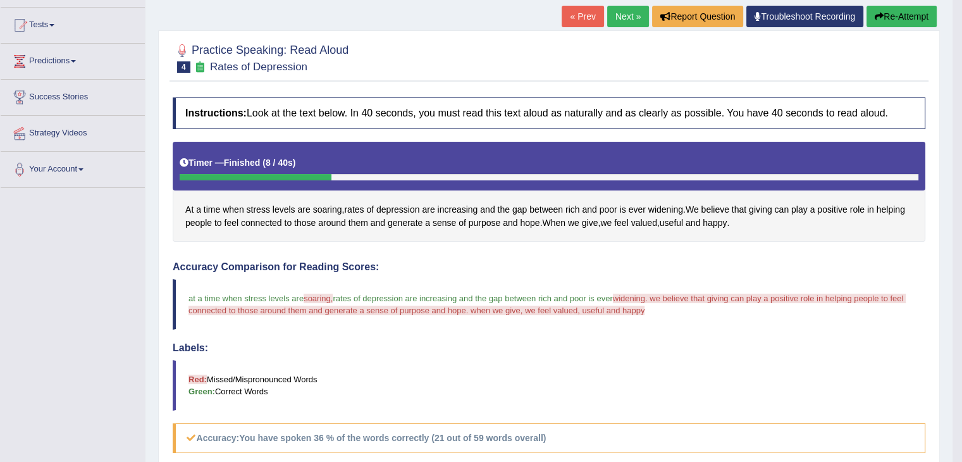
click at [623, 20] on link "Next »" at bounding box center [628, 17] width 42 height 22
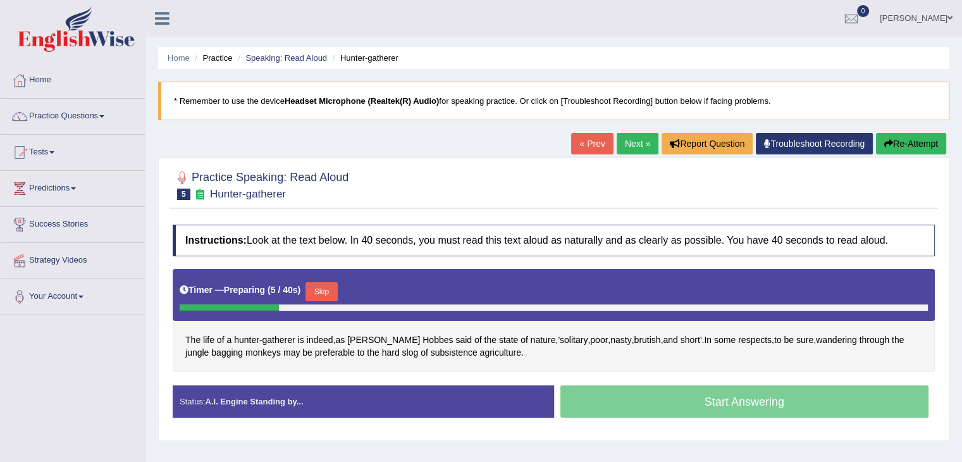
click at [335, 287] on button "Skip" at bounding box center [322, 291] width 32 height 19
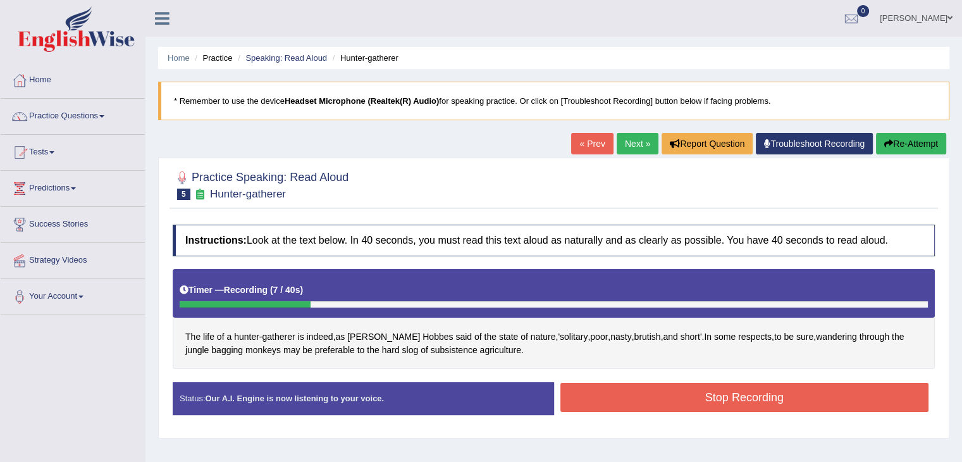
click at [656, 403] on button "Stop Recording" at bounding box center [745, 397] width 369 height 29
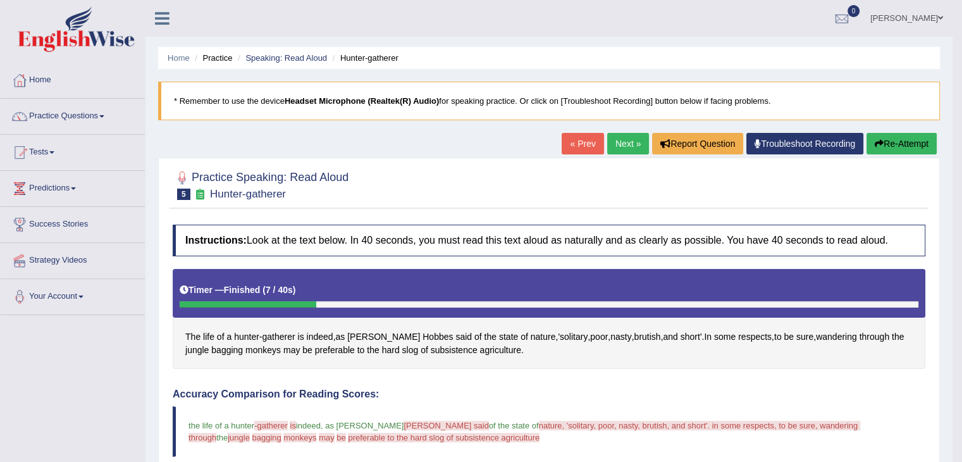
click at [622, 147] on link "Next »" at bounding box center [628, 144] width 42 height 22
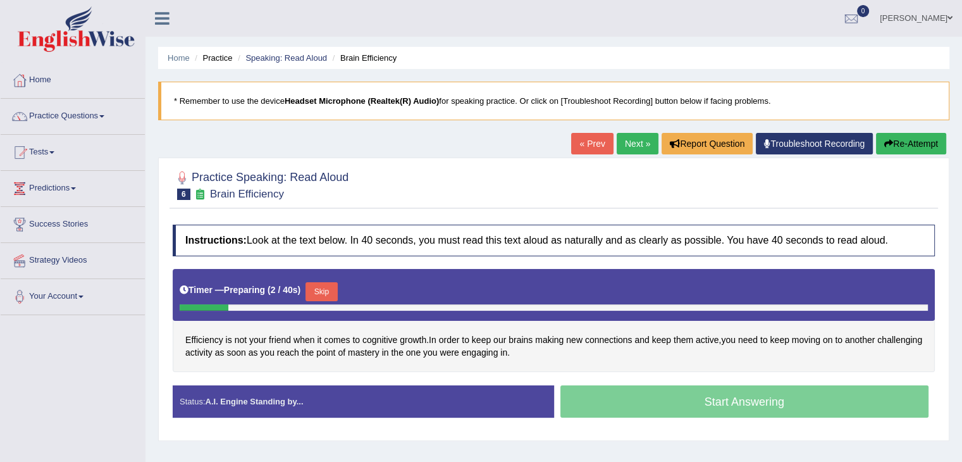
click at [333, 294] on button "Skip" at bounding box center [322, 291] width 32 height 19
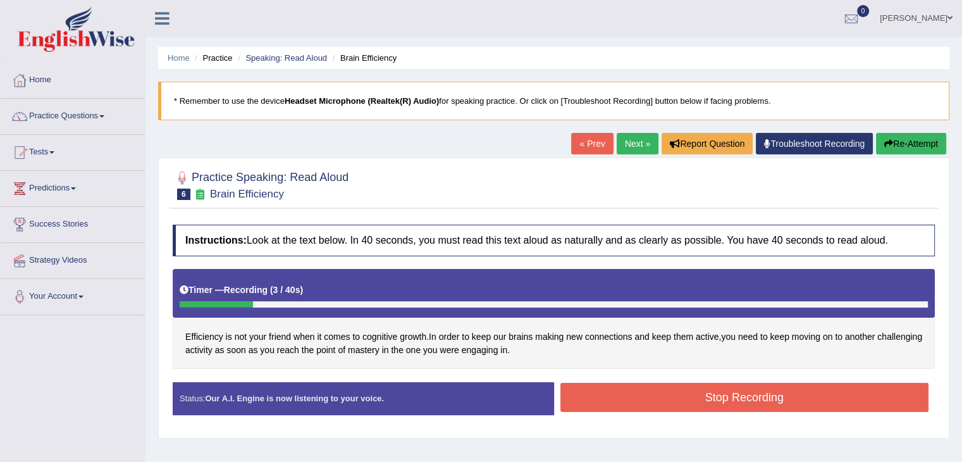
click at [602, 388] on button "Stop Recording" at bounding box center [745, 397] width 369 height 29
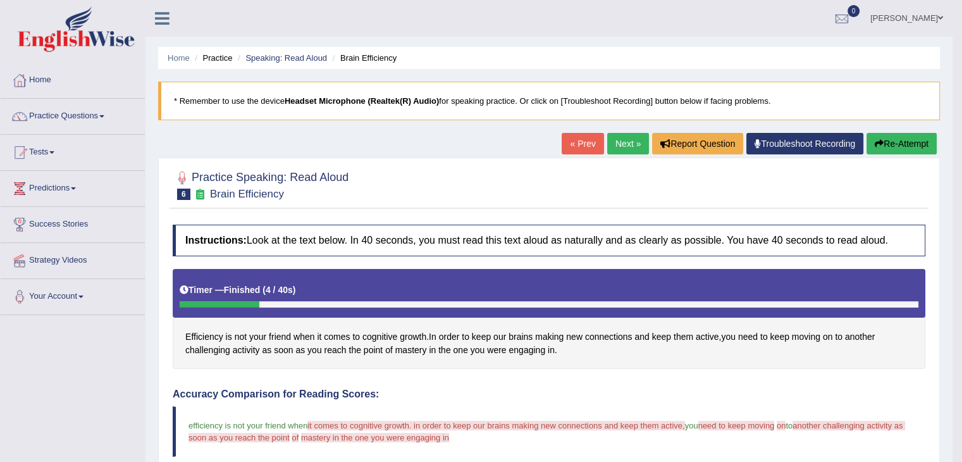
drag, startPoint x: 971, startPoint y: 120, endPoint x: 971, endPoint y: 249, distance: 129.1
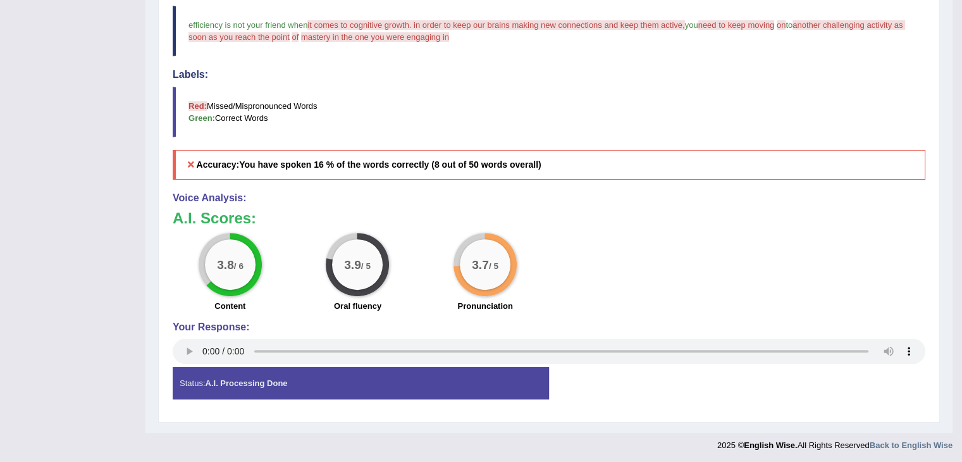
scroll to position [77, 0]
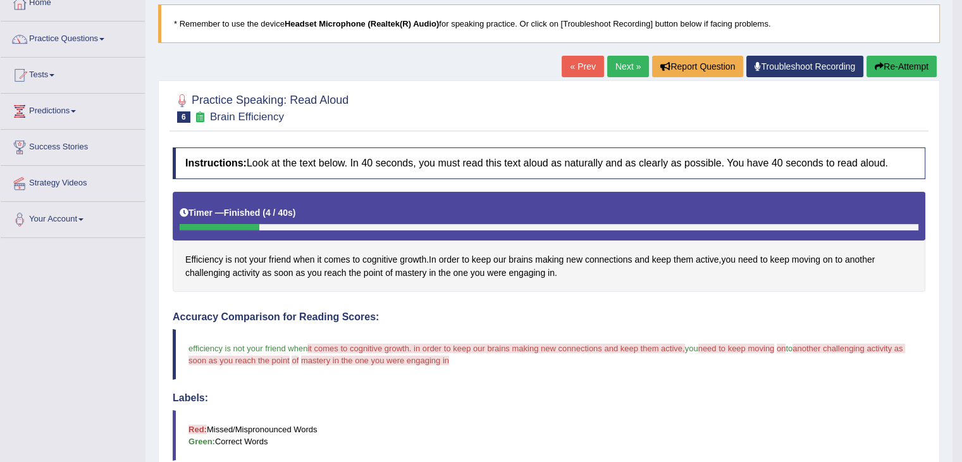
click at [633, 58] on link "Next »" at bounding box center [628, 67] width 42 height 22
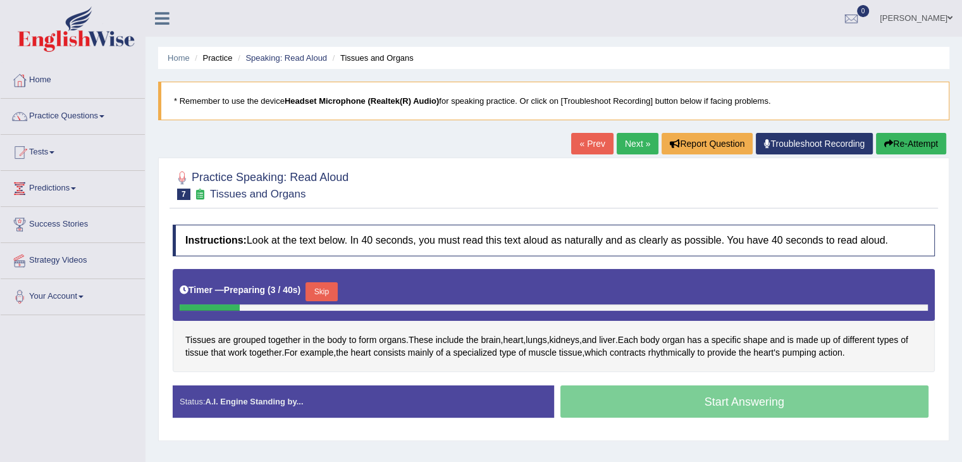
click at [334, 289] on button "Skip" at bounding box center [322, 291] width 32 height 19
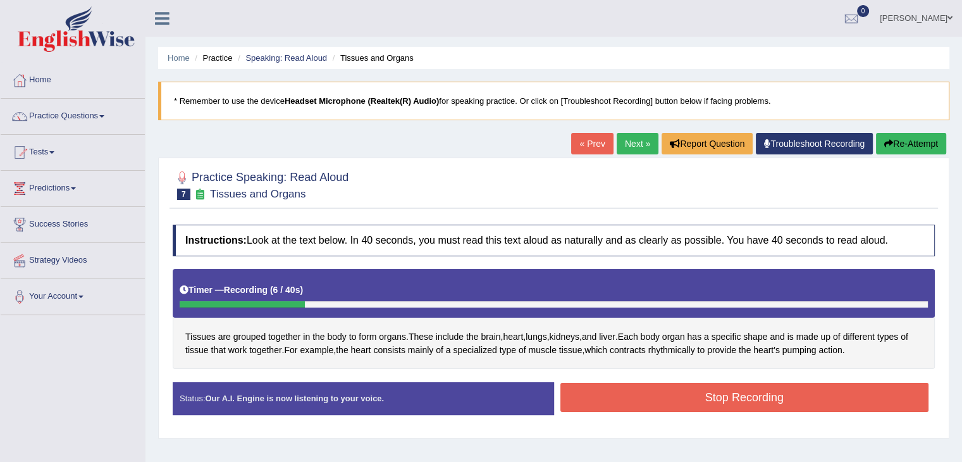
click at [637, 393] on button "Stop Recording" at bounding box center [745, 397] width 369 height 29
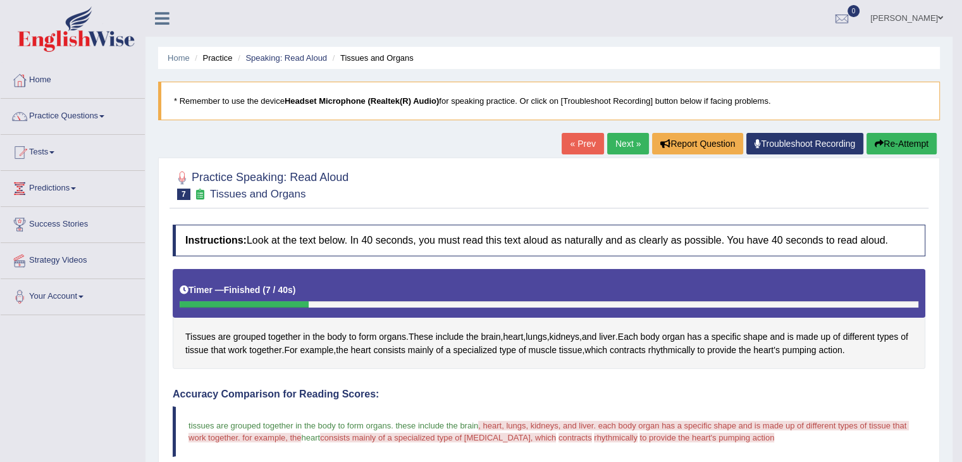
click at [616, 151] on link "Next »" at bounding box center [628, 144] width 42 height 22
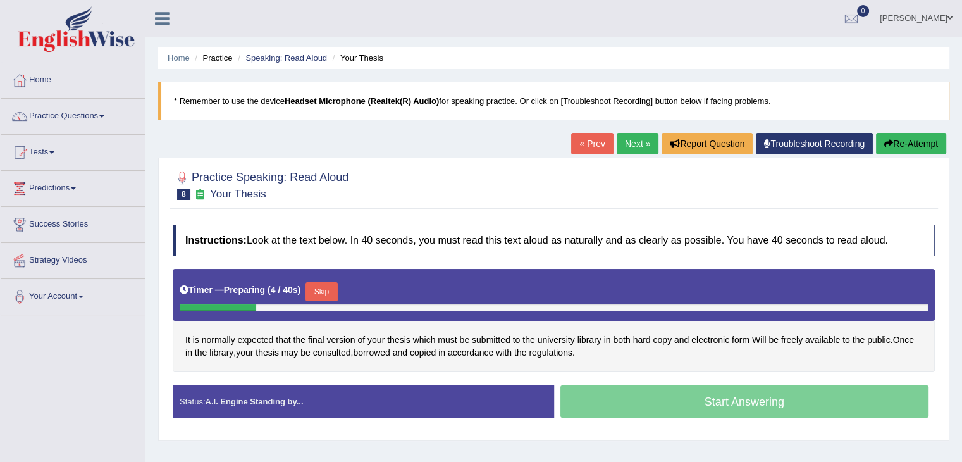
click at [324, 293] on button "Skip" at bounding box center [322, 291] width 32 height 19
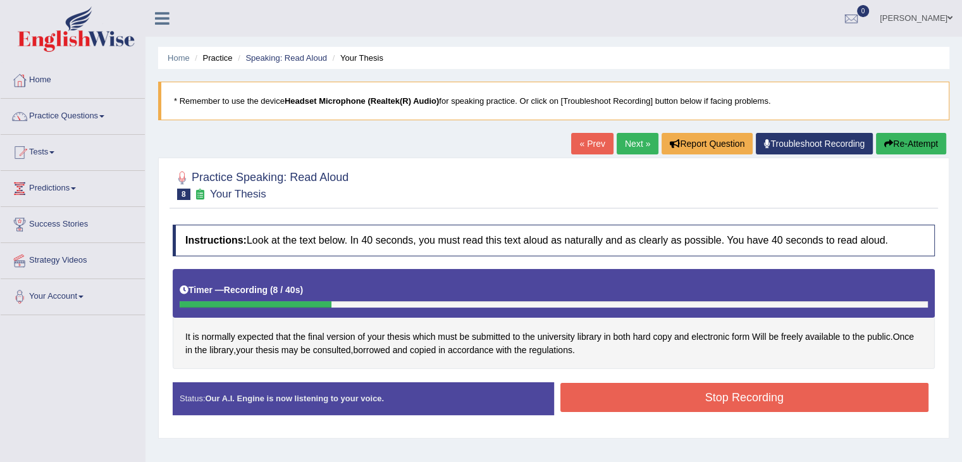
click at [742, 406] on button "Stop Recording" at bounding box center [745, 397] width 369 height 29
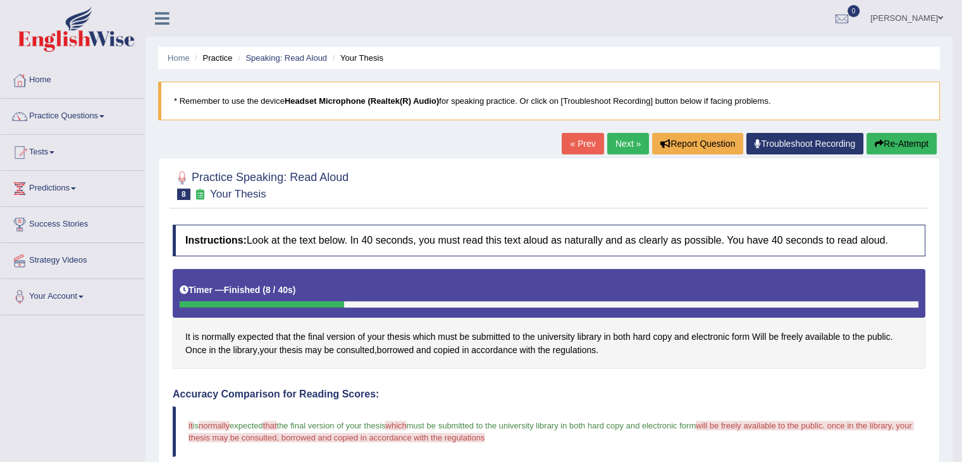
drag, startPoint x: 971, startPoint y: 122, endPoint x: 971, endPoint y: 163, distance: 41.1
